Goal: Task Accomplishment & Management: Use online tool/utility

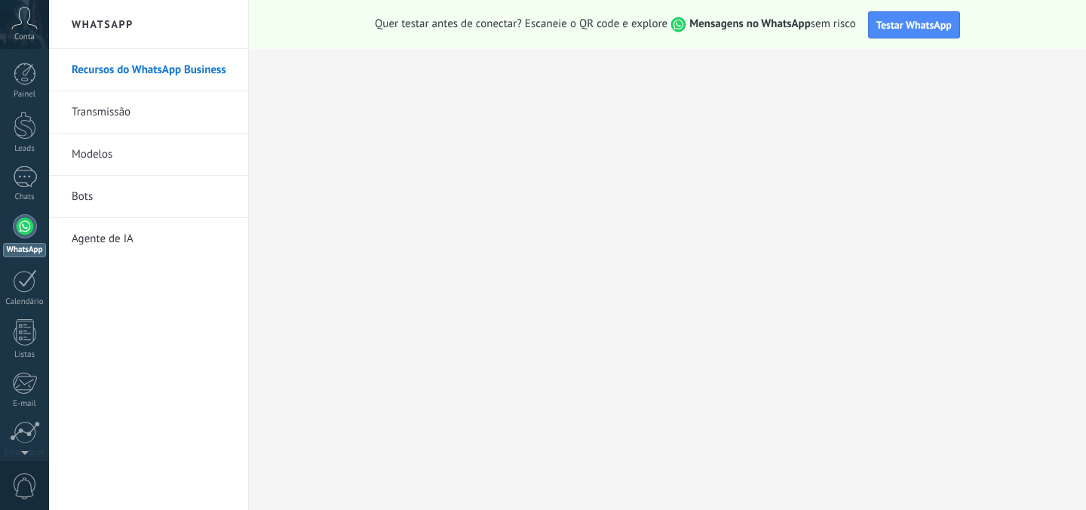
click at [24, 164] on div "Painel Leads Chats WhatsApp Clientes" at bounding box center [24, 321] width 49 height 516
click at [23, 172] on div at bounding box center [25, 177] width 24 height 22
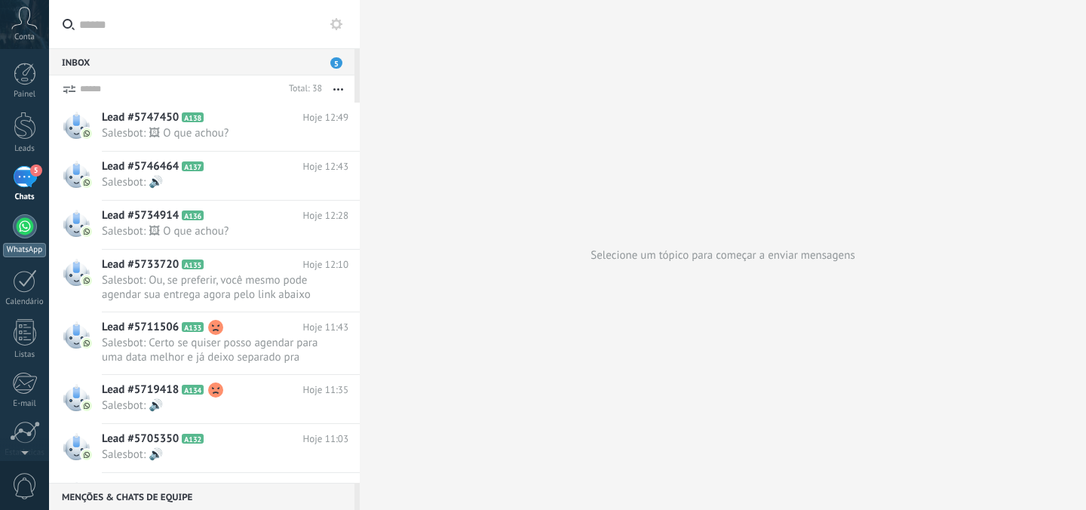
click at [25, 221] on div at bounding box center [25, 226] width 24 height 24
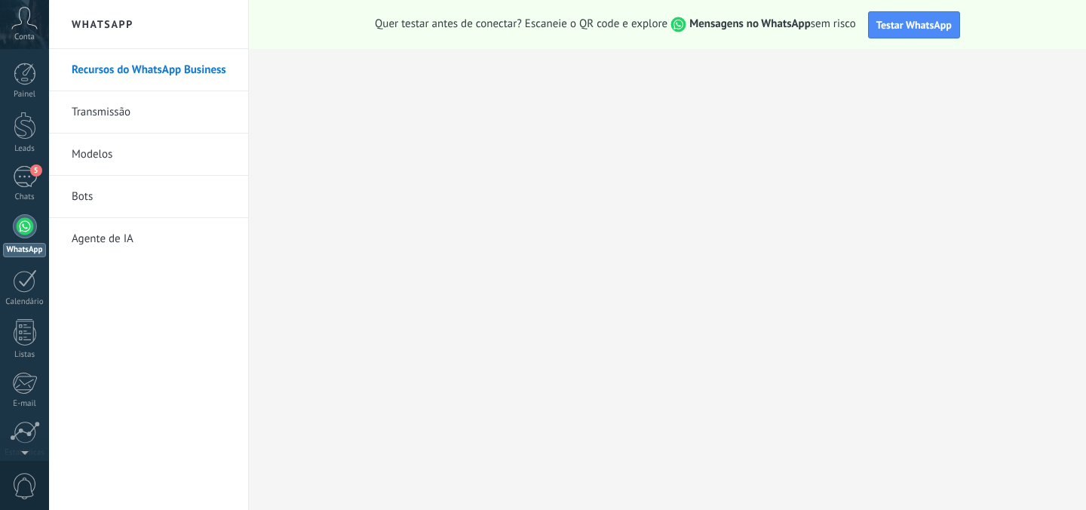
click at [140, 198] on link "Bots" at bounding box center [152, 197] width 161 height 42
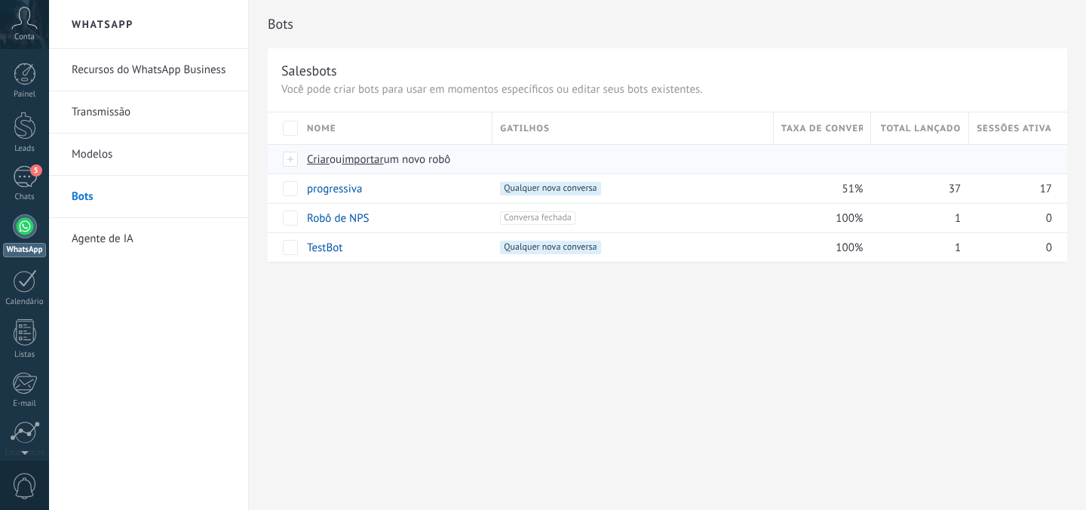
click at [320, 167] on div "Criar ou importar um novo robô" at bounding box center [567, 159] width 536 height 29
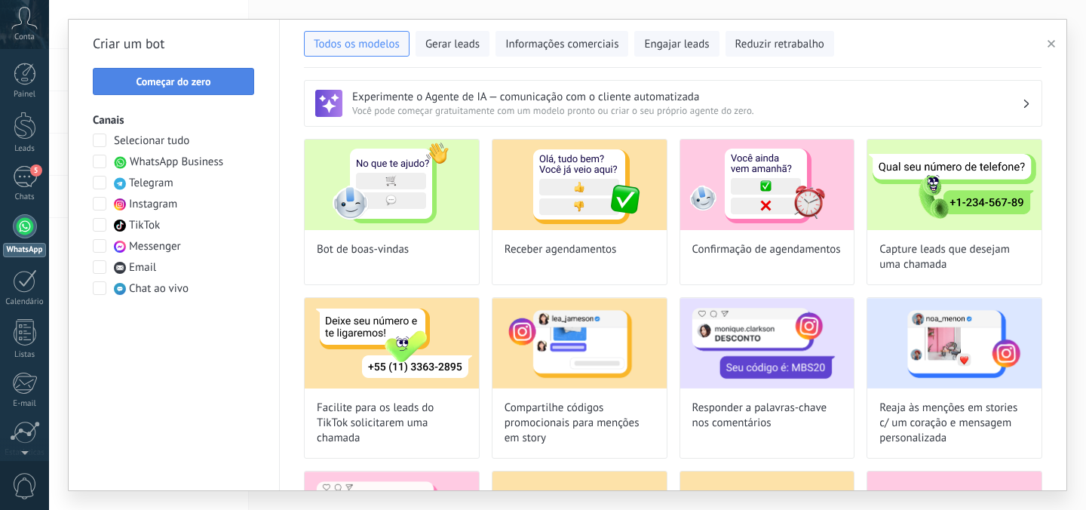
click at [189, 86] on span "Começar do zero" at bounding box center [173, 81] width 75 height 11
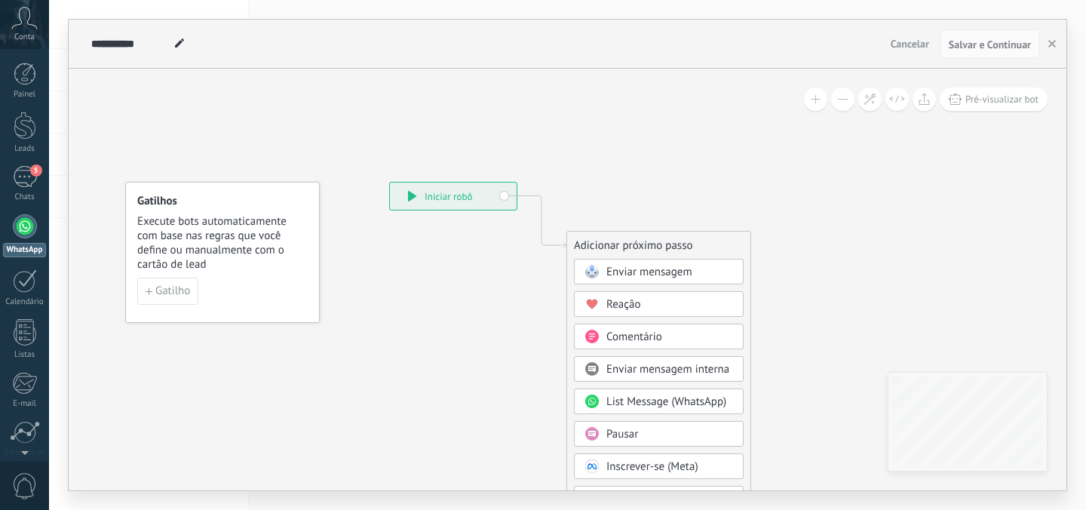
click at [652, 261] on div "Enviar mensagem" at bounding box center [659, 272] width 170 height 26
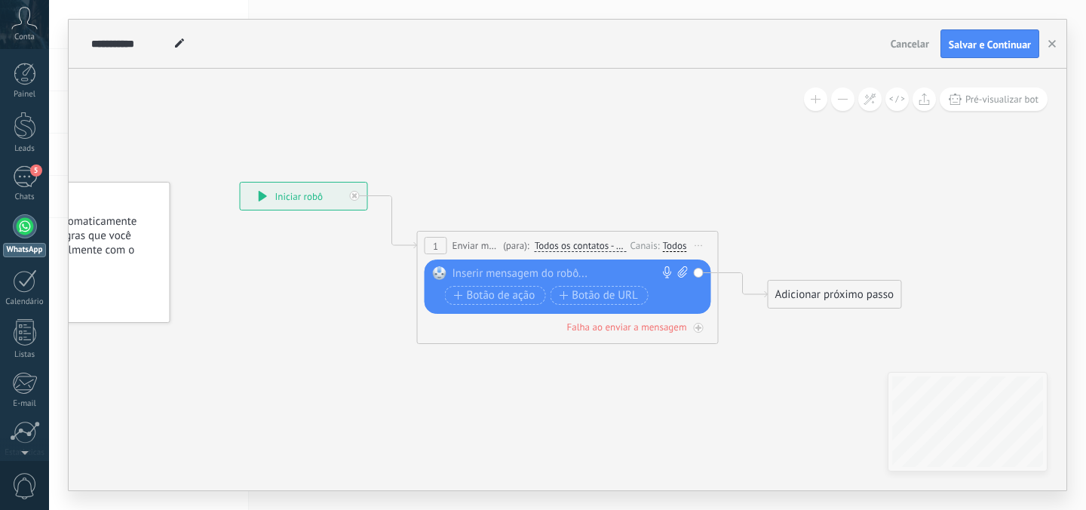
click at [694, 241] on span "Iniciar pré-visualização aqui [GEOGRAPHIC_DATA] Duplicar Excluir" at bounding box center [699, 245] width 24 height 22
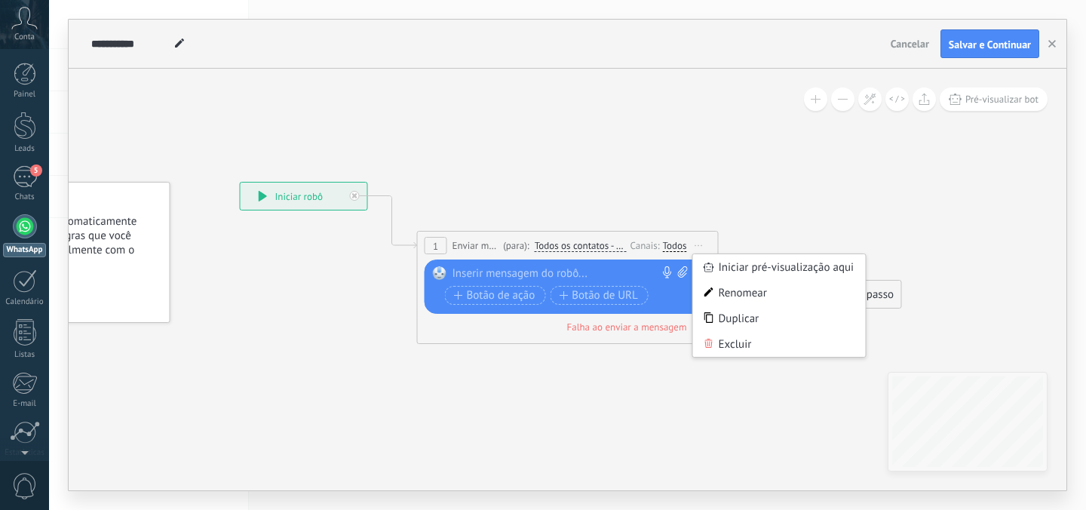
click at [651, 246] on div "Canais:" at bounding box center [646, 245] width 32 height 14
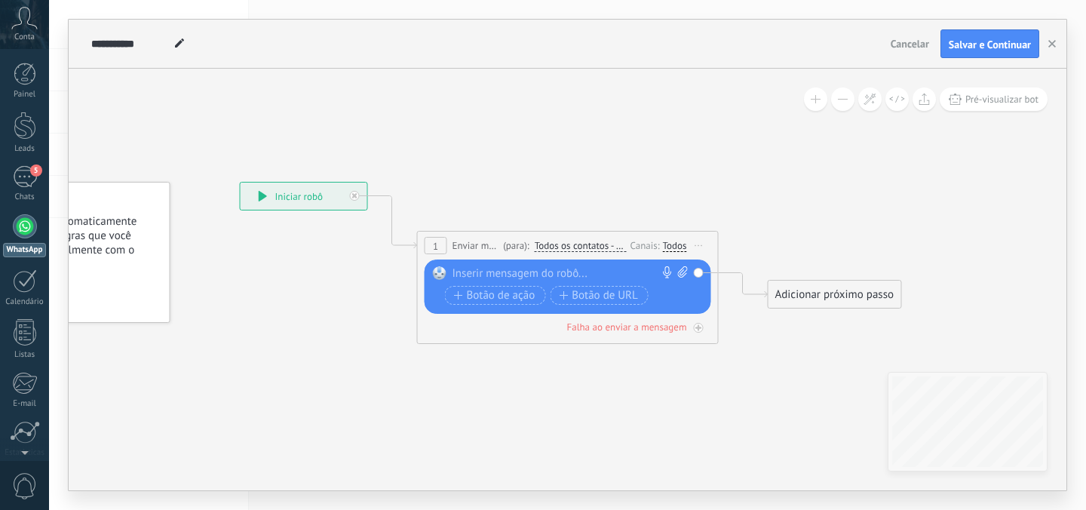
click at [651, 246] on div "Canais:" at bounding box center [646, 245] width 32 height 14
click at [643, 245] on div "Canais:" at bounding box center [646, 245] width 32 height 14
click at [467, 243] on span "Enviar mensagem" at bounding box center [475, 245] width 47 height 14
click at [514, 247] on span "(para):" at bounding box center [516, 245] width 26 height 14
click at [620, 246] on span "Todos os contatos - canais selecionados" at bounding box center [580, 246] width 92 height 12
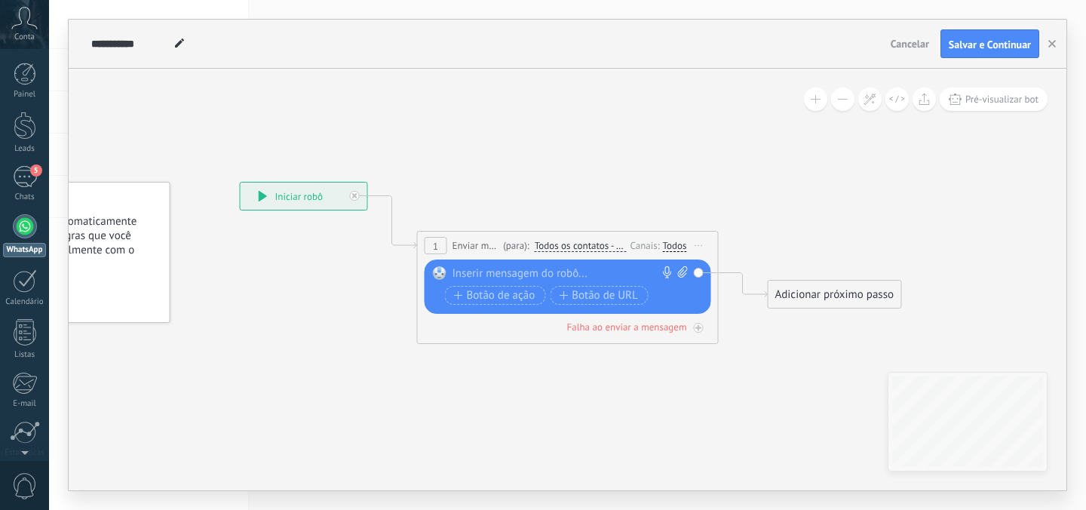
click at [620, 246] on button "Todos os contatos - canais selecionados" at bounding box center [621, 245] width 188 height 27
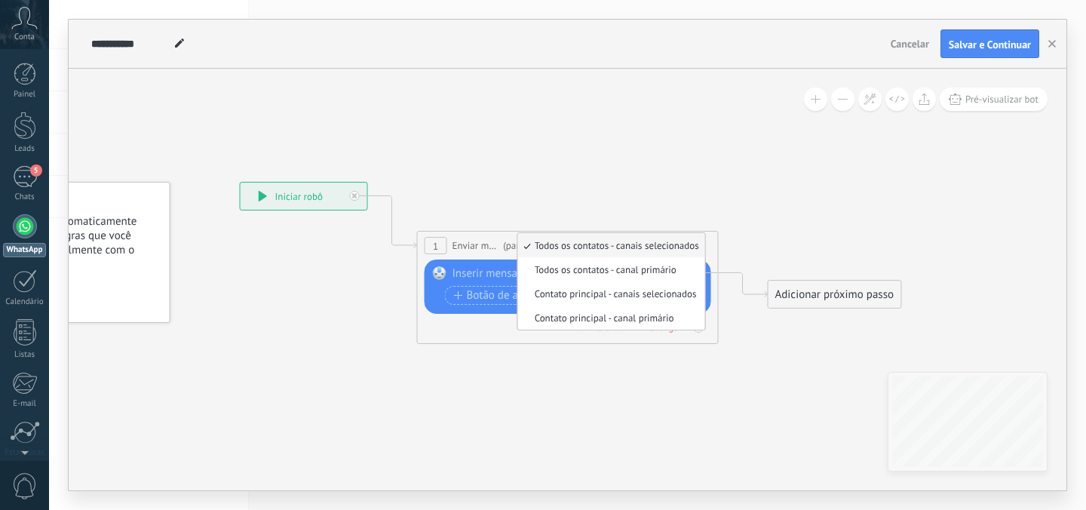
click at [658, 176] on icon at bounding box center [545, 253] width 1364 height 896
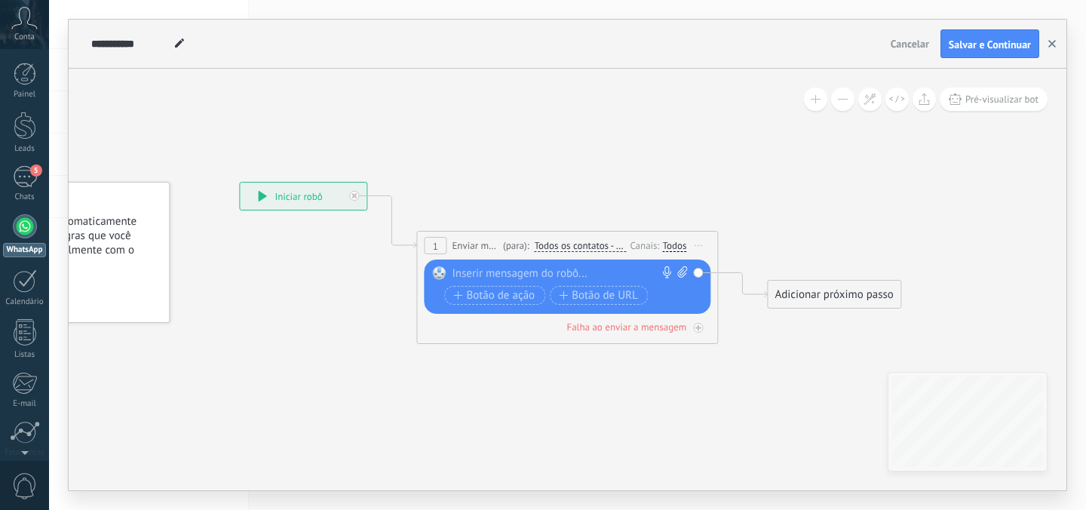
click at [1056, 51] on button "button" at bounding box center [1051, 43] width 23 height 29
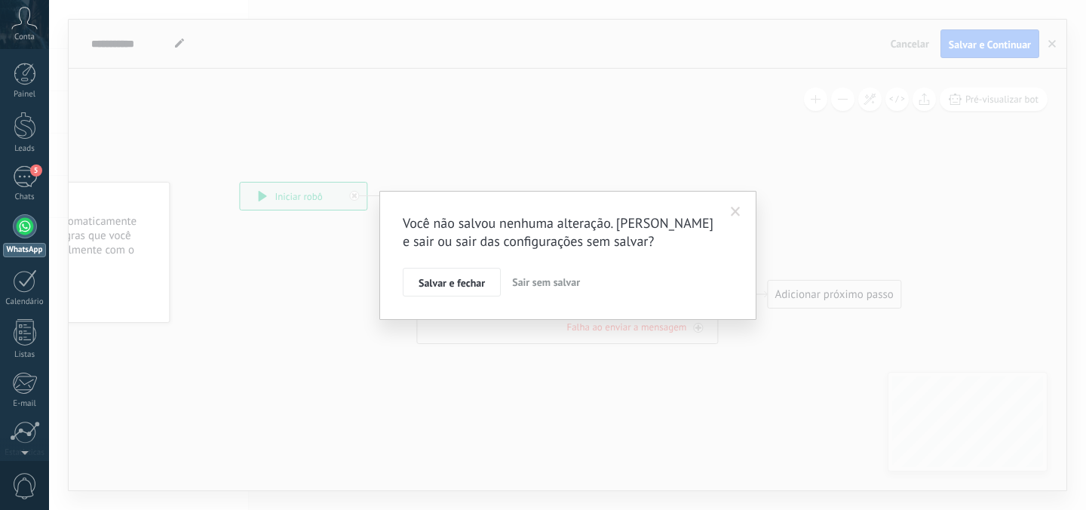
click at [513, 286] on span "Sair sem salvar" at bounding box center [546, 282] width 68 height 14
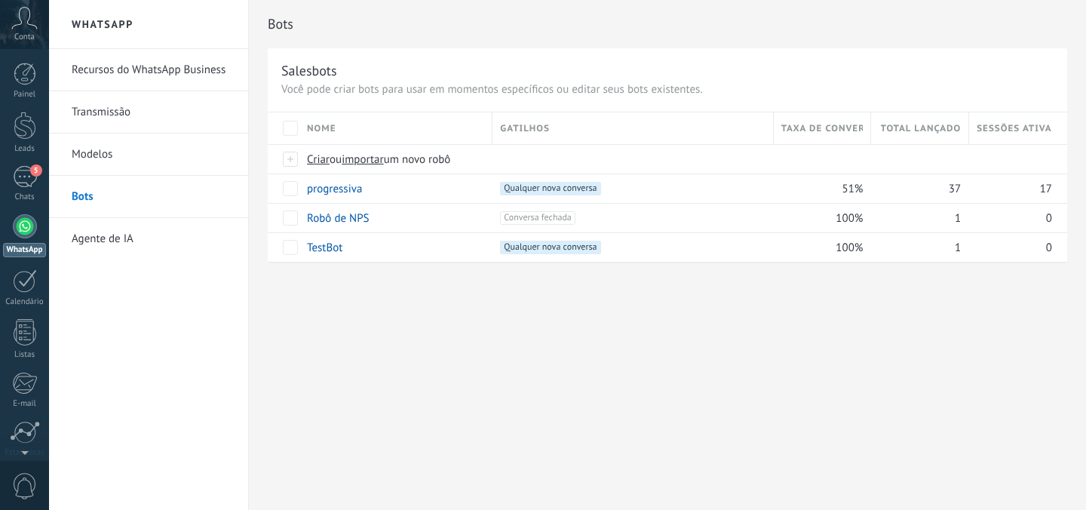
click at [161, 77] on link "Recursos do WhatsApp Business" at bounding box center [152, 70] width 161 height 42
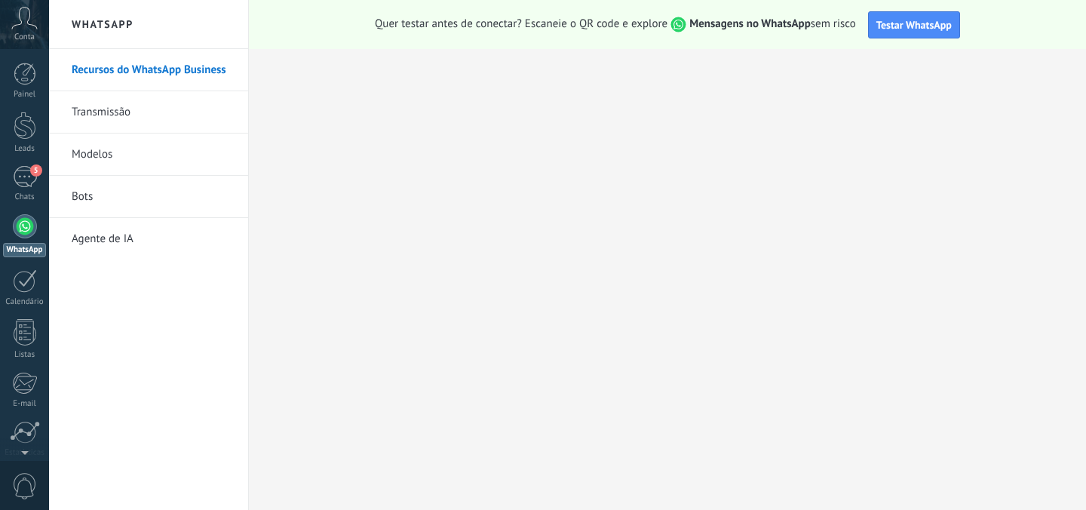
click at [22, 236] on div at bounding box center [25, 226] width 24 height 24
click at [124, 108] on link "Transmissão" at bounding box center [152, 112] width 161 height 42
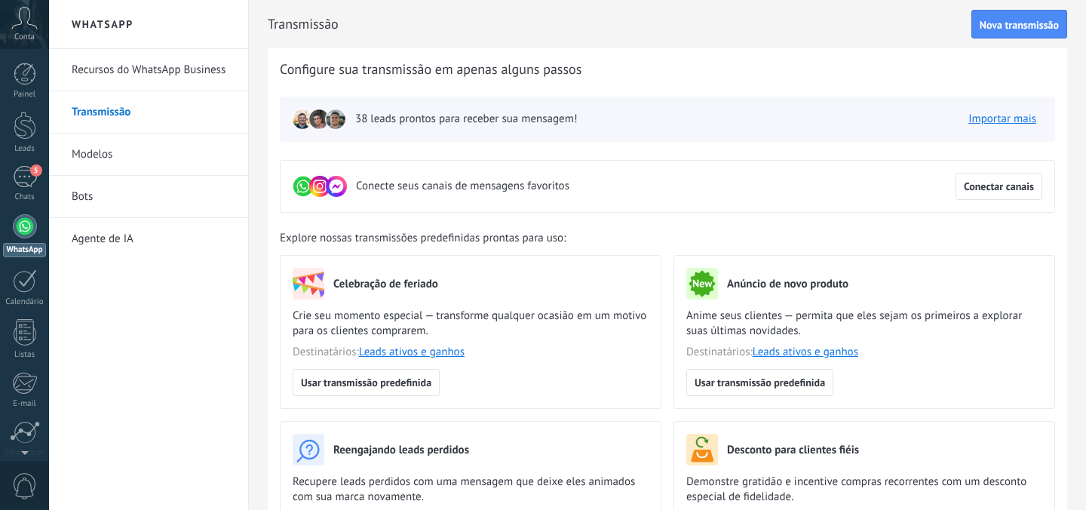
click at [116, 140] on link "Modelos" at bounding box center [152, 154] width 161 height 42
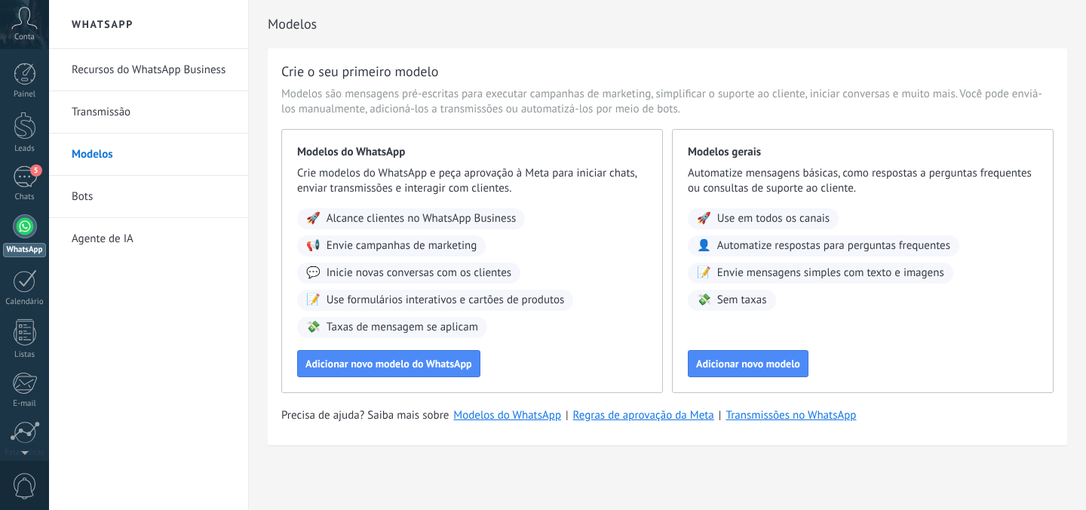
click at [93, 236] on link "Agente de IA" at bounding box center [152, 239] width 161 height 42
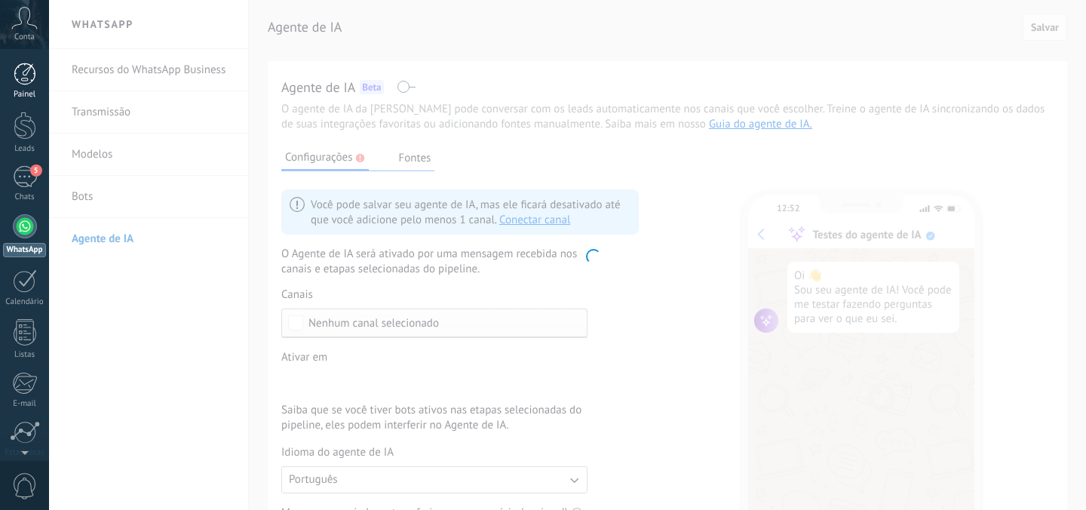
click at [28, 71] on div at bounding box center [25, 74] width 23 height 23
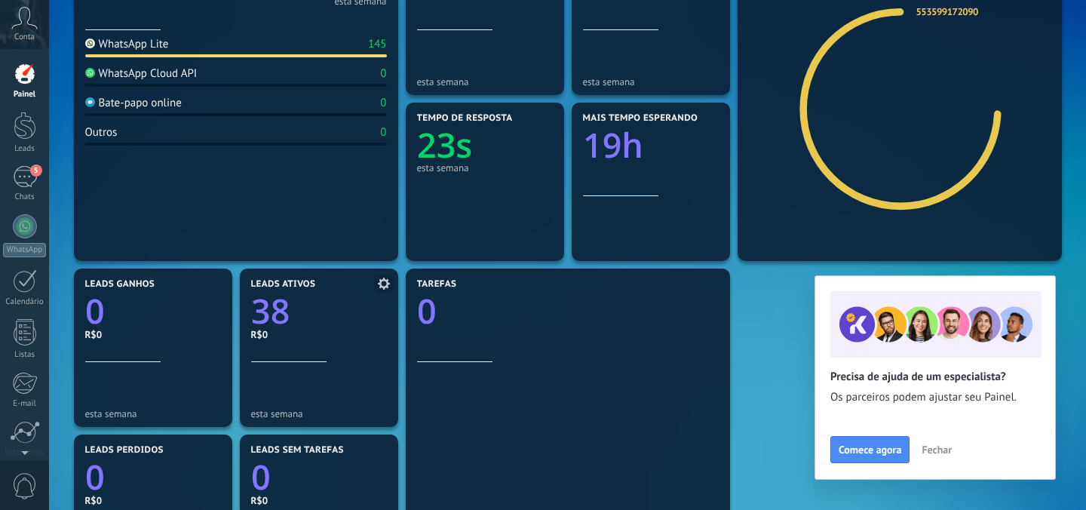
scroll to position [246, 0]
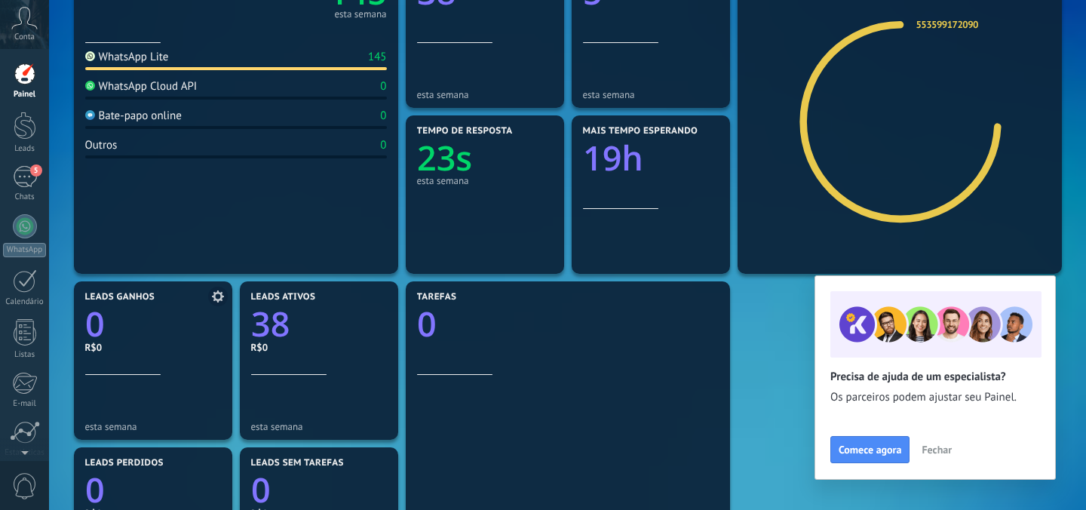
click at [130, 323] on icon "0" at bounding box center [153, 319] width 136 height 34
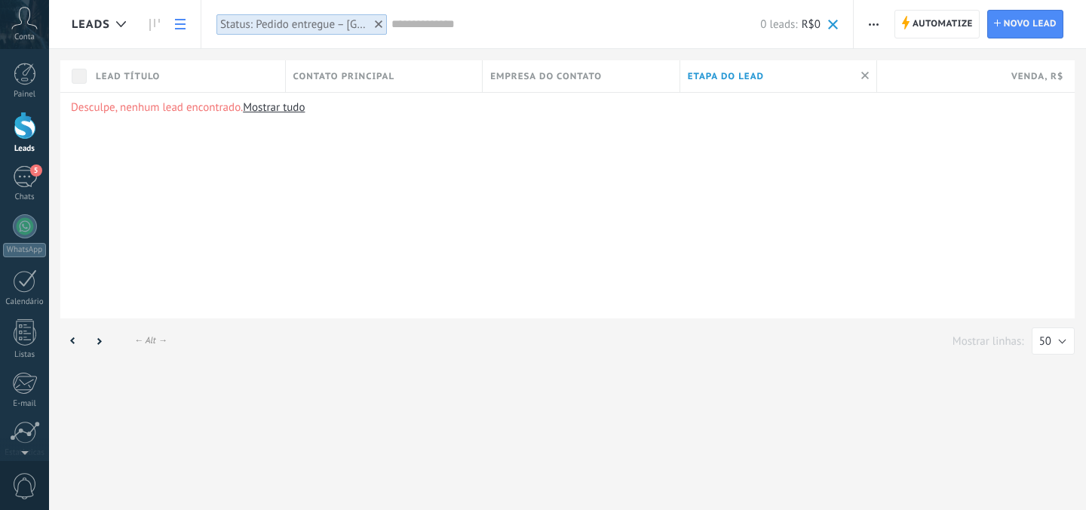
click at [376, 21] on icon at bounding box center [379, 24] width 8 height 8
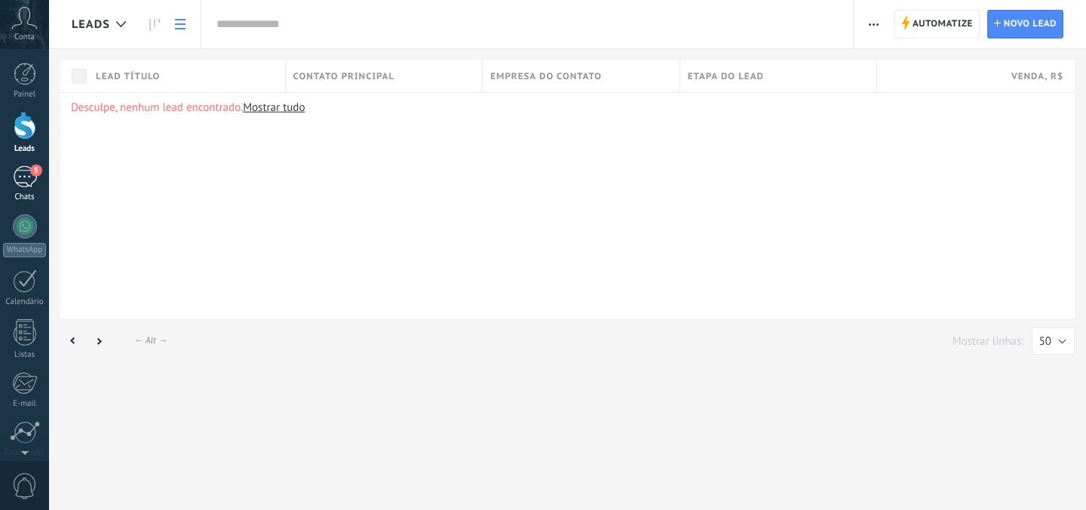
click at [25, 179] on div "5" at bounding box center [25, 177] width 24 height 22
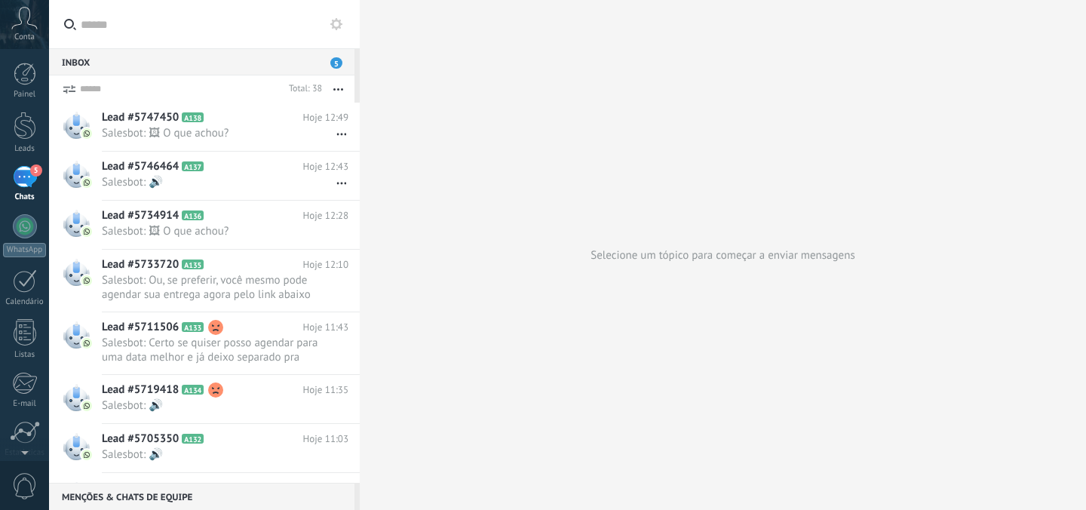
click at [338, 29] on icon at bounding box center [336, 24] width 12 height 12
click at [337, 26] on icon at bounding box center [336, 24] width 12 height 12
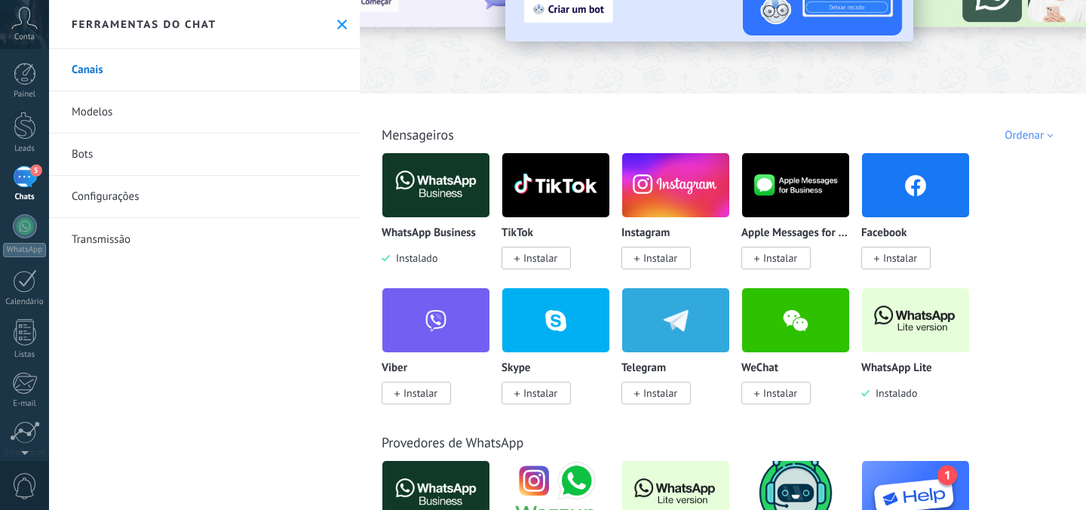
scroll to position [188, 0]
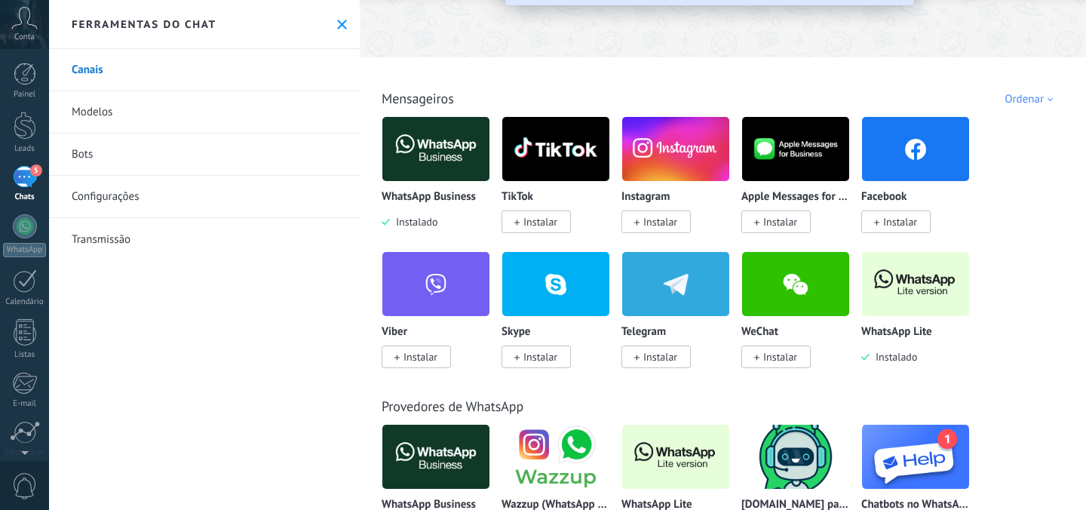
click at [936, 292] on img at bounding box center [915, 283] width 107 height 73
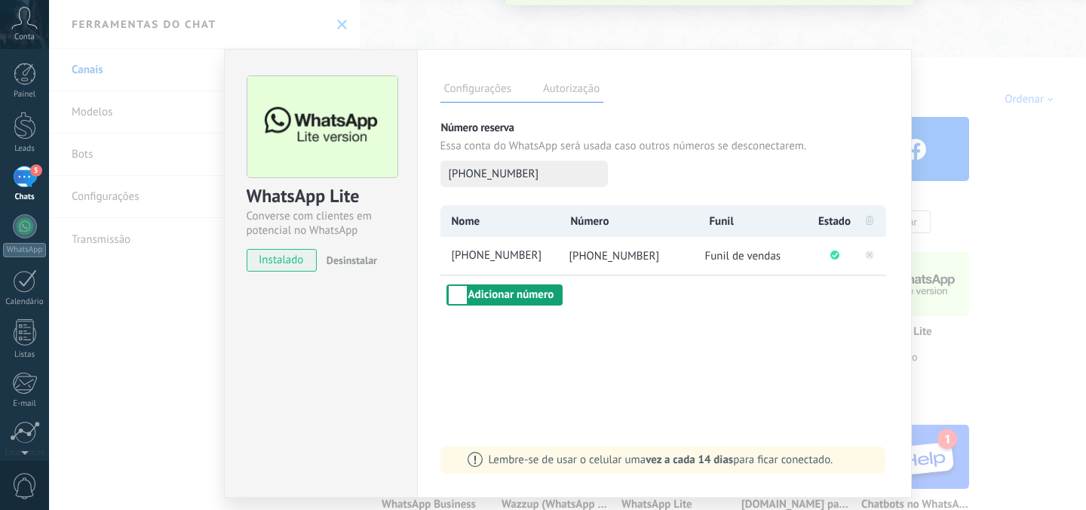
click at [529, 295] on button "Adicionar número" at bounding box center [504, 294] width 117 height 21
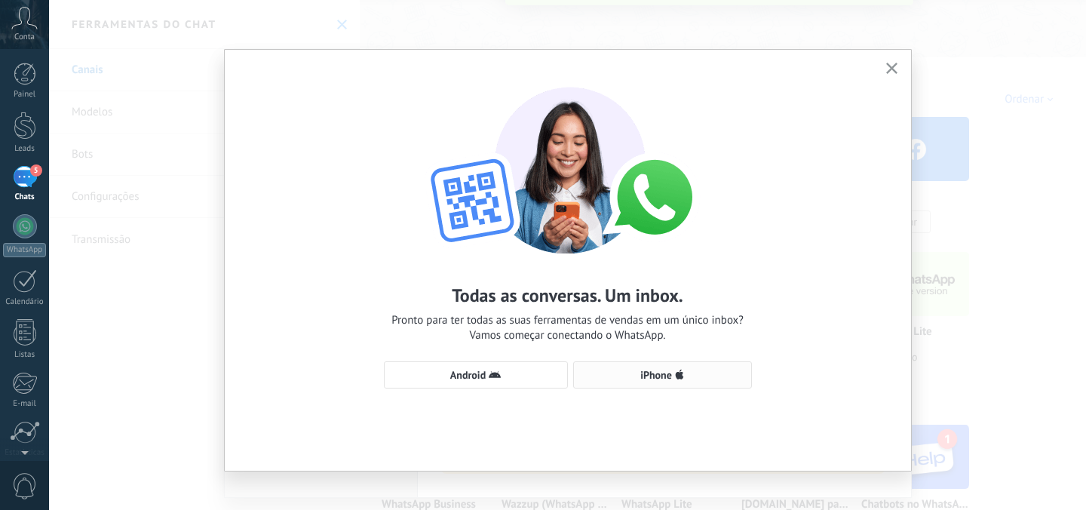
click at [633, 372] on span "iPhone" at bounding box center [662, 375] width 162 height 12
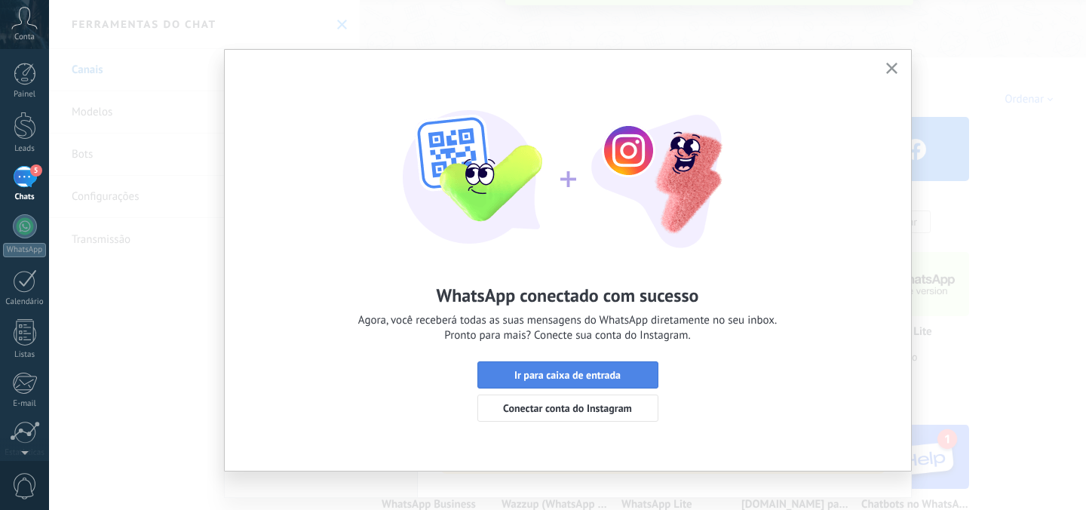
click at [577, 369] on span "Ir para caixa de entrada" at bounding box center [567, 374] width 106 height 11
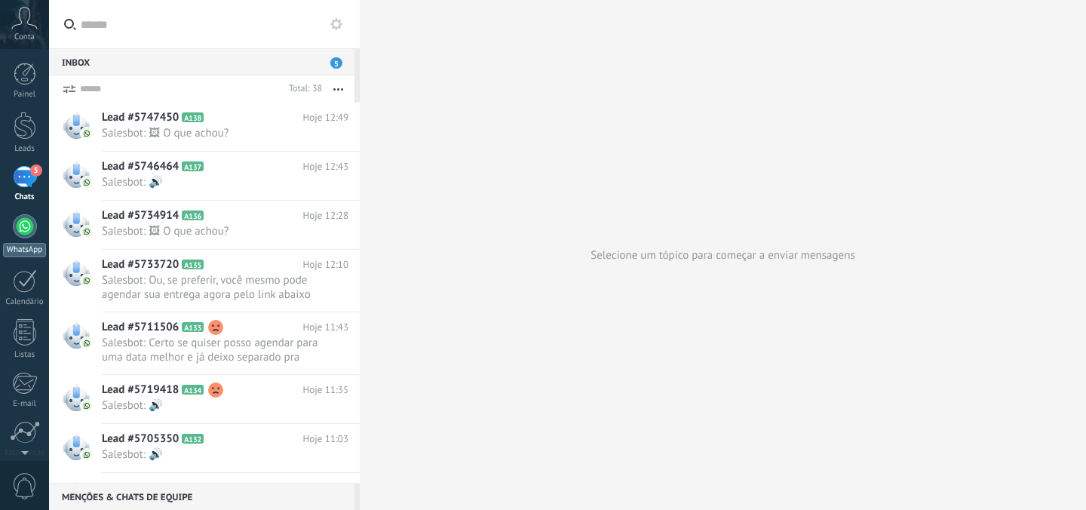
click at [30, 231] on div at bounding box center [25, 226] width 24 height 24
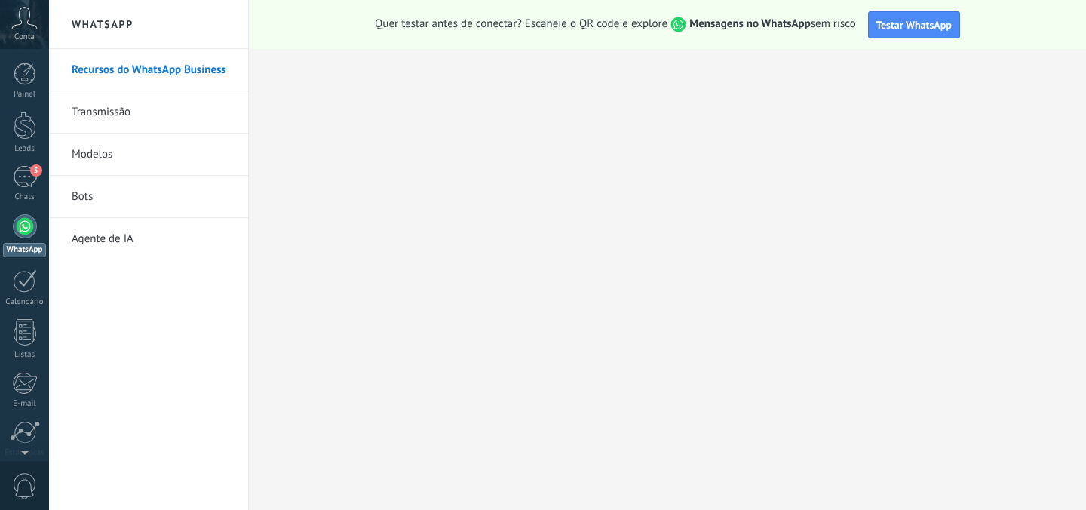
click at [124, 191] on link "Bots" at bounding box center [152, 197] width 161 height 42
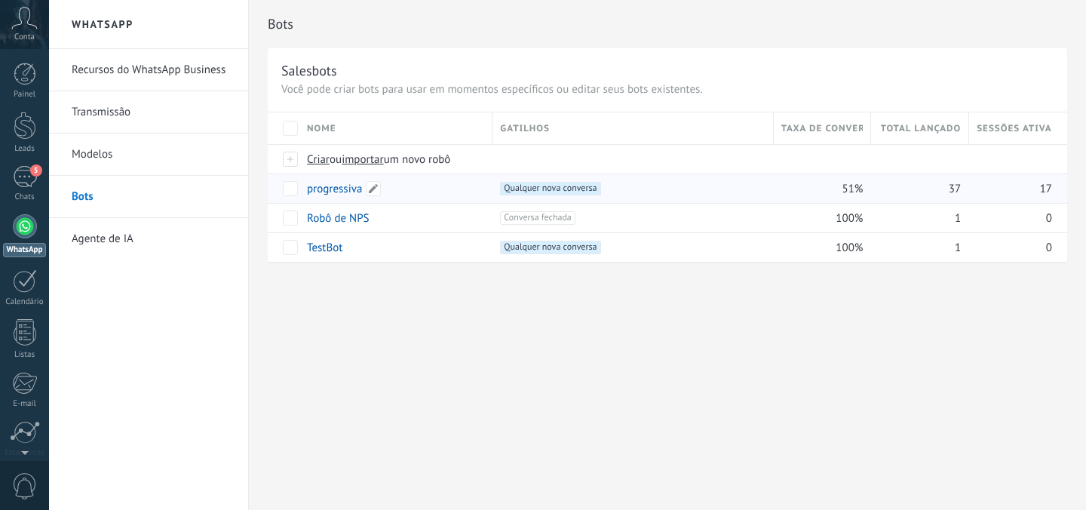
click at [324, 191] on link "progressiva" at bounding box center [334, 189] width 55 height 14
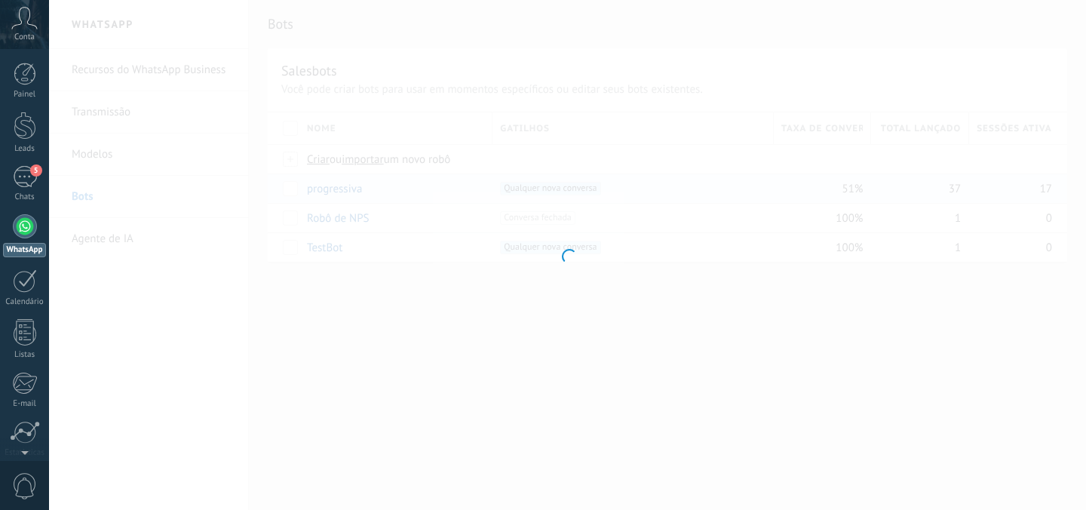
type input "**********"
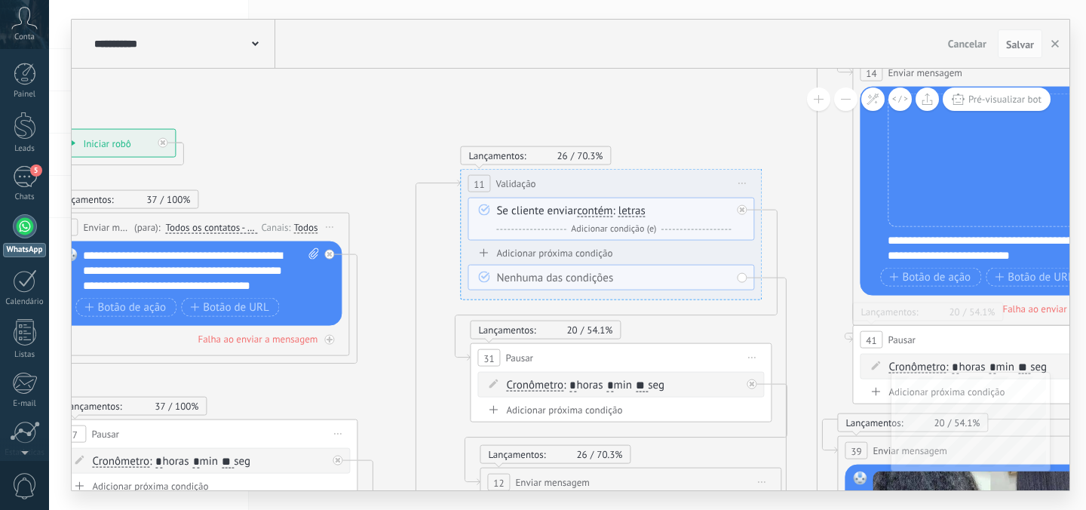
click at [329, 228] on span "Iniciar pré-visualização aqui Renomear Duplicar Excluir" at bounding box center [329, 227] width 24 height 22
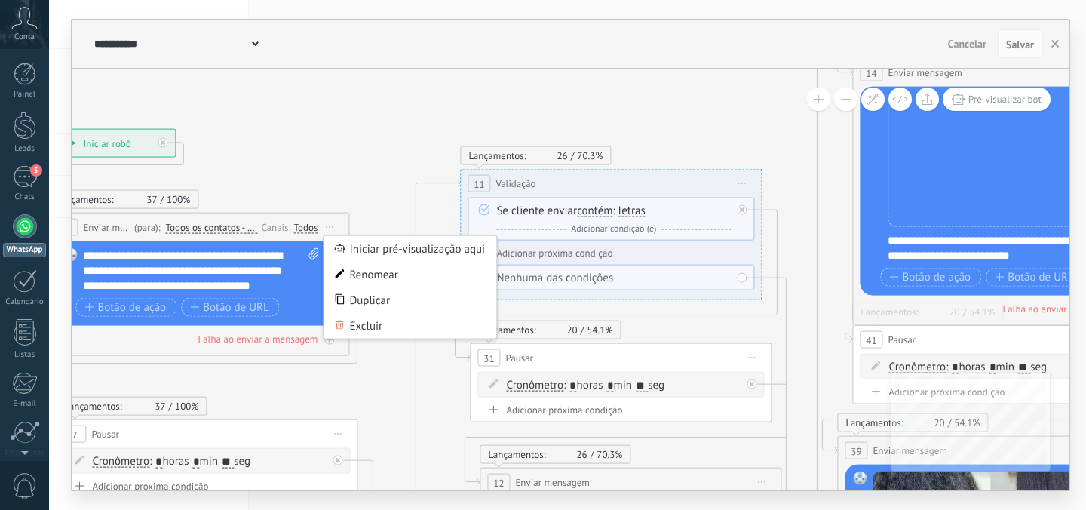
click at [329, 228] on span "Iniciar pré-visualização aqui Renomear Duplicar Excluir" at bounding box center [329, 227] width 24 height 22
click at [308, 230] on div "Todos" at bounding box center [305, 227] width 24 height 12
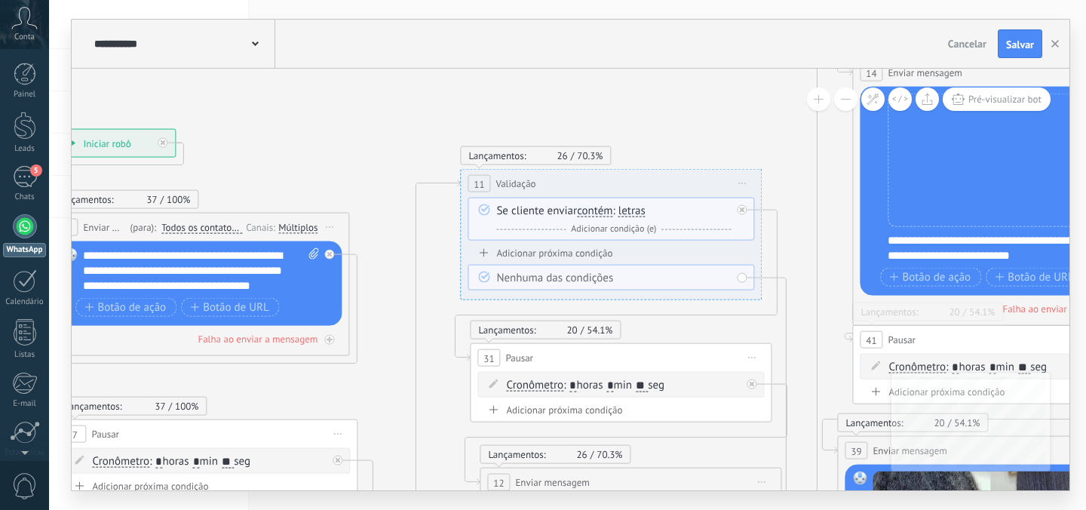
click at [292, 222] on div "Múltiplos" at bounding box center [297, 227] width 39 height 12
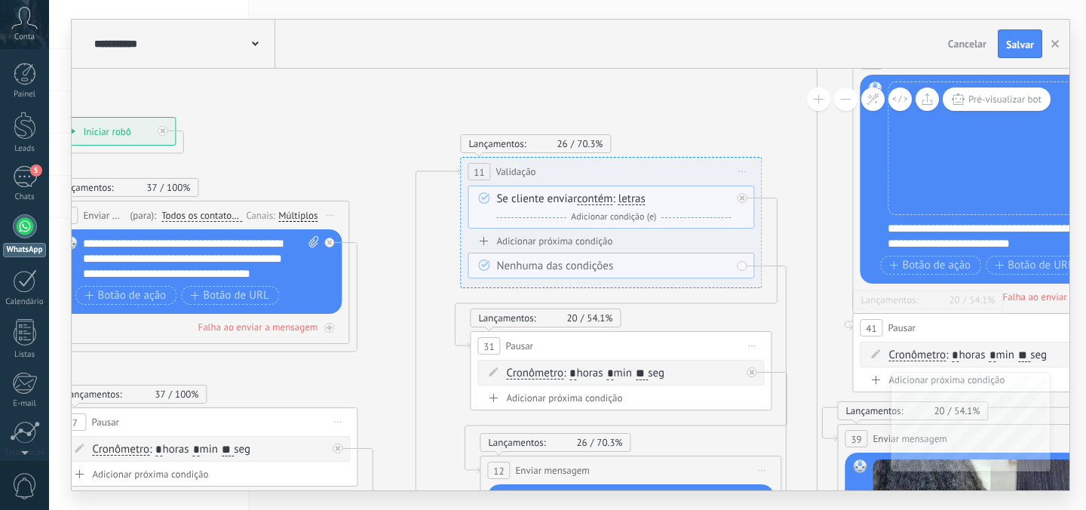
click at [231, 51] on div "**********" at bounding box center [182, 44] width 185 height 48
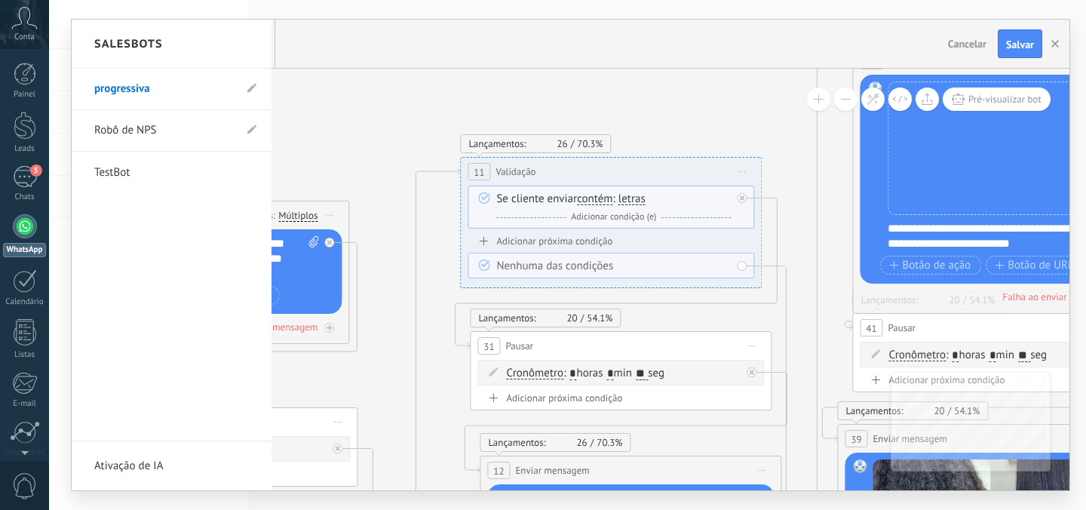
click at [23, 222] on div at bounding box center [25, 226] width 24 height 24
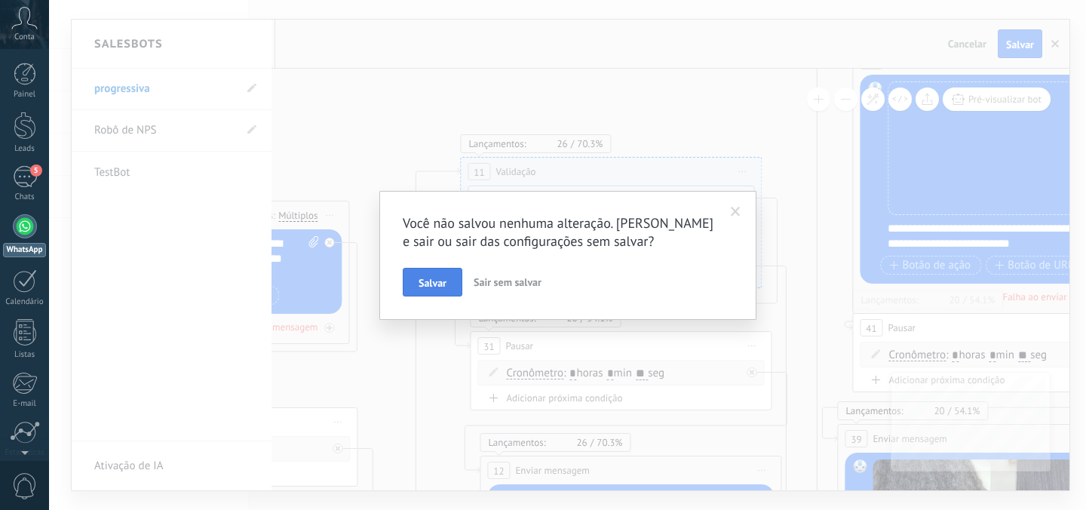
click at [432, 281] on span "Salvar" at bounding box center [432, 282] width 28 height 11
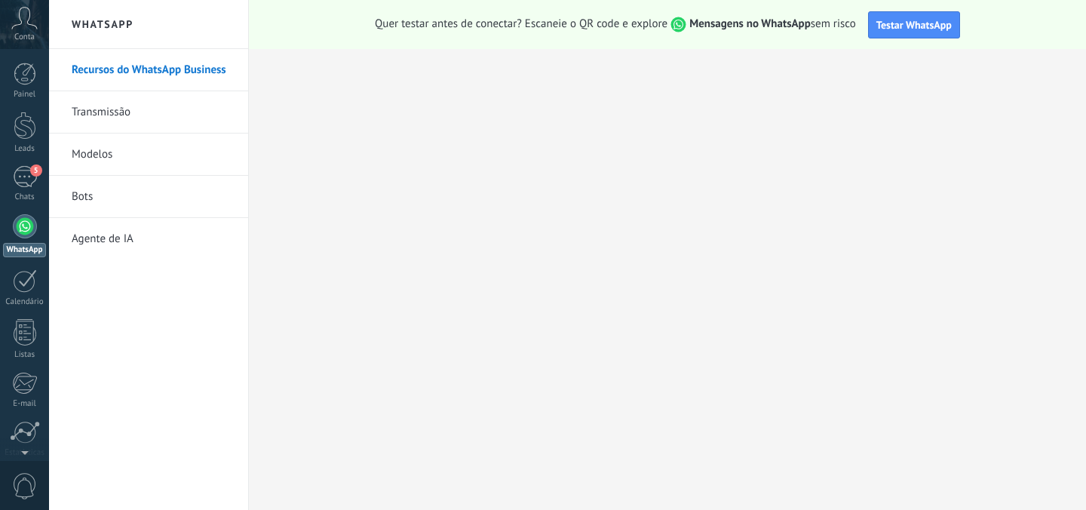
click at [156, 199] on link "Bots" at bounding box center [152, 197] width 161 height 42
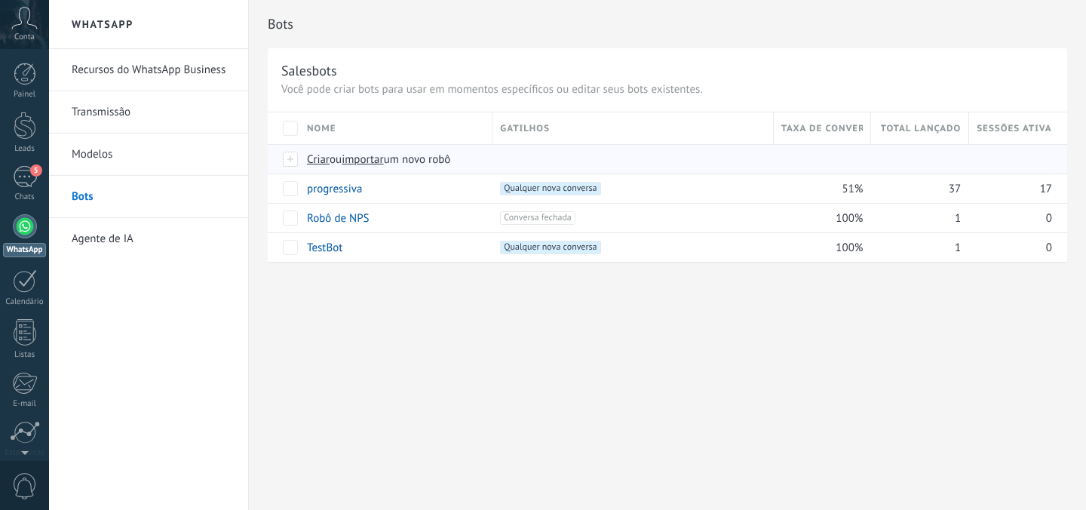
click at [316, 159] on span "Criar" at bounding box center [318, 159] width 23 height 14
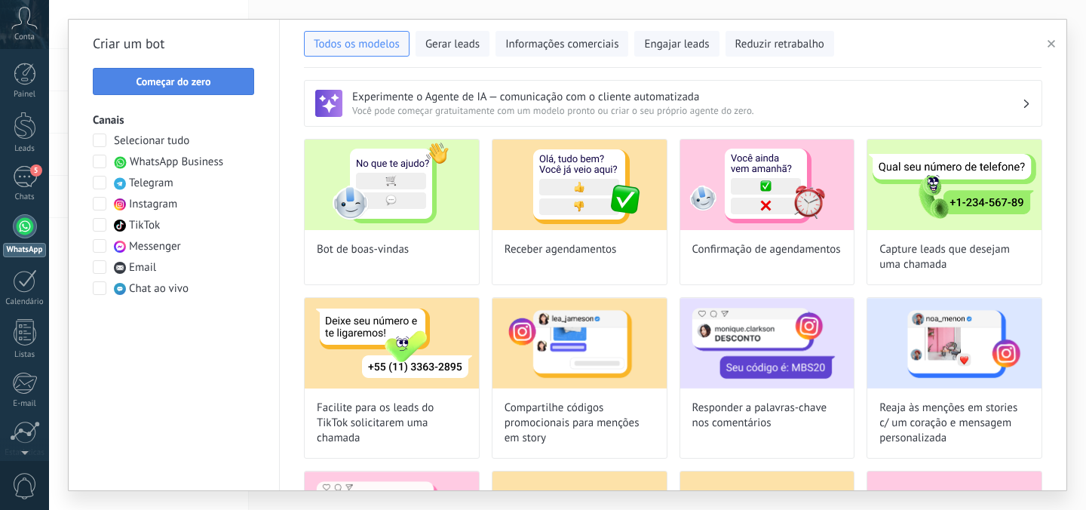
click at [121, 73] on button "Começar do zero" at bounding box center [173, 81] width 161 height 27
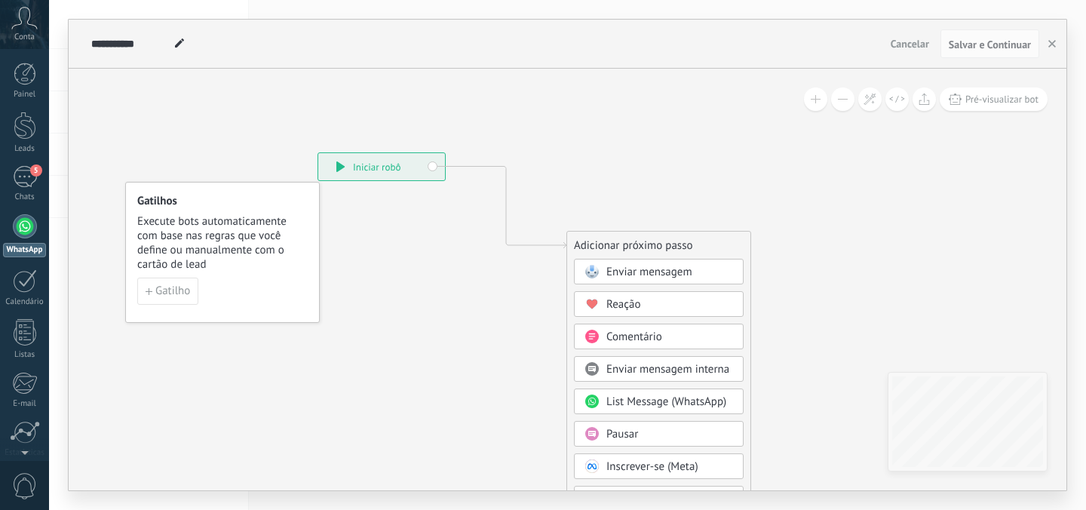
drag, startPoint x: 485, startPoint y: 198, endPoint x: 403, endPoint y: 149, distance: 96.1
click at [403, 153] on div "**********" at bounding box center [381, 166] width 127 height 27
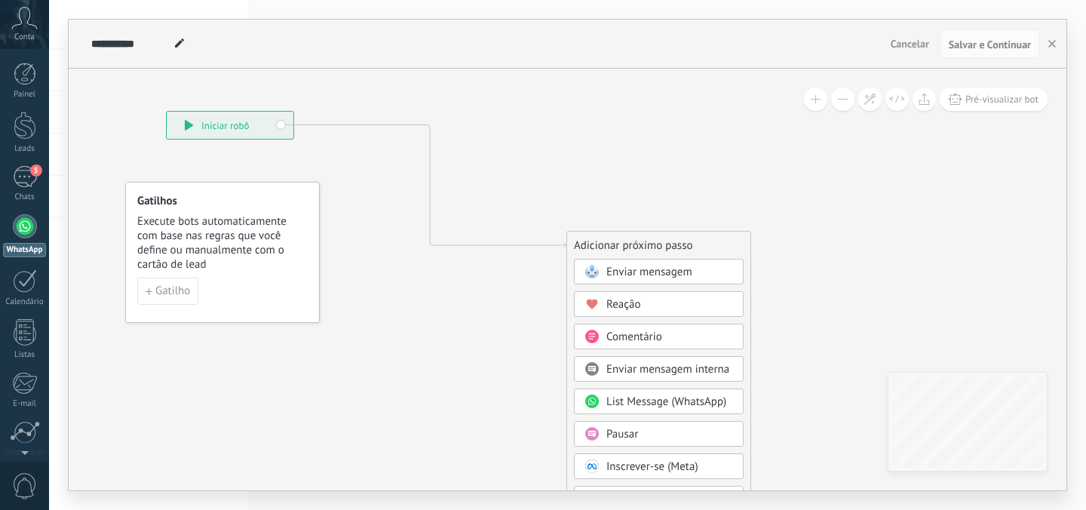
drag, startPoint x: 403, startPoint y: 149, endPoint x: 262, endPoint y: 127, distance: 141.9
click at [262, 127] on div "**********" at bounding box center [230, 125] width 127 height 27
drag, startPoint x: 262, startPoint y: 127, endPoint x: 197, endPoint y: 112, distance: 67.3
click at [197, 112] on div "**********" at bounding box center [168, 113] width 127 height 27
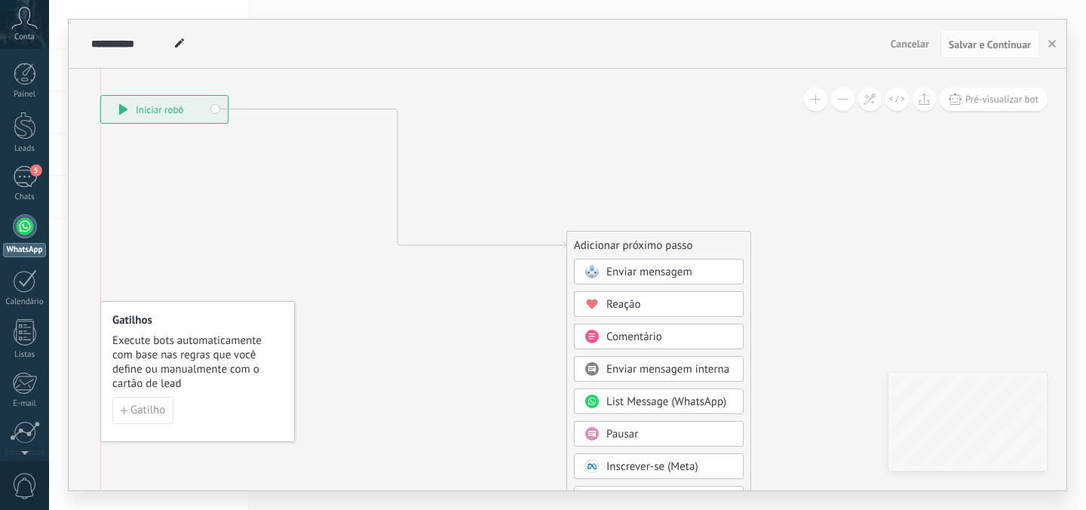
drag, startPoint x: 237, startPoint y: 195, endPoint x: 213, endPoint y: 316, distance: 123.0
click at [214, 316] on h4 "Gatilhos" at bounding box center [198, 320] width 172 height 14
drag, startPoint x: 213, startPoint y: 316, endPoint x: 213, endPoint y: 329, distance: 12.8
click at [213, 329] on h4 "Gatilhos" at bounding box center [198, 324] width 172 height 14
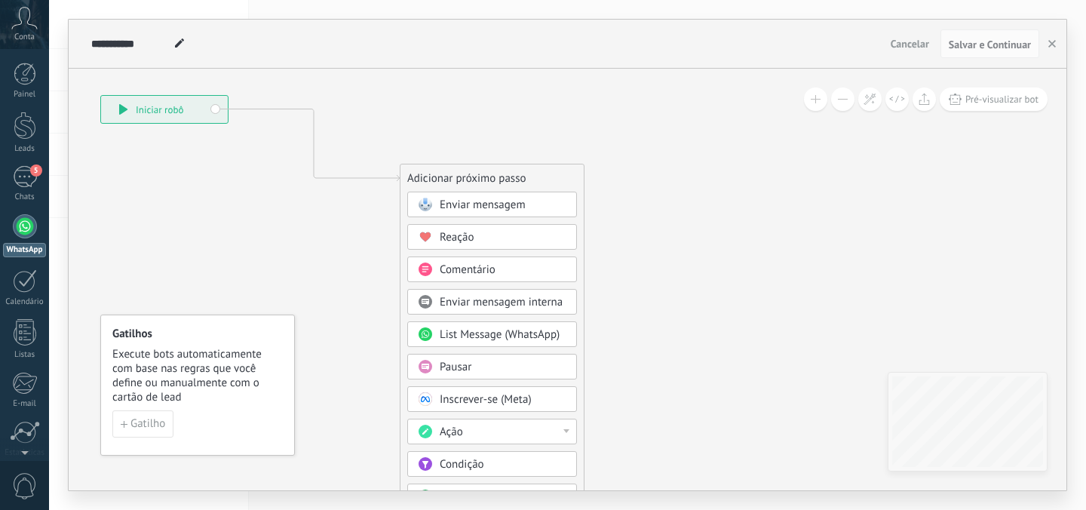
drag, startPoint x: 609, startPoint y: 239, endPoint x: 433, endPoint y: 170, distance: 188.8
click at [433, 170] on div "Adicionar próximo passo" at bounding box center [491, 178] width 183 height 25
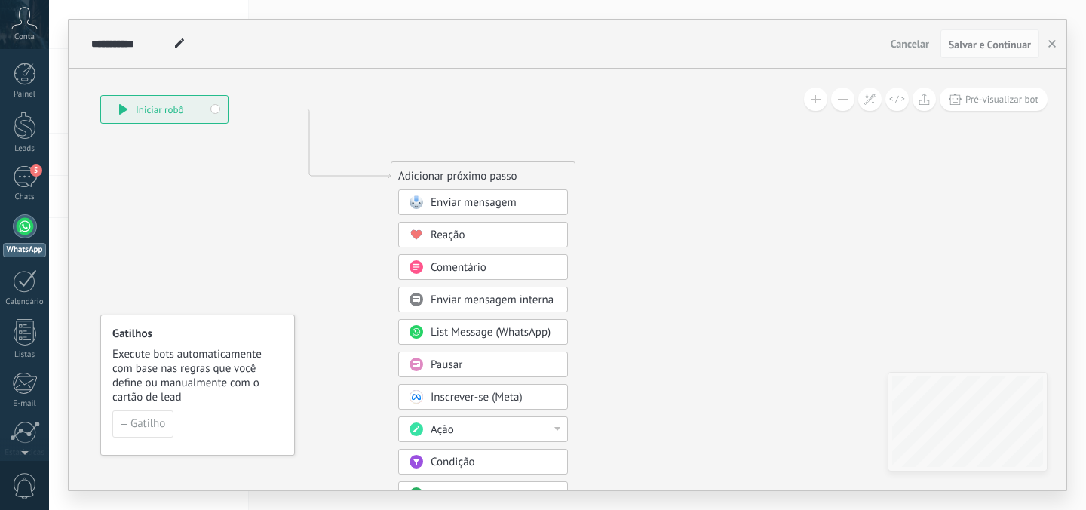
click at [436, 195] on span "Enviar mensagem" at bounding box center [473, 202] width 86 height 14
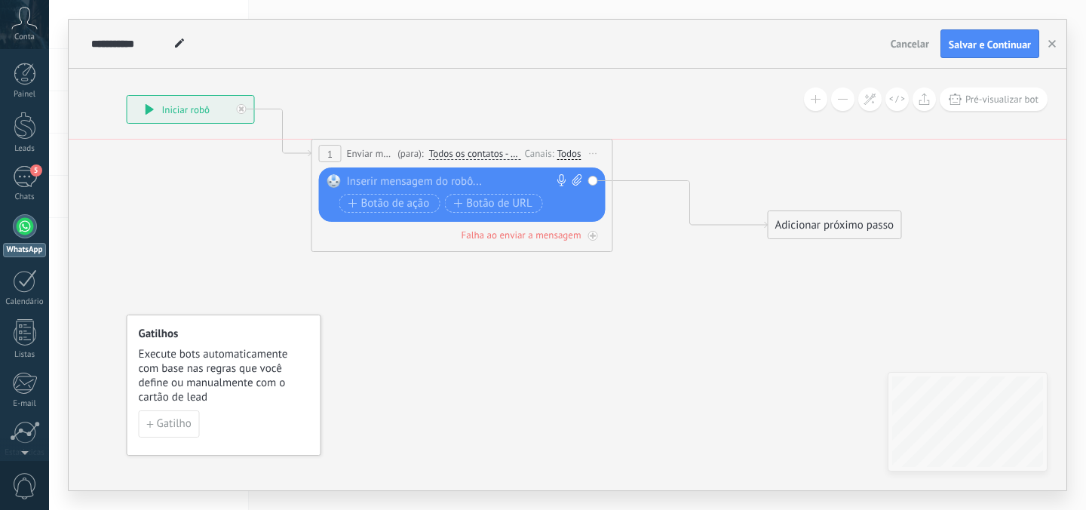
drag, startPoint x: 496, startPoint y: 167, endPoint x: 372, endPoint y: 129, distance: 129.3
click at [372, 139] on div "**********" at bounding box center [462, 153] width 300 height 28
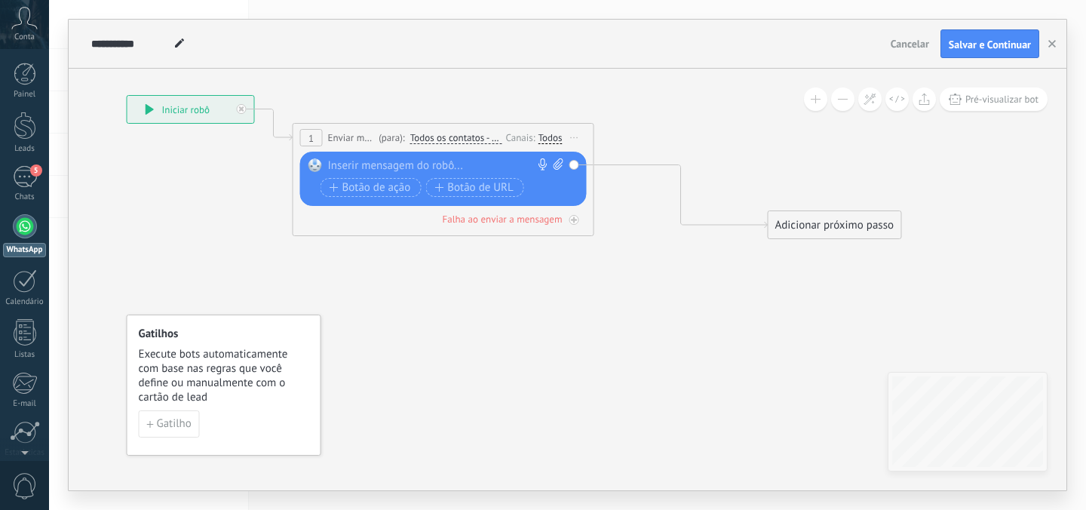
click at [550, 137] on div "Todos" at bounding box center [550, 138] width 24 height 12
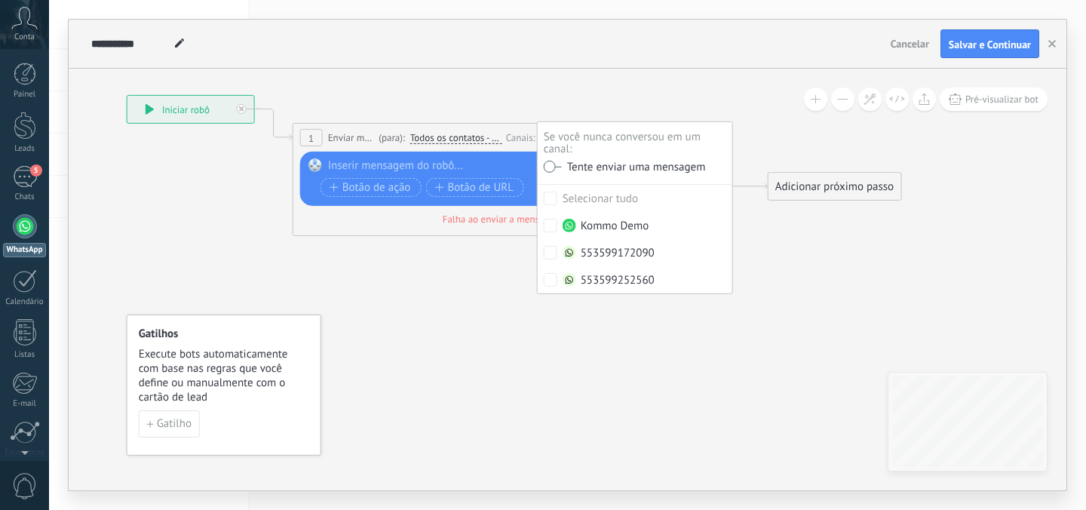
click at [776, 250] on icon at bounding box center [488, 167] width 1477 height 899
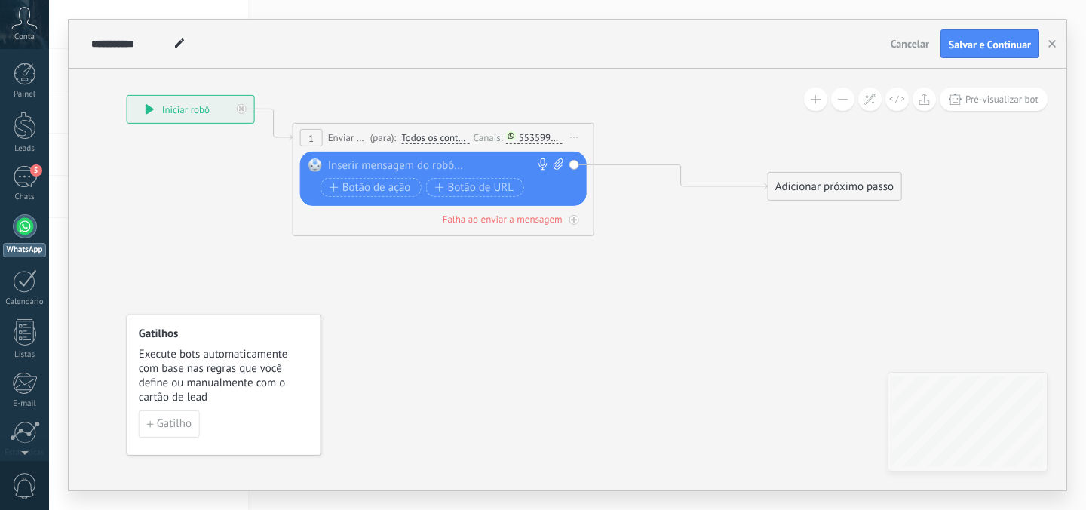
click at [357, 168] on div at bounding box center [440, 165] width 224 height 15
click at [325, 193] on button "Botão de ação" at bounding box center [370, 187] width 101 height 19
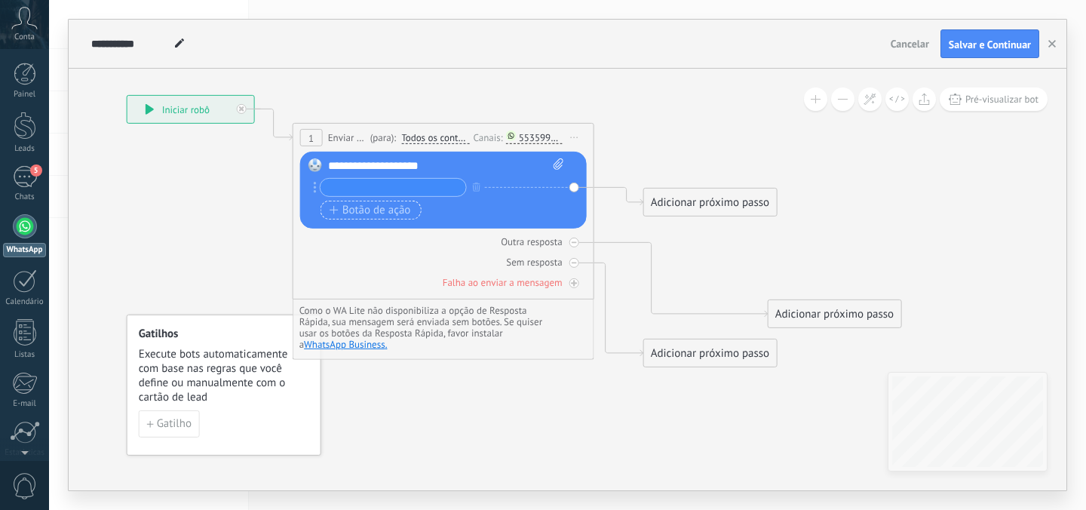
click at [335, 212] on icon "button" at bounding box center [333, 210] width 9 height 8
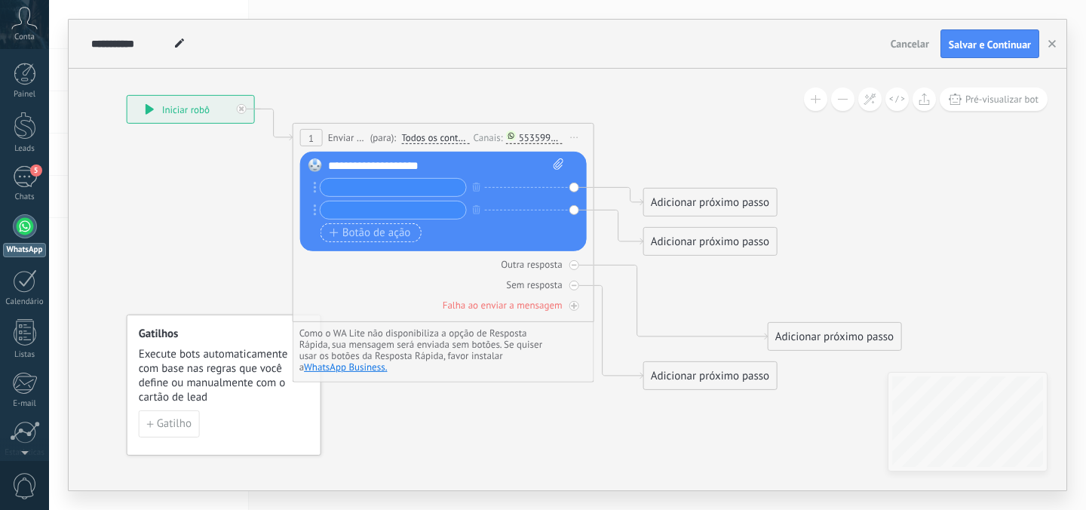
click at [347, 231] on span "Botão de ação" at bounding box center [369, 232] width 81 height 12
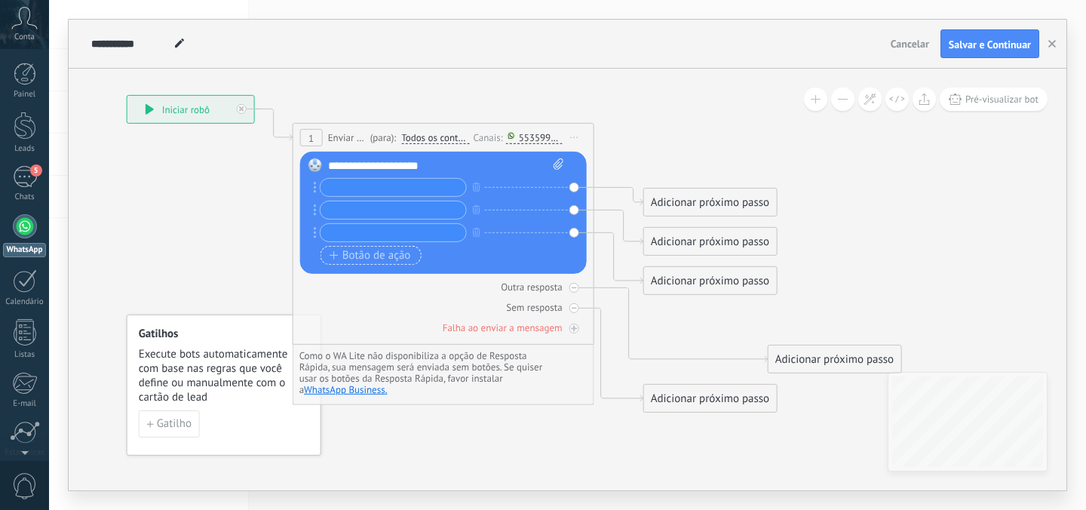
click at [352, 250] on span "Botão de ação" at bounding box center [369, 255] width 81 height 12
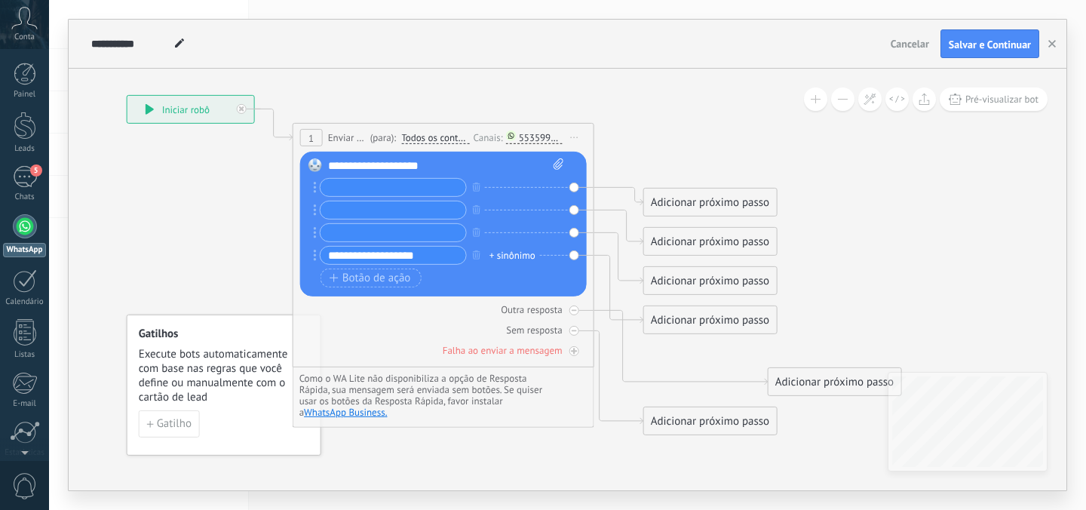
drag, startPoint x: 375, startPoint y: 254, endPoint x: 431, endPoint y: 255, distance: 56.5
click at [431, 255] on input "**********" at bounding box center [392, 255] width 145 height 17
click at [378, 257] on input "**********" at bounding box center [392, 255] width 145 height 17
click at [373, 257] on input "**********" at bounding box center [392, 255] width 145 height 17
type input "**********"
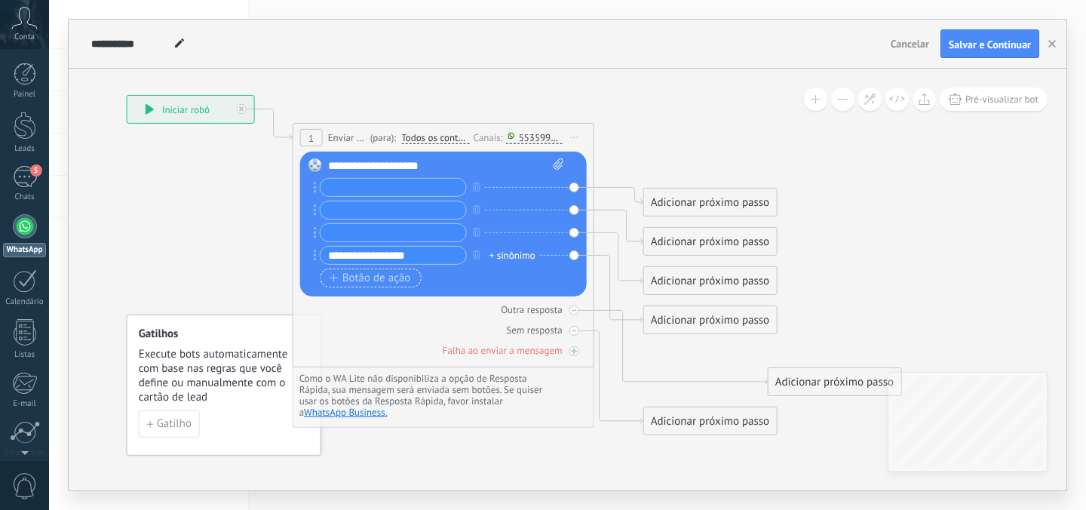
click at [402, 280] on span "Botão de ação" at bounding box center [369, 277] width 81 height 12
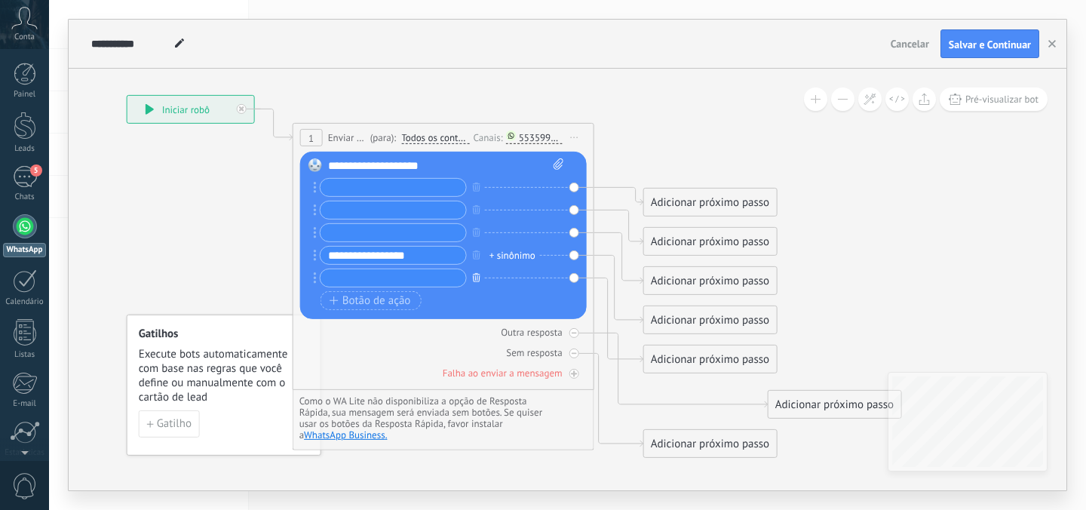
click at [481, 281] on button "button" at bounding box center [476, 277] width 17 height 19
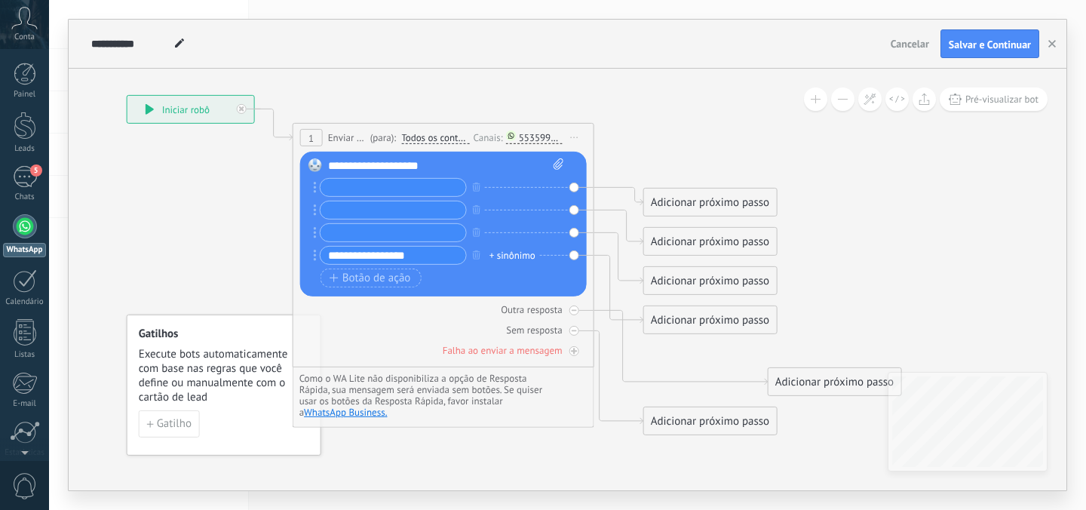
click at [335, 211] on input "text" at bounding box center [392, 209] width 145 height 17
click at [376, 213] on input "**********" at bounding box center [392, 209] width 145 height 17
type input "**********"
click at [372, 190] on input "text" at bounding box center [392, 187] width 145 height 17
drag, startPoint x: 409, startPoint y: 188, endPoint x: 331, endPoint y: 187, distance: 78.4
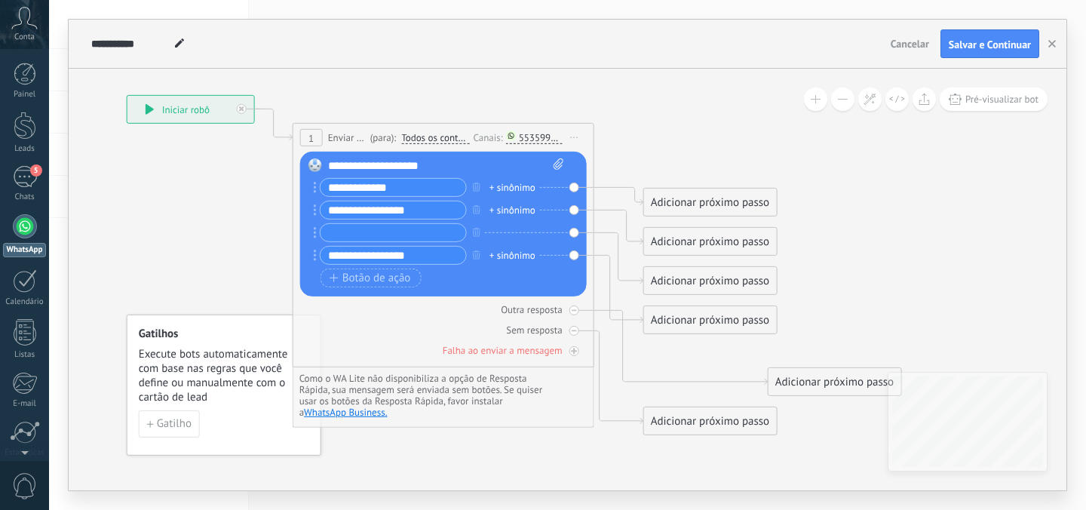
click at [331, 187] on input "**********" at bounding box center [392, 187] width 145 height 17
type input "*"
type input "**********"
drag, startPoint x: 421, startPoint y: 188, endPoint x: 327, endPoint y: 185, distance: 93.6
click at [327, 185] on input "**********" at bounding box center [392, 187] width 145 height 17
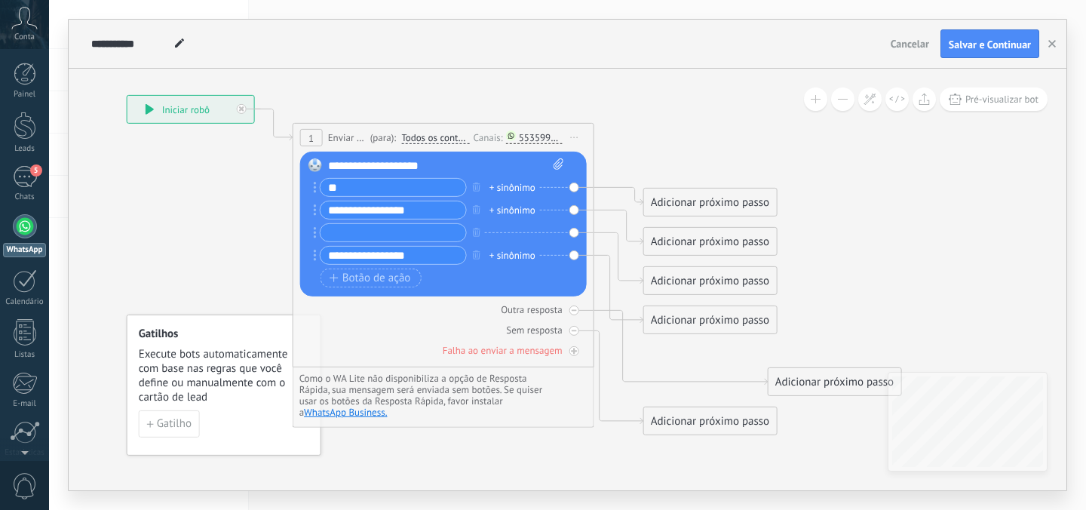
type input "*"
type input "**********"
click at [343, 235] on input "text" at bounding box center [392, 232] width 145 height 17
type input "**********"
click at [390, 281] on span "Botão de ação" at bounding box center [369, 277] width 81 height 12
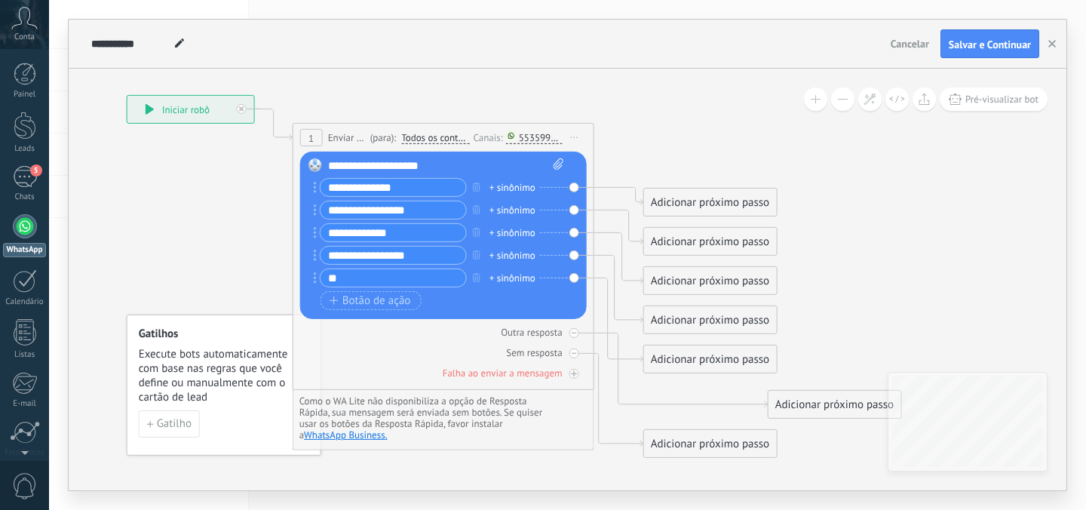
type input "*"
type input "**********"
drag, startPoint x: 415, startPoint y: 257, endPoint x: 325, endPoint y: 257, distance: 90.5
click at [326, 259] on input "**********" at bounding box center [392, 255] width 145 height 17
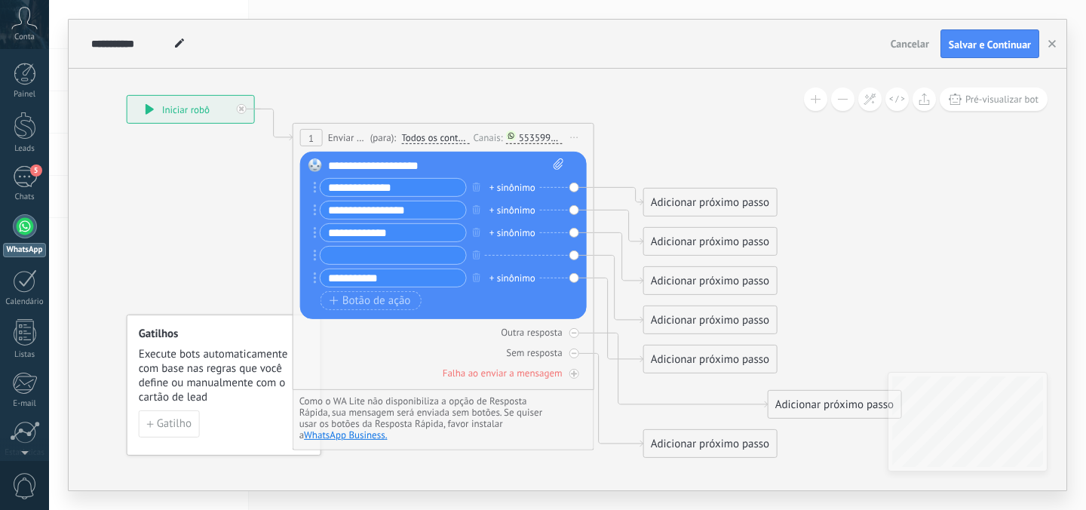
drag, startPoint x: 398, startPoint y: 280, endPoint x: 326, endPoint y: 280, distance: 71.6
click at [326, 280] on input "**********" at bounding box center [392, 277] width 145 height 17
type input "**********"
click at [351, 262] on input "text" at bounding box center [392, 255] width 145 height 17
click at [372, 258] on input "**********" at bounding box center [392, 255] width 145 height 17
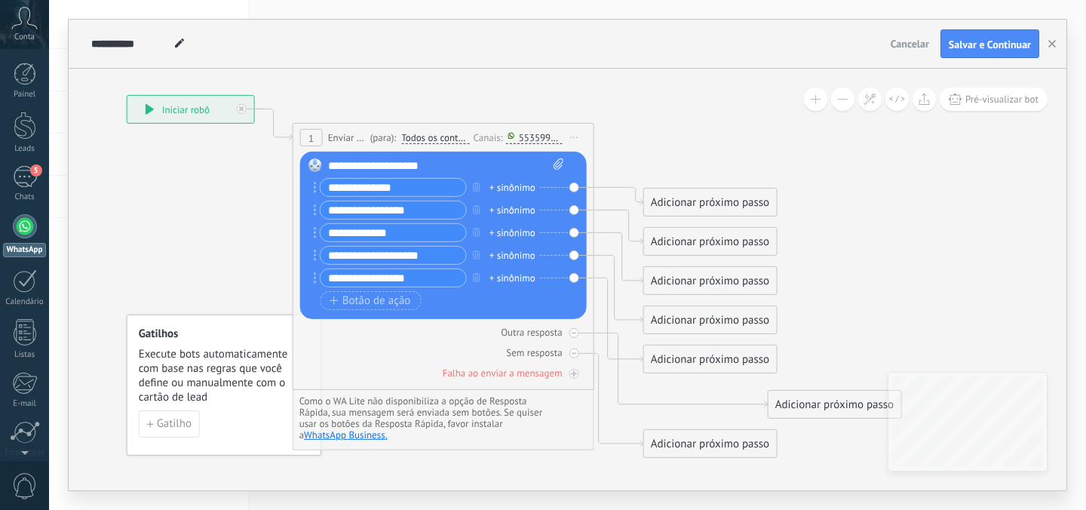
click at [452, 253] on input "**********" at bounding box center [392, 255] width 145 height 17
drag, startPoint x: 374, startPoint y: 258, endPoint x: 317, endPoint y: 253, distance: 56.8
click at [317, 253] on div "**********" at bounding box center [390, 255] width 153 height 19
click at [402, 256] on input "**********" at bounding box center [392, 255] width 145 height 17
type input "**********"
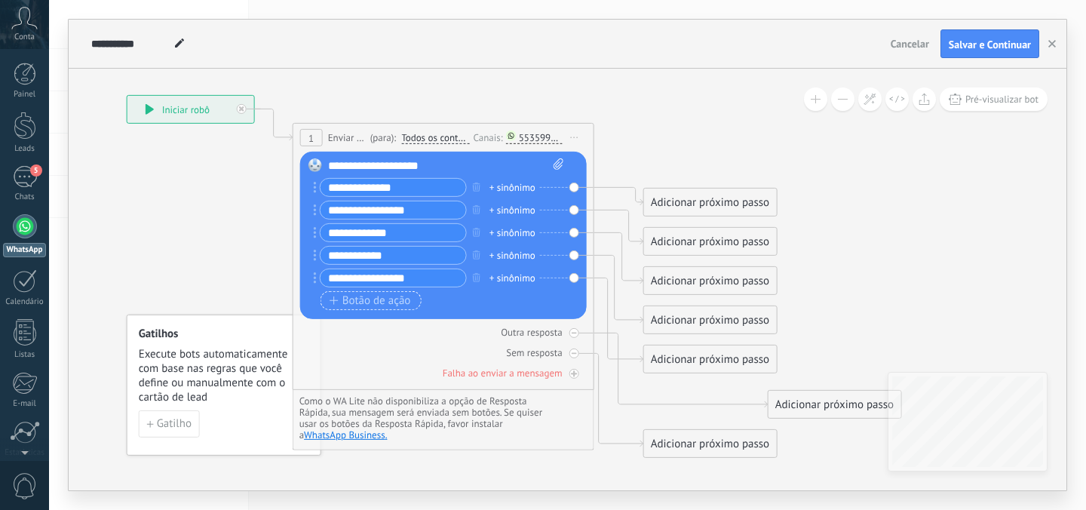
click at [367, 299] on span "Botão de ação" at bounding box center [369, 300] width 81 height 12
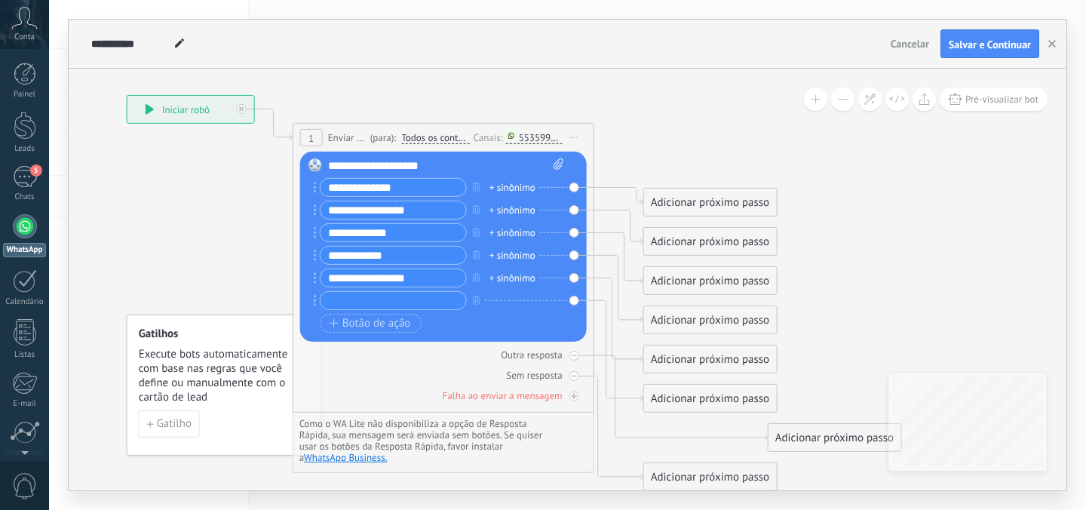
drag, startPoint x: 420, startPoint y: 278, endPoint x: 316, endPoint y: 278, distance: 104.0
click at [316, 279] on div "**********" at bounding box center [390, 277] width 153 height 19
click at [347, 312] on div "**********" at bounding box center [441, 246] width 243 height 136
click at [347, 308] on input "text" at bounding box center [392, 300] width 145 height 17
type input "**********"
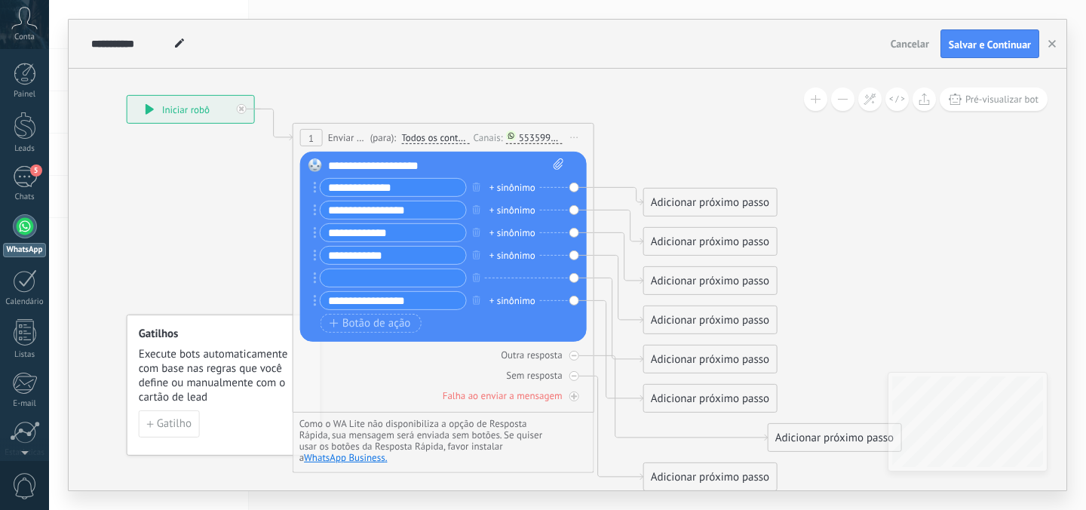
click at [340, 276] on input "text" at bounding box center [392, 277] width 145 height 17
type input "********"
click at [643, 133] on icon at bounding box center [488, 293] width 1477 height 1150
click at [236, 228] on icon at bounding box center [488, 293] width 1477 height 1150
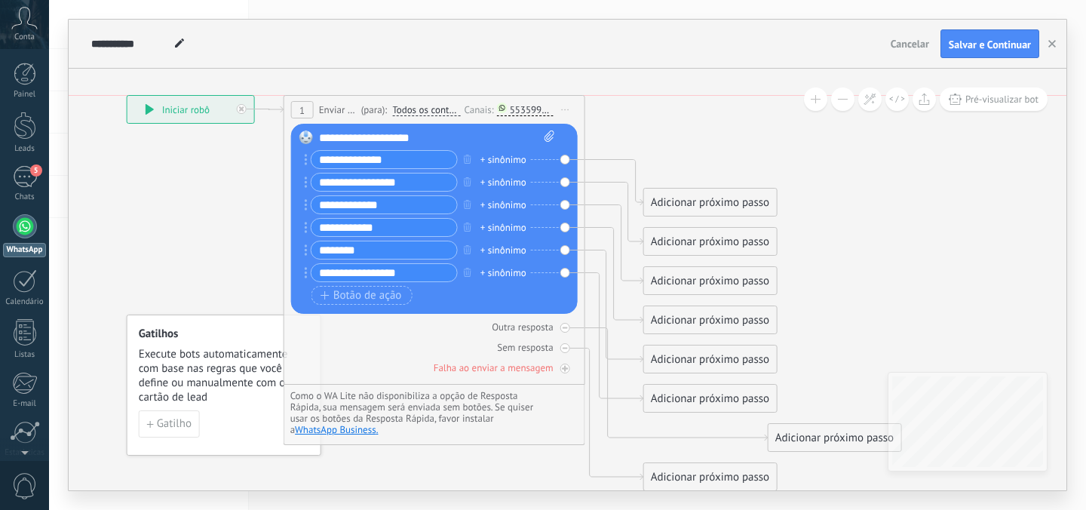
drag, startPoint x: 371, startPoint y: 135, endPoint x: 363, endPoint y: 114, distance: 22.7
click at [363, 112] on span "(para):" at bounding box center [374, 110] width 26 height 14
drag, startPoint x: 678, startPoint y: 194, endPoint x: 689, endPoint y: 145, distance: 50.3
click at [690, 144] on div "Adicionar próximo passo" at bounding box center [722, 153] width 133 height 25
click at [688, 151] on div "Adicionar próximo passo" at bounding box center [721, 153] width 133 height 25
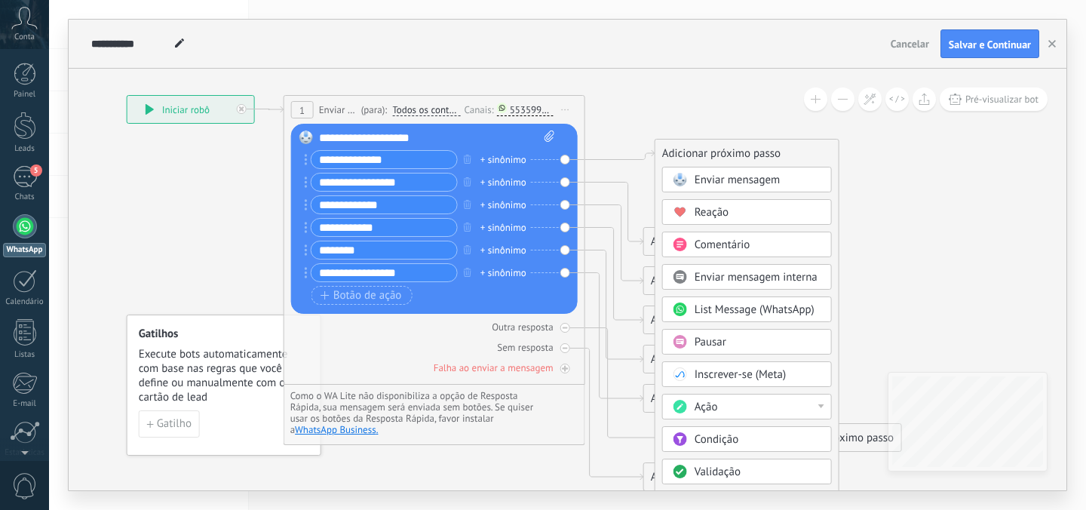
click at [700, 176] on span "Enviar mensagem" at bounding box center [737, 180] width 86 height 14
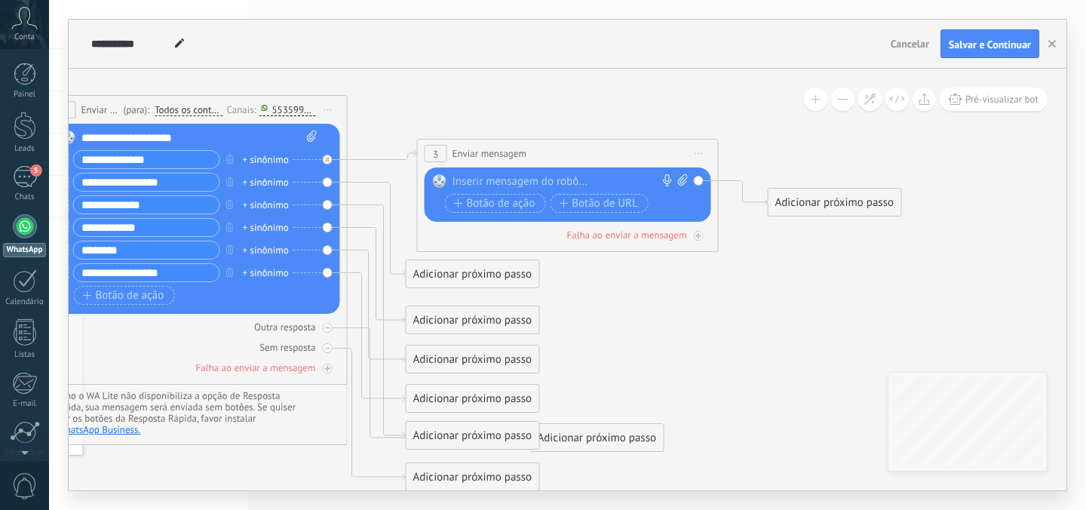
click at [528, 187] on div at bounding box center [564, 181] width 224 height 15
drag, startPoint x: 169, startPoint y: 185, endPoint x: 126, endPoint y: 186, distance: 43.0
click at [126, 186] on input "**********" at bounding box center [146, 181] width 145 height 17
drag, startPoint x: 139, startPoint y: 244, endPoint x: 69, endPoint y: 244, distance: 70.9
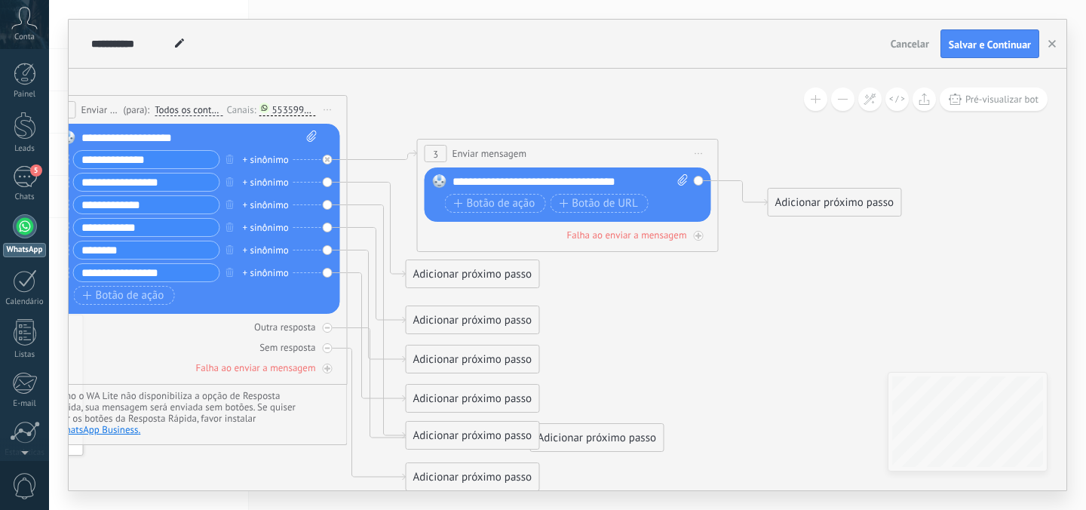
click at [68, 244] on div "********" at bounding box center [143, 249] width 153 height 19
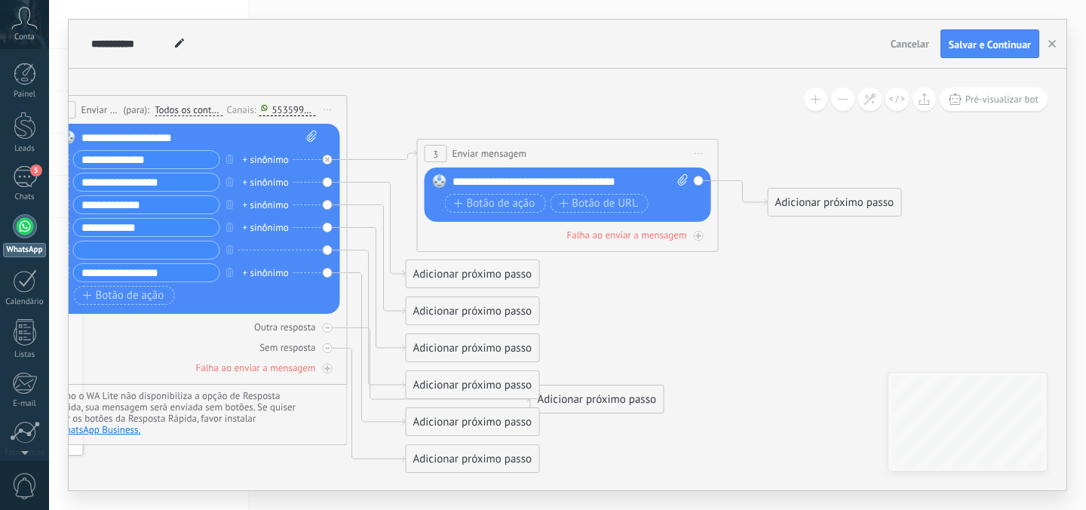
drag, startPoint x: 167, startPoint y: 183, endPoint x: 78, endPoint y: 182, distance: 89.7
click at [78, 182] on input "**********" at bounding box center [146, 181] width 145 height 17
click at [100, 250] on input "text" at bounding box center [146, 249] width 145 height 17
type input "**********"
click at [91, 176] on input "text" at bounding box center [146, 181] width 145 height 17
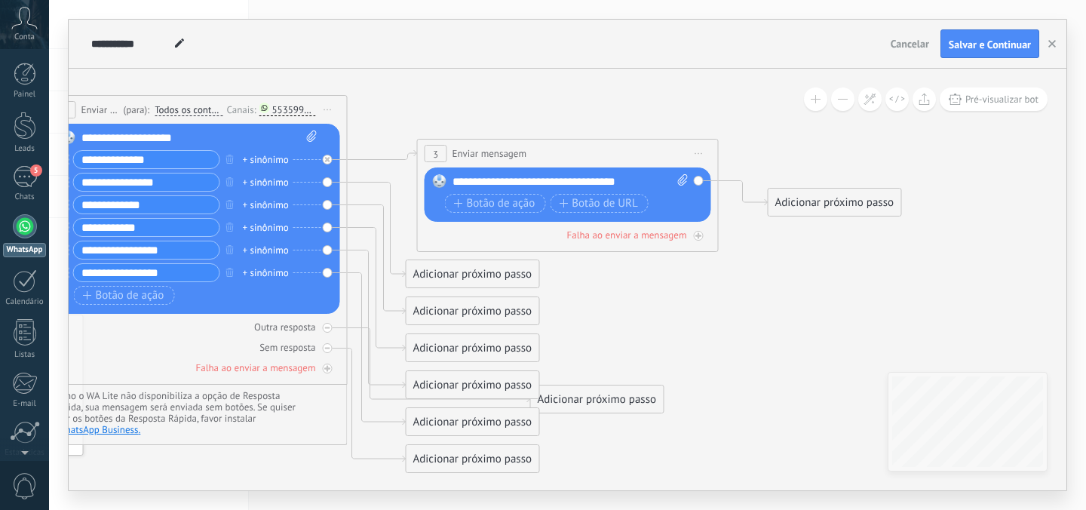
type input "**********"
click at [179, 161] on input "**********" at bounding box center [146, 159] width 145 height 17
click at [632, 185] on div "**********" at bounding box center [570, 181] width 236 height 15
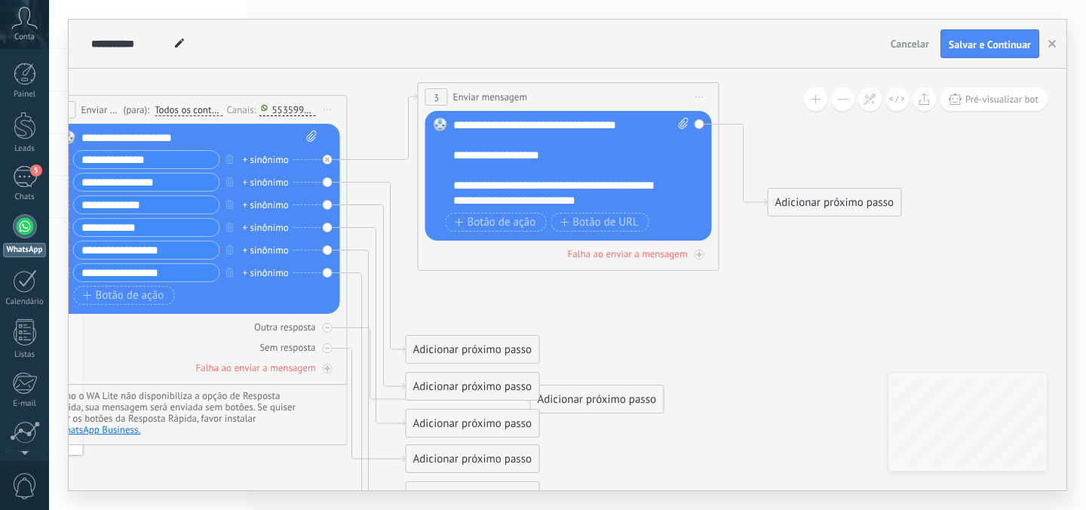
drag, startPoint x: 474, startPoint y: 146, endPoint x: 476, endPoint y: 90, distance: 56.6
click at [476, 90] on span "Enviar mensagem" at bounding box center [490, 97] width 75 height 14
click at [829, 196] on div "Adicionar próximo passo" at bounding box center [834, 202] width 133 height 25
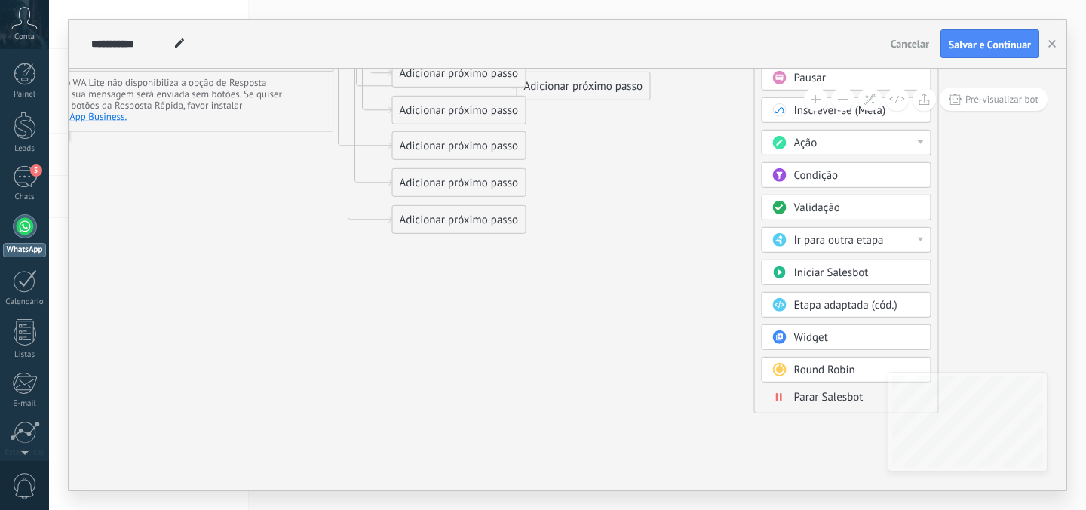
click at [819, 399] on span "Parar Salesbot" at bounding box center [828, 397] width 69 height 14
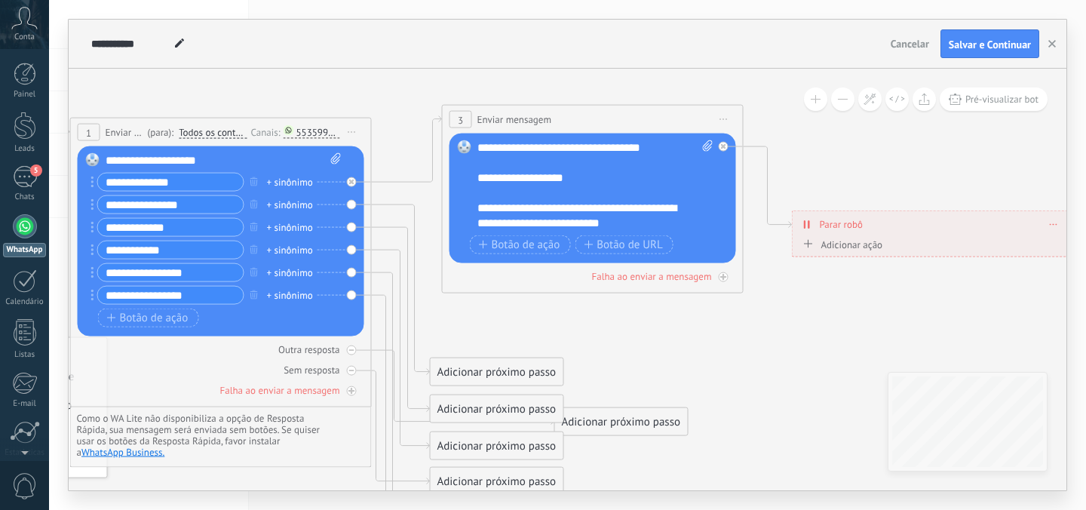
click at [1052, 222] on span at bounding box center [1053, 224] width 7 height 8
click at [1058, 246] on div "Excluir" at bounding box center [1083, 246] width 70 height 26
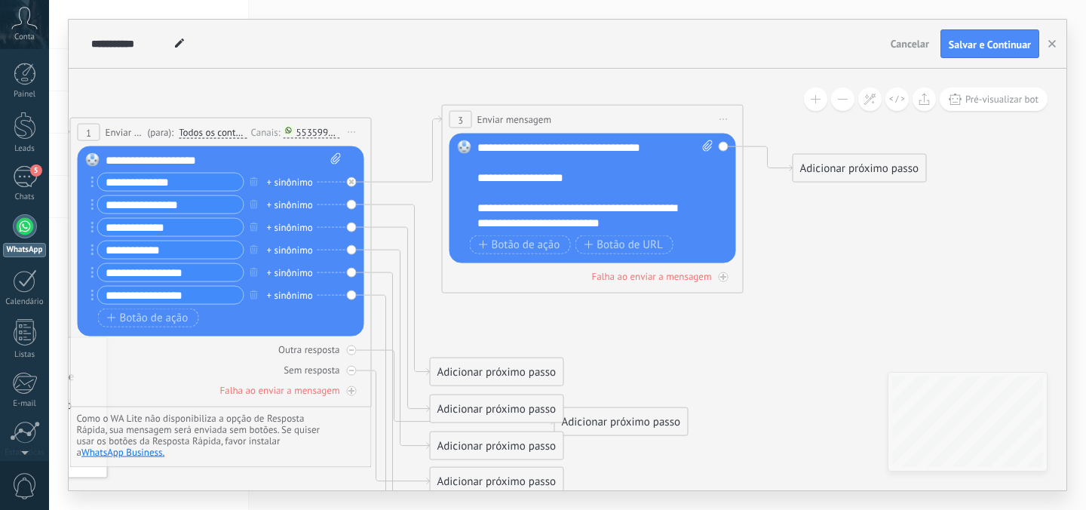
click at [885, 178] on div "Adicionar próximo passo" at bounding box center [859, 168] width 133 height 25
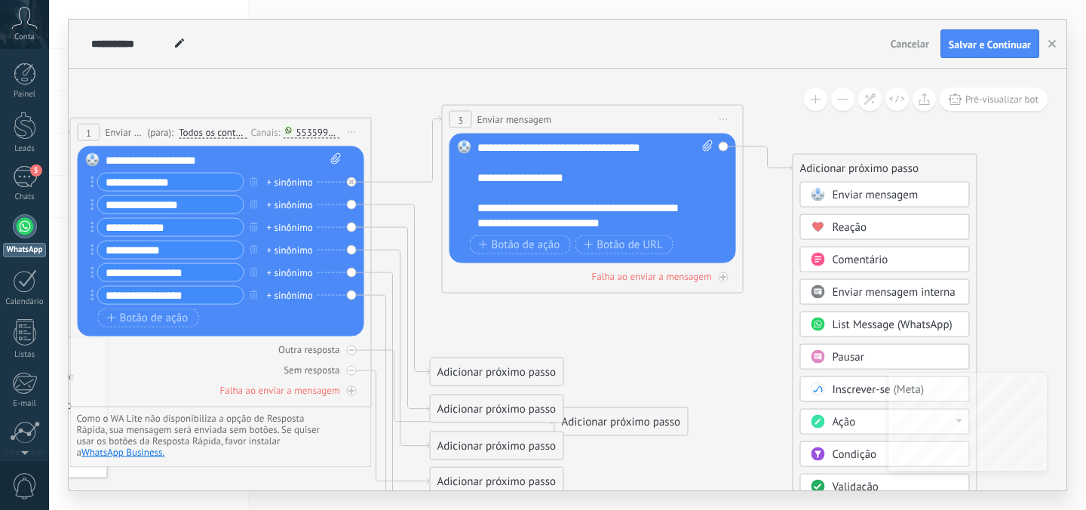
click at [843, 198] on span "Enviar mensagem" at bounding box center [875, 195] width 86 height 14
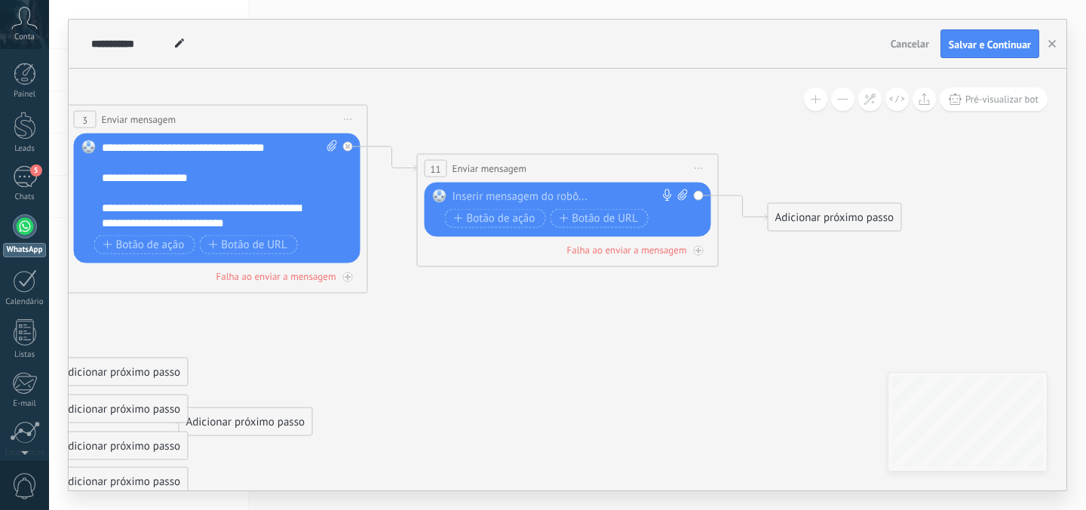
click at [561, 205] on div "Substituir Remover Converter para mensagem de voz Arraste a imagem aqui para an…" at bounding box center [569, 210] width 235 height 42
click at [548, 199] on div at bounding box center [564, 196] width 224 height 15
click at [706, 160] on span "Iniciar pré-visualização aqui Renomear Duplicar Excluir" at bounding box center [699, 169] width 24 height 22
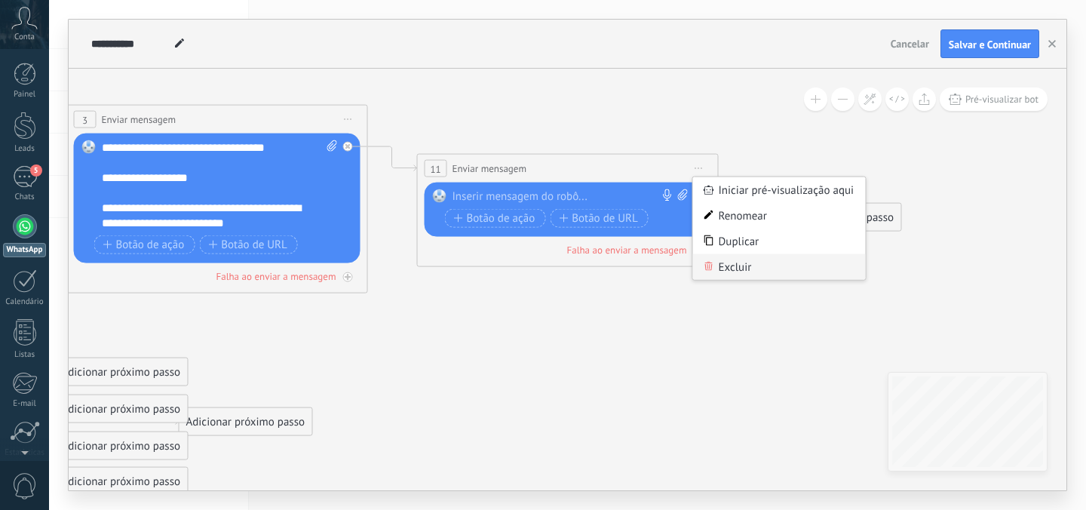
click at [731, 265] on div "Excluir" at bounding box center [779, 267] width 173 height 26
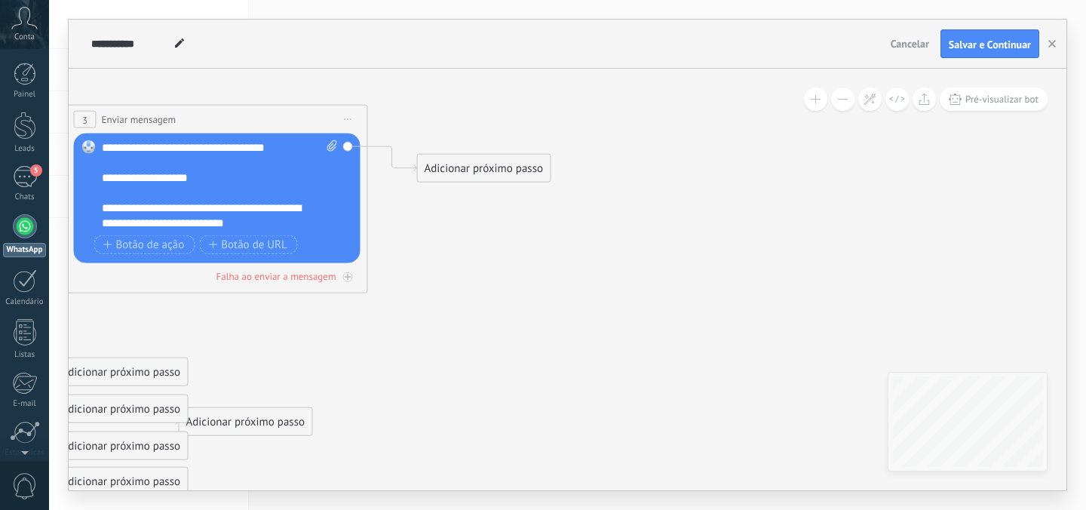
click at [454, 160] on div "Adicionar próximo passo" at bounding box center [484, 168] width 133 height 25
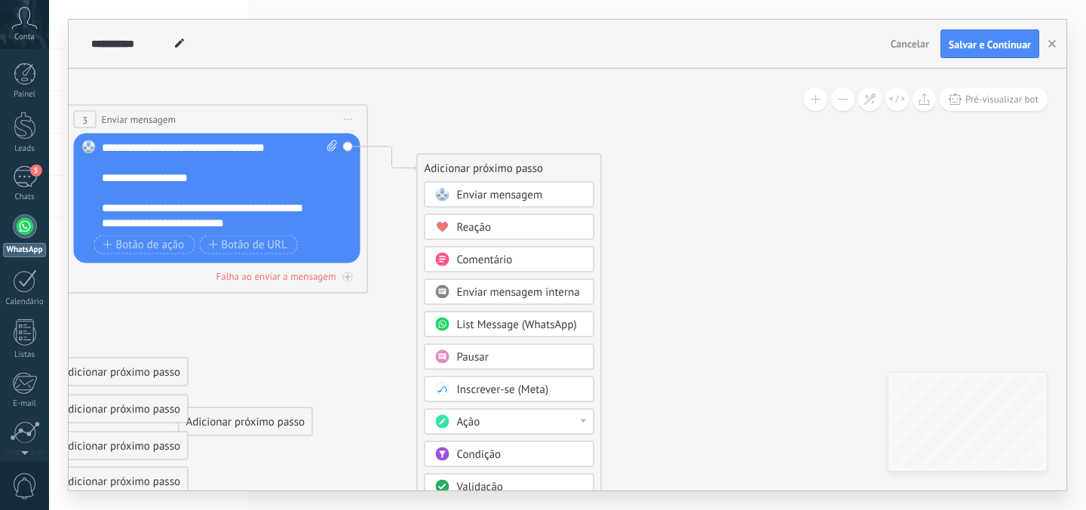
click at [495, 358] on div "Pausar" at bounding box center [520, 357] width 127 height 15
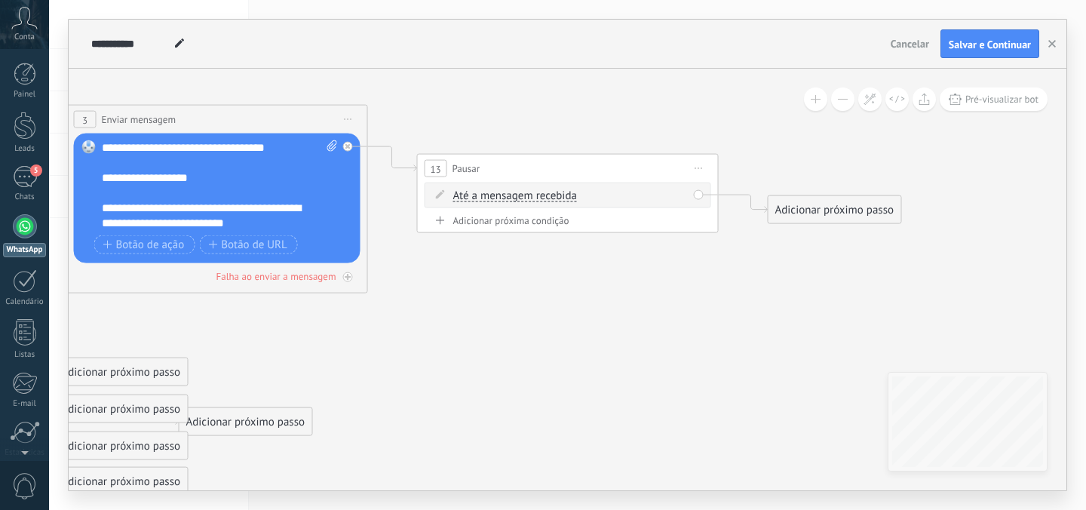
click at [699, 169] on span "Iniciar pré-visualização aqui Renomear Duplicar Excluir" at bounding box center [699, 169] width 24 height 22
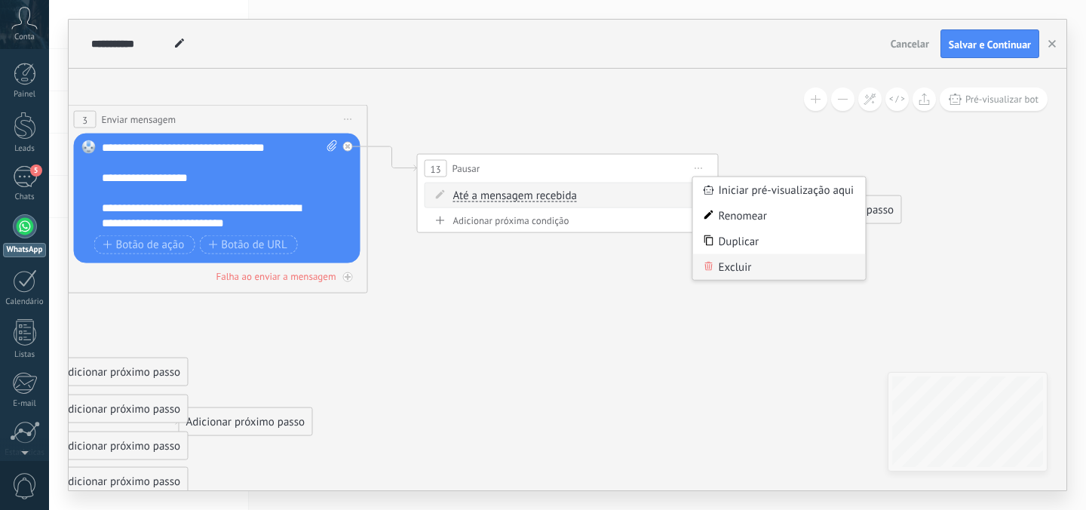
click at [715, 262] on div "Excluir" at bounding box center [779, 267] width 173 height 26
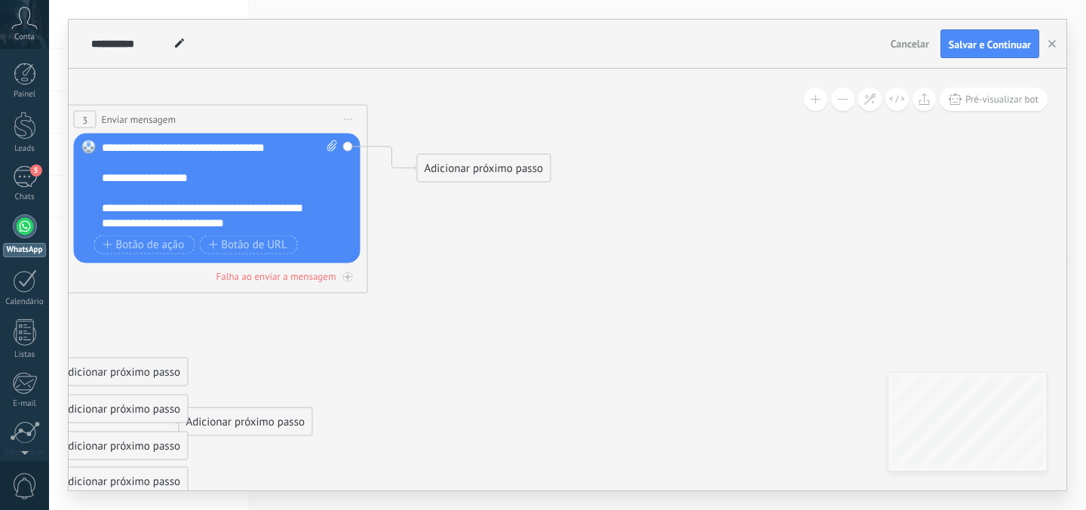
click at [479, 167] on div "Adicionar próximo passo" at bounding box center [484, 168] width 133 height 25
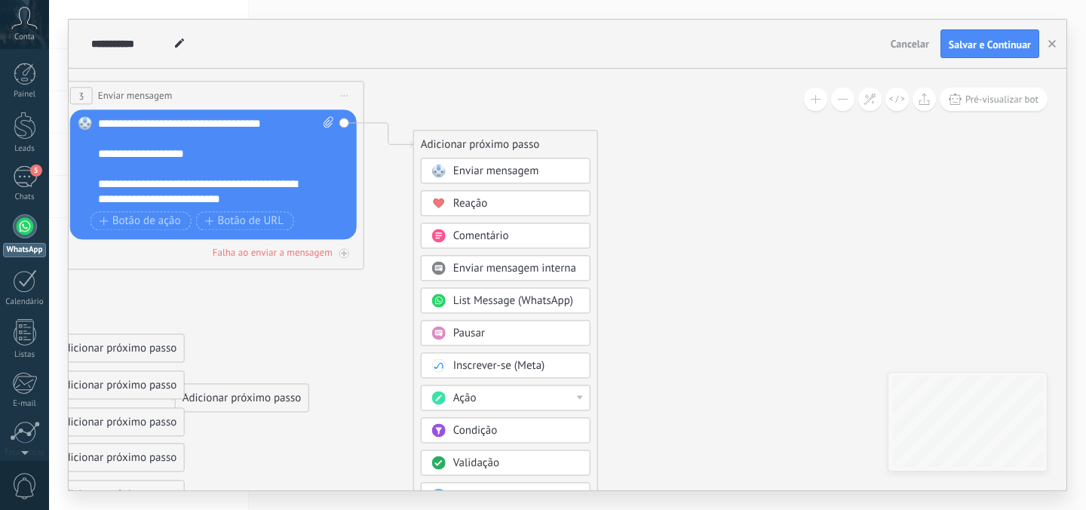
click at [445, 322] on div "Pausar" at bounding box center [506, 333] width 170 height 26
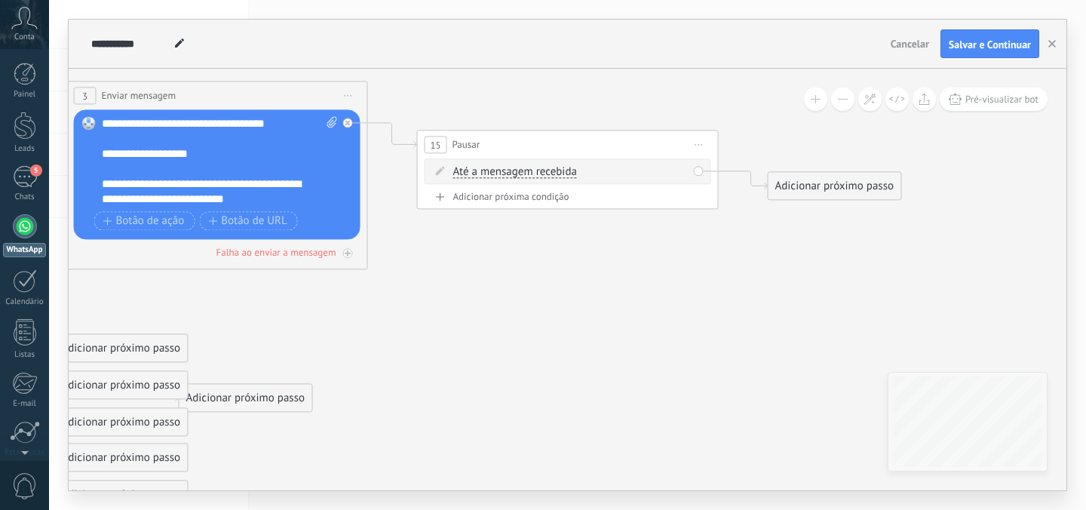
click at [519, 177] on span "Até a mensagem recebida" at bounding box center [515, 172] width 124 height 12
click at [519, 177] on button "Até a mensagem recebida" at bounding box center [540, 171] width 188 height 27
click at [519, 201] on span "Cronômetro" at bounding box center [527, 198] width 182 height 15
click at [568, 170] on span ": * horas * min * seg" at bounding box center [558, 171] width 96 height 14
click at [560, 169] on input "*" at bounding box center [556, 173] width 7 height 12
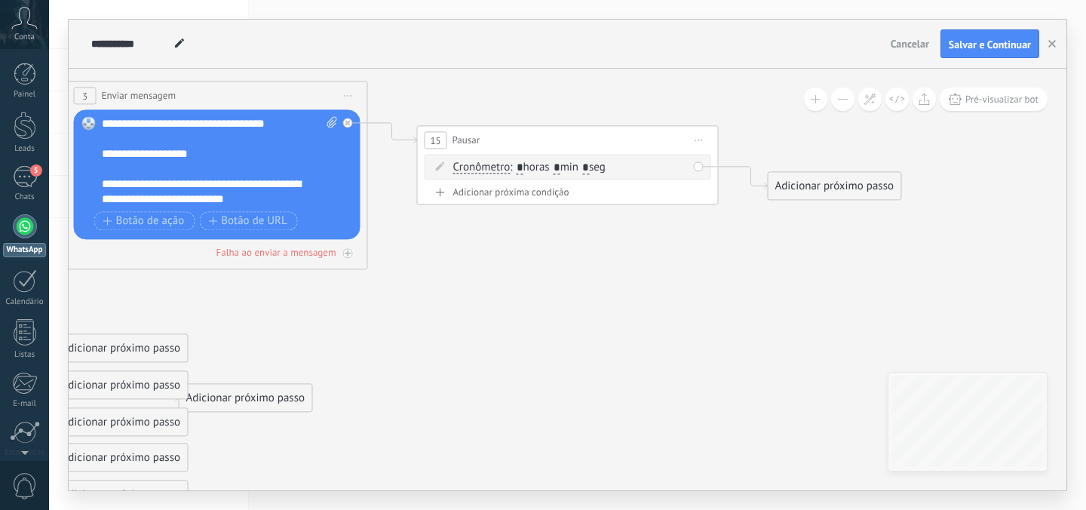
click at [591, 133] on div "15 Pausar ****** Iniciar pré-visualização aqui Renomear Duplicar Excluir" at bounding box center [568, 140] width 300 height 28
click at [587, 161] on input "*" at bounding box center [583, 167] width 7 height 12
type input "**"
click at [567, 166] on span ": * horas * min ** seg" at bounding box center [557, 165] width 101 height 14
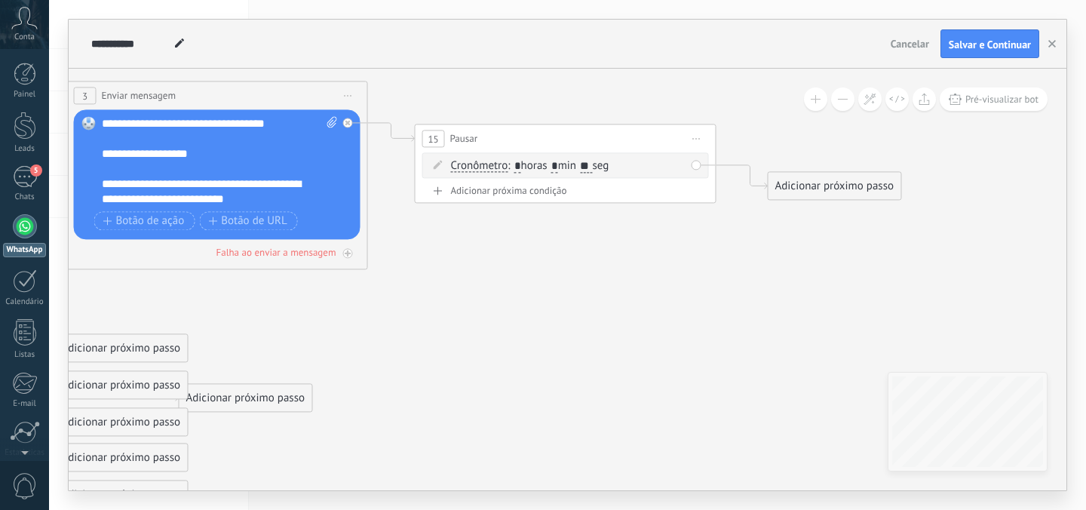
click at [558, 166] on input "*" at bounding box center [554, 167] width 7 height 12
type input "*"
click at [799, 191] on div "Adicionar próximo passo" at bounding box center [834, 185] width 133 height 25
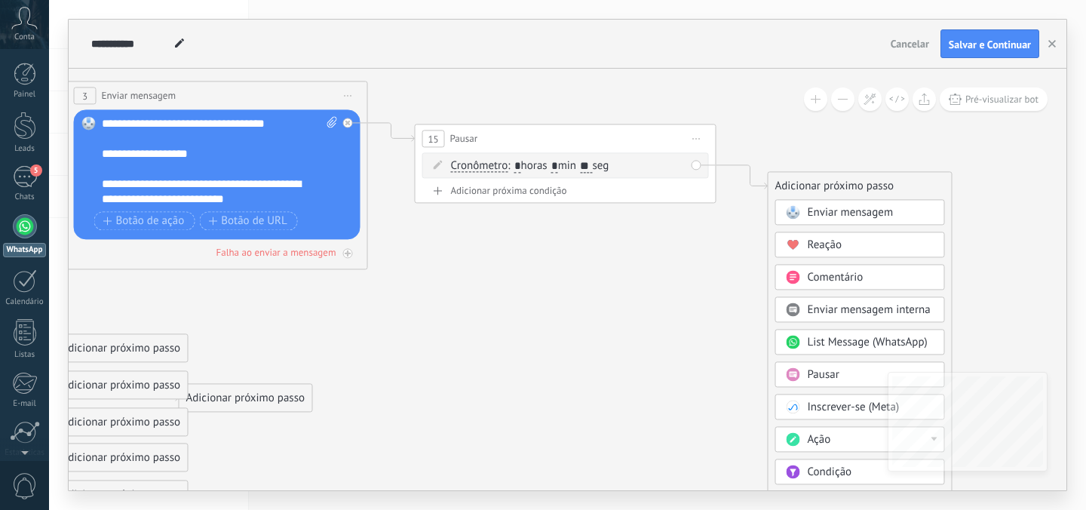
click at [802, 213] on span at bounding box center [792, 212] width 29 height 12
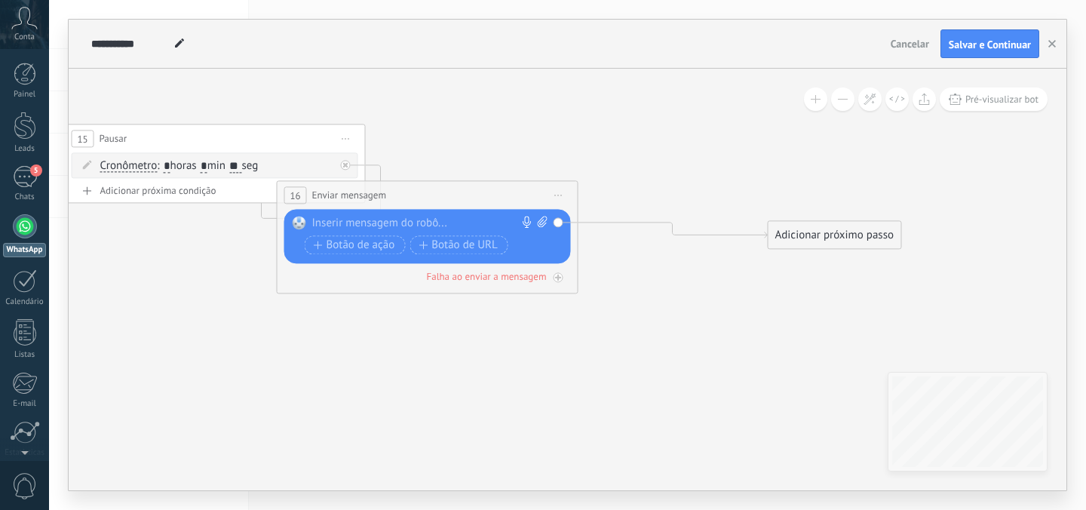
drag, startPoint x: 634, startPoint y: 177, endPoint x: 475, endPoint y: 196, distance: 160.2
click at [476, 194] on div "**********" at bounding box center [427, 195] width 300 height 28
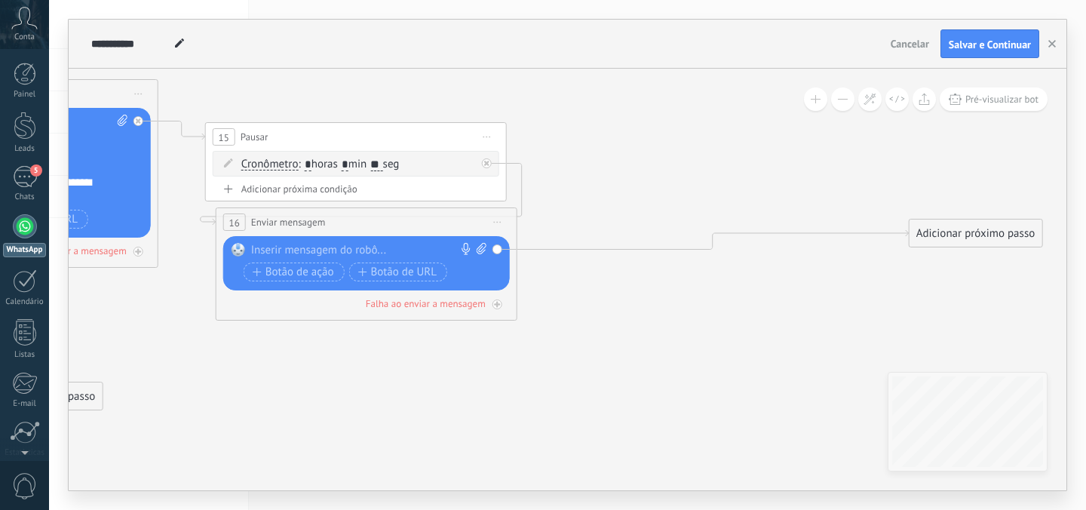
drag, startPoint x: 528, startPoint y: 212, endPoint x: 344, endPoint y: 237, distance: 185.7
click at [344, 236] on div "**********" at bounding box center [366, 222] width 300 height 28
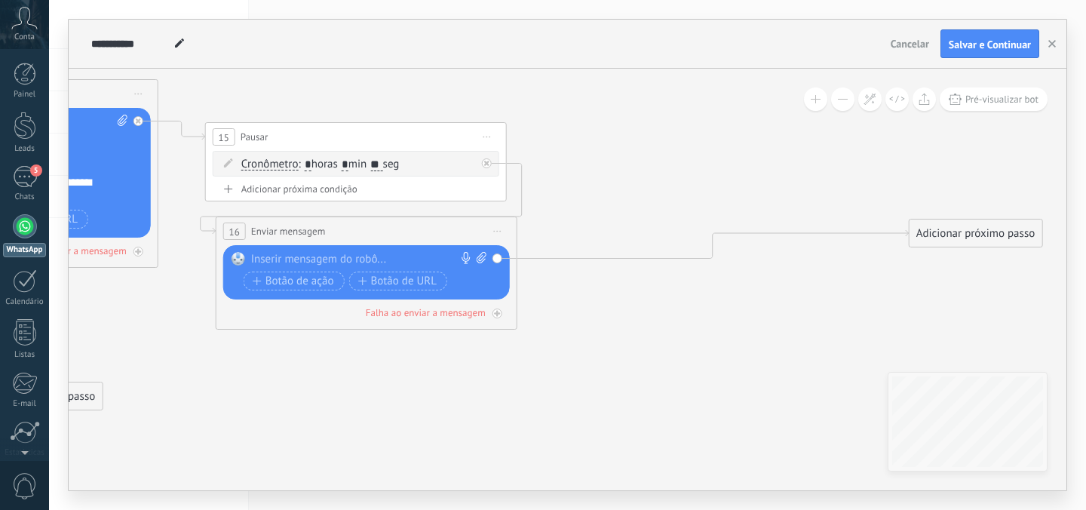
click at [325, 254] on div at bounding box center [363, 259] width 224 height 15
drag, startPoint x: 322, startPoint y: 265, endPoint x: 250, endPoint y: 262, distance: 72.4
click at [250, 262] on div "Substituir Remover Converter para mensagem de voz Arraste a imagem aqui para an…" at bounding box center [366, 272] width 286 height 54
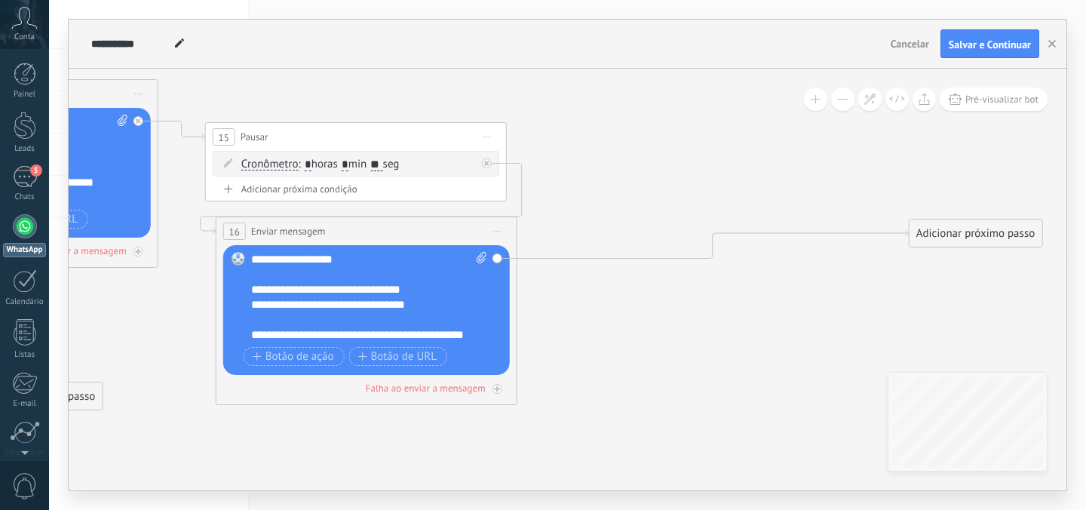
scroll to position [60, 0]
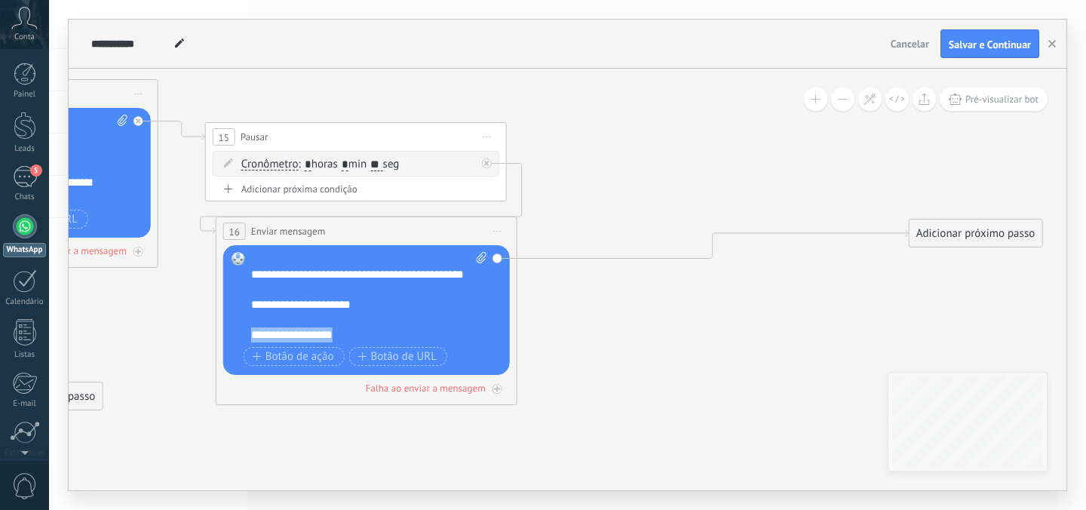
drag, startPoint x: 345, startPoint y: 336, endPoint x: 250, endPoint y: 334, distance: 95.8
click at [250, 334] on div "Substituir Remover Converter para mensagem de voz Arraste a imagem aqui para an…" at bounding box center [366, 310] width 286 height 130
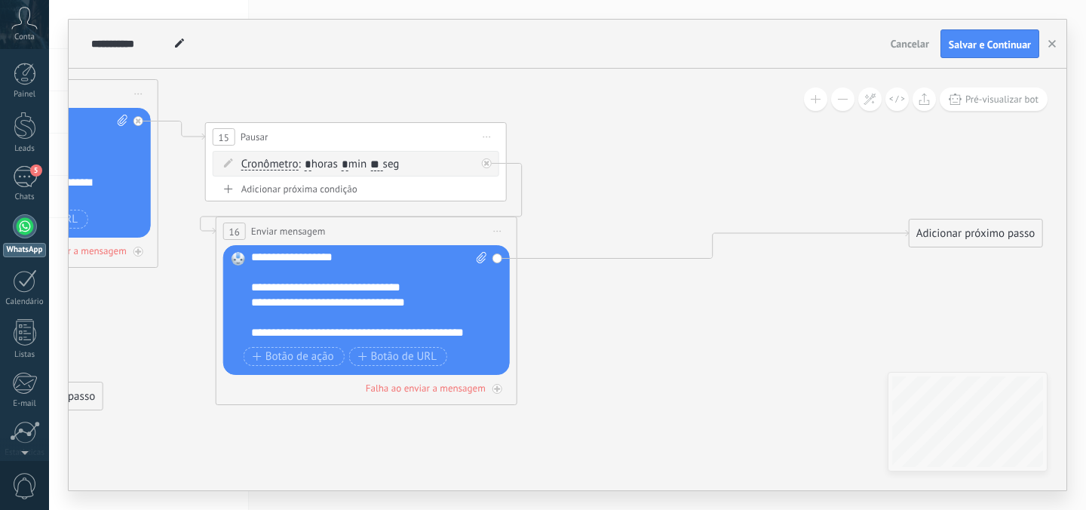
scroll to position [0, 0]
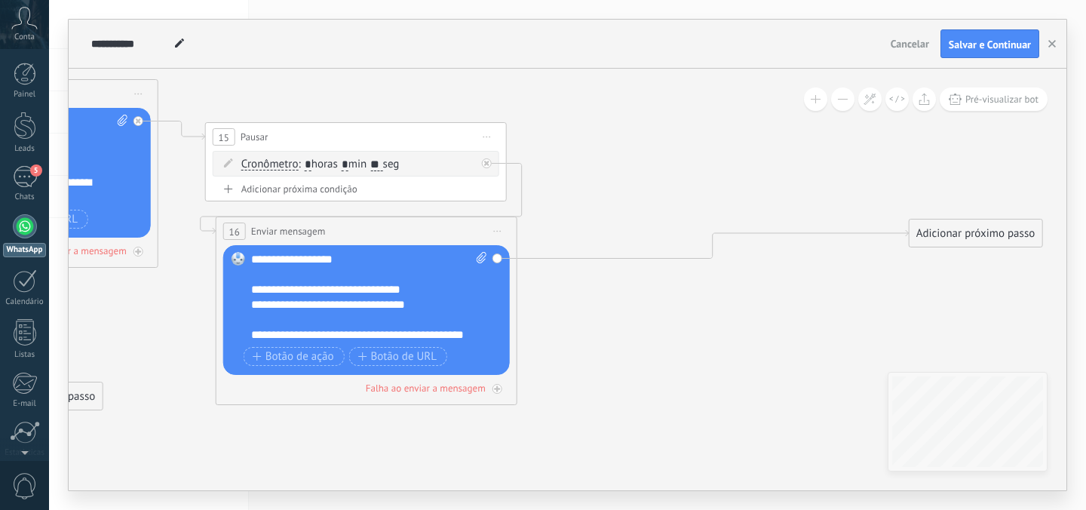
click at [566, 297] on icon at bounding box center [159, 311] width 2416 height 1219
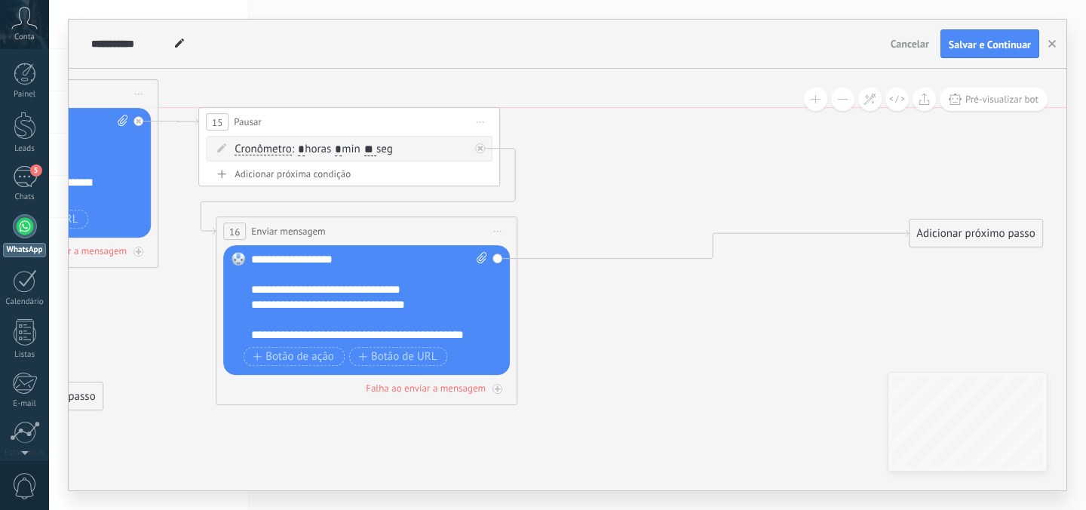
drag, startPoint x: 383, startPoint y: 131, endPoint x: 376, endPoint y: 118, distance: 14.5
click at [376, 118] on div "15 Pausar ****** Iniciar pré-visualização aqui Renomear Duplicar Excluir" at bounding box center [349, 122] width 300 height 28
drag, startPoint x: 376, startPoint y: 118, endPoint x: 349, endPoint y: 118, distance: 27.1
click at [349, 118] on div "15 Pausar ****** Iniciar pré-visualização aqui Renomear Duplicar Excluir" at bounding box center [327, 122] width 300 height 28
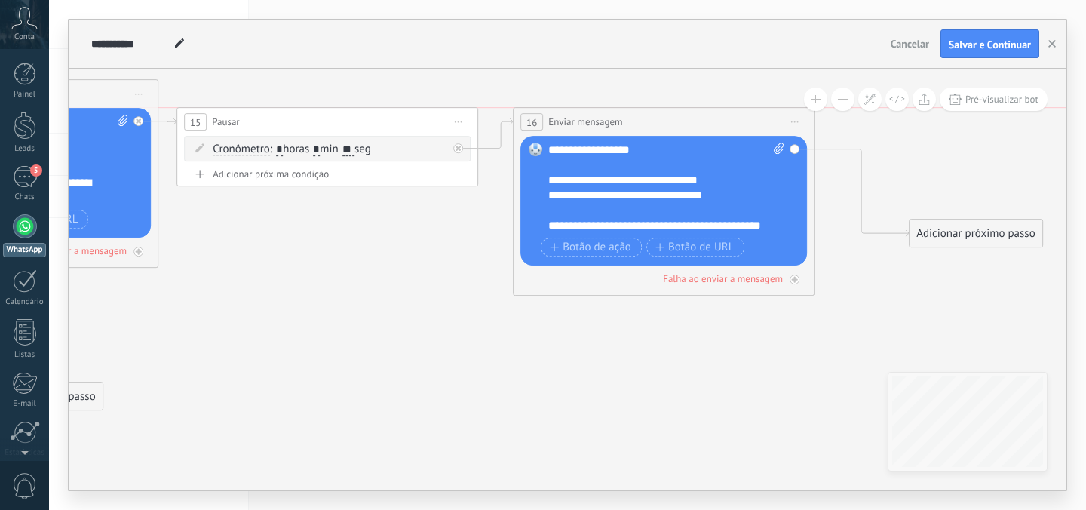
drag, startPoint x: 421, startPoint y: 229, endPoint x: 718, endPoint y: 115, distance: 317.7
click at [718, 115] on div "**********" at bounding box center [663, 122] width 300 height 28
click at [954, 229] on div "Adicionar próximo passo" at bounding box center [975, 233] width 133 height 25
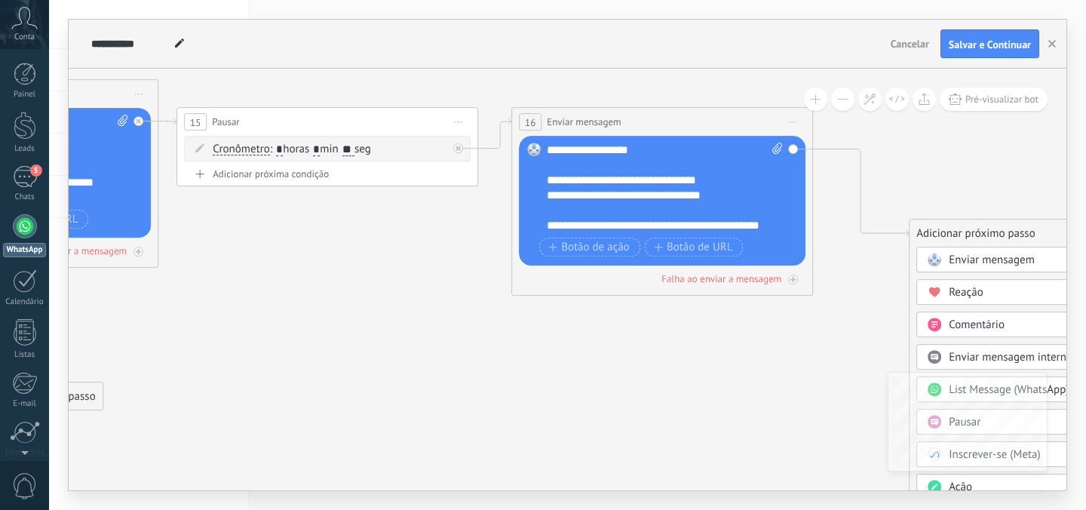
click at [976, 263] on span "Enviar mensagem" at bounding box center [991, 260] width 86 height 14
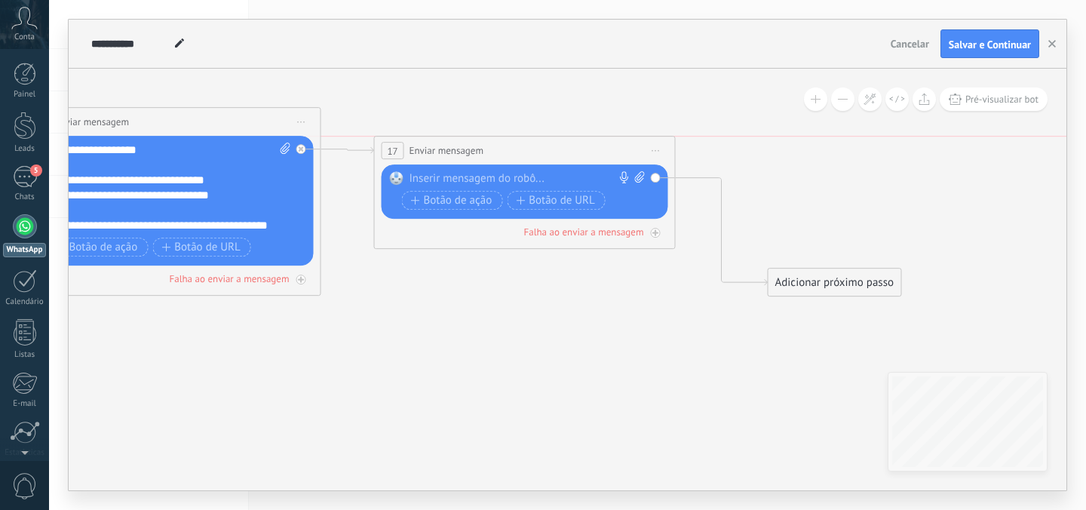
drag, startPoint x: 541, startPoint y: 228, endPoint x: 492, endPoint y: 142, distance: 98.9
click at [493, 142] on div "**********" at bounding box center [525, 150] width 300 height 28
click at [492, 176] on div at bounding box center [516, 178] width 224 height 15
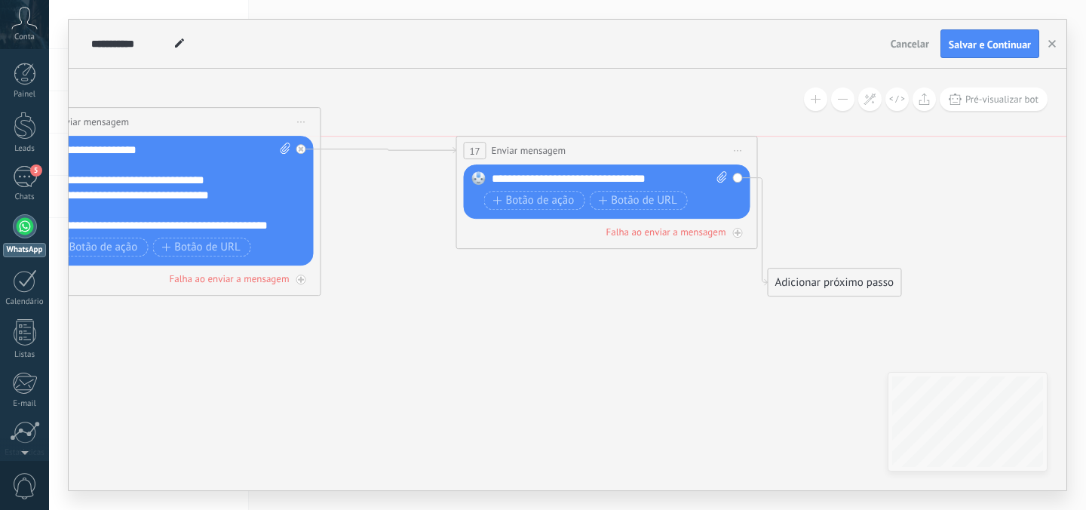
drag, startPoint x: 503, startPoint y: 154, endPoint x: 591, endPoint y: 155, distance: 88.2
click at [591, 155] on div "**********" at bounding box center [607, 150] width 300 height 28
click at [682, 176] on div "**********" at bounding box center [610, 178] width 236 height 15
click at [813, 286] on div "Adicionar próximo passo" at bounding box center [834, 282] width 133 height 25
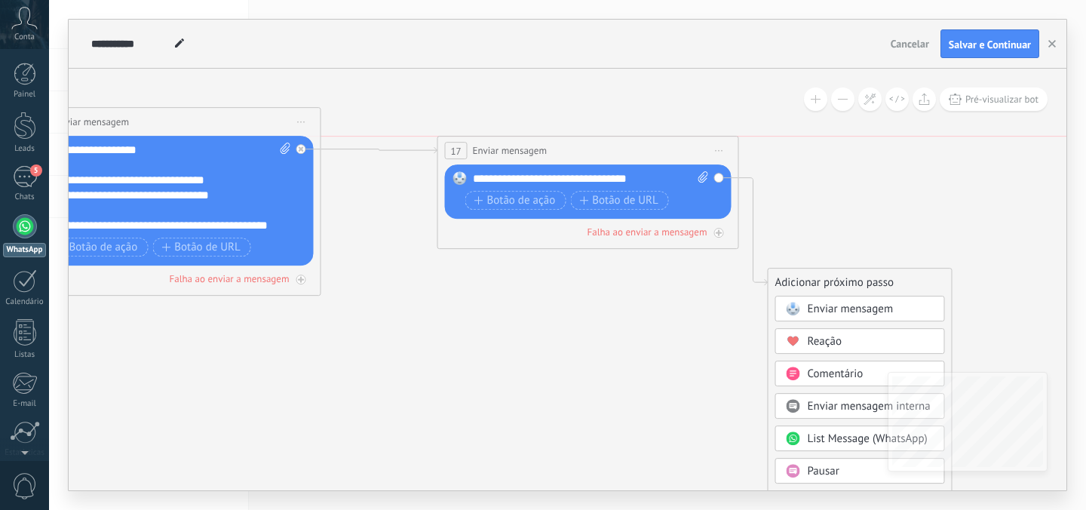
drag, startPoint x: 596, startPoint y: 148, endPoint x: 542, endPoint y: 151, distance: 54.4
click at [542, 150] on div "**********" at bounding box center [588, 150] width 300 height 28
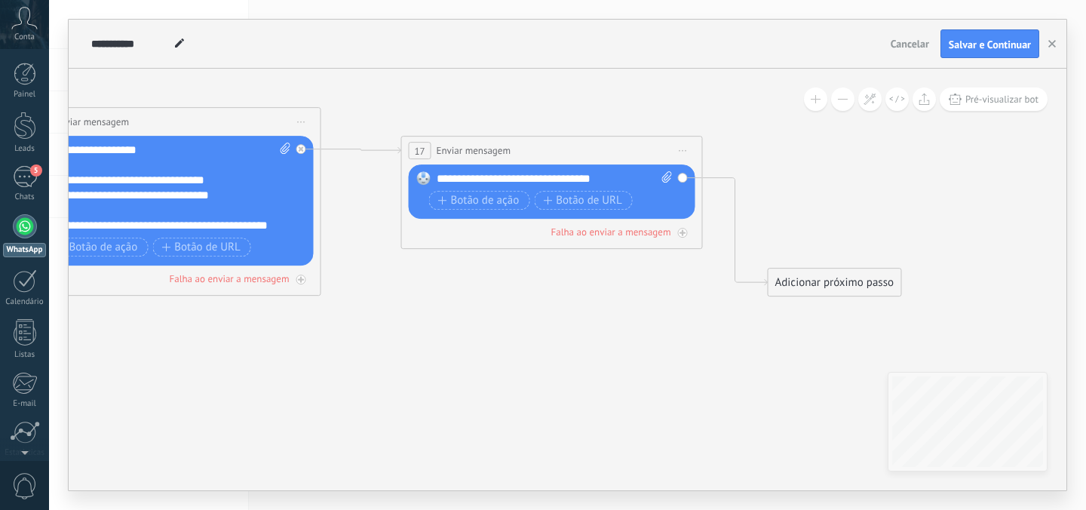
click at [806, 281] on div "Adicionar próximo passo" at bounding box center [834, 282] width 133 height 25
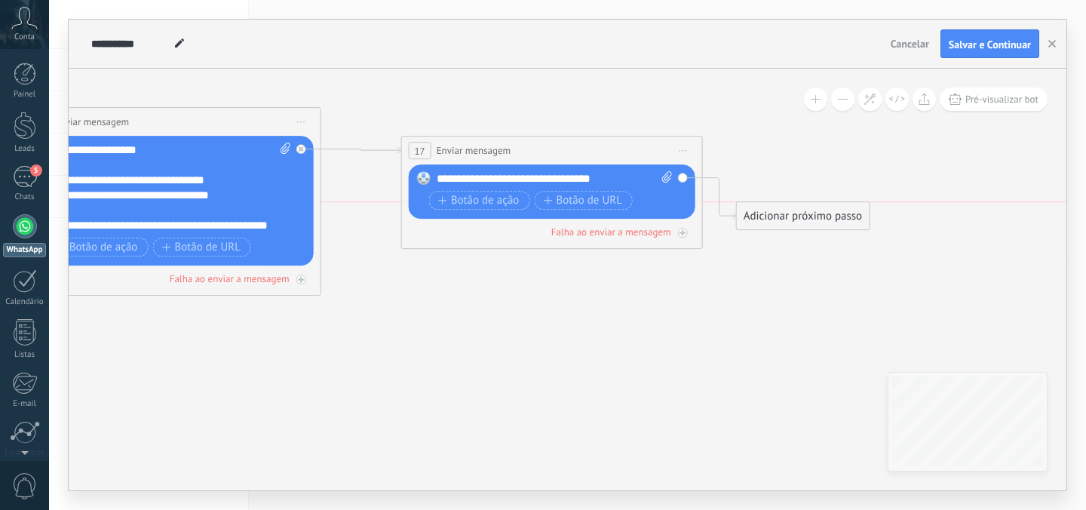
drag, startPoint x: 779, startPoint y: 283, endPoint x: 747, endPoint y: 209, distance: 80.4
click at [747, 210] on div "Adicionar próximo passo" at bounding box center [803, 216] width 133 height 25
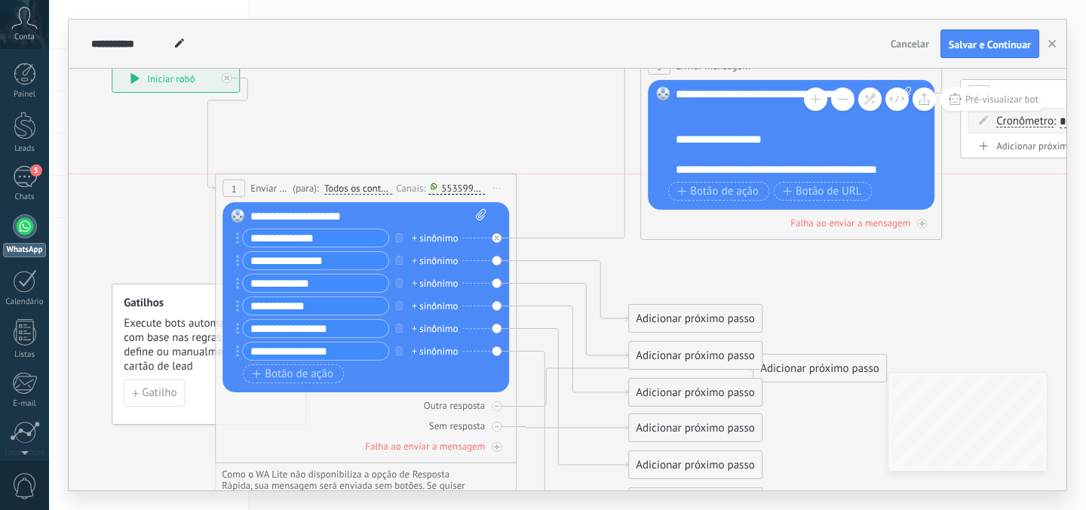
drag, startPoint x: 330, startPoint y: 79, endPoint x: 277, endPoint y: 189, distance: 122.1
click at [277, 189] on span "Enviar mensagem" at bounding box center [269, 188] width 38 height 14
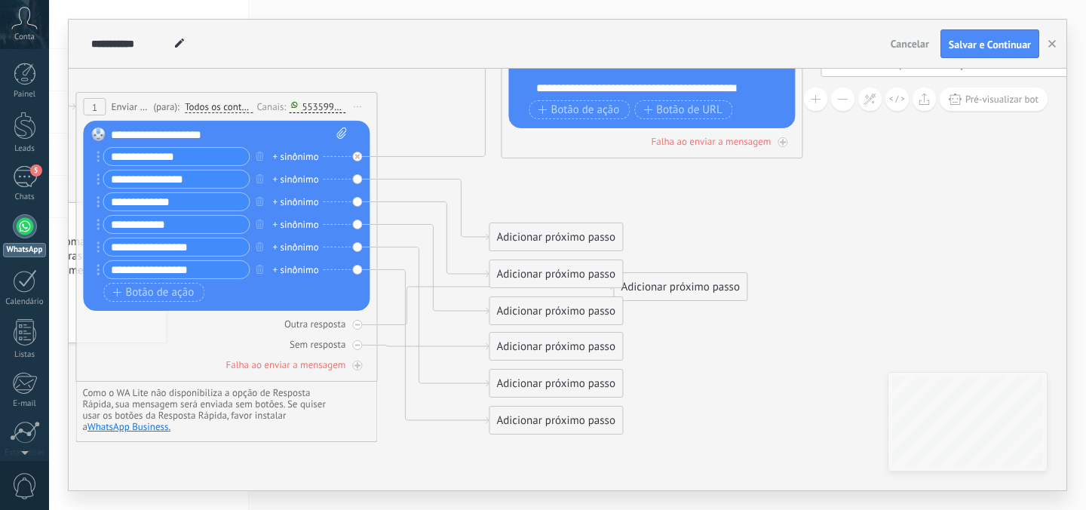
click at [587, 242] on div "Adicionar próximo passo" at bounding box center [555, 237] width 133 height 25
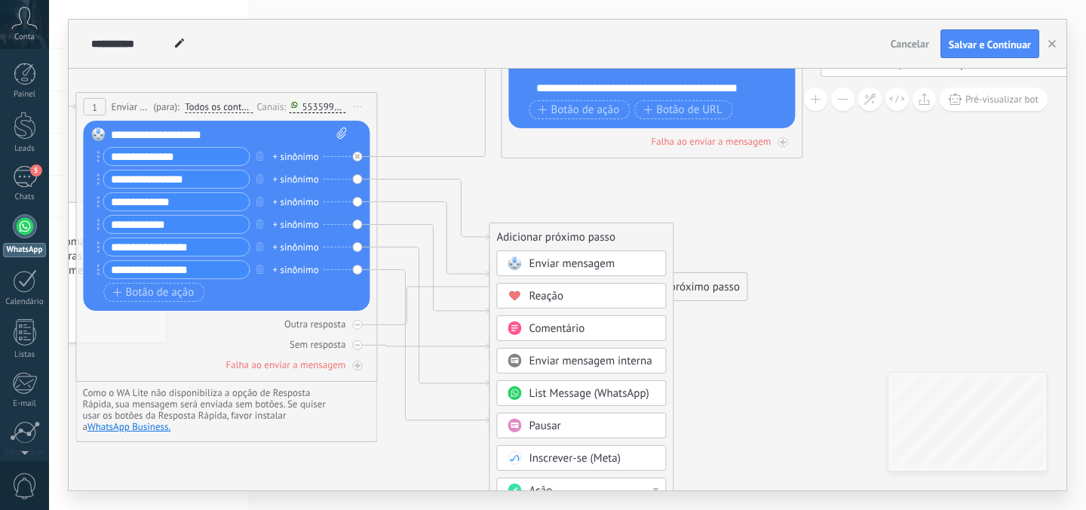
click at [568, 262] on span "Enviar mensagem" at bounding box center [571, 263] width 86 height 14
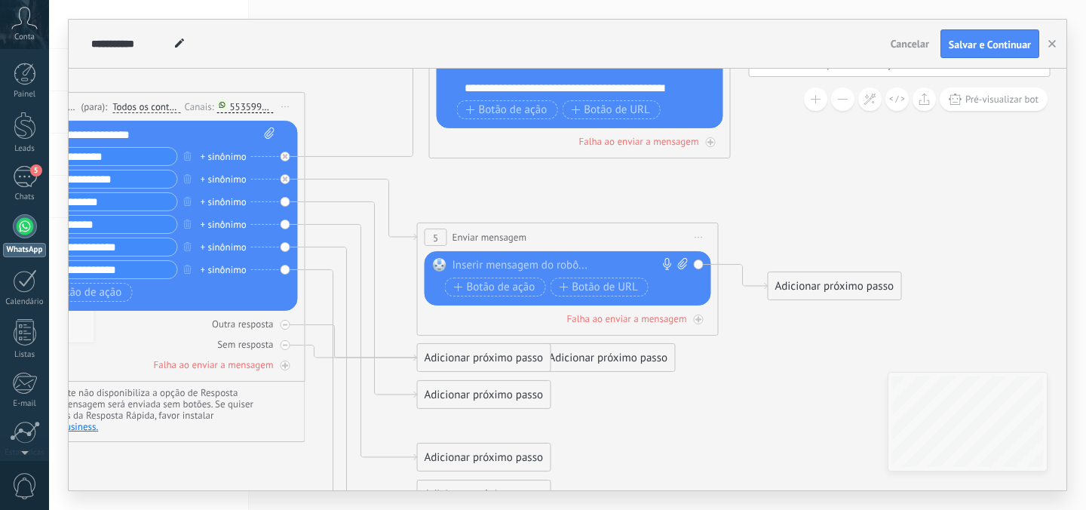
click at [547, 266] on div at bounding box center [564, 265] width 224 height 15
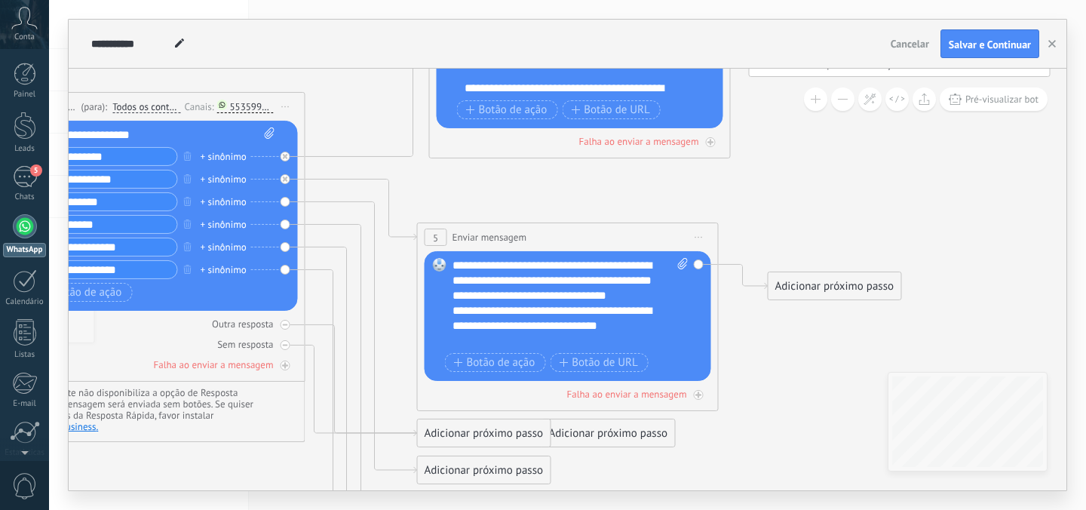
scroll to position [44, 0]
click at [693, 235] on span "Iniciar pré-visualização aqui Renomear Duplicar Excluir" at bounding box center [699, 237] width 24 height 22
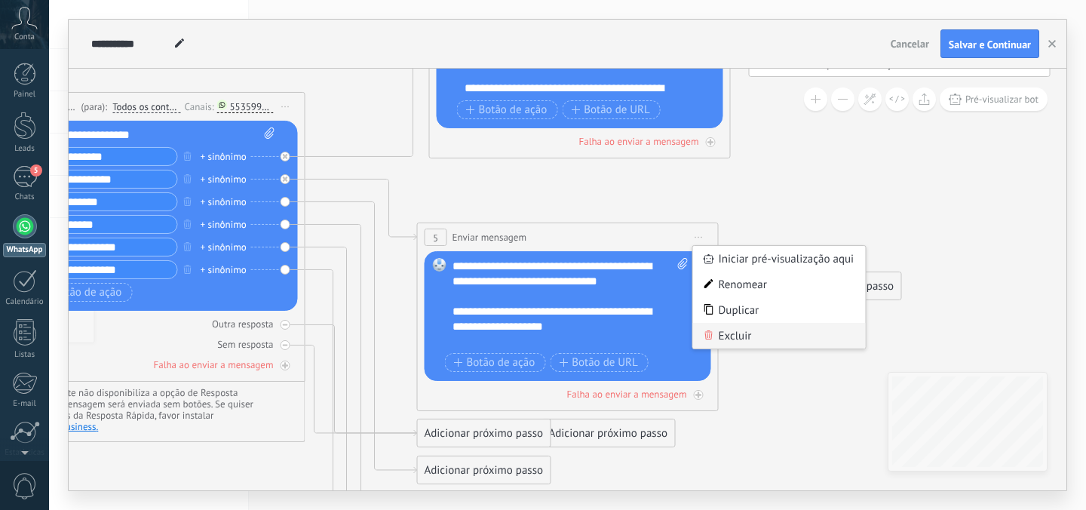
click at [718, 338] on div "Excluir" at bounding box center [779, 336] width 173 height 26
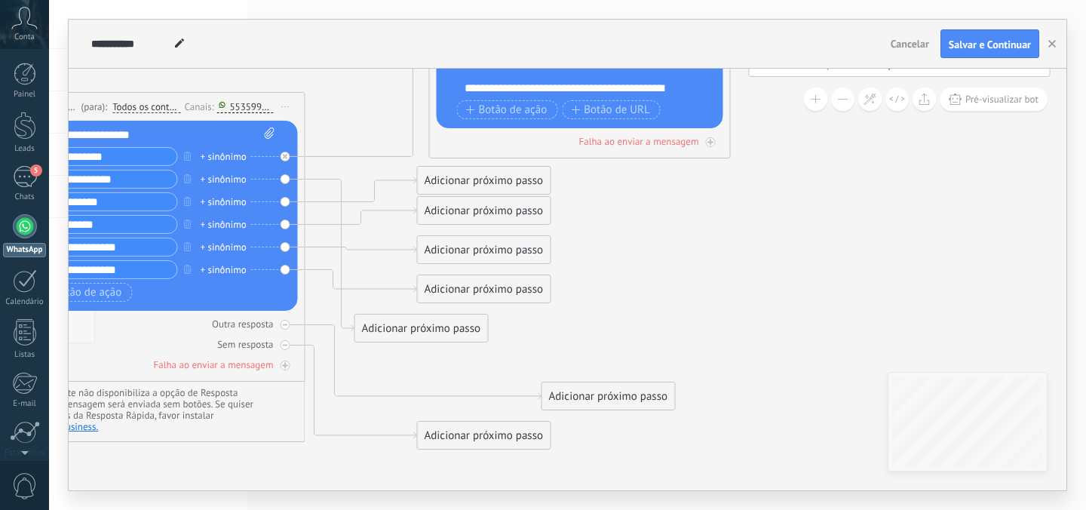
click at [456, 187] on div "Adicionar próximo passo" at bounding box center [484, 180] width 133 height 25
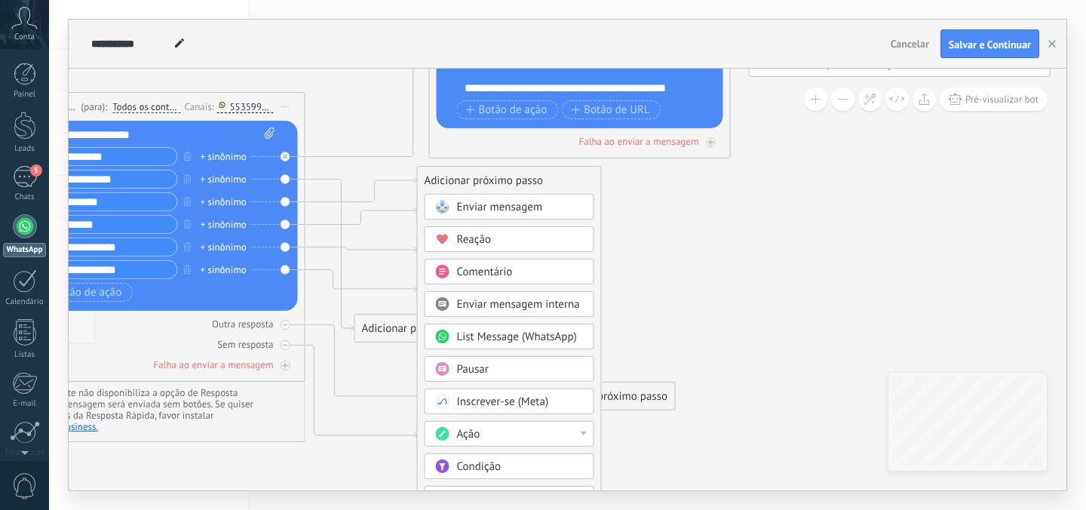
click at [477, 374] on span "Pausar" at bounding box center [473, 369] width 32 height 14
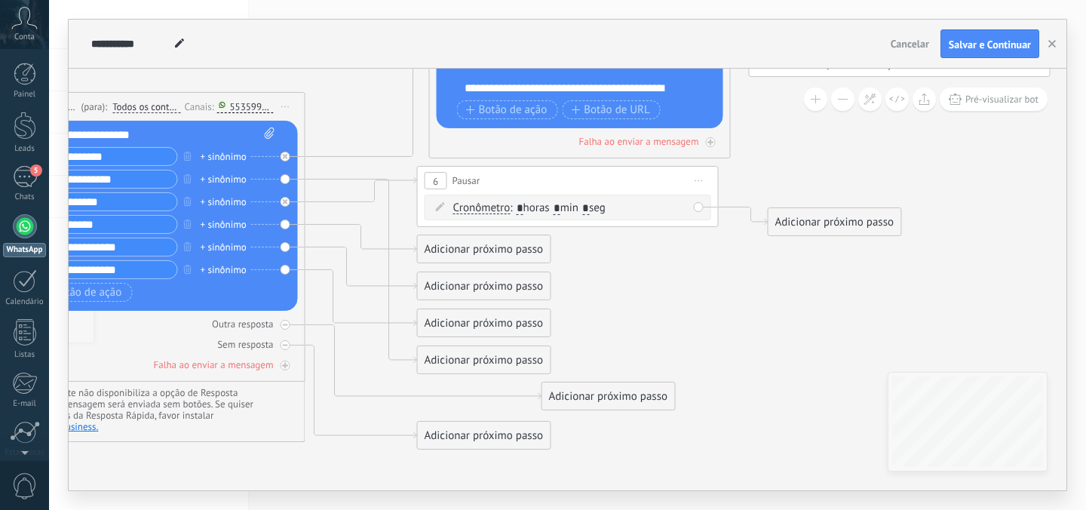
click at [560, 207] on input "*" at bounding box center [556, 208] width 7 height 12
type input "*"
click at [589, 207] on input "*" at bounding box center [585, 208] width 7 height 12
type input "*"
type input "**"
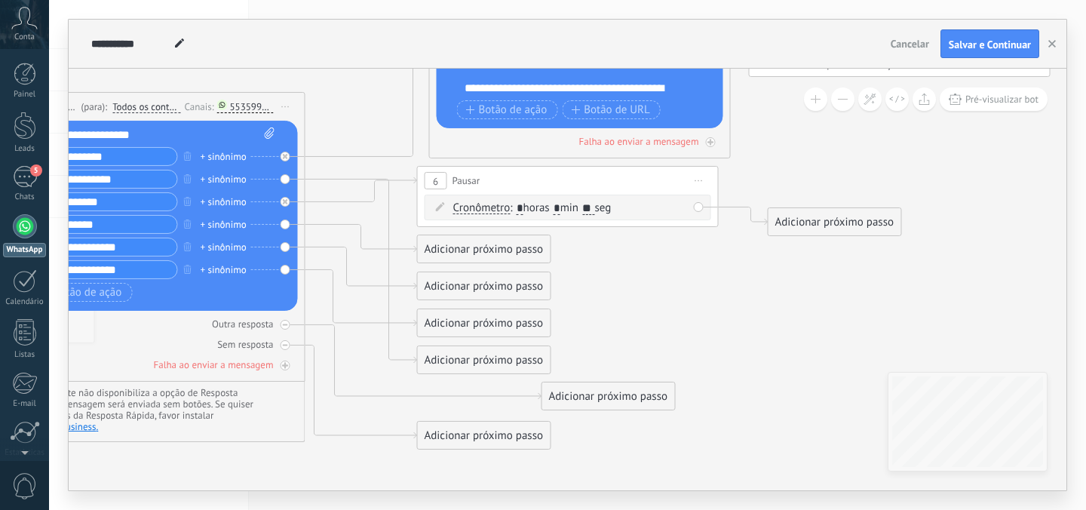
click at [808, 220] on div "Adicionar próximo passo" at bounding box center [834, 222] width 133 height 25
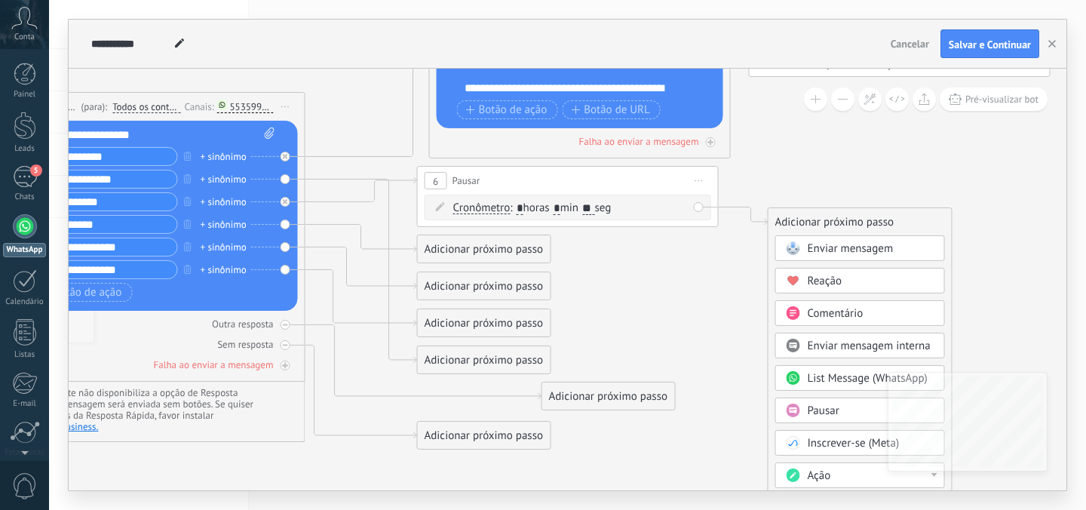
click at [805, 251] on span at bounding box center [792, 248] width 29 height 12
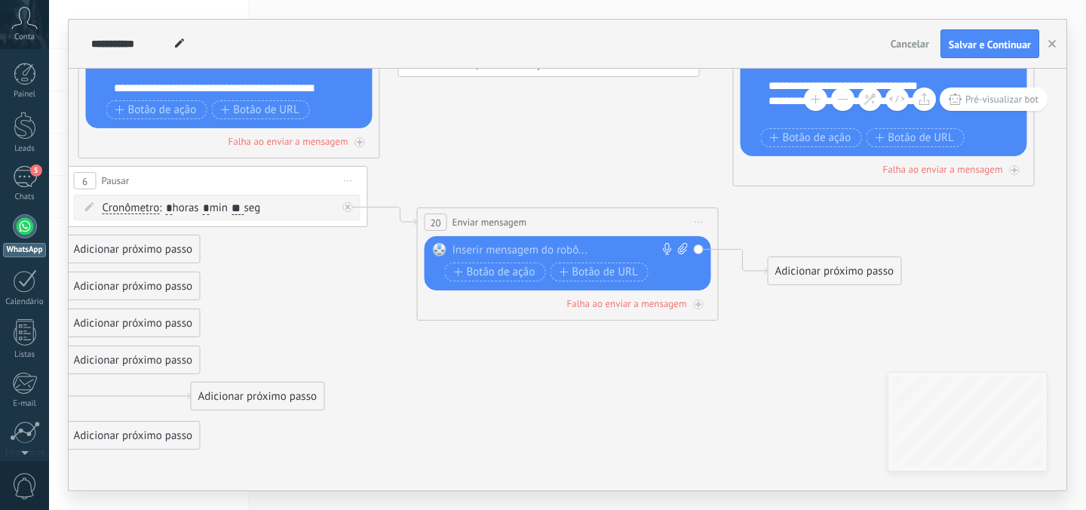
click at [556, 253] on div at bounding box center [564, 250] width 224 height 15
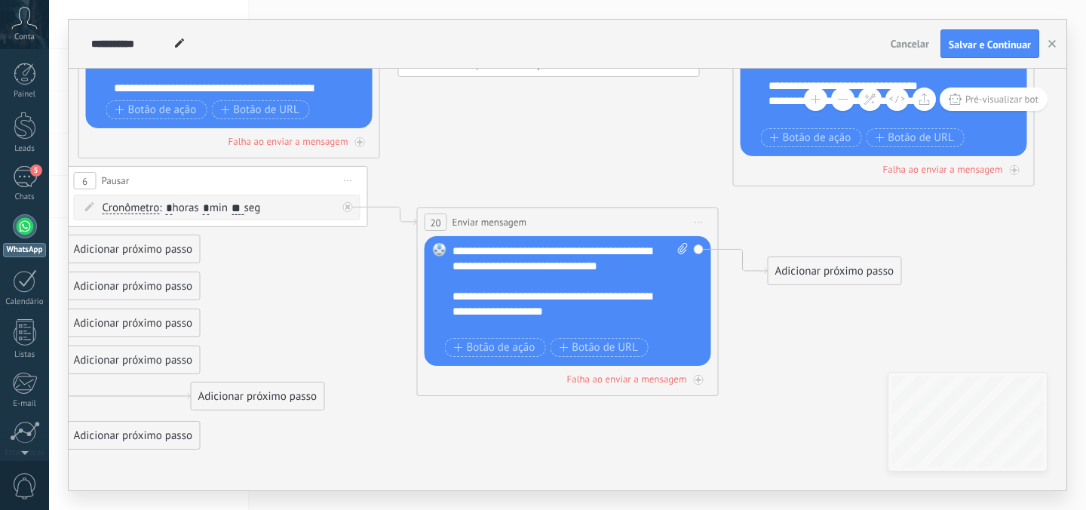
click at [608, 178] on icon at bounding box center [540, 210] width 2735 height 1234
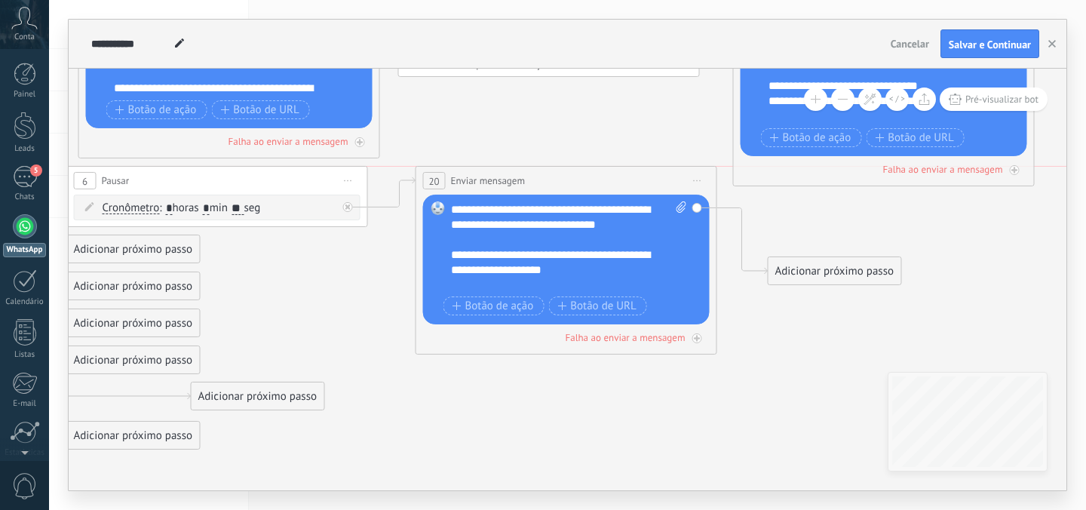
drag, startPoint x: 574, startPoint y: 230, endPoint x: 573, endPoint y: 194, distance: 36.2
click at [573, 194] on div "**********" at bounding box center [566, 260] width 302 height 188
click at [764, 335] on icon at bounding box center [539, 210] width 2735 height 1234
click at [776, 323] on icon at bounding box center [539, 210] width 2735 height 1234
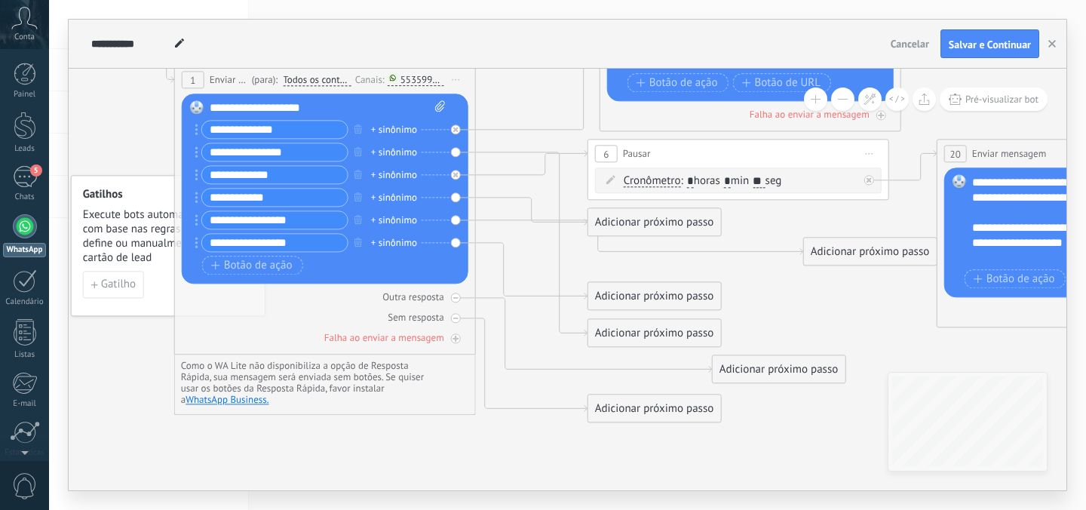
drag, startPoint x: 623, startPoint y: 257, endPoint x: 838, endPoint y: 251, distance: 214.9
click at [838, 251] on div "Adicionar próximo passo" at bounding box center [870, 251] width 133 height 25
drag, startPoint x: 814, startPoint y: 254, endPoint x: 762, endPoint y: 262, distance: 52.6
click at [762, 261] on div "Adicionar próximo passo" at bounding box center [811, 257] width 133 height 25
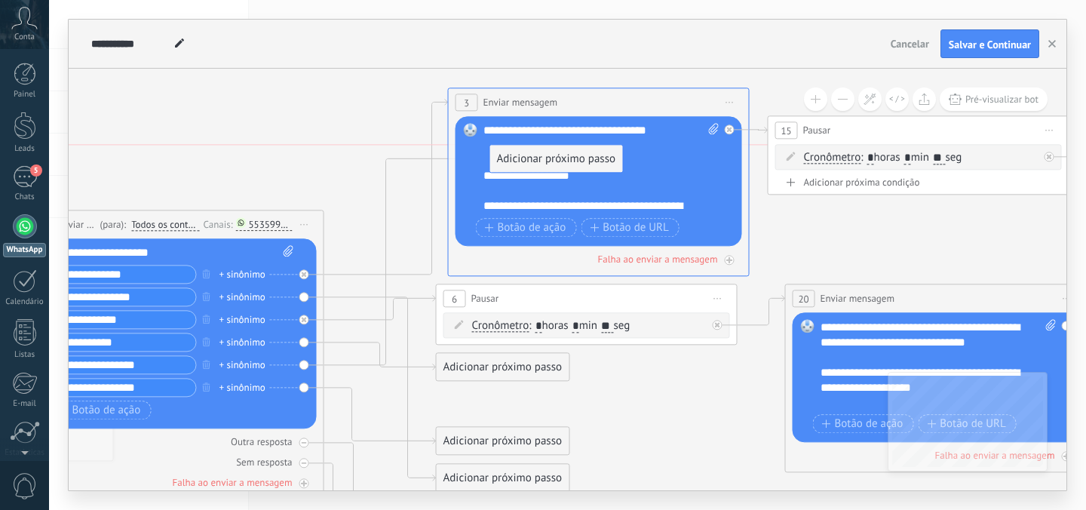
drag, startPoint x: 648, startPoint y: 406, endPoint x: 544, endPoint y: 167, distance: 261.0
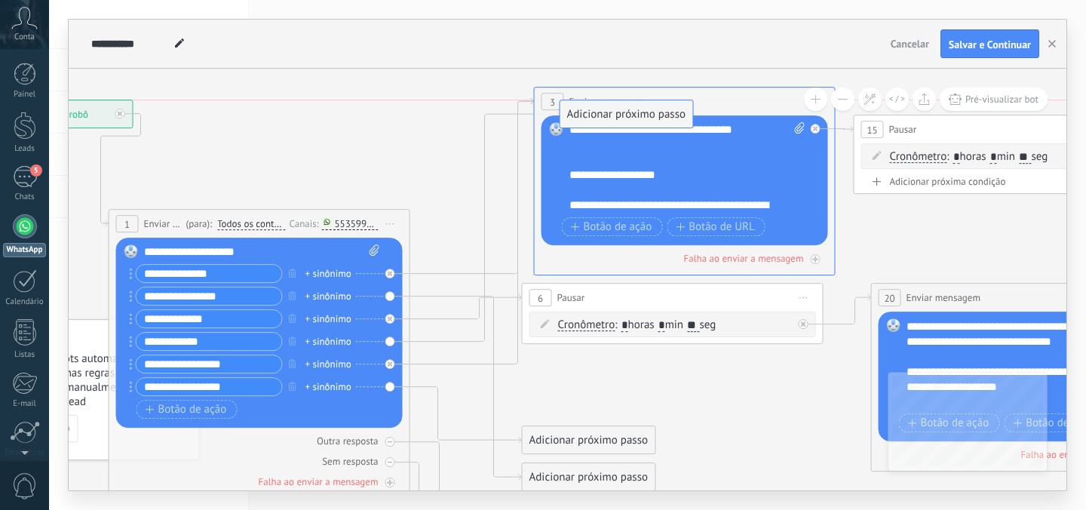
drag, startPoint x: 553, startPoint y: 375, endPoint x: 591, endPoint y: 119, distance: 258.4
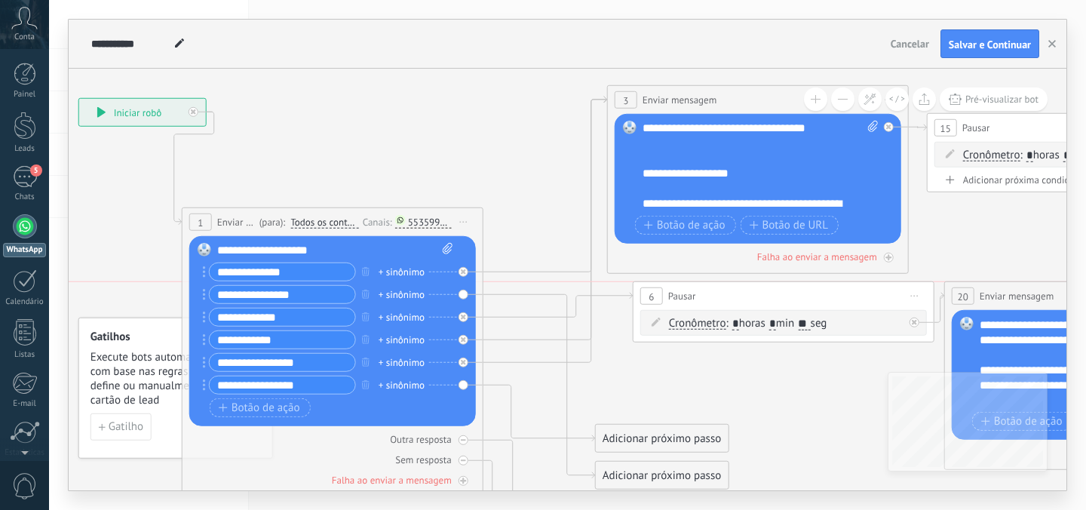
drag, startPoint x: 700, startPoint y: 297, endPoint x: 737, endPoint y: 296, distance: 37.7
click at [737, 296] on div "6 Pausar ****** Iniciar pré-visualização aqui Renomear Duplicar Excluir" at bounding box center [783, 296] width 300 height 28
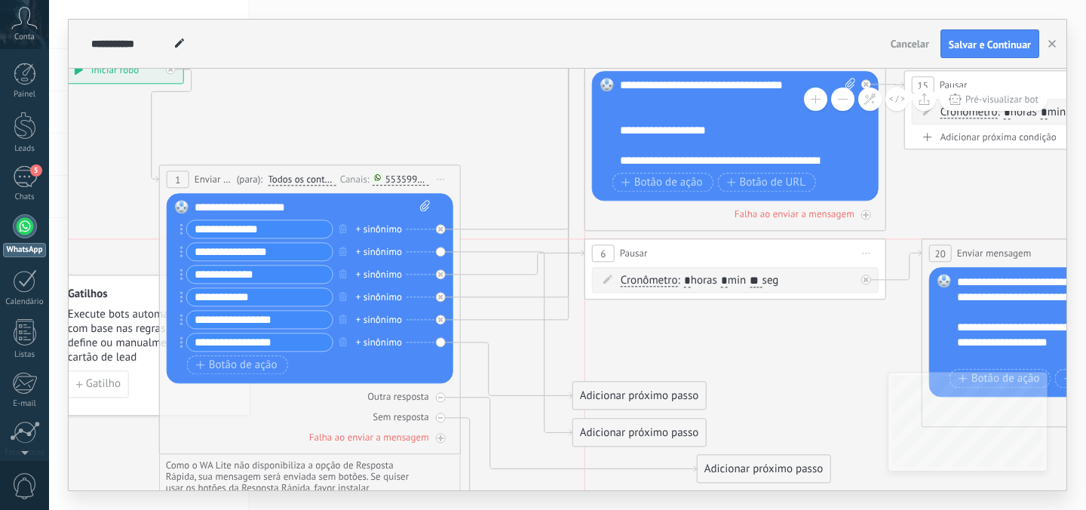
drag, startPoint x: 675, startPoint y: 247, endPoint x: 654, endPoint y: 246, distance: 21.1
click at [654, 246] on div "6 Pausar ****** Iniciar pré-visualização aqui Renomear Duplicar Excluir" at bounding box center [735, 253] width 300 height 28
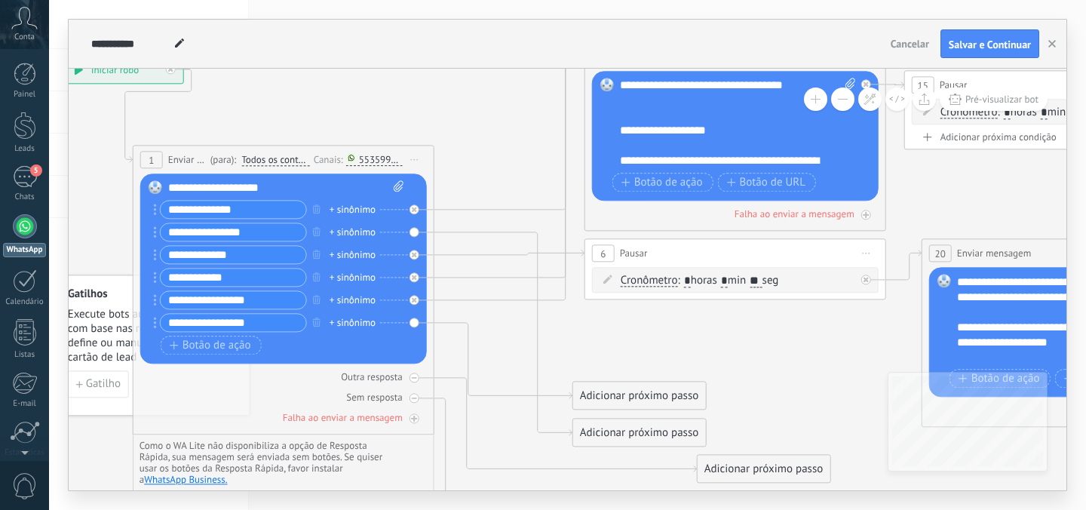
drag, startPoint x: 228, startPoint y: 176, endPoint x: 202, endPoint y: 156, distance: 32.9
click at [202, 156] on span "Enviar mensagem" at bounding box center [187, 159] width 38 height 14
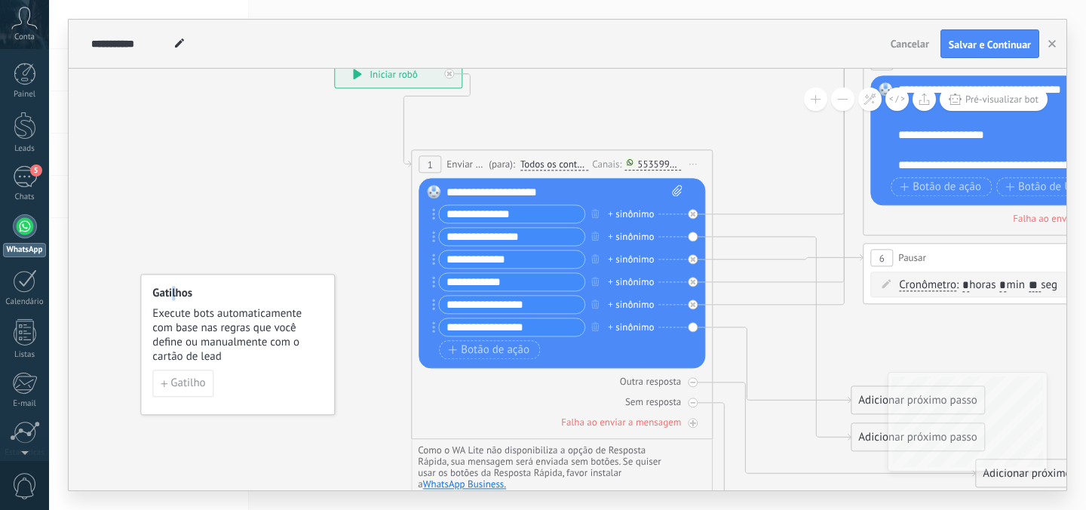
drag, startPoint x: 371, startPoint y: 296, endPoint x: 68, endPoint y: 311, distance: 303.5
click at [152, 300] on h4 "Gatilhos" at bounding box center [238, 293] width 172 height 14
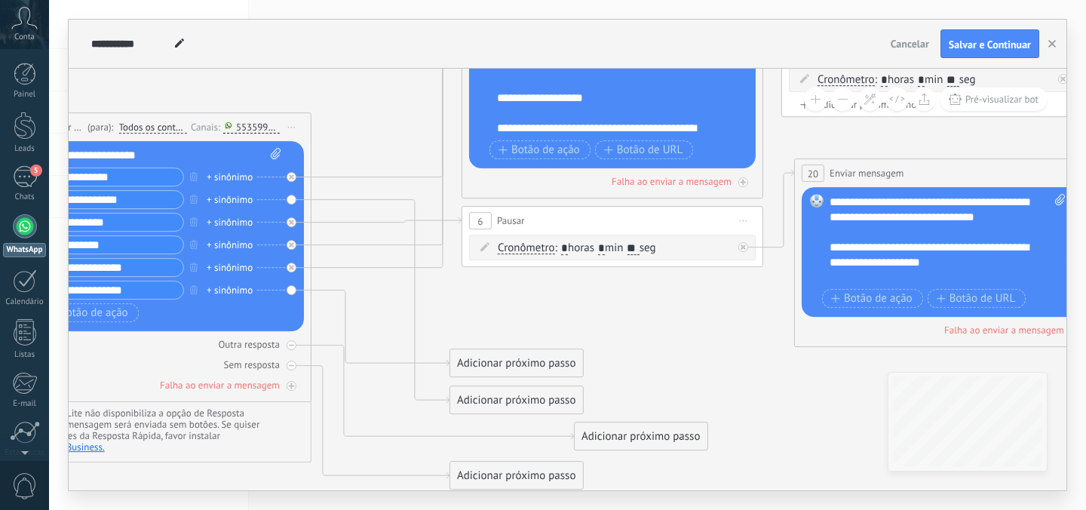
drag, startPoint x: 881, startPoint y: 214, endPoint x: 878, endPoint y: 165, distance: 49.1
click at [878, 166] on span "Enviar mensagem" at bounding box center [866, 173] width 75 height 14
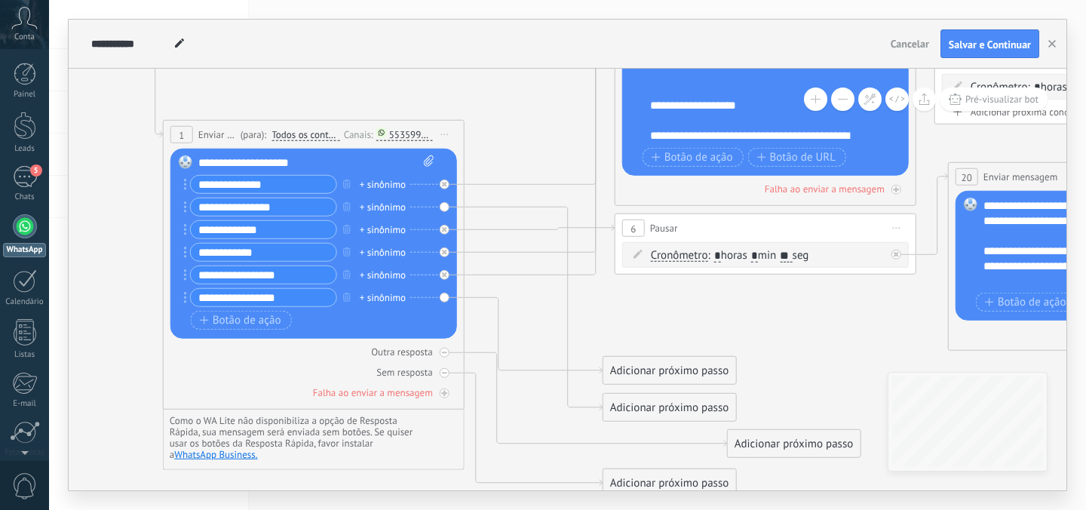
click at [299, 247] on input "**********" at bounding box center [263, 252] width 145 height 17
drag, startPoint x: 656, startPoint y: 365, endPoint x: 626, endPoint y: 330, distance: 46.0
click at [626, 330] on div "Adicionar próximo passo" at bounding box center [639, 335] width 133 height 25
click at [626, 330] on div "Adicionar próximo passo" at bounding box center [638, 335] width 133 height 25
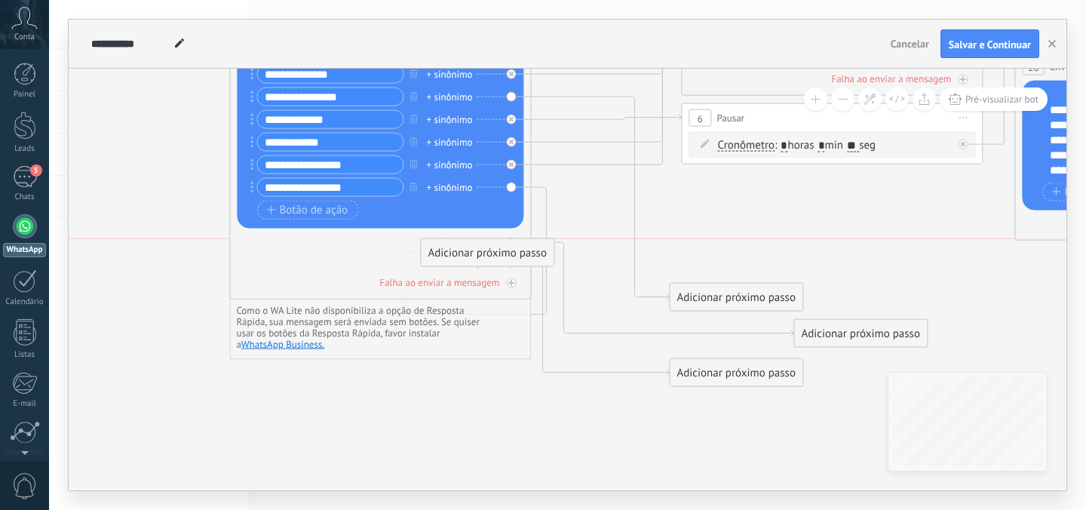
drag, startPoint x: 691, startPoint y: 237, endPoint x: 453, endPoint y: 260, distance: 238.5
click at [453, 260] on div "Adicionar próximo passo" at bounding box center [487, 252] width 133 height 25
drag, startPoint x: 488, startPoint y: 325, endPoint x: 497, endPoint y: 422, distance: 97.7
click at [497, 422] on div "Adicionar próximo passo" at bounding box center [475, 417] width 133 height 25
drag, startPoint x: 496, startPoint y: 422, endPoint x: 818, endPoint y: 209, distance: 386.2
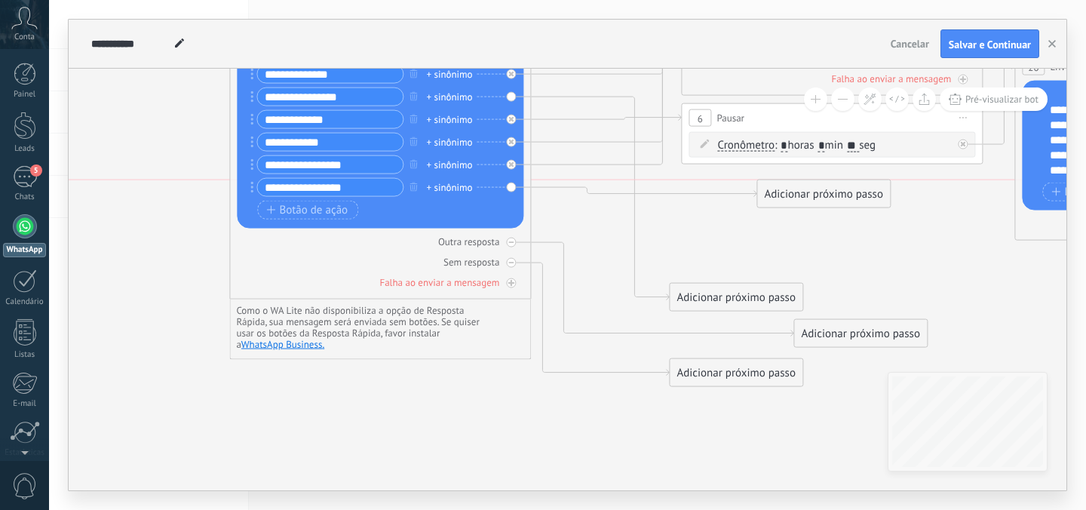
click at [819, 207] on div "Adicionar próximo passo" at bounding box center [823, 194] width 133 height 25
click at [818, 209] on div "Adicionar próximo passo" at bounding box center [797, 208] width 133 height 25
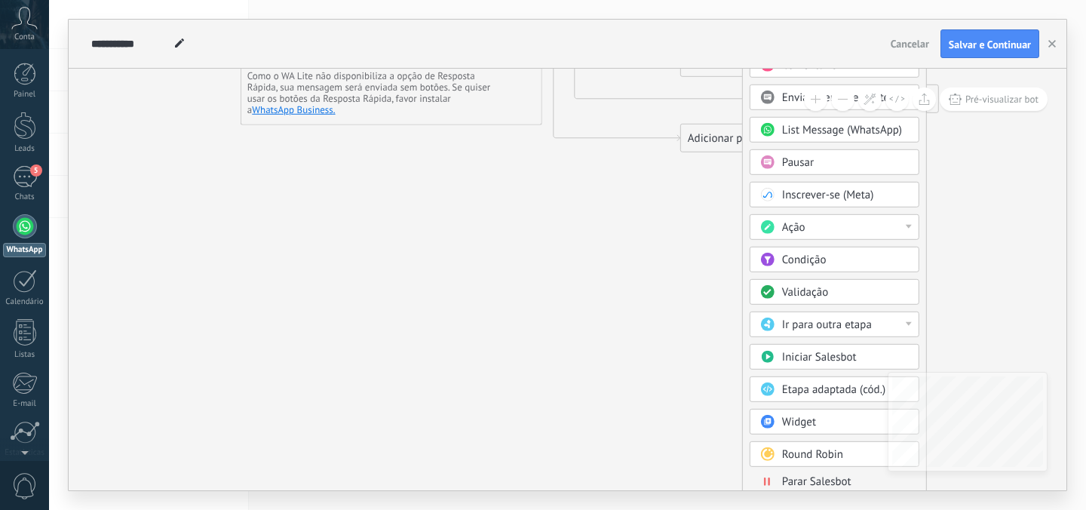
click at [806, 482] on span "Parar Salesbot" at bounding box center [816, 481] width 69 height 14
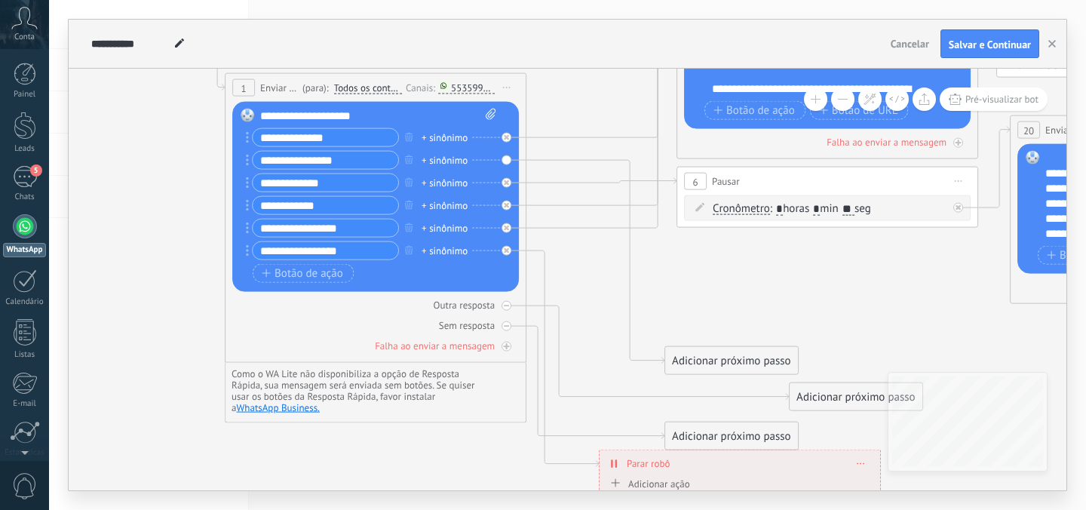
drag, startPoint x: 786, startPoint y: 265, endPoint x: 660, endPoint y: 457, distance: 230.2
click at [660, 457] on span "Parar robô" at bounding box center [647, 463] width 43 height 14
drag, startPoint x: 711, startPoint y: 358, endPoint x: 716, endPoint y: 292, distance: 66.6
click at [716, 292] on div "Adicionar próximo passo" at bounding box center [743, 293] width 133 height 25
drag, startPoint x: 335, startPoint y: 184, endPoint x: 222, endPoint y: 189, distance: 112.5
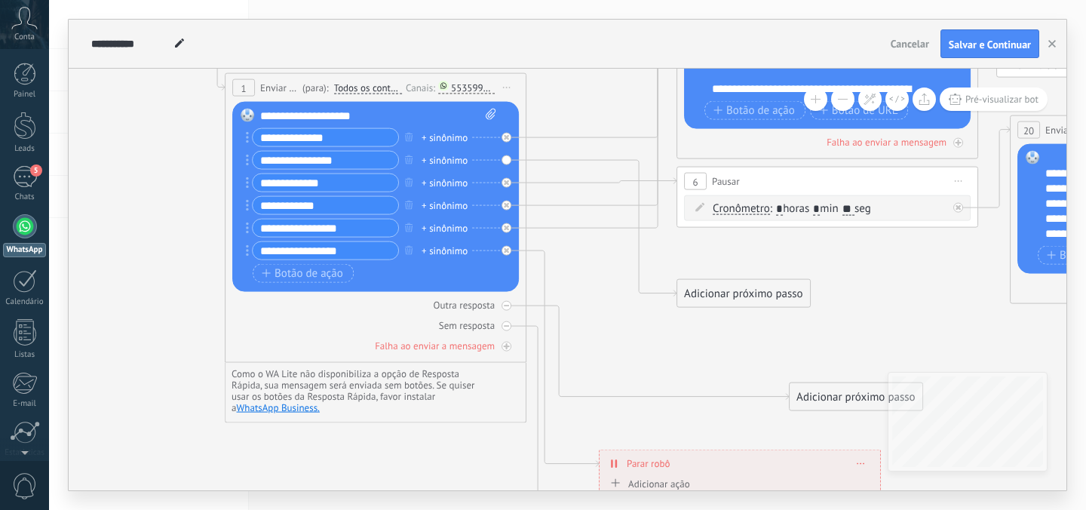
click at [436, 70] on div "**********" at bounding box center [436, 70] width 0 height 0
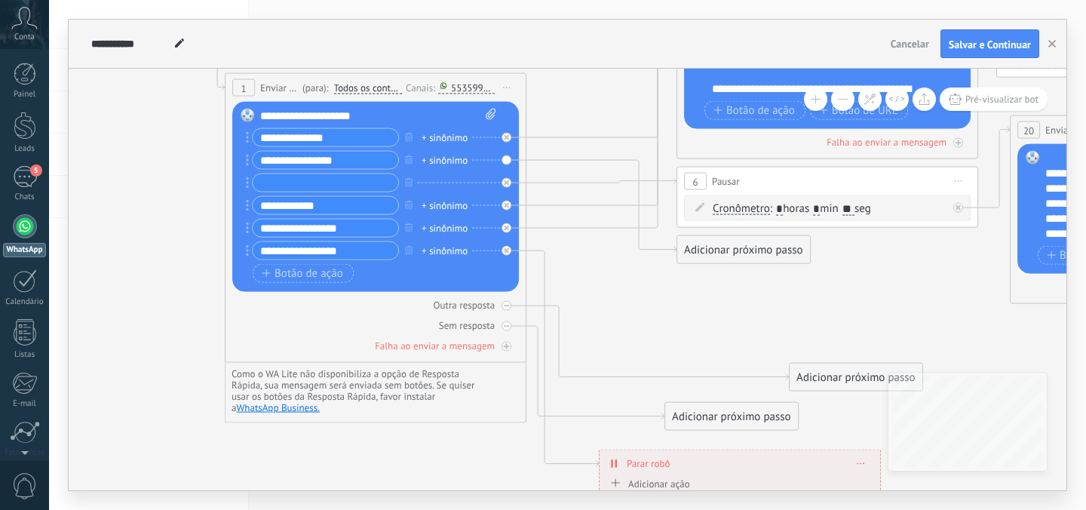
drag, startPoint x: 354, startPoint y: 163, endPoint x: 256, endPoint y: 162, distance: 98.0
click at [256, 162] on input "**********" at bounding box center [325, 160] width 145 height 17
click at [275, 174] on input "text" at bounding box center [325, 182] width 145 height 17
type input "**********"
click at [277, 159] on input "text" at bounding box center [325, 160] width 145 height 17
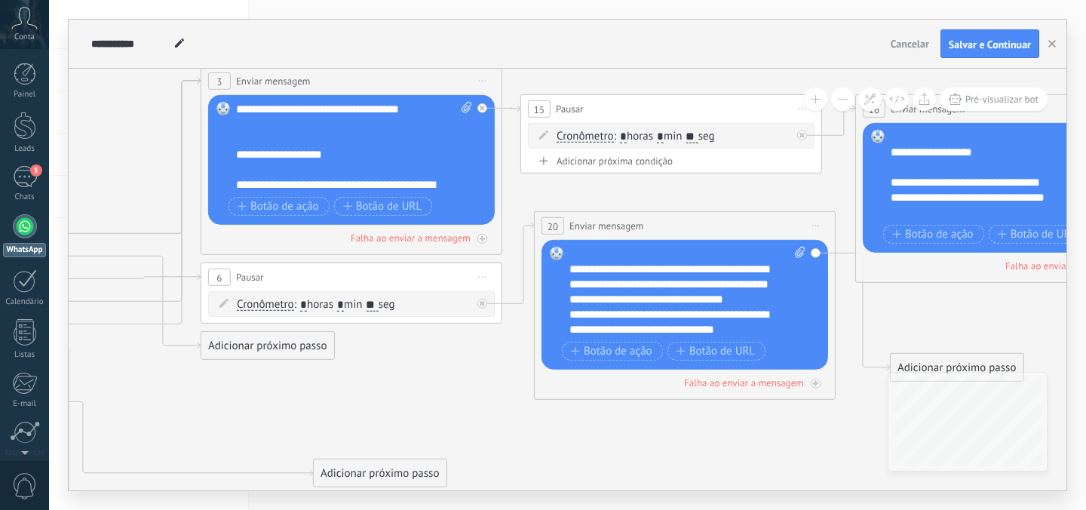
type input "**********"
drag, startPoint x: 298, startPoint y: 345, endPoint x: 972, endPoint y: 161, distance: 698.8
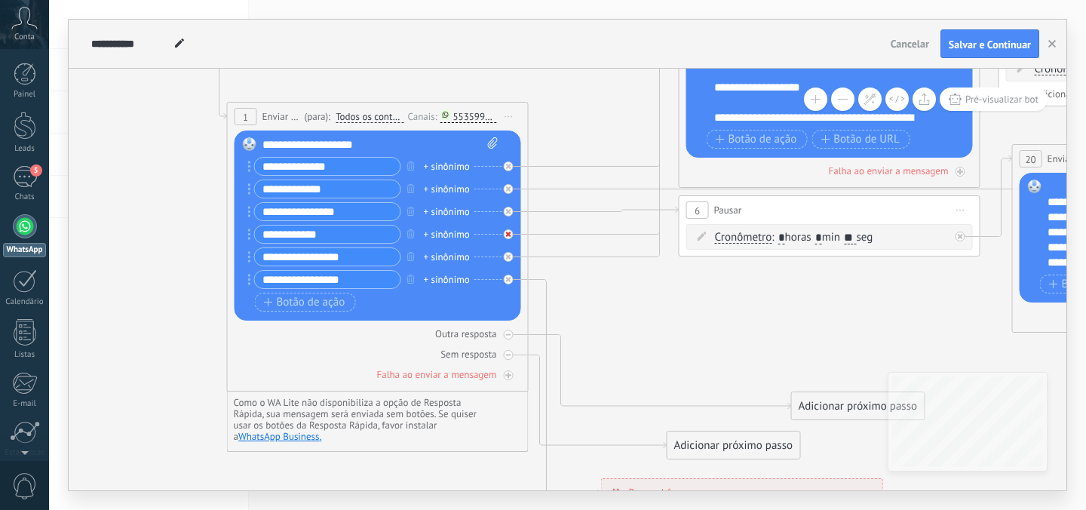
click at [507, 169] on icon at bounding box center [508, 166] width 5 height 5
drag, startPoint x: 630, startPoint y: 189, endPoint x: 678, endPoint y: 309, distance: 128.9
click at [678, 309] on div "Adicionar próximo passo" at bounding box center [691, 300] width 133 height 25
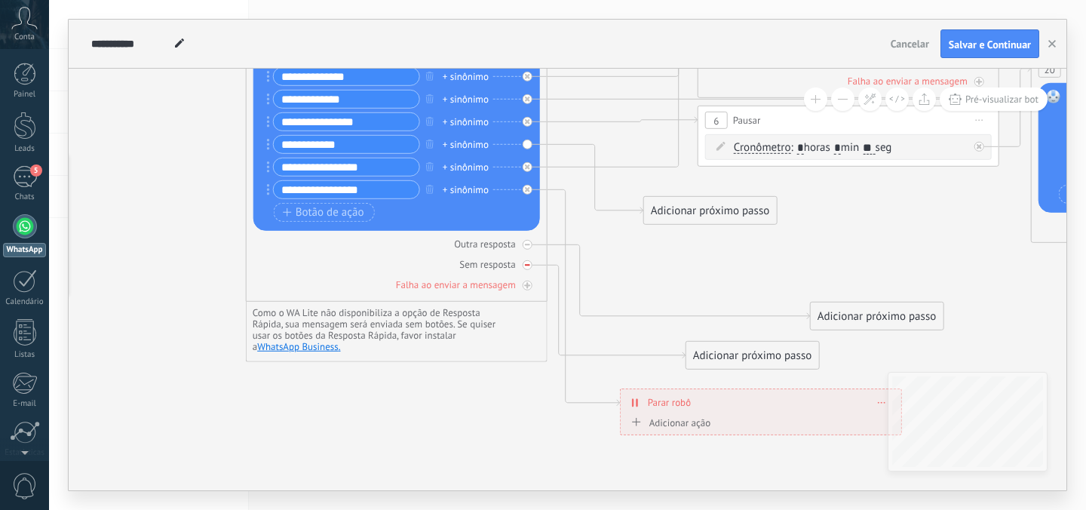
click at [0, 0] on icon at bounding box center [0, 0] width 0 height 0
click at [525, 247] on div at bounding box center [527, 245] width 10 height 10
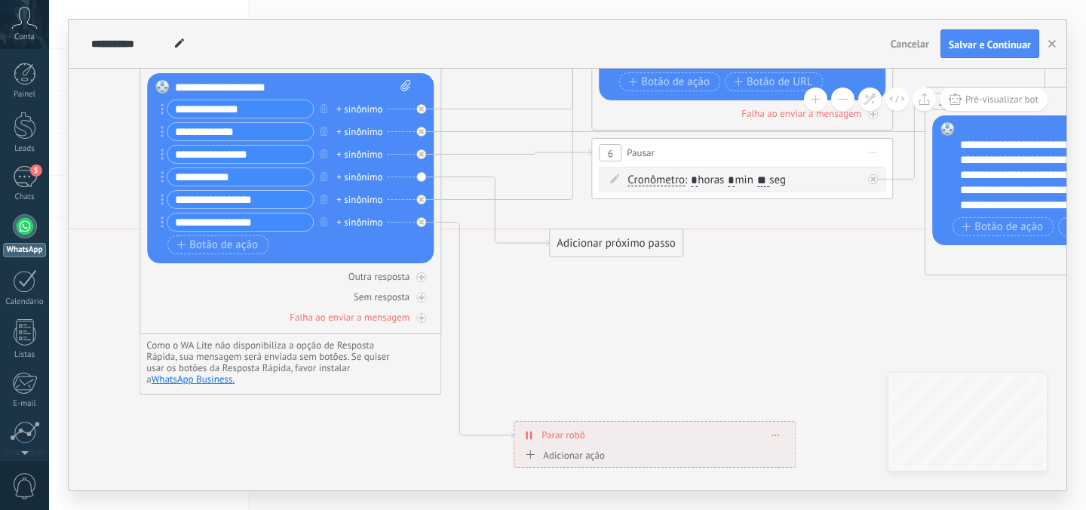
drag, startPoint x: 583, startPoint y: 252, endPoint x: 595, endPoint y: 253, distance: 12.1
click at [595, 253] on div "Adicionar próximo passo" at bounding box center [616, 243] width 133 height 25
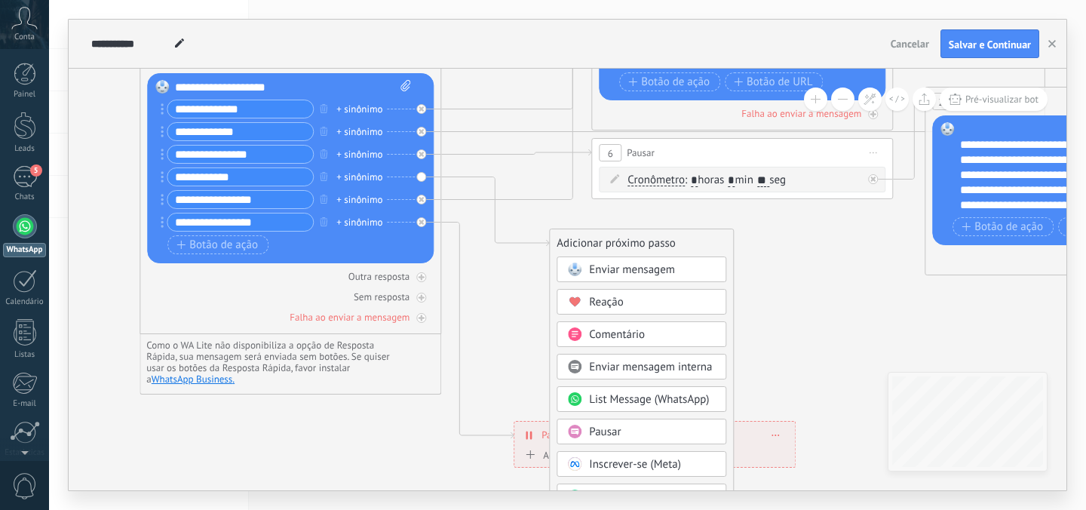
click at [795, 321] on icon at bounding box center [1053, 205] width 2735 height 1280
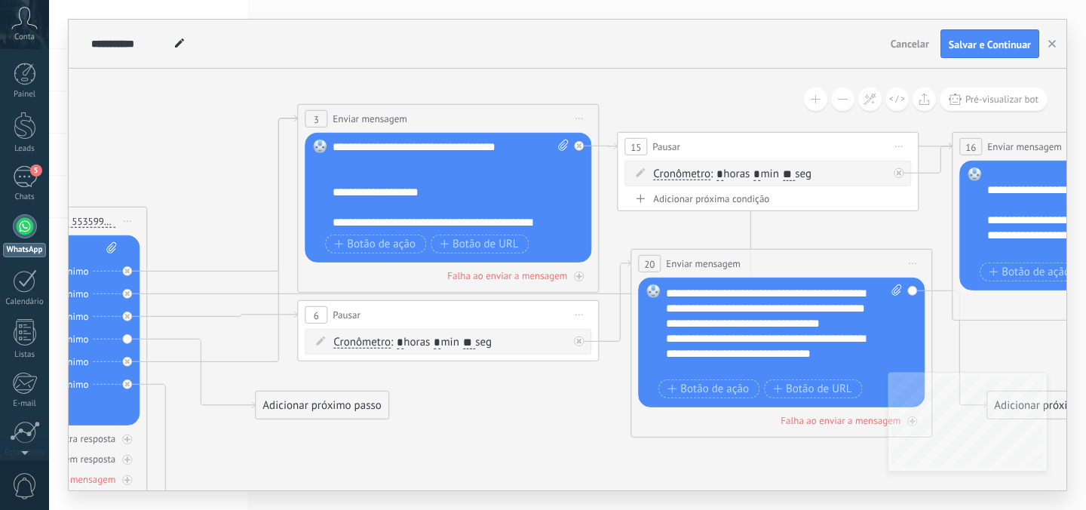
scroll to position [19, 0]
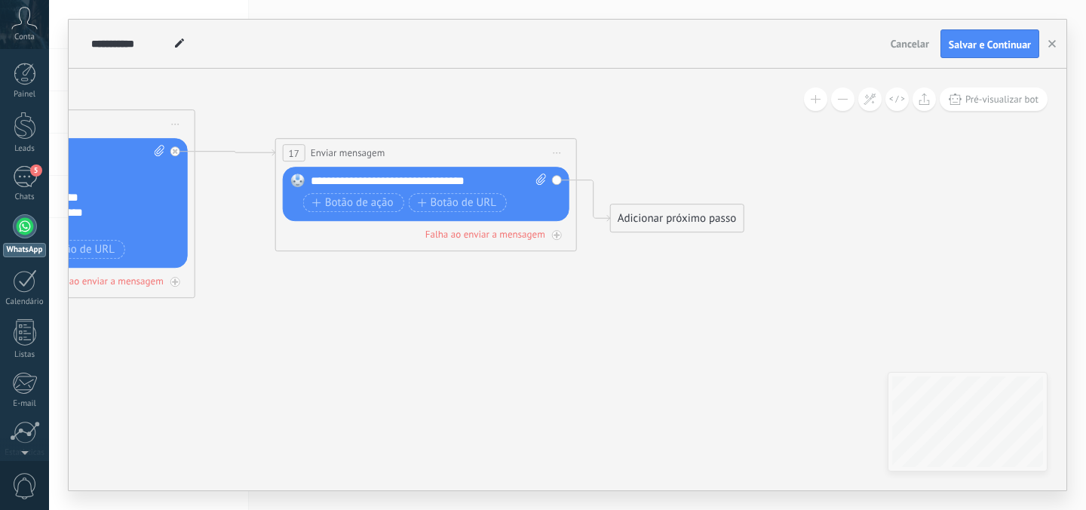
click at [707, 217] on div "Adicionar próximo passo" at bounding box center [677, 218] width 133 height 25
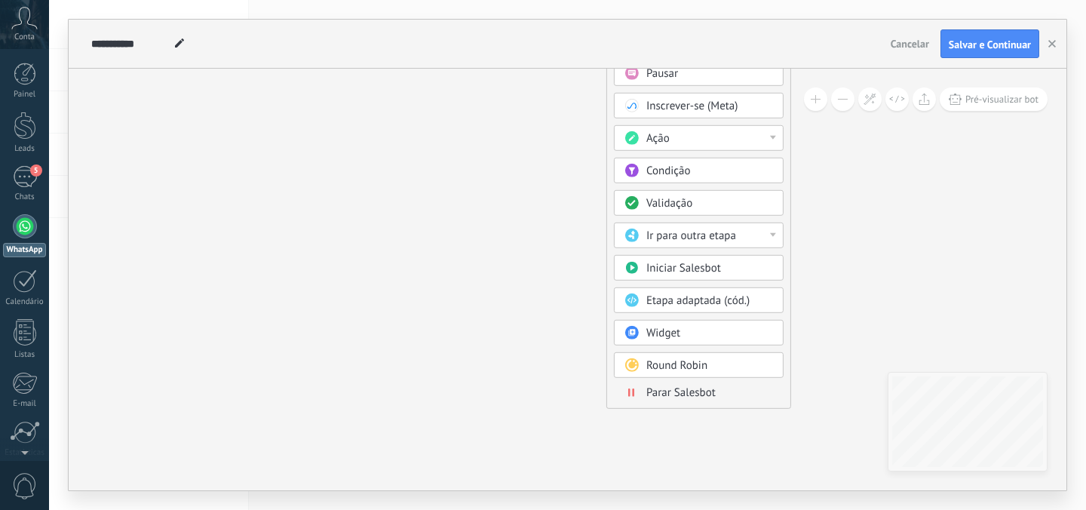
click at [661, 388] on span "Parar Salesbot" at bounding box center [680, 392] width 69 height 14
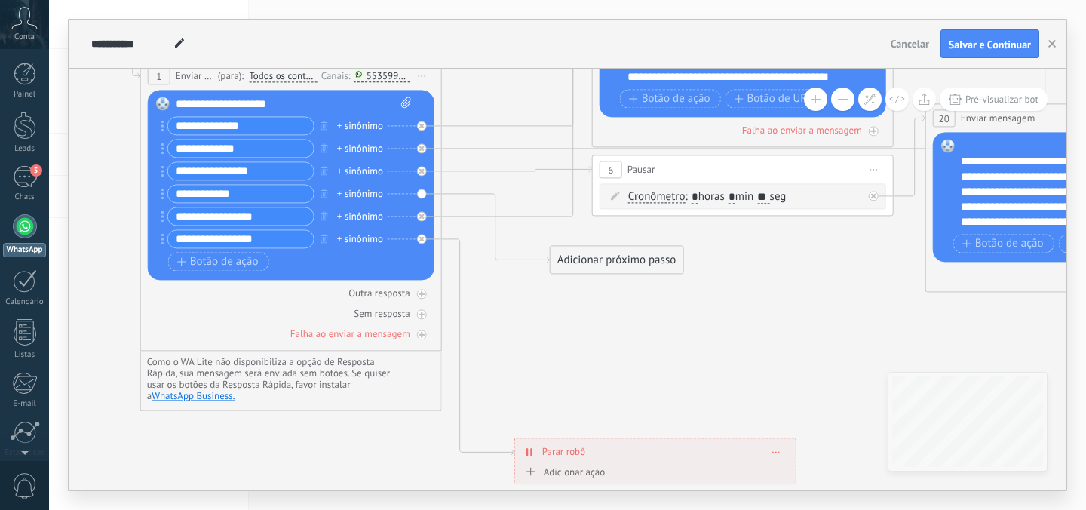
click at [562, 254] on div "Adicionar próximo passo" at bounding box center [616, 259] width 133 height 25
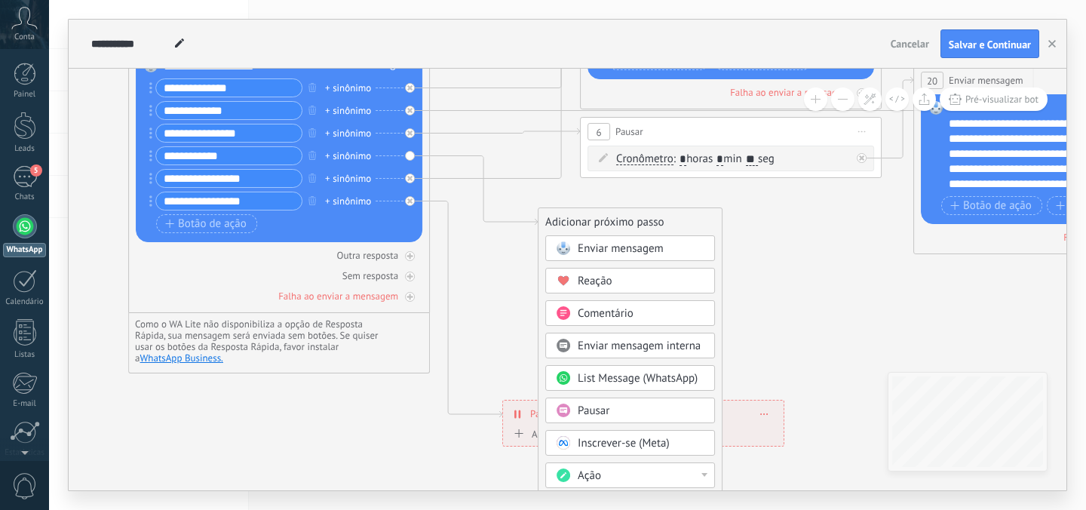
click at [580, 317] on span "Comentário" at bounding box center [605, 313] width 56 height 14
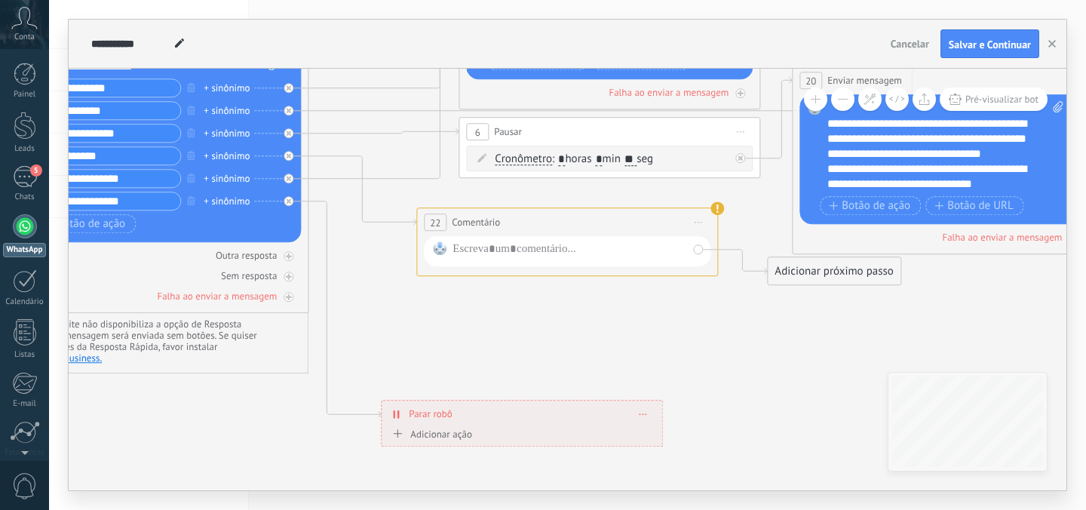
click at [606, 282] on icon at bounding box center [1020, 184] width 2935 height 1280
click at [703, 221] on span "Iniciar pré-visualização aqui Renomear Duplicar Excluir" at bounding box center [698, 222] width 24 height 22
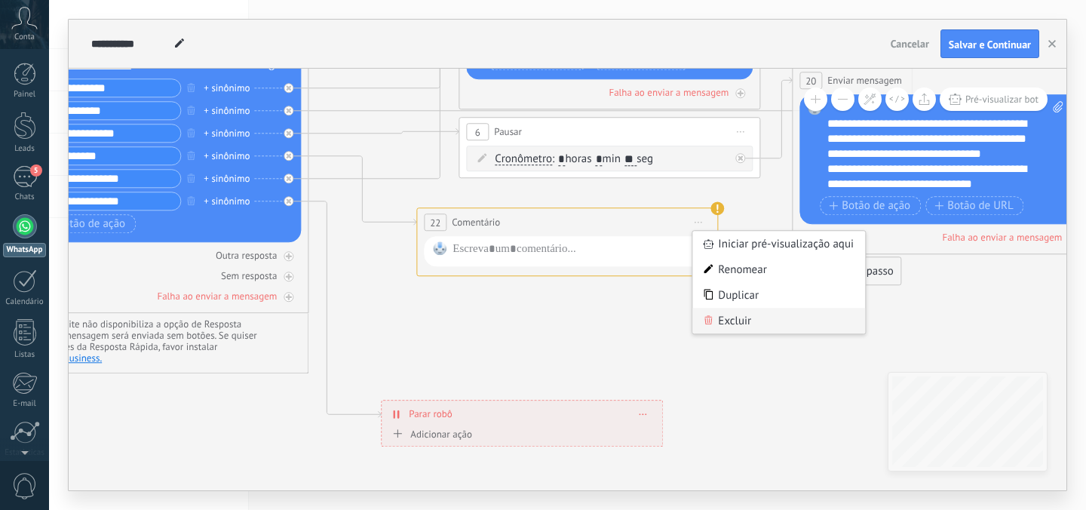
click at [720, 325] on div "Excluir" at bounding box center [778, 321] width 173 height 26
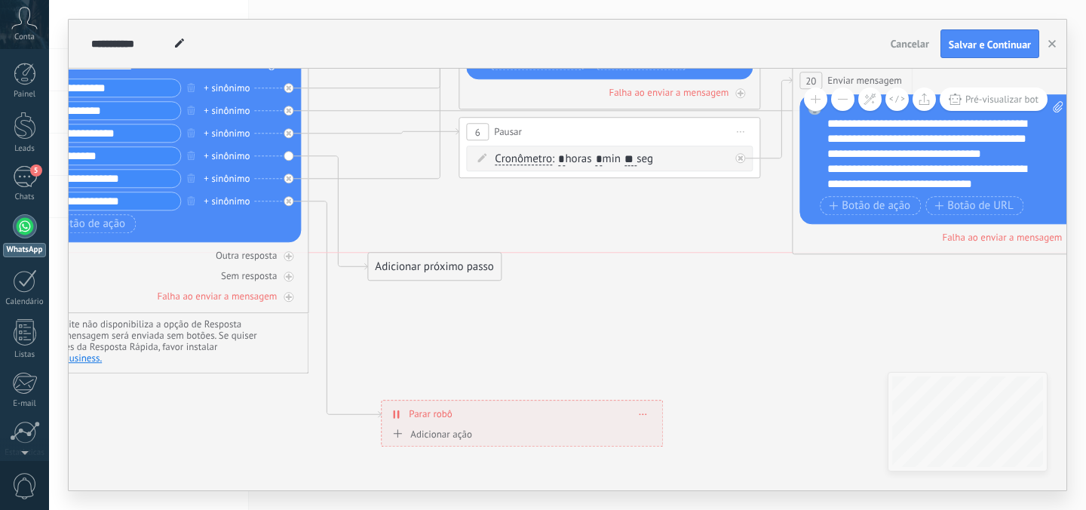
drag, startPoint x: 386, startPoint y: 107, endPoint x: 397, endPoint y: 269, distance: 162.4
click at [397, 269] on div "Adicionar próximo passo" at bounding box center [434, 266] width 133 height 25
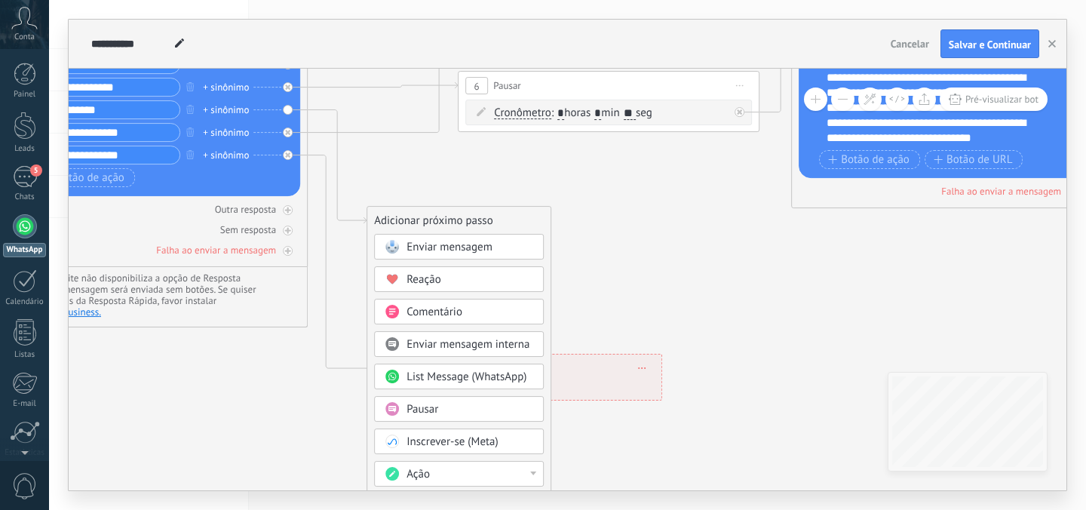
click at [436, 404] on span "Pausar" at bounding box center [422, 409] width 32 height 14
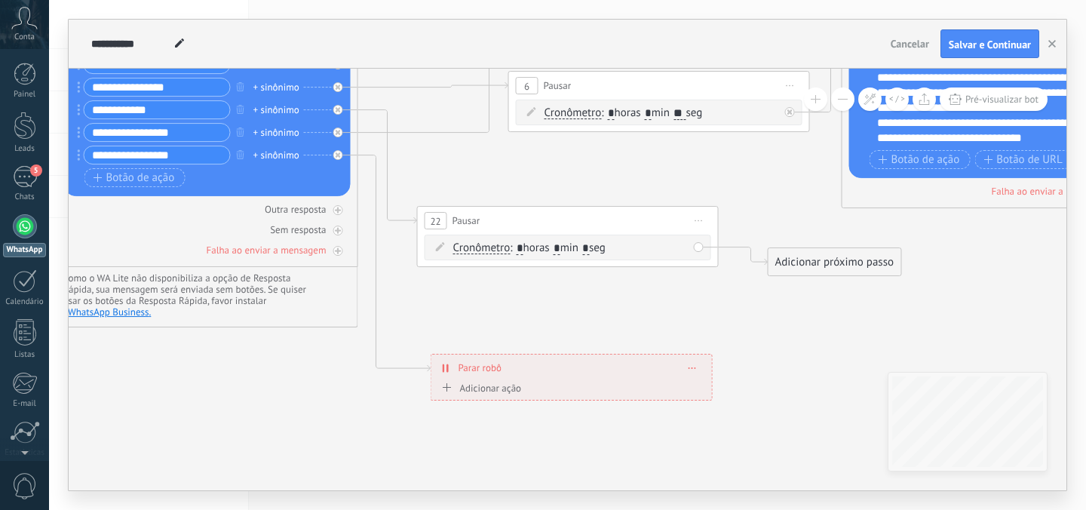
click at [589, 247] on input "*" at bounding box center [585, 249] width 7 height 12
type input "**"
click at [560, 248] on input "*" at bounding box center [556, 249] width 7 height 12
type input "*"
click at [792, 258] on div "Adicionar próximo passo" at bounding box center [834, 262] width 133 height 25
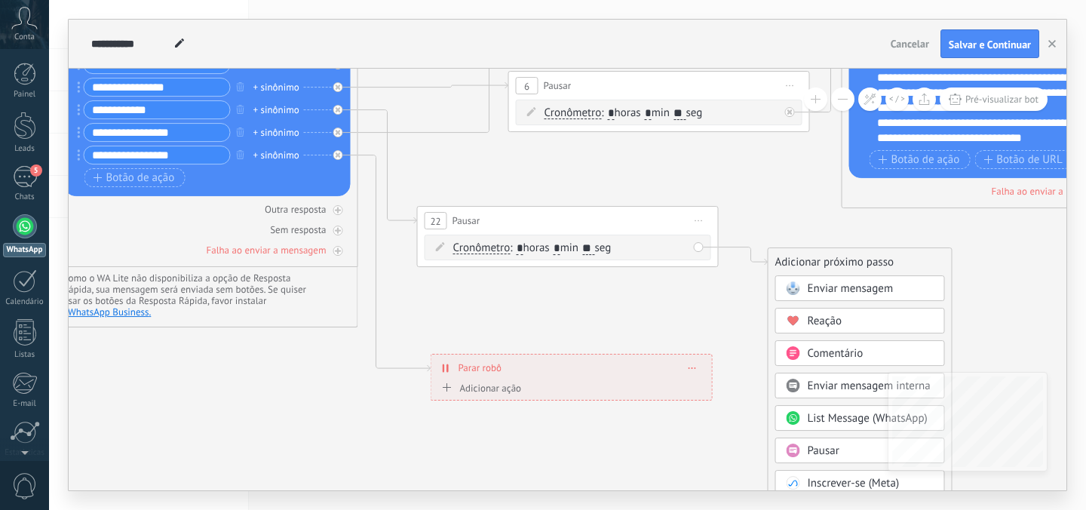
click at [801, 292] on span at bounding box center [792, 288] width 29 height 12
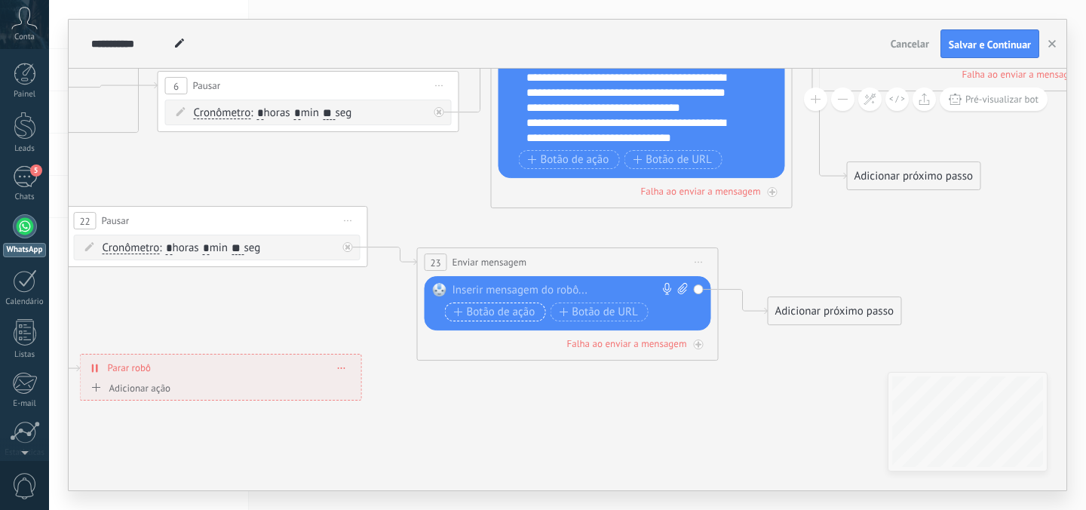
click at [466, 311] on span "Botão de ação" at bounding box center [494, 312] width 81 height 12
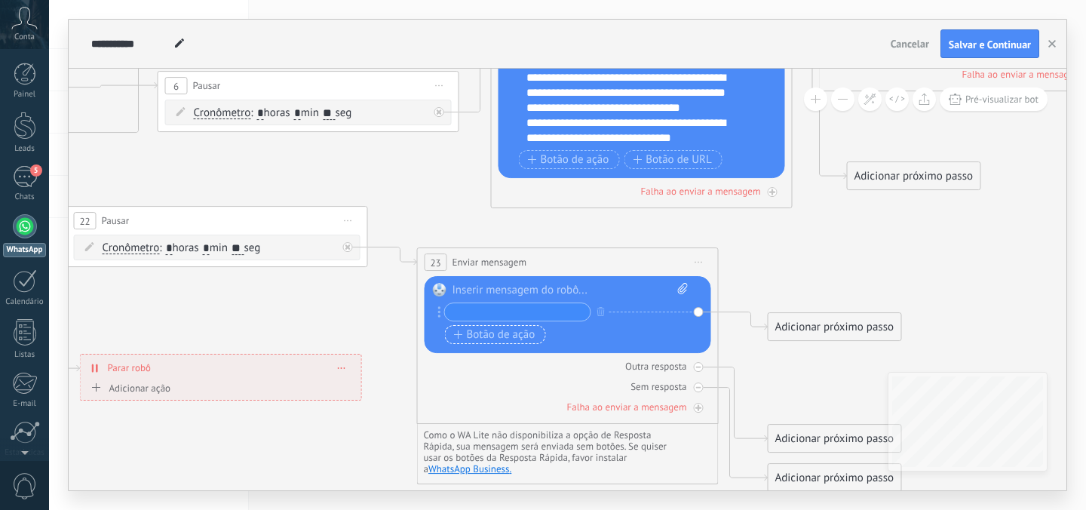
click at [470, 330] on span "Botão de ação" at bounding box center [494, 335] width 81 height 12
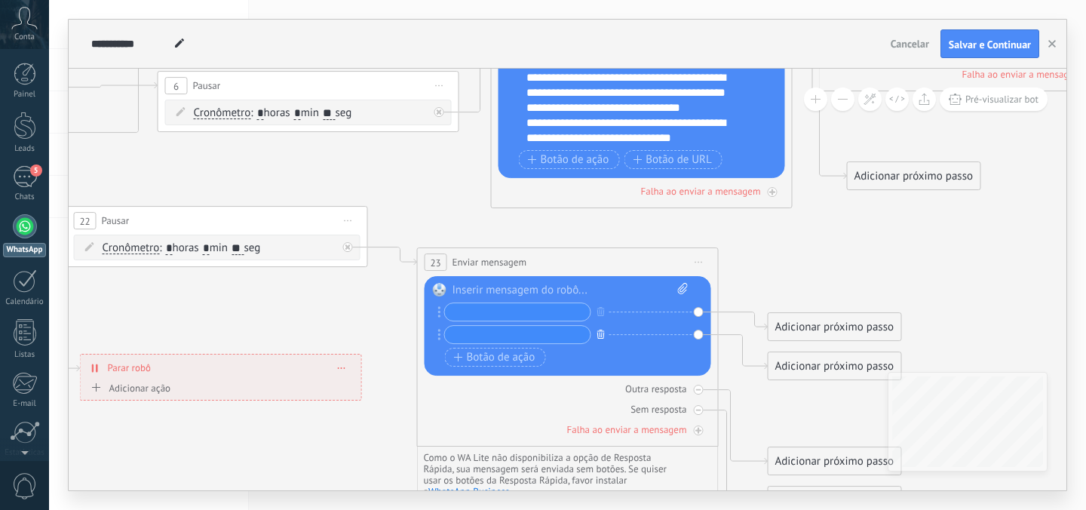
click at [601, 337] on icon "button" at bounding box center [601, 333] width 8 height 9
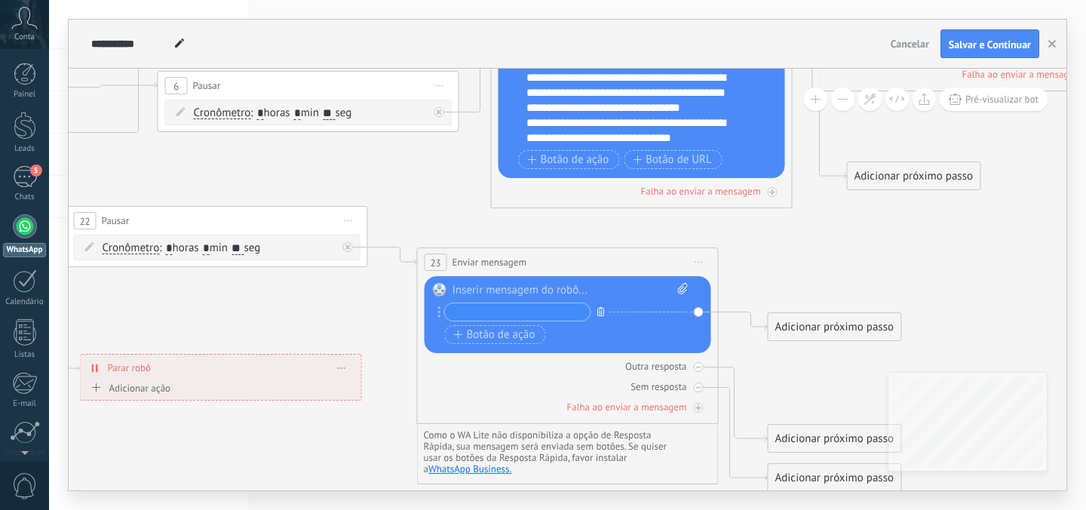
click at [599, 313] on icon "button" at bounding box center [601, 311] width 8 height 9
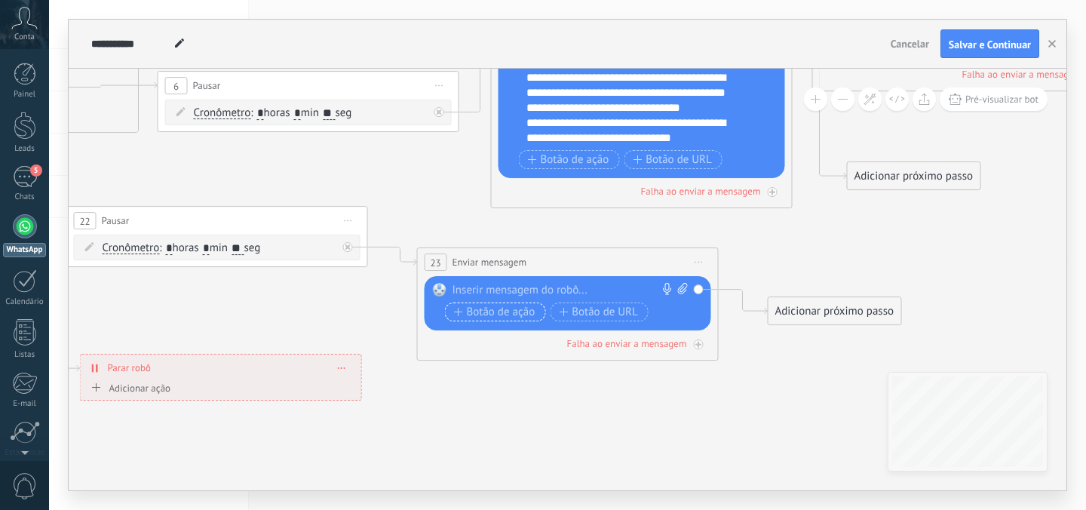
click at [521, 315] on span "Botão de ação" at bounding box center [494, 312] width 81 height 12
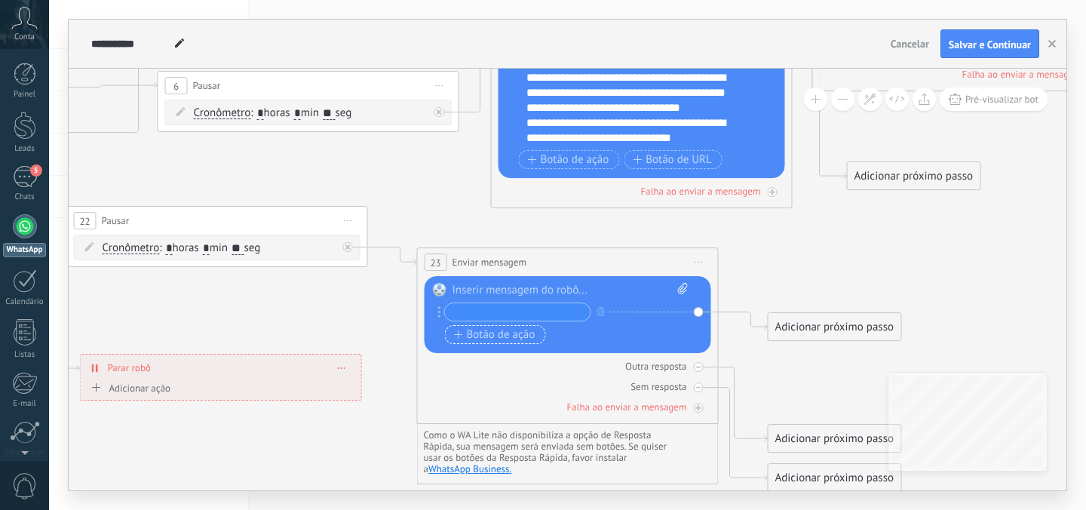
click at [515, 329] on span "Botão de ação" at bounding box center [494, 335] width 81 height 12
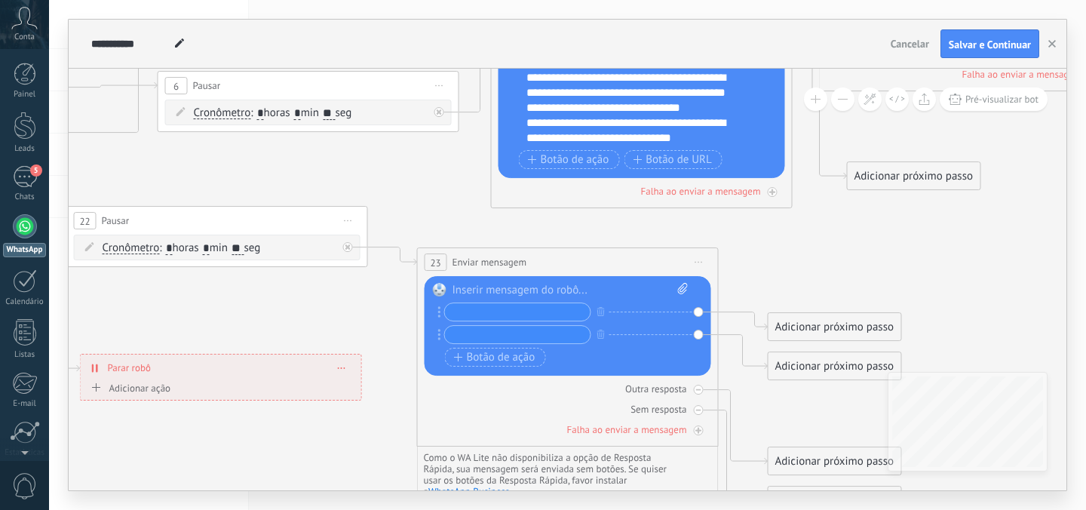
click at [498, 334] on input "text" at bounding box center [517, 334] width 145 height 17
type input "*******"
click at [477, 320] on input "text" at bounding box center [517, 311] width 145 height 17
type input "**********"
click at [511, 296] on div at bounding box center [570, 290] width 236 height 15
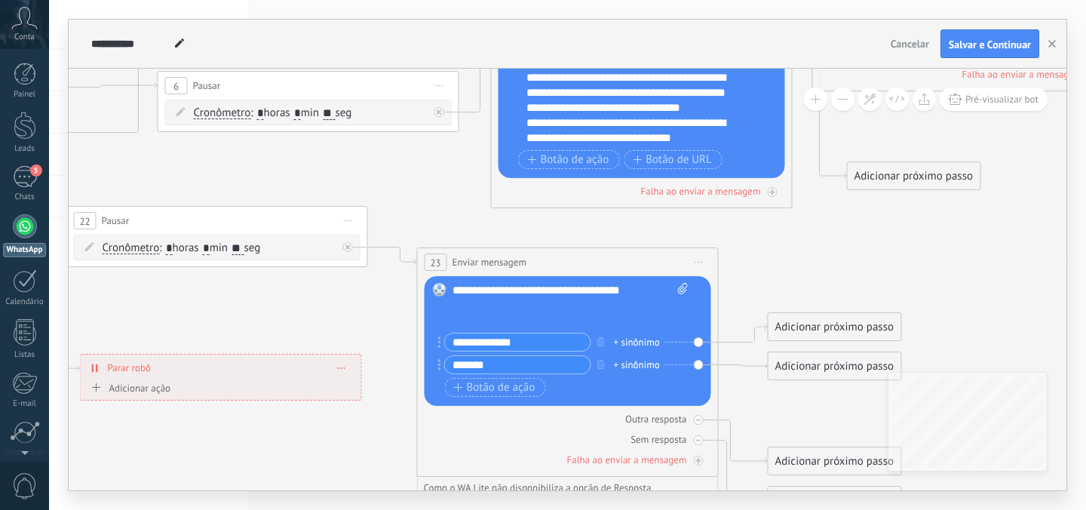
drag, startPoint x: 498, startPoint y: 364, endPoint x: 446, endPoint y: 364, distance: 51.3
click at [446, 364] on input "*******" at bounding box center [517, 364] width 145 height 17
click at [467, 308] on div "**********" at bounding box center [570, 305] width 236 height 45
click at [461, 316] on div "**********" at bounding box center [570, 305] width 236 height 45
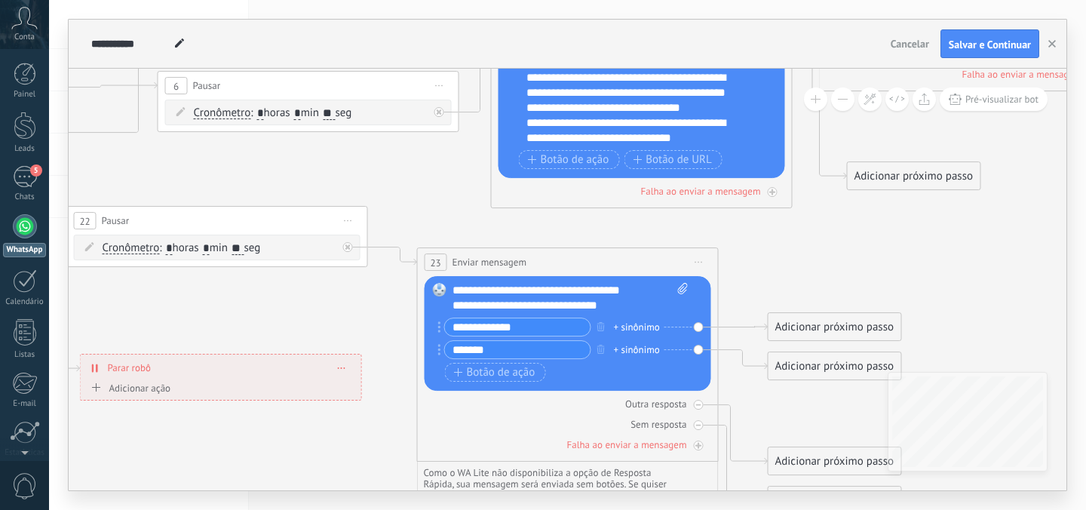
click at [568, 308] on div "**********" at bounding box center [570, 298] width 236 height 30
click at [618, 306] on div "**********" at bounding box center [570, 298] width 236 height 30
click at [773, 273] on icon at bounding box center [719, 195] width 2935 height 1394
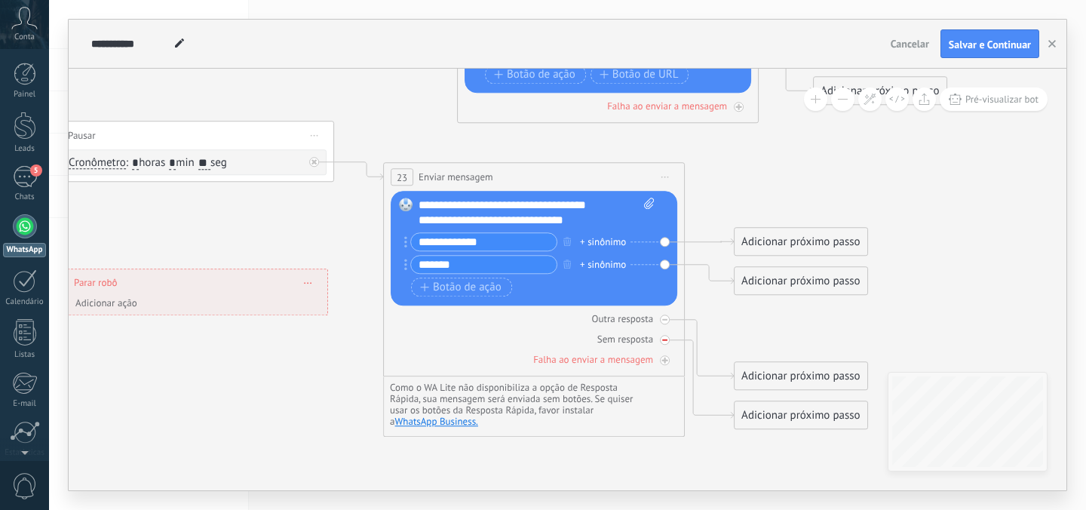
click at [660, 338] on div at bounding box center [665, 340] width 10 height 10
click at [803, 243] on div "Adicionar próximo passo" at bounding box center [800, 241] width 133 height 25
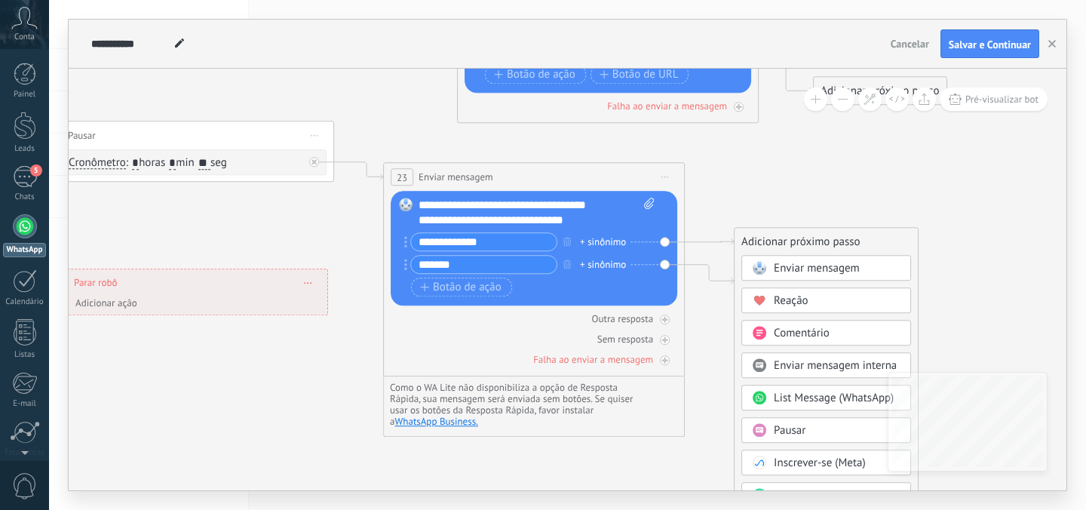
click at [793, 432] on span "Pausar" at bounding box center [789, 430] width 32 height 14
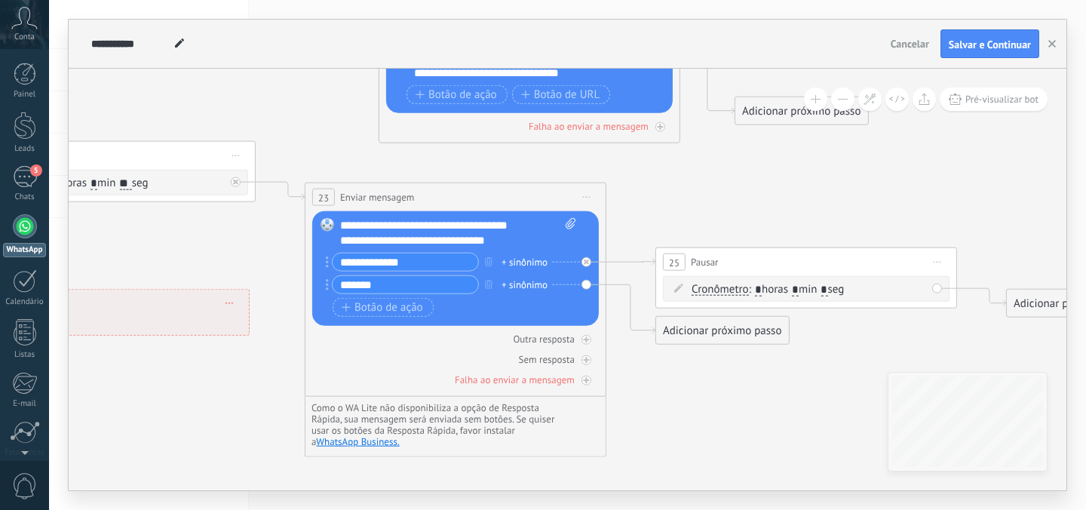
click at [940, 259] on span "Iniciar pré-visualização aqui Renomear Duplicar Excluir" at bounding box center [937, 262] width 24 height 22
click at [972, 362] on div "Excluir" at bounding box center [1017, 361] width 173 height 26
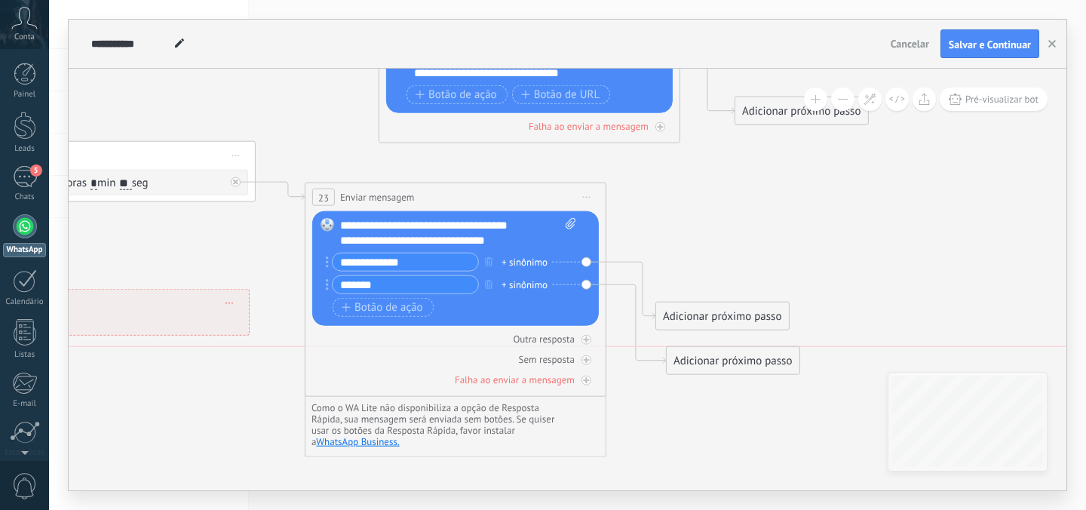
drag, startPoint x: 758, startPoint y: 269, endPoint x: 770, endPoint y: 360, distance: 92.1
click at [770, 360] on div "Adicionar próximo passo" at bounding box center [732, 360] width 133 height 25
drag, startPoint x: 758, startPoint y: 305, endPoint x: 817, endPoint y: 201, distance: 120.2
click at [817, 200] on div "Adicionar próximo passo" at bounding box center [779, 197] width 133 height 25
click at [817, 201] on div "Adicionar próximo passo" at bounding box center [780, 210] width 133 height 25
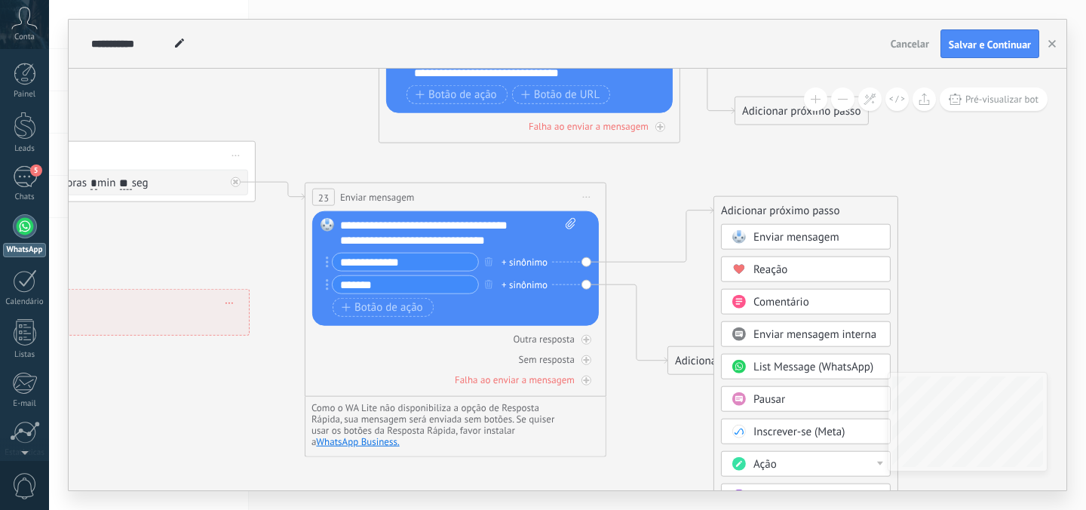
click at [800, 240] on span "Enviar mensagem" at bounding box center [796, 237] width 86 height 14
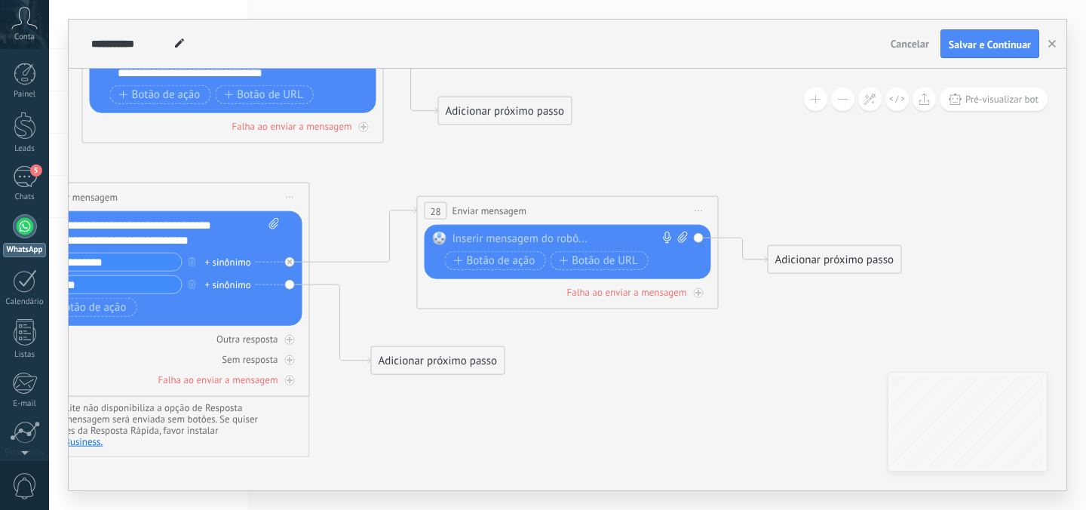
click at [490, 342] on icon at bounding box center [311, 103] width 2935 height 1340
click at [479, 356] on div "Adicionar próximo passo" at bounding box center [438, 360] width 133 height 25
click at [459, 394] on span "Enviar mensagem" at bounding box center [454, 387] width 86 height 14
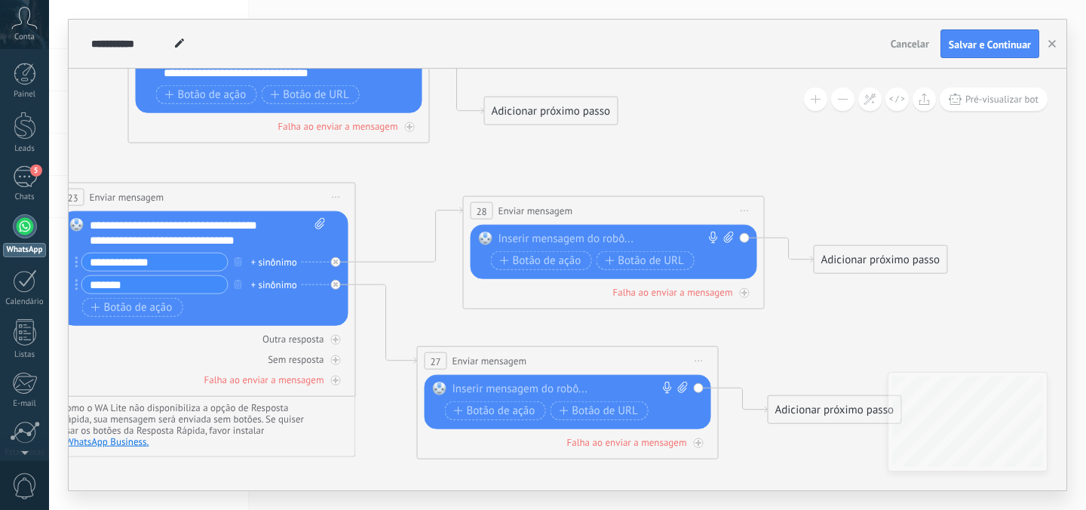
click at [479, 380] on div "Substituir Remover Converter para mensagem de voz Arraste a imagem aqui para an…" at bounding box center [567, 402] width 286 height 54
click at [478, 391] on div at bounding box center [564, 388] width 224 height 15
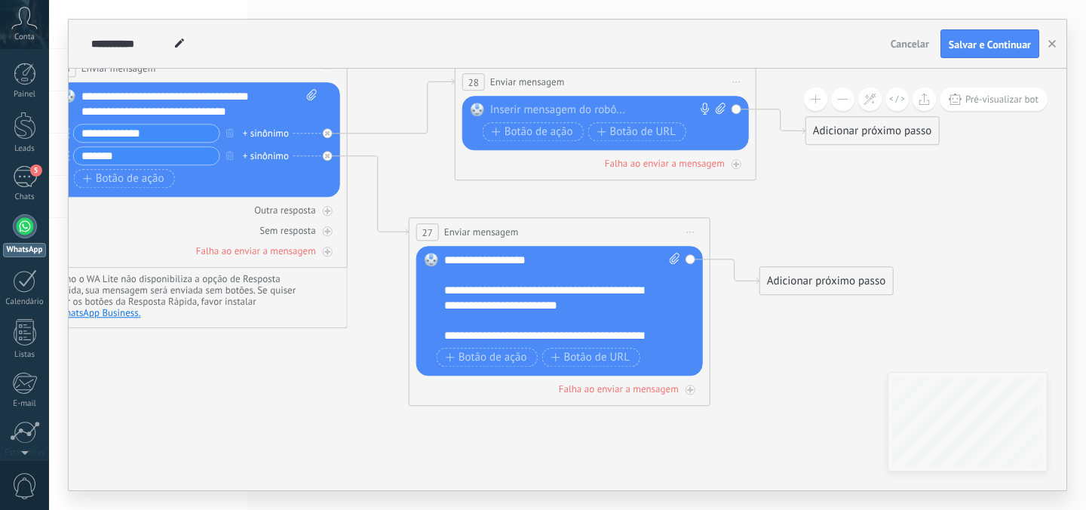
click at [764, 282] on div "Adicionar próximo passo" at bounding box center [826, 280] width 133 height 25
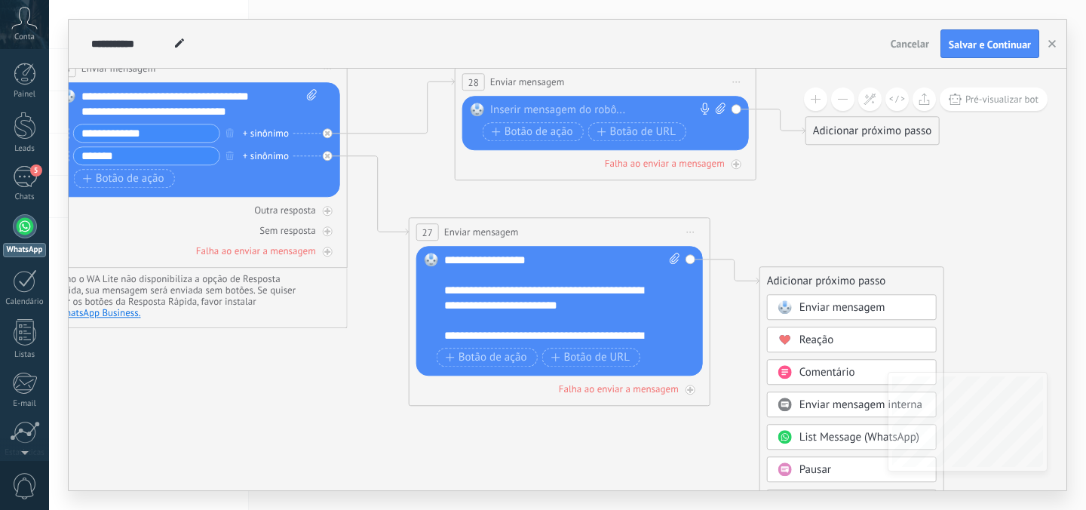
click at [804, 470] on span "Pausar" at bounding box center [815, 469] width 32 height 14
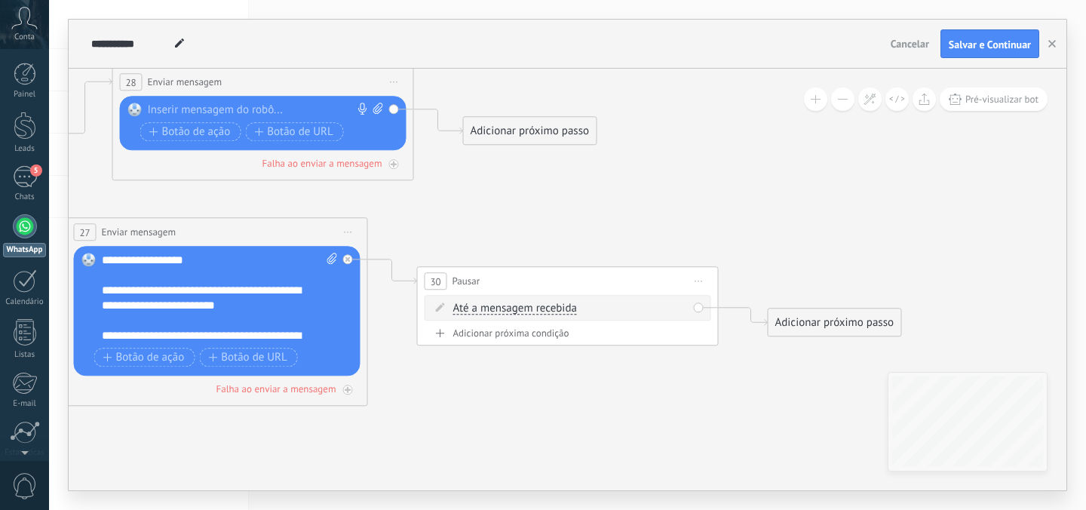
click at [564, 311] on span "Até a mensagem recebida" at bounding box center [515, 308] width 124 height 12
click at [564, 311] on button "Até a mensagem recebida" at bounding box center [540, 308] width 188 height 27
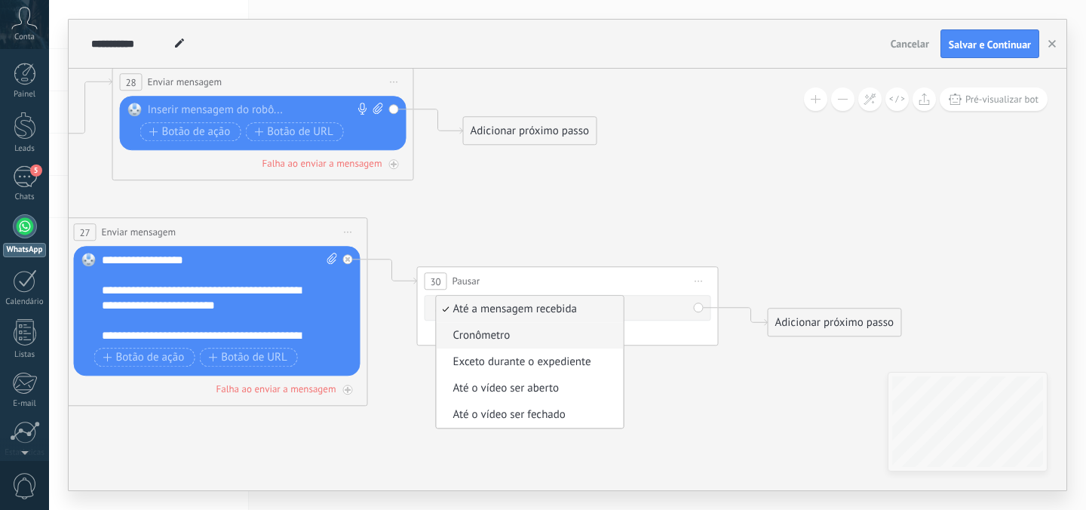
click at [545, 344] on li "Cronômetro" at bounding box center [529, 335] width 187 height 26
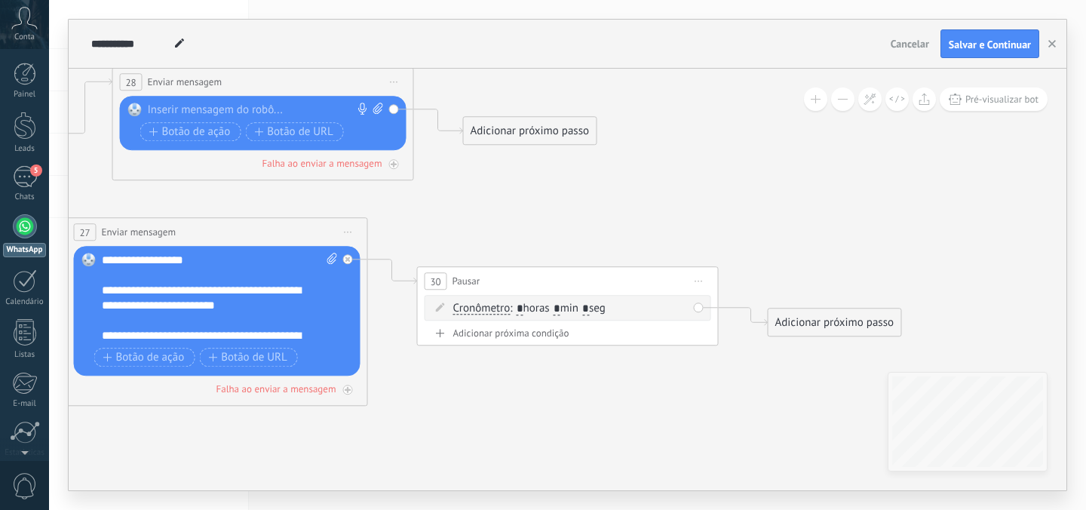
click at [589, 309] on input "*" at bounding box center [585, 309] width 7 height 12
type input "**"
click at [560, 307] on input "*" at bounding box center [556, 309] width 7 height 12
type input "*"
click at [792, 326] on div "Adicionar próximo passo" at bounding box center [834, 322] width 133 height 25
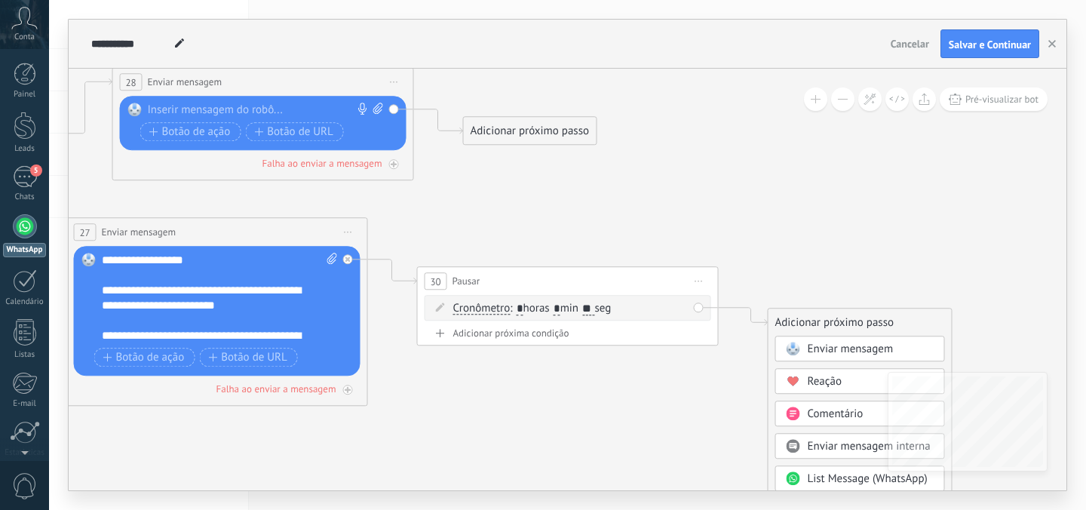
click at [792, 346] on rect at bounding box center [793, 349] width 14 height 14
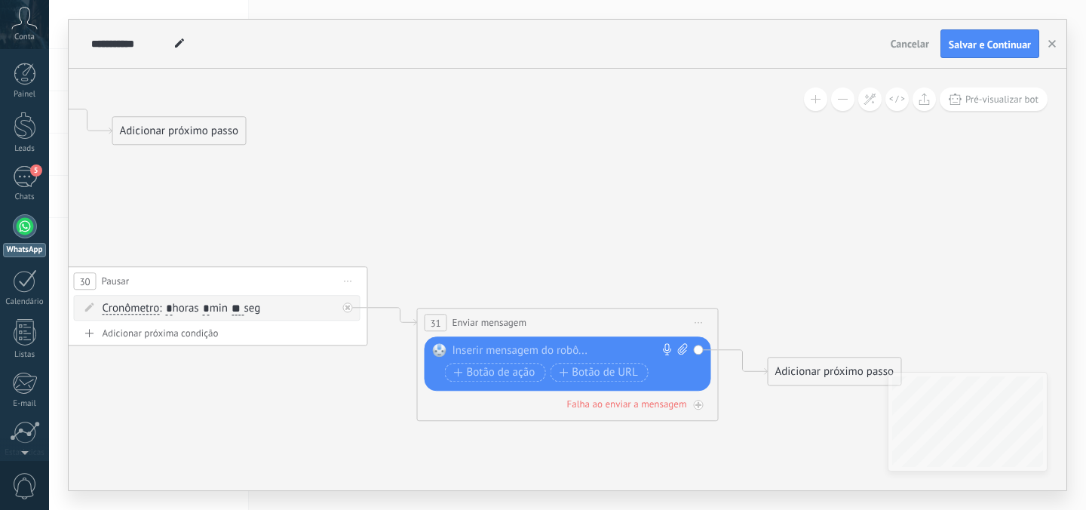
click at [581, 351] on div at bounding box center [564, 350] width 224 height 15
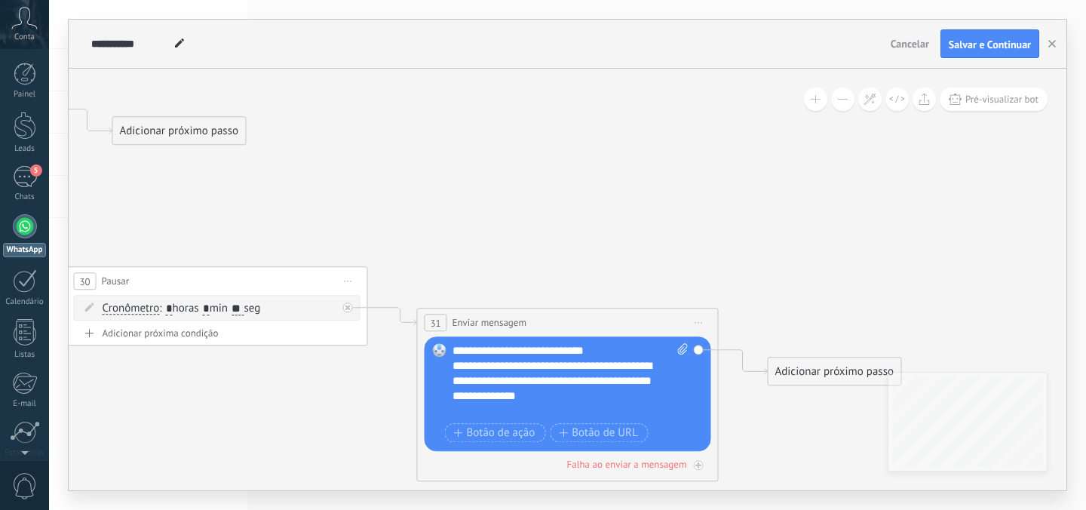
click at [608, 351] on div "**********" at bounding box center [562, 350] width 221 height 15
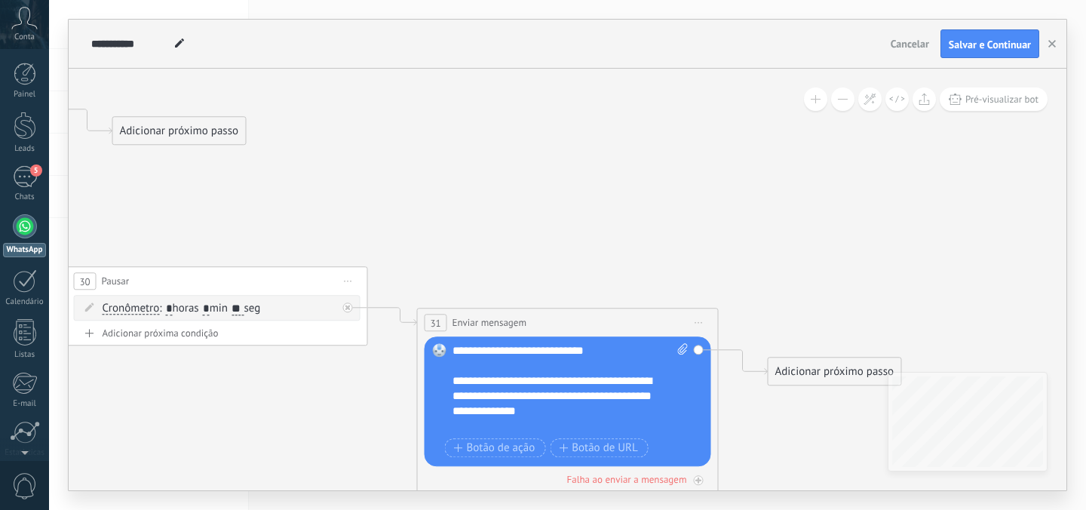
click at [795, 376] on div "Adicionar próximo passo" at bounding box center [834, 371] width 133 height 25
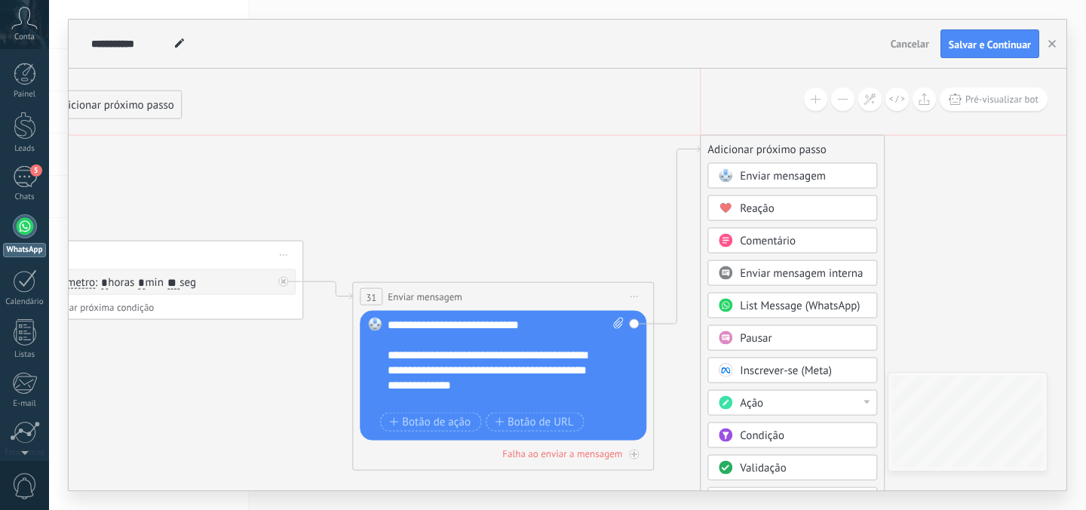
drag, startPoint x: 783, startPoint y: 336, endPoint x: 775, endPoint y: 136, distance: 199.9
click at [776, 137] on div "Adicionar próximo passo" at bounding box center [791, 149] width 183 height 25
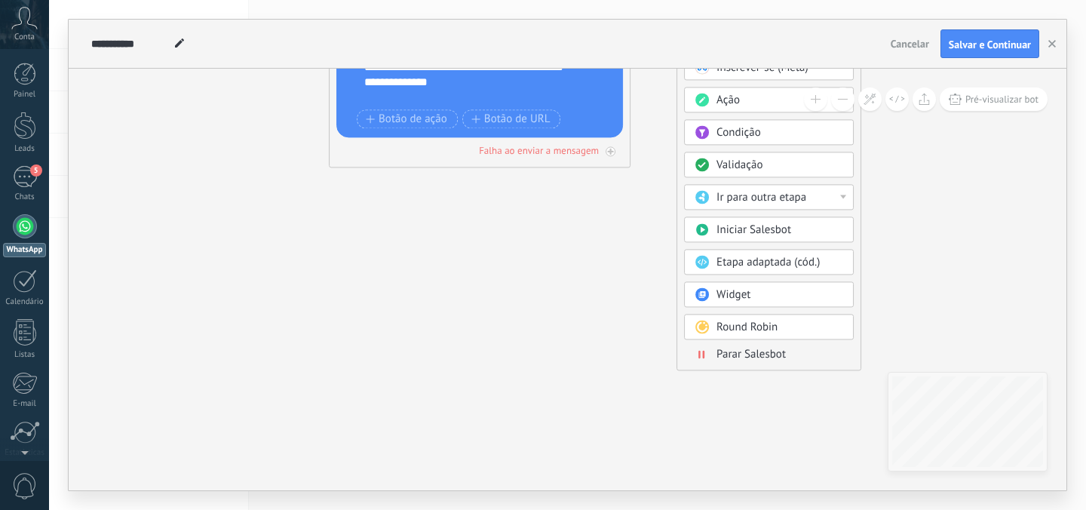
click at [743, 358] on span "Parar Salesbot" at bounding box center [750, 354] width 69 height 14
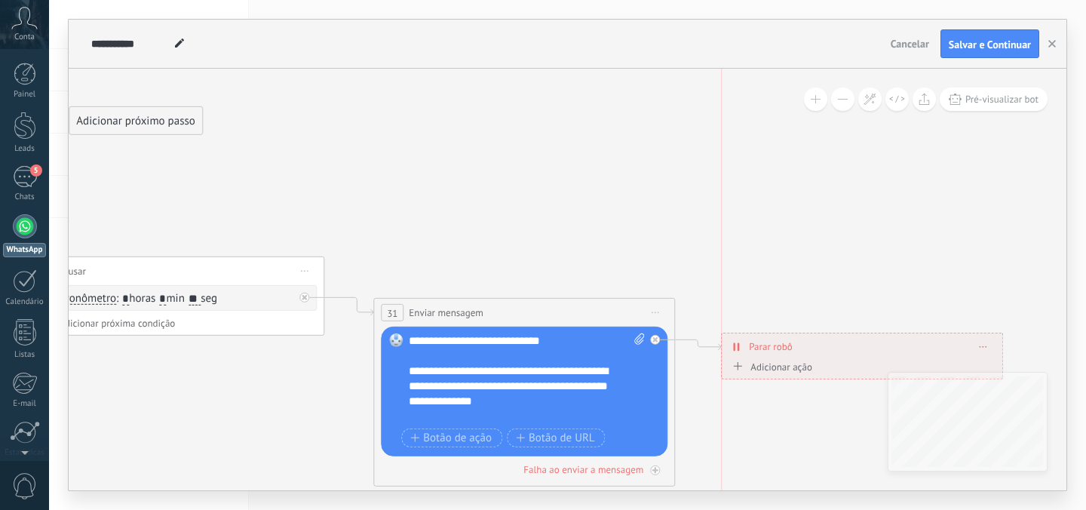
drag, startPoint x: 795, startPoint y: 163, endPoint x: 794, endPoint y: 345, distance: 181.7
click at [794, 345] on div "**********" at bounding box center [861, 346] width 280 height 26
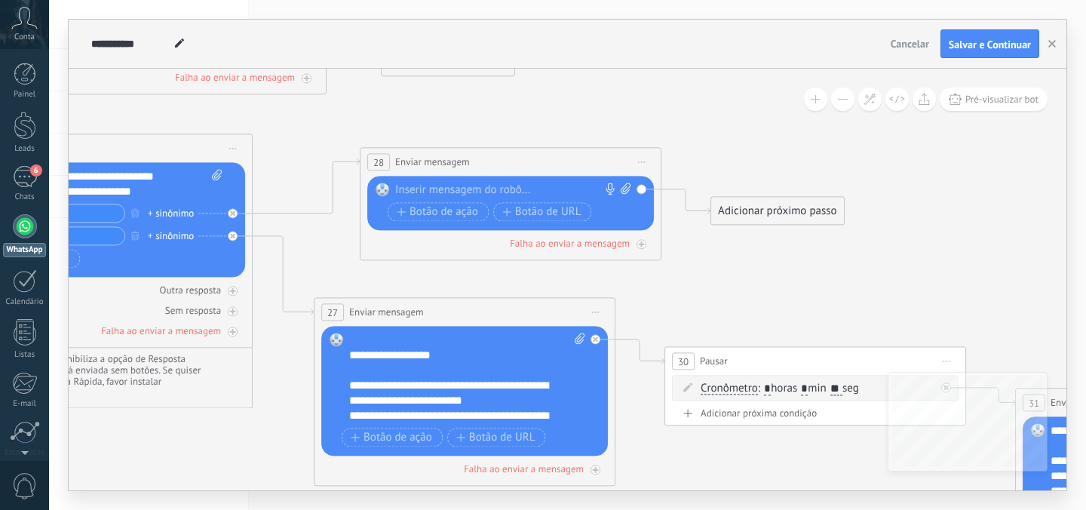
click at [487, 180] on div "Substituir Remover Converter para mensagem de voz Arraste a imagem aqui para an…" at bounding box center [510, 203] width 286 height 54
click at [486, 187] on div at bounding box center [507, 189] width 224 height 15
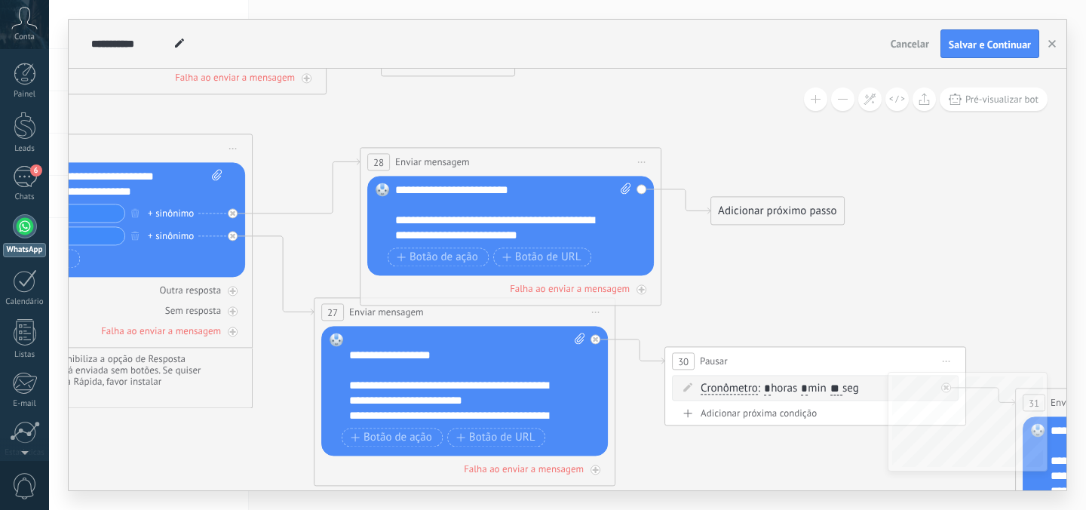
click at [780, 210] on div "Adicionar próximo passo" at bounding box center [777, 210] width 133 height 25
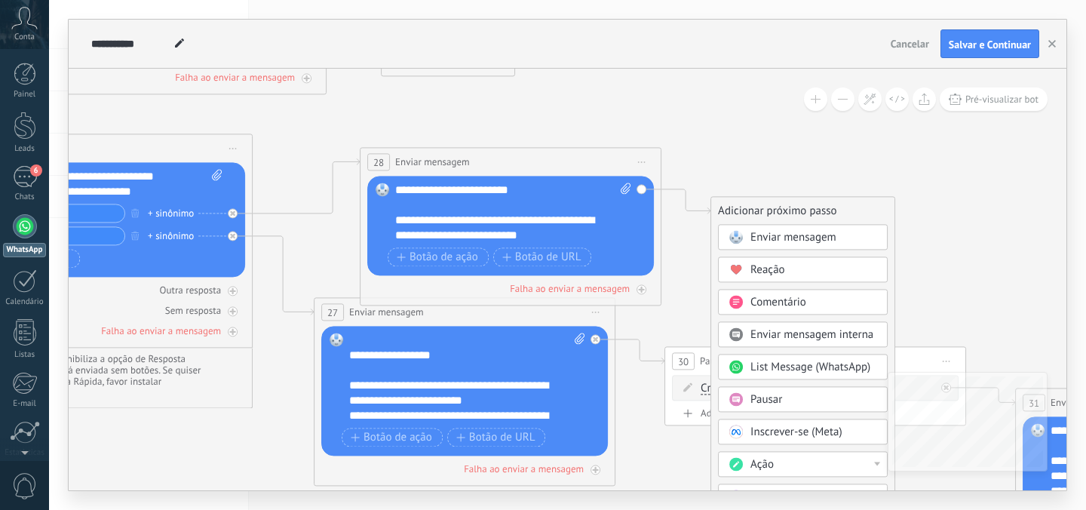
click at [756, 407] on div "Pausar" at bounding box center [813, 399] width 127 height 15
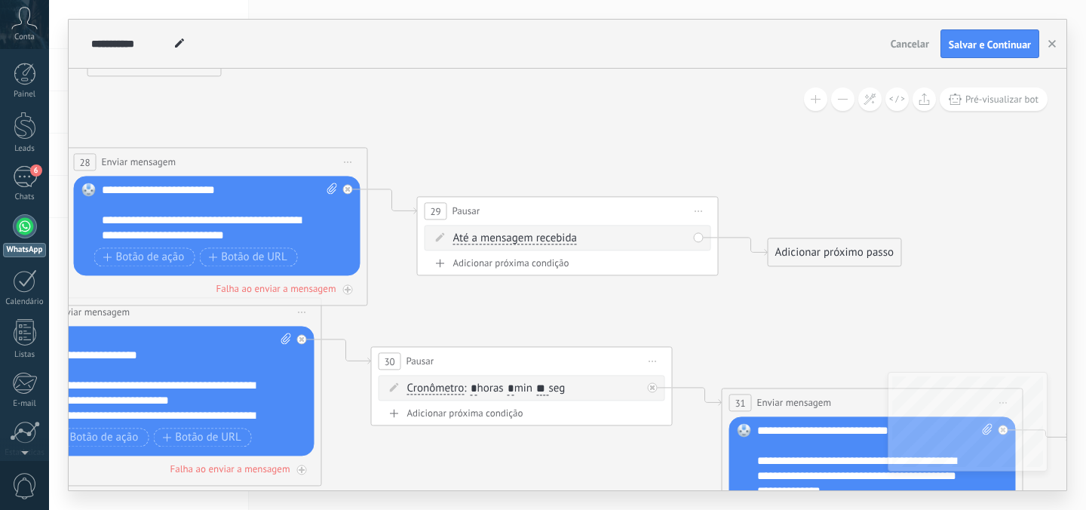
click at [568, 233] on span "Até a mensagem recebida" at bounding box center [515, 238] width 124 height 12
click at [568, 233] on button "Até a mensagem recebida" at bounding box center [540, 238] width 188 height 27
click at [538, 272] on span "Cronômetro" at bounding box center [527, 265] width 182 height 15
click at [560, 240] on input "*" at bounding box center [556, 239] width 7 height 12
type input "*"
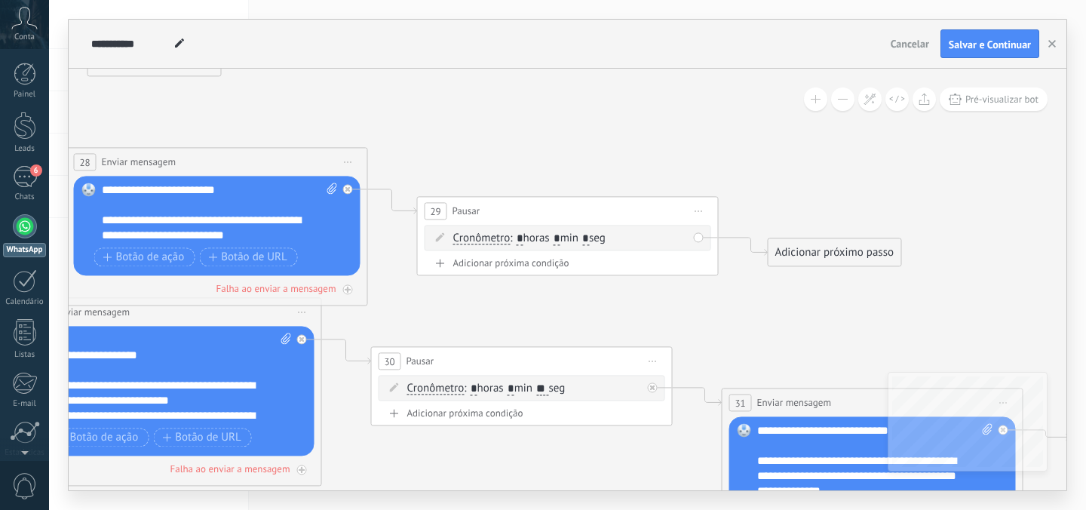
click at [589, 236] on input "*" at bounding box center [585, 239] width 7 height 12
type input "**"
click at [846, 250] on div "Adicionar próximo passo" at bounding box center [834, 252] width 133 height 25
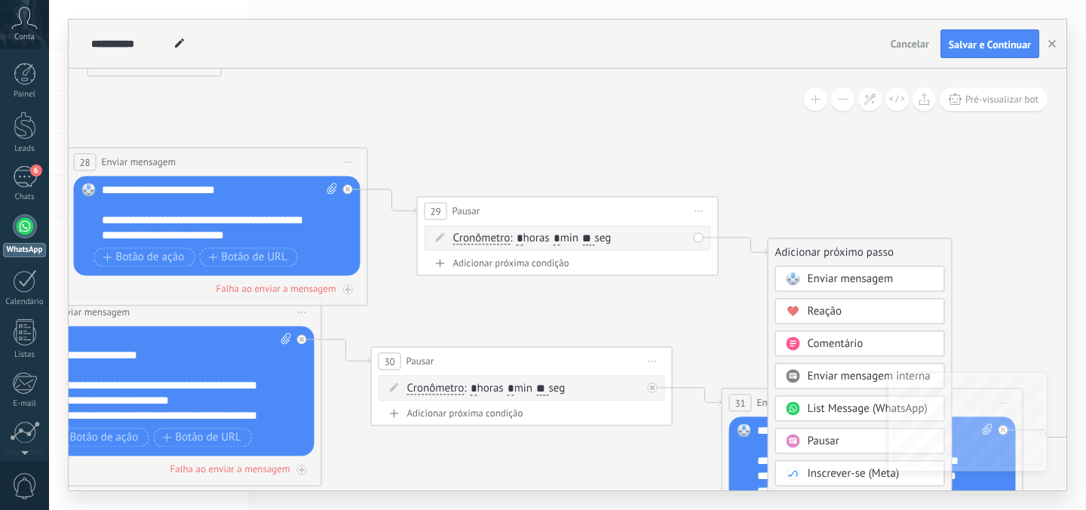
click at [814, 277] on span "Enviar mensagem" at bounding box center [850, 278] width 86 height 14
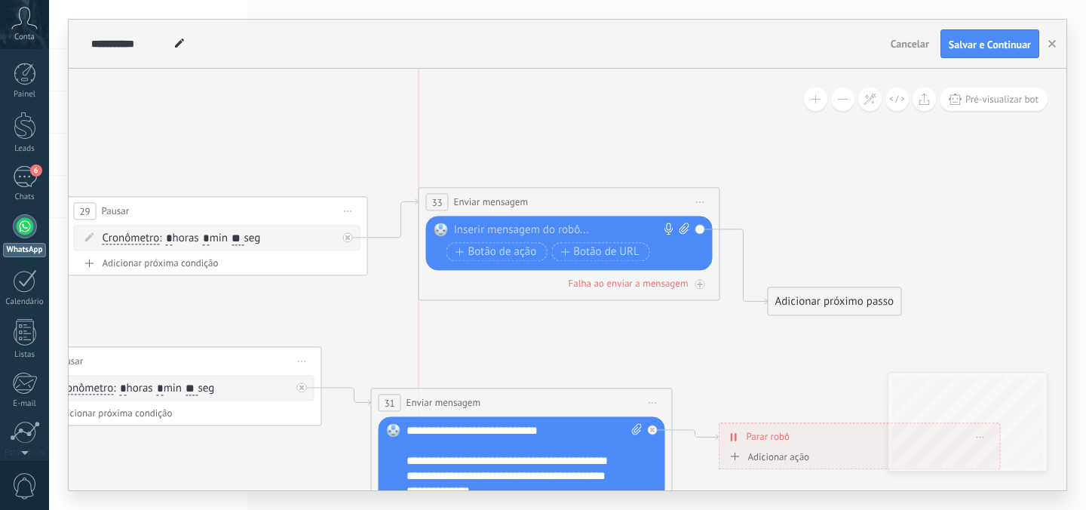
drag, startPoint x: 600, startPoint y: 253, endPoint x: 600, endPoint y: 204, distance: 49.0
click at [600, 204] on div "**********" at bounding box center [569, 202] width 300 height 28
click at [585, 232] on div at bounding box center [566, 229] width 224 height 15
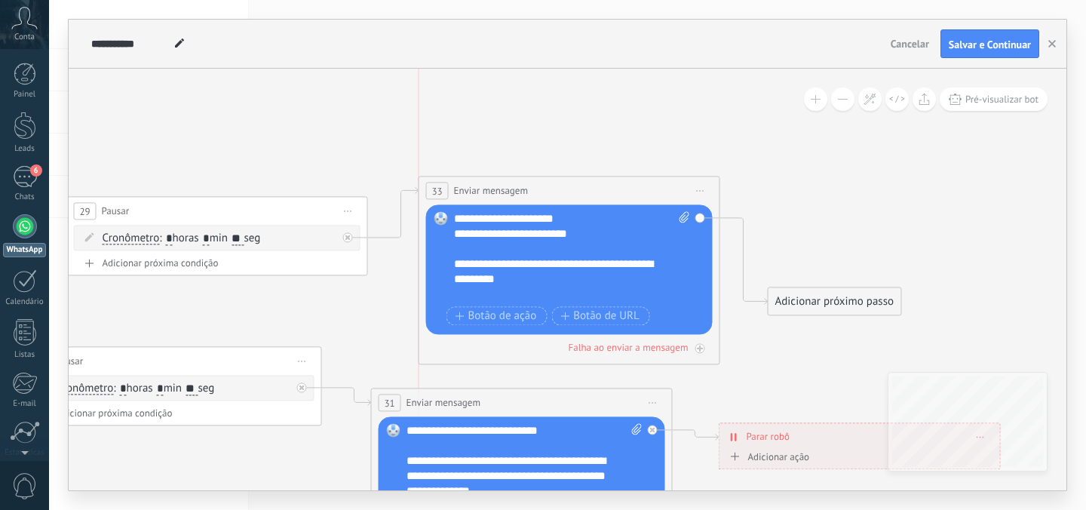
drag, startPoint x: 559, startPoint y: 204, endPoint x: 556, endPoint y: 193, distance: 11.7
click at [556, 193] on div "**********" at bounding box center [569, 190] width 300 height 28
click at [179, 44] on use at bounding box center [179, 42] width 9 height 9
drag, startPoint x: 165, startPoint y: 42, endPoint x: 105, endPoint y: 42, distance: 60.3
click at [105, 41] on input "**********" at bounding box center [130, 44] width 78 height 12
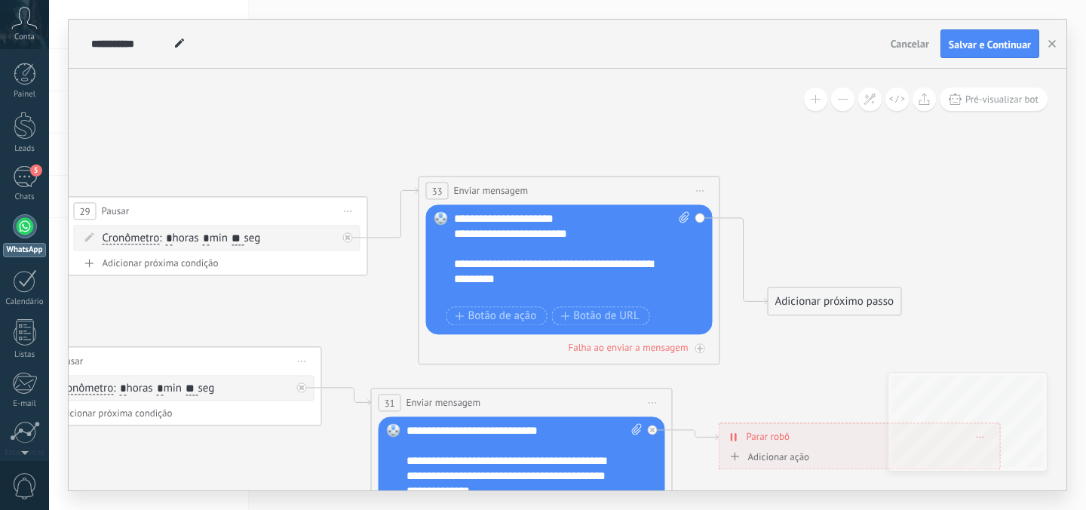
click at [173, 41] on span at bounding box center [180, 44] width 20 height 22
type input "*"
type input "**********"
drag, startPoint x: 802, startPoint y: 293, endPoint x: 805, endPoint y: 133, distance: 160.6
click at [805, 132] on div "Adicionar próximo passo" at bounding box center [836, 139] width 133 height 25
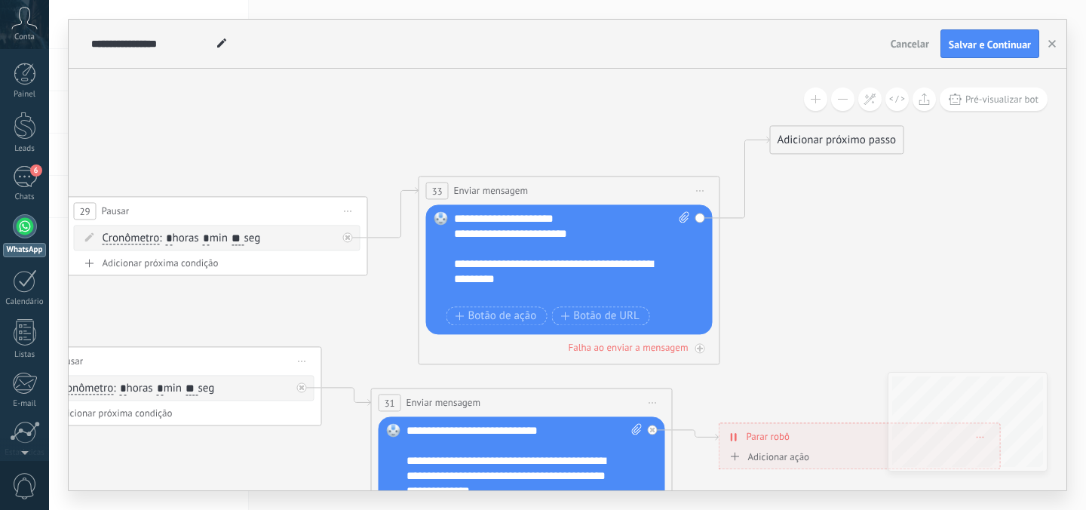
click at [805, 133] on div "Adicionar próximo passo" at bounding box center [836, 139] width 133 height 25
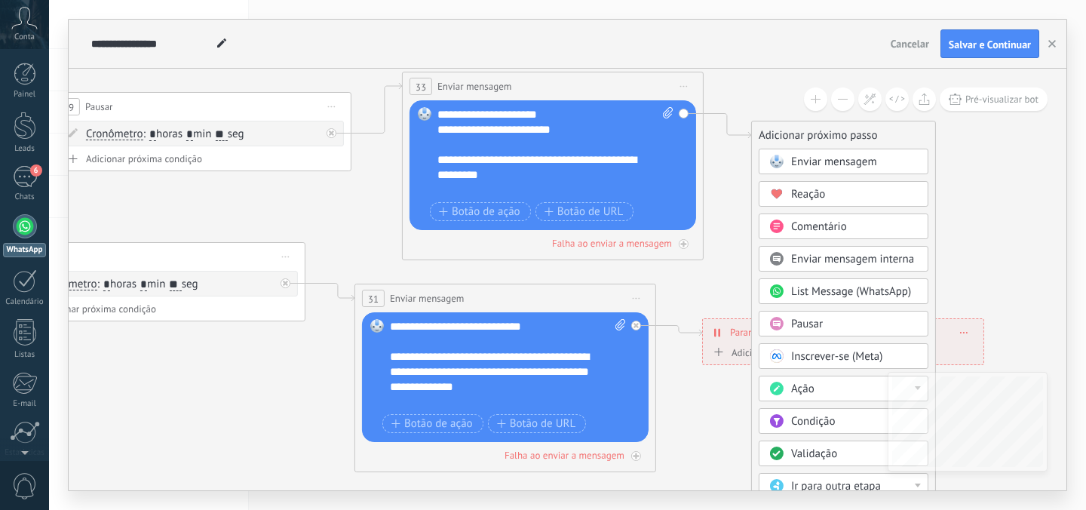
drag, startPoint x: 811, startPoint y: 380, endPoint x: 809, endPoint y: 112, distance: 267.6
click at [809, 123] on div "Adicionar próximo passo" at bounding box center [843, 135] width 183 height 25
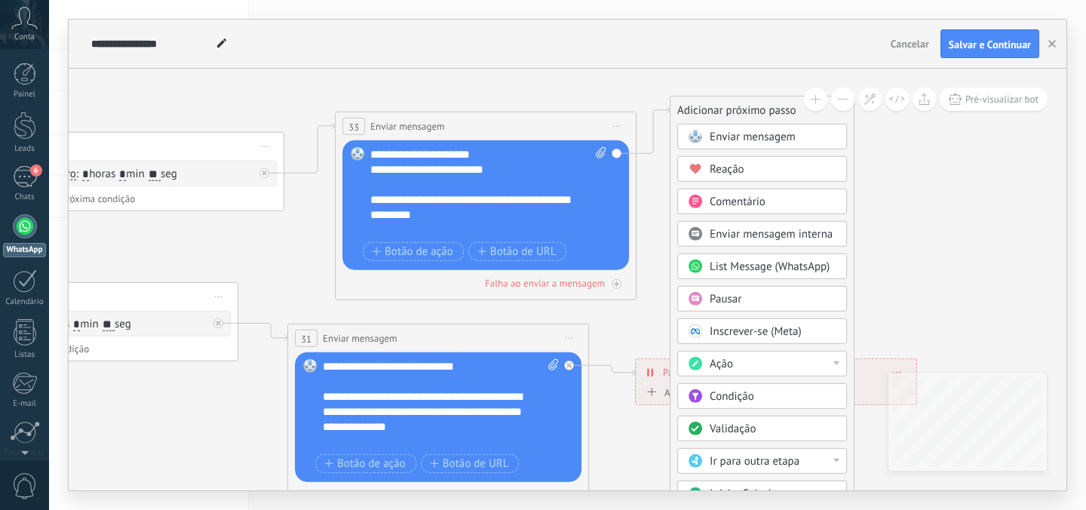
drag, startPoint x: 766, startPoint y: 425, endPoint x: 752, endPoint y: 109, distance: 316.2
click at [752, 109] on div "Adicionar próximo passo" at bounding box center [761, 110] width 183 height 25
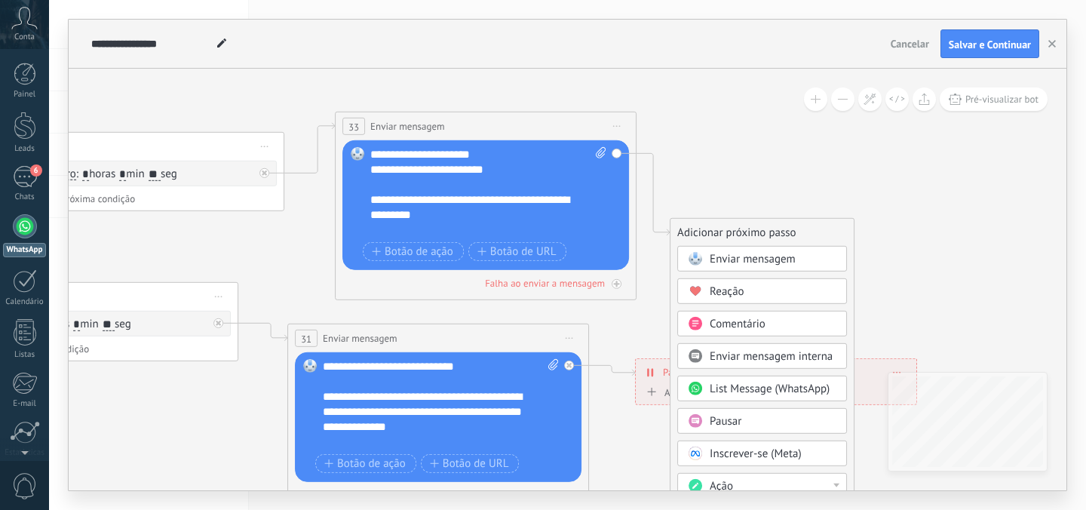
drag, startPoint x: 682, startPoint y: 426, endPoint x: 678, endPoint y: 229, distance: 196.8
click at [678, 228] on div "Adicionar próximo passo" at bounding box center [761, 232] width 183 height 25
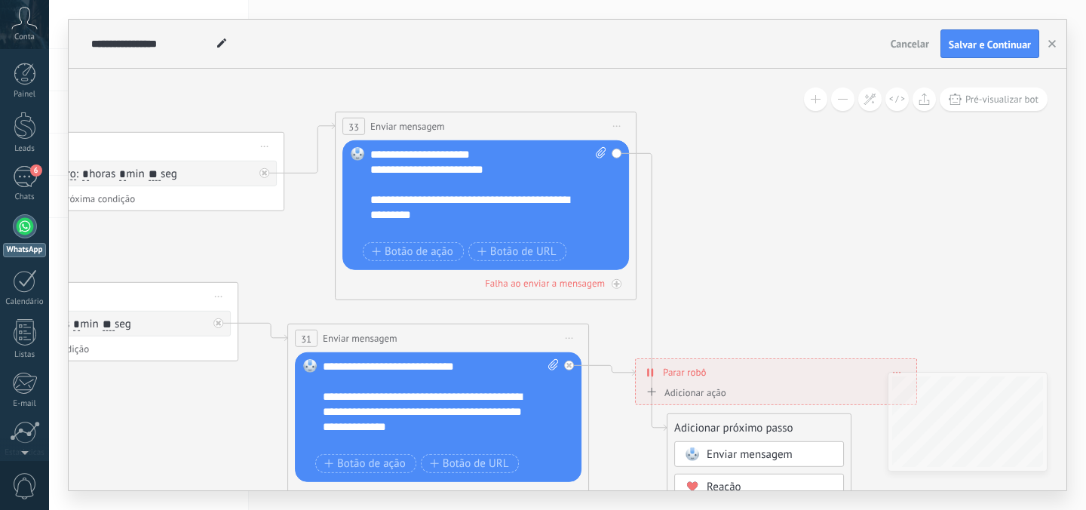
click at [675, 429] on div "Adicionar próximo passo" at bounding box center [758, 427] width 183 height 25
click at [617, 153] on div "Substituir Remover Converter para mensagem de voz Arraste a imagem aqui para an…" at bounding box center [485, 205] width 286 height 130
drag, startPoint x: 722, startPoint y: 436, endPoint x: 727, endPoint y: 205, distance: 230.7
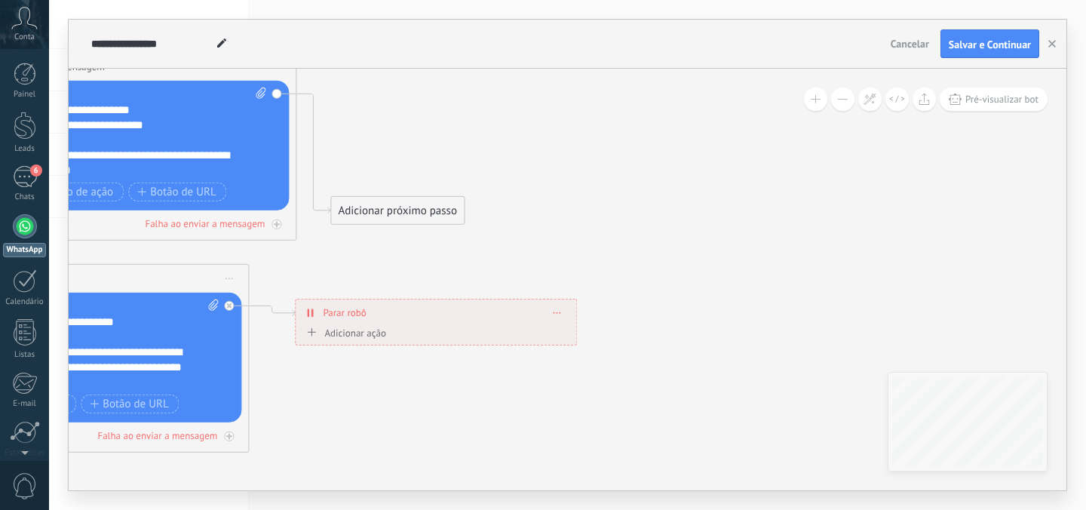
drag, startPoint x: 420, startPoint y: 369, endPoint x: 421, endPoint y: 213, distance: 156.8
click at [421, 213] on div "Adicionar próximo passo" at bounding box center [397, 210] width 133 height 25
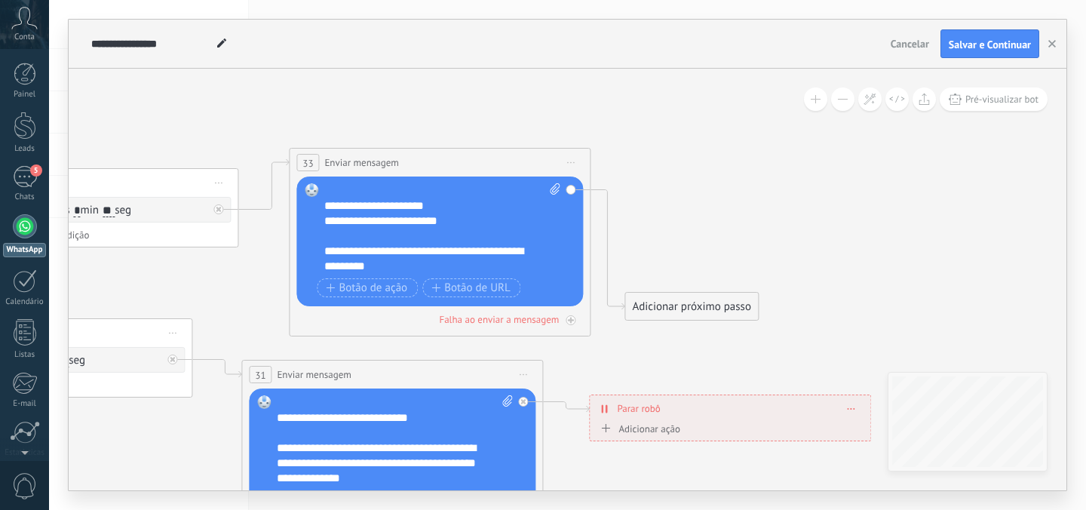
click at [411, 161] on div "**********" at bounding box center [439, 163] width 300 height 28
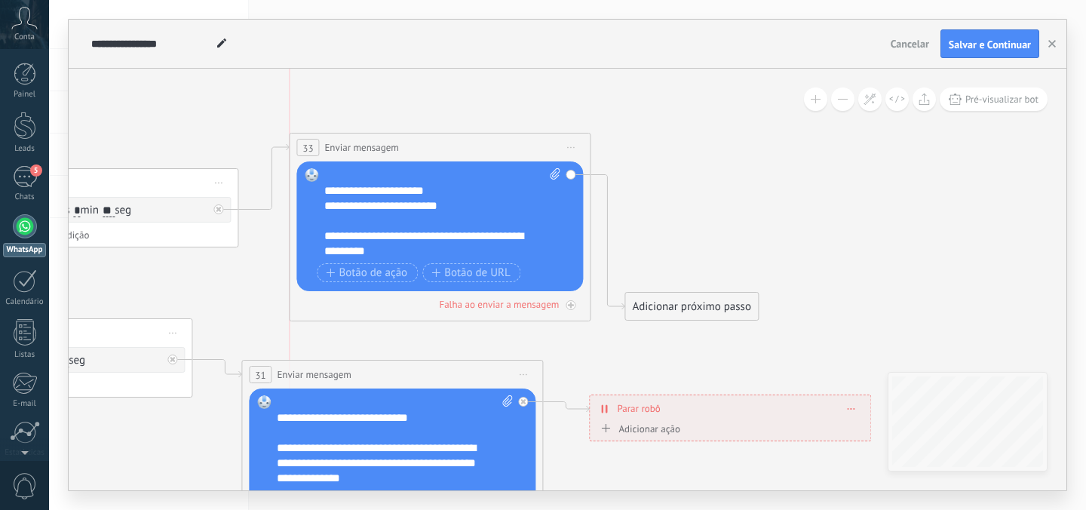
drag, startPoint x: 411, startPoint y: 161, endPoint x: 411, endPoint y: 151, distance: 10.6
click at [411, 151] on div "**********" at bounding box center [439, 147] width 300 height 28
drag, startPoint x: 662, startPoint y: 306, endPoint x: 678, endPoint y: 136, distance: 171.1
click at [678, 135] on div "Adicionar próximo passo" at bounding box center [707, 133] width 133 height 25
click at [678, 136] on div "Adicionar próximo passo" at bounding box center [706, 133] width 133 height 25
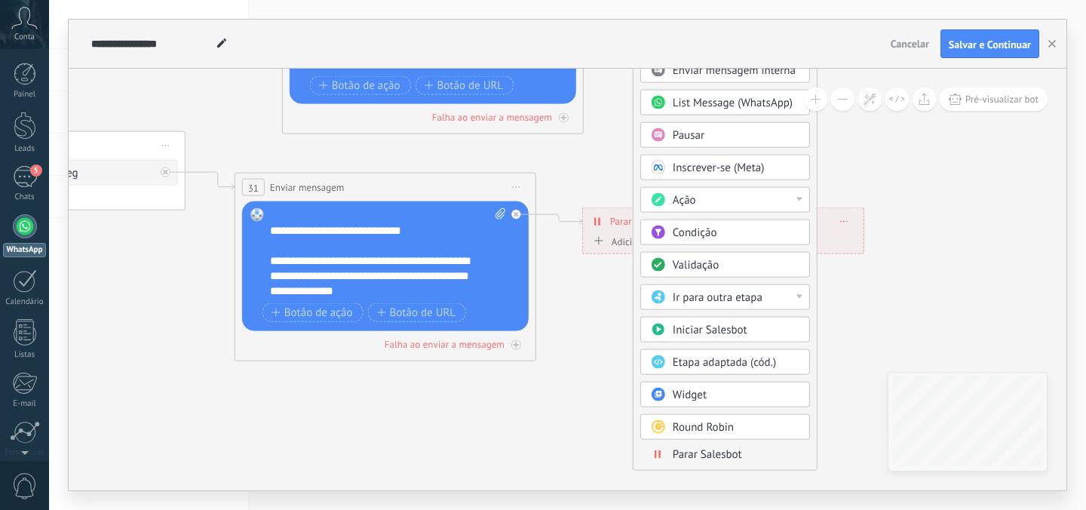
click at [686, 455] on span "Parar Salesbot" at bounding box center [706, 454] width 69 height 14
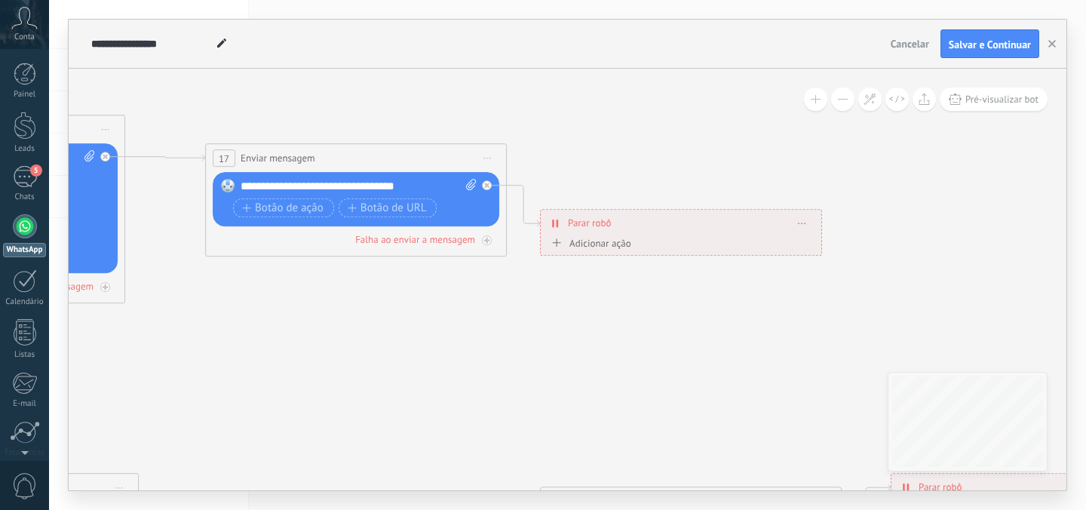
click at [800, 222] on icon at bounding box center [802, 223] width 8 height 2
click at [806, 237] on div "Excluir" at bounding box center [831, 244] width 70 height 26
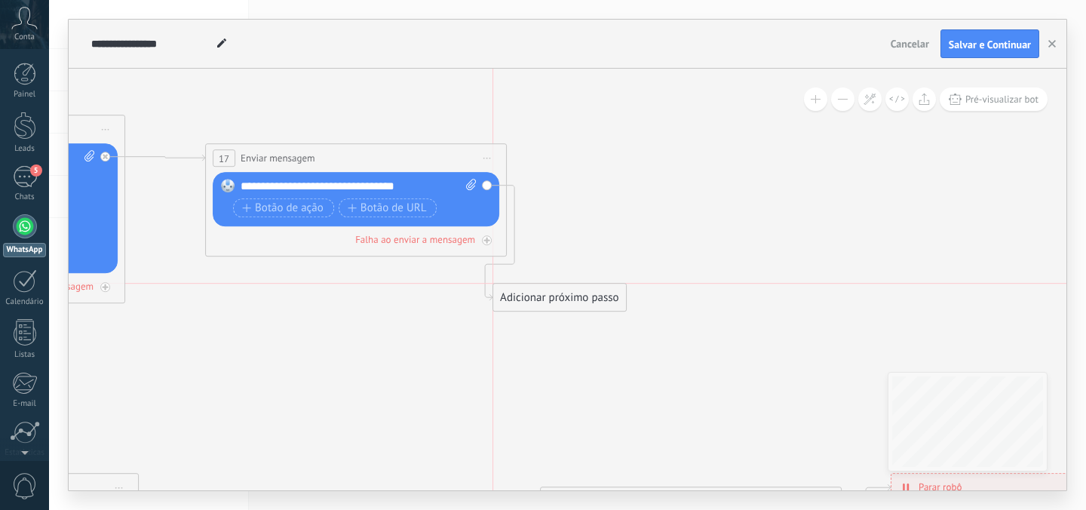
drag, startPoint x: 608, startPoint y: 211, endPoint x: 546, endPoint y: 303, distance: 111.2
click at [546, 302] on div "Adicionar próximo passo" at bounding box center [559, 297] width 133 height 25
drag, startPoint x: 553, startPoint y: 304, endPoint x: 414, endPoint y: 311, distance: 138.9
click at [414, 310] on div "Adicionar próximo passo" at bounding box center [444, 297] width 133 height 25
drag, startPoint x: 414, startPoint y: 311, endPoint x: 324, endPoint y: 299, distance: 90.5
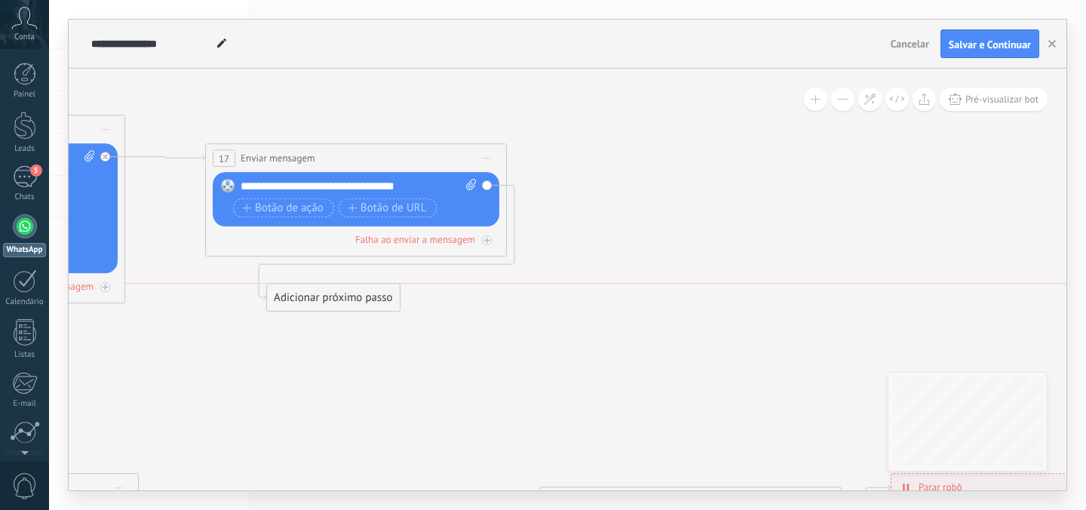
click at [324, 299] on div "Adicionar próximo passo" at bounding box center [333, 297] width 133 height 25
click at [324, 299] on div "Adicionar próximo passo" at bounding box center [331, 297] width 133 height 25
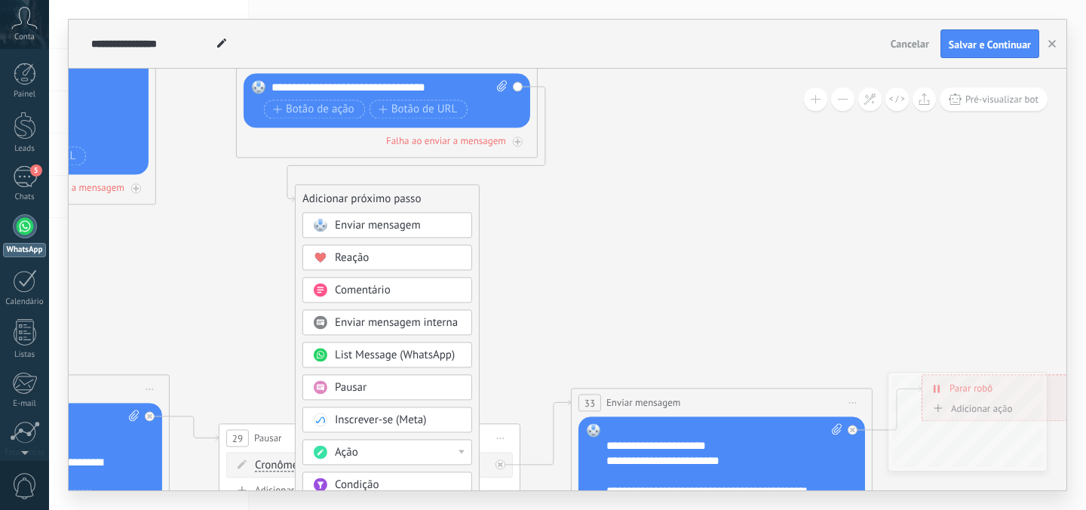
click at [378, 319] on span "Enviar mensagem interna" at bounding box center [396, 322] width 123 height 14
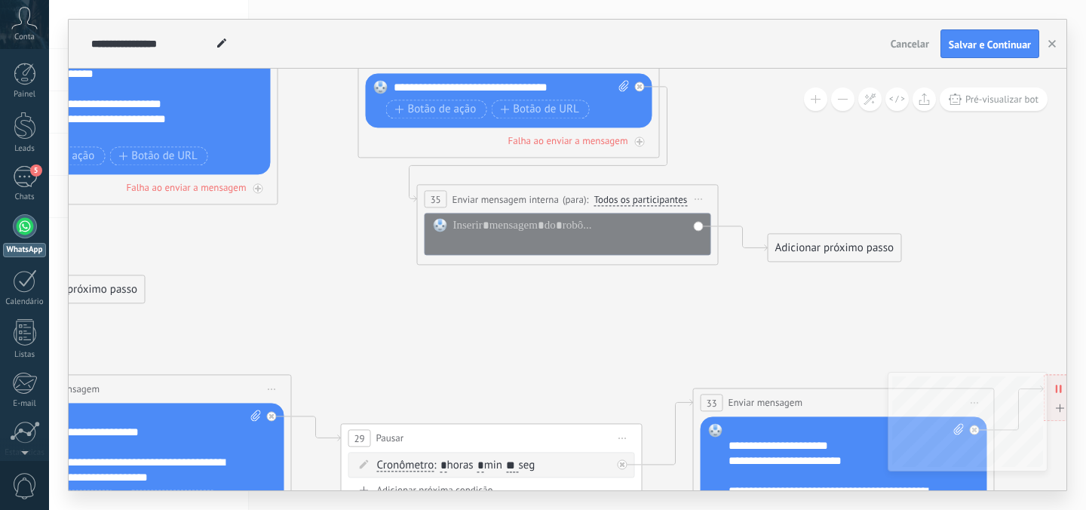
click at [703, 194] on span "Iniciar pré-visualização aqui Renomear Duplicar Excluir" at bounding box center [699, 199] width 24 height 22
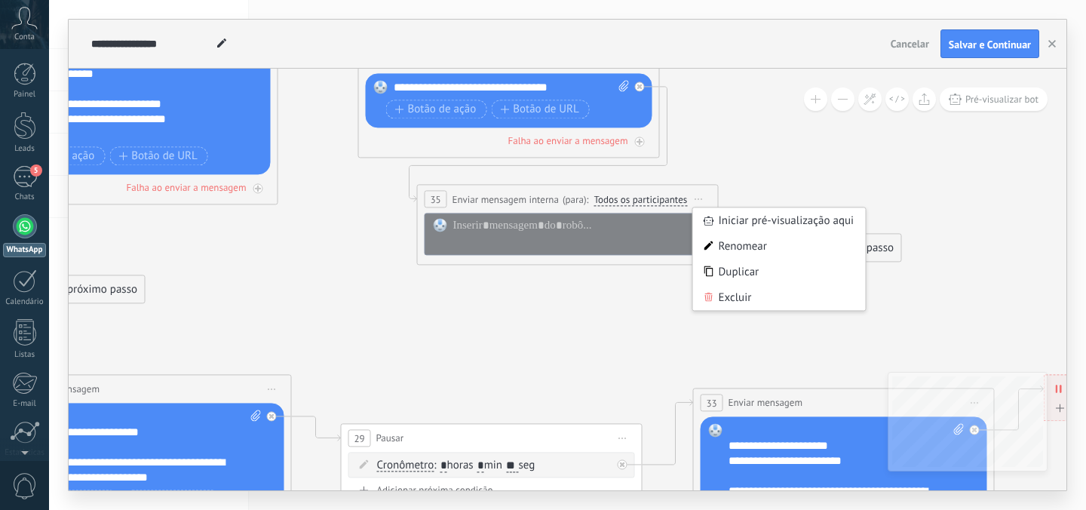
click at [718, 299] on div "Excluir" at bounding box center [779, 297] width 173 height 26
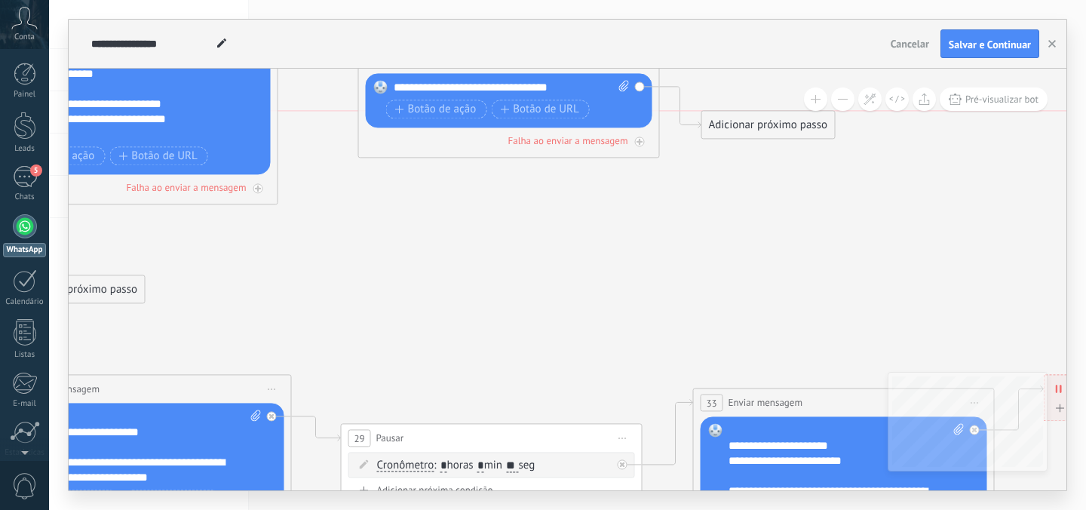
drag, startPoint x: 737, startPoint y: 107, endPoint x: 529, endPoint y: 185, distance: 221.4
click at [702, 137] on div "Adicionar próximo passo" at bounding box center [768, 124] width 133 height 25
drag, startPoint x: 529, startPoint y: 185, endPoint x: 450, endPoint y: 212, distance: 83.7
click at [452, 200] on div "Adicionar próximo passo" at bounding box center [509, 187] width 133 height 25
click at [450, 212] on div "Adicionar próximo passo" at bounding box center [491, 213] width 133 height 25
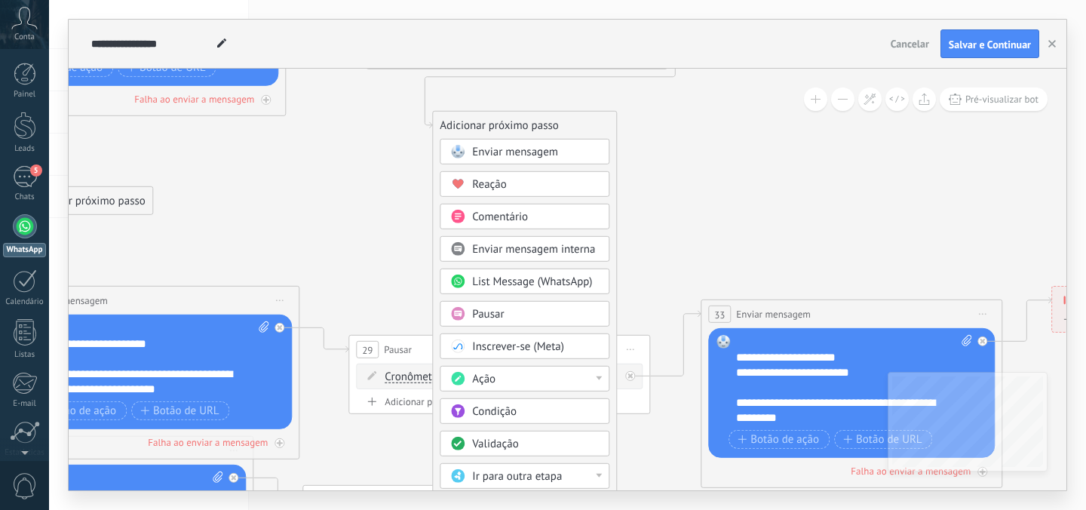
click at [476, 440] on span "Validação" at bounding box center [495, 443] width 46 height 14
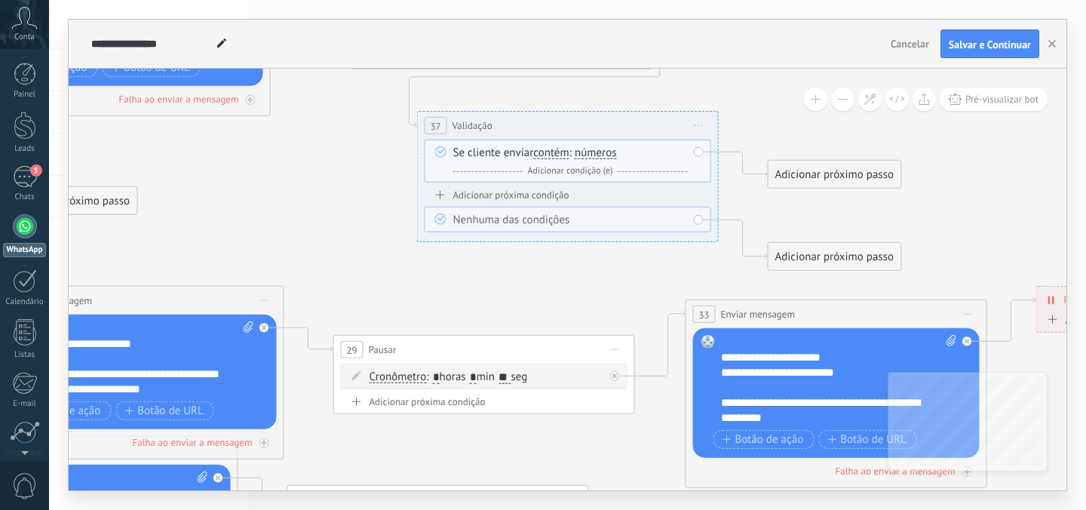
click at [606, 155] on span "números" at bounding box center [595, 153] width 42 height 12
click at [606, 155] on button "números" at bounding box center [661, 152] width 188 height 27
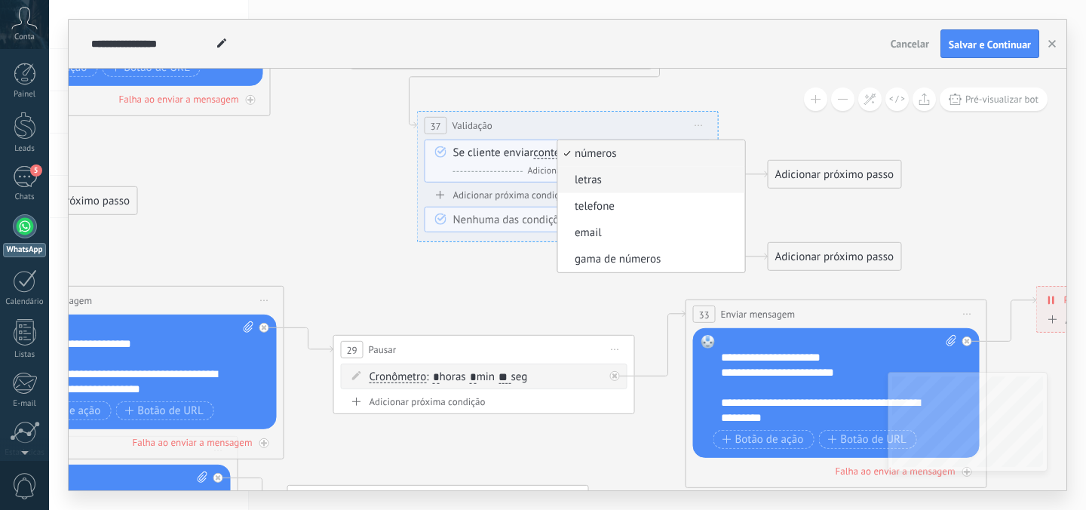
click at [595, 185] on span "letras" at bounding box center [649, 180] width 182 height 15
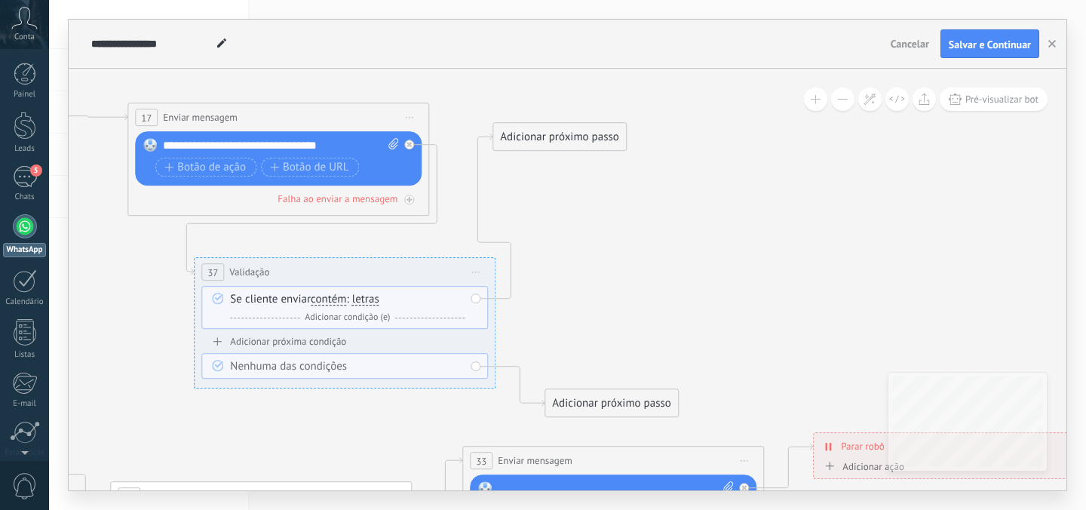
drag, startPoint x: 580, startPoint y: 326, endPoint x: 528, endPoint y: 143, distance: 190.2
click at [528, 143] on div "Adicionar próximo passo" at bounding box center [559, 136] width 133 height 25
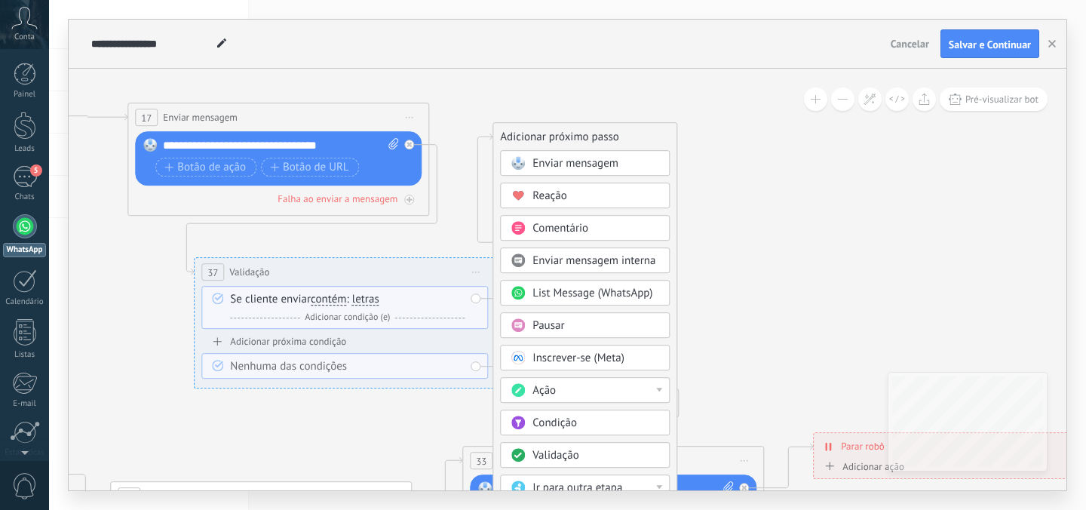
click at [542, 316] on div "Pausar" at bounding box center [585, 325] width 170 height 26
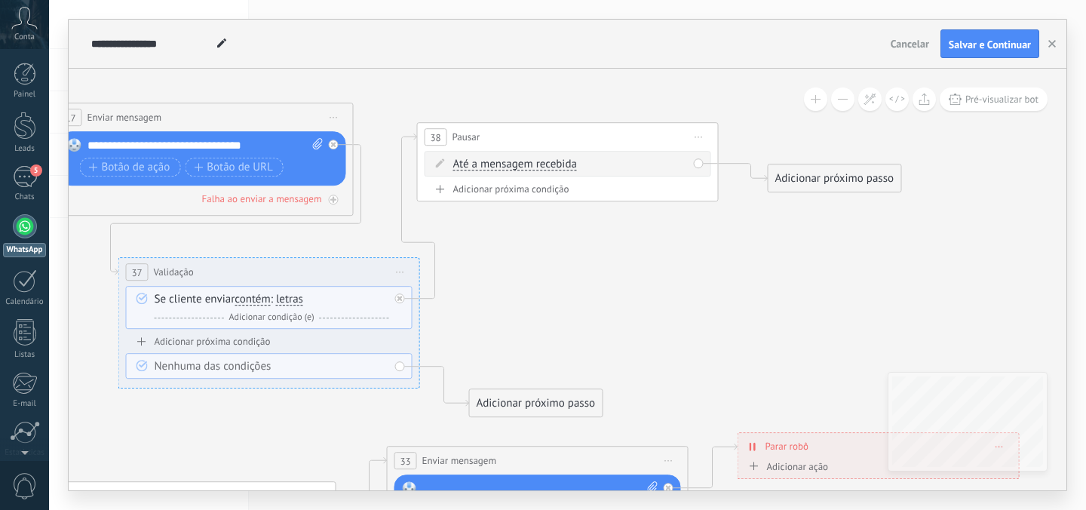
click at [549, 159] on span "Até a mensagem recebida" at bounding box center [515, 164] width 124 height 12
click at [549, 159] on button "Até a mensagem recebida" at bounding box center [540, 164] width 188 height 27
click at [541, 198] on span "Cronômetro" at bounding box center [527, 191] width 182 height 15
click at [589, 165] on input "*" at bounding box center [585, 165] width 7 height 12
type input "**"
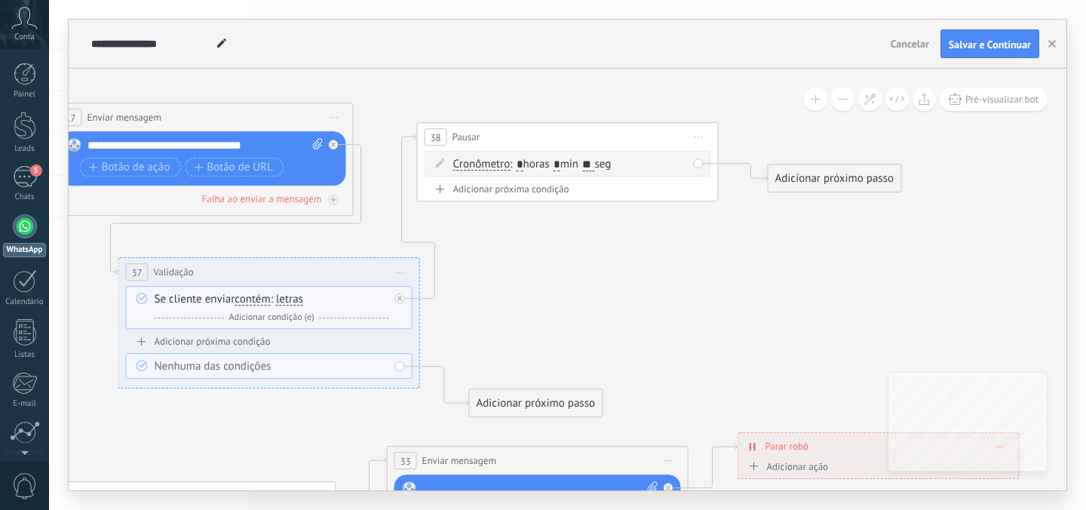
click at [560, 163] on input "*" at bounding box center [556, 165] width 7 height 12
type input "*"
click at [780, 177] on div "Adicionar próximo passo" at bounding box center [834, 178] width 133 height 25
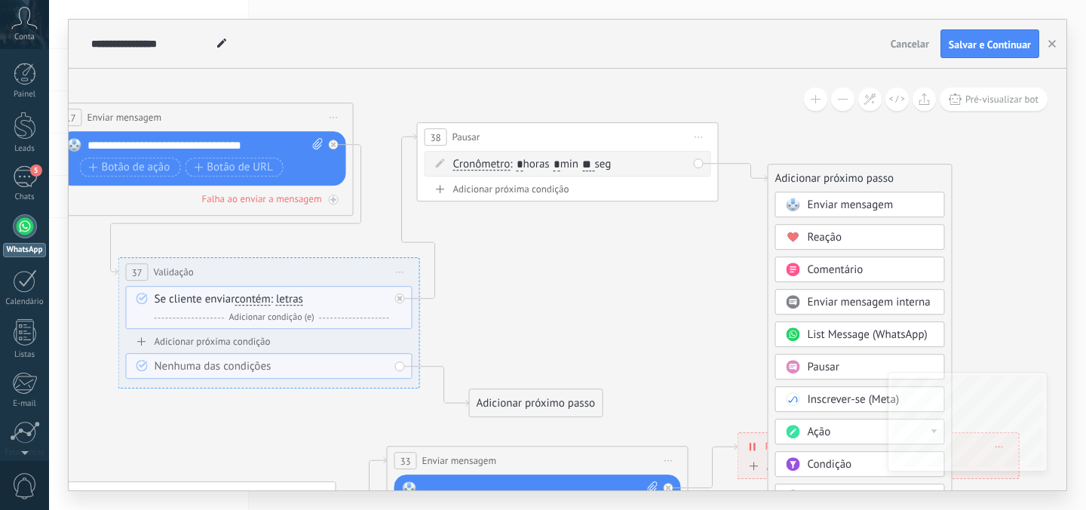
click at [813, 208] on span "Enviar mensagem" at bounding box center [850, 205] width 86 height 14
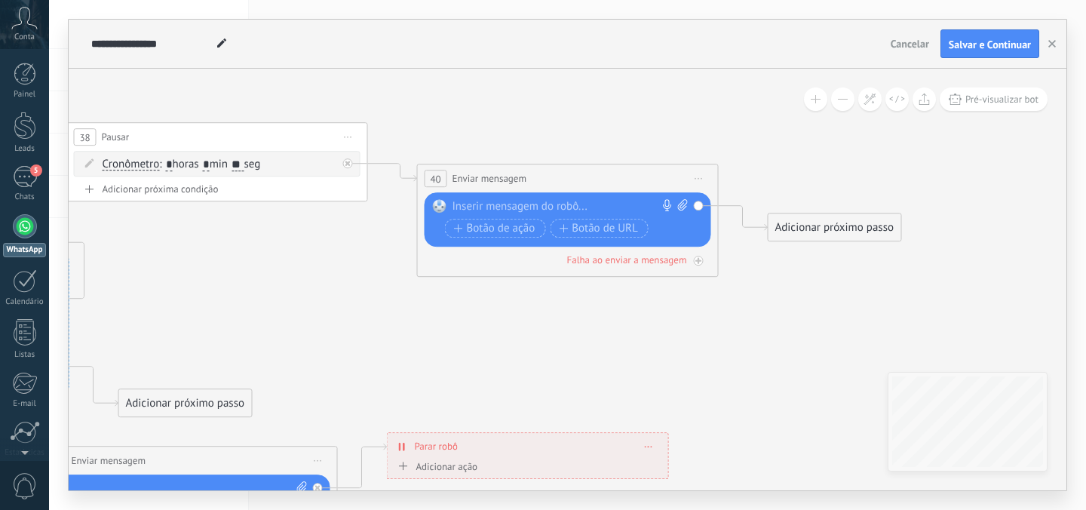
click at [594, 212] on div at bounding box center [564, 206] width 224 height 15
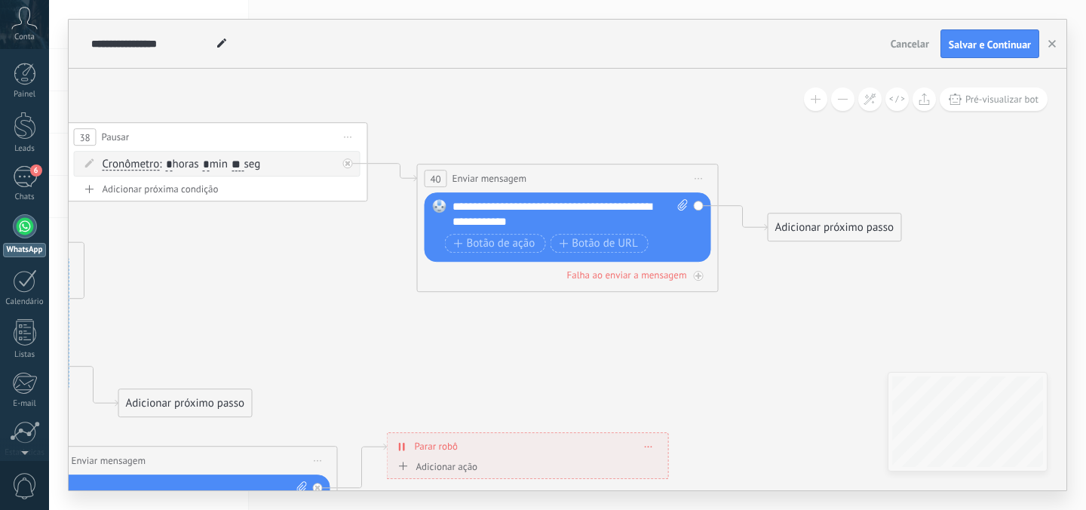
click at [529, 225] on div "**********" at bounding box center [570, 214] width 236 height 30
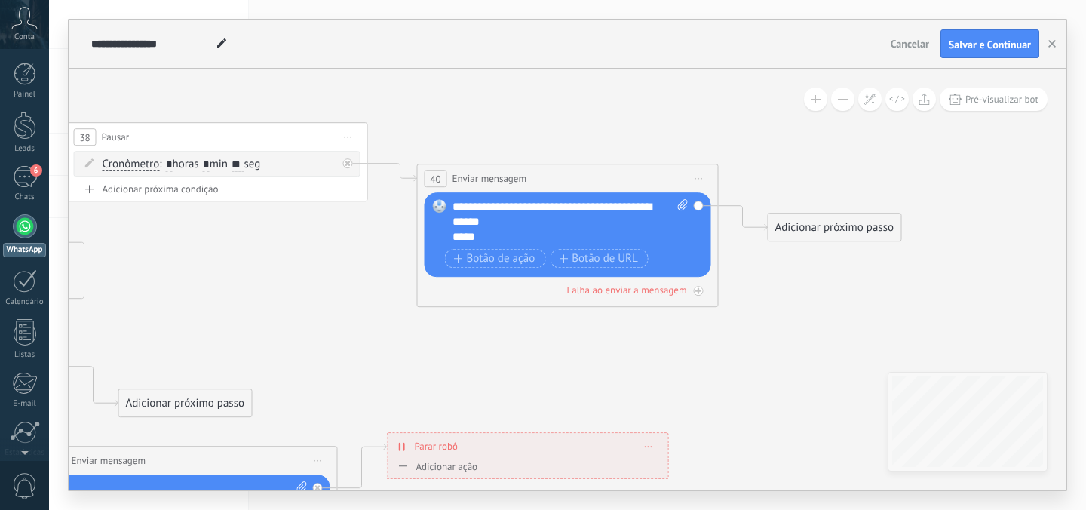
click at [511, 237] on div "**********" at bounding box center [570, 221] width 236 height 45
click at [452, 237] on div "**********" at bounding box center [570, 221] width 236 height 45
click at [634, 237] on div "**********" at bounding box center [570, 221] width 236 height 45
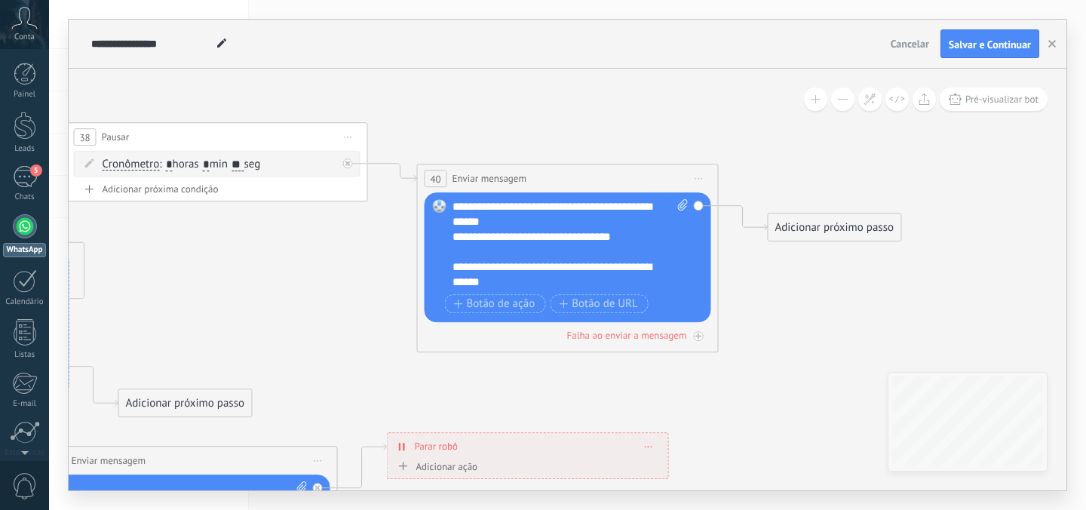
click at [472, 267] on div "**********" at bounding box center [570, 244] width 236 height 90
drag, startPoint x: 509, startPoint y: 286, endPoint x: 447, endPoint y: 286, distance: 61.8
click at [447, 286] on div "Substituir Remover Converter para mensagem de voz Arraste a imagem aqui para an…" at bounding box center [567, 257] width 286 height 130
click at [800, 228] on div "Adicionar próximo passo" at bounding box center [834, 227] width 133 height 25
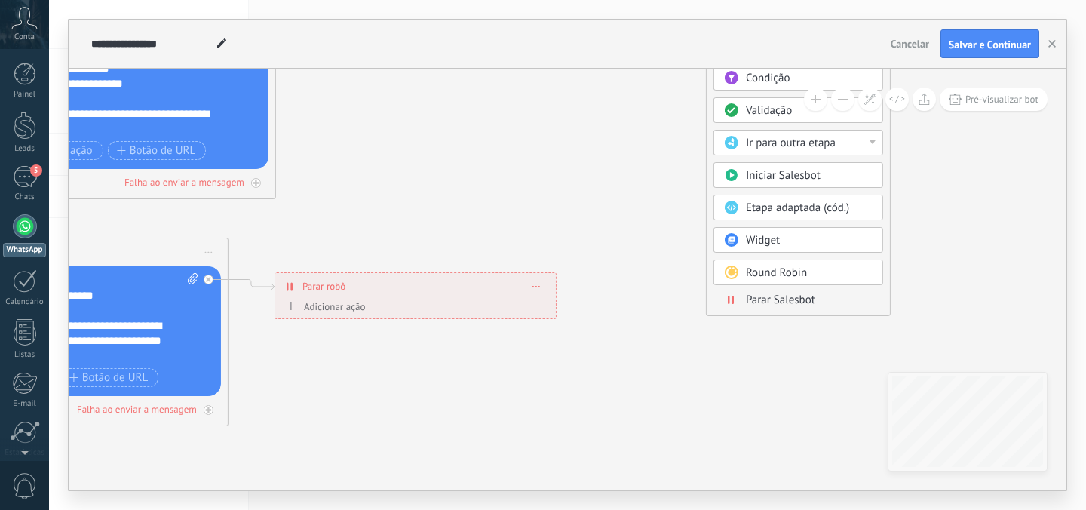
click at [755, 299] on span "Parar Salesbot" at bounding box center [780, 300] width 69 height 14
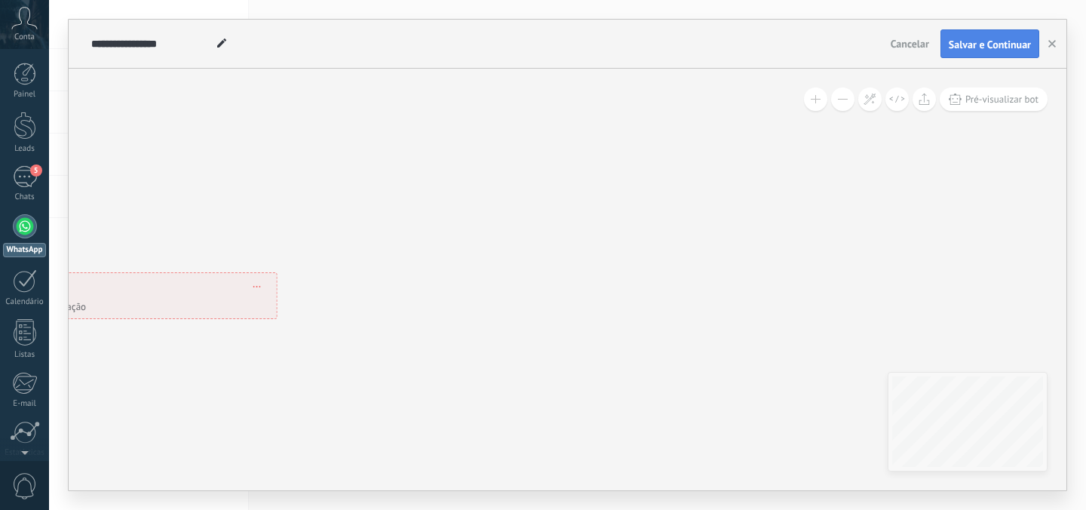
click at [966, 41] on span "Salvar e Continuar" at bounding box center [989, 44] width 82 height 11
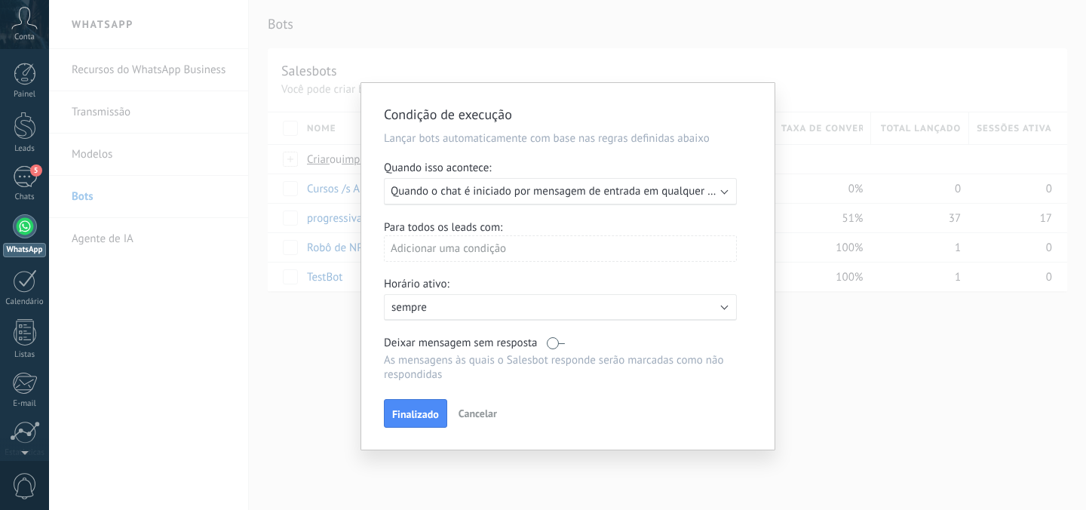
click at [525, 194] on span "Quando o chat é iniciado por mensagem de entrada em qualquer canal" at bounding box center [562, 191] width 342 height 14
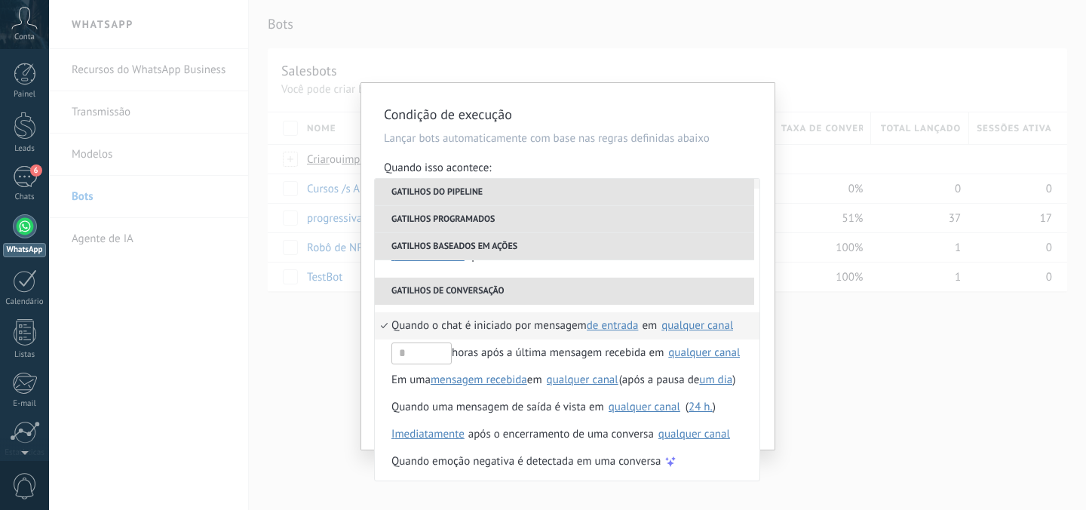
scroll to position [383, 0]
click at [608, 327] on span "de entrada" at bounding box center [613, 323] width 52 height 14
click at [608, 327] on span "de entrada" at bounding box center [624, 324] width 69 height 14
click at [717, 110] on h2 "Condição de execução" at bounding box center [560, 115] width 353 height 18
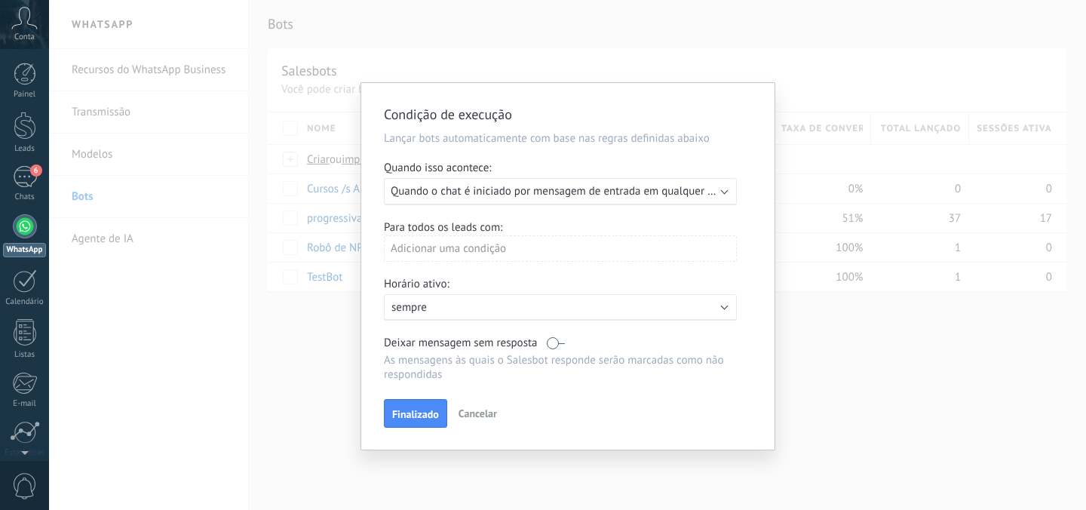
click at [556, 346] on label at bounding box center [556, 342] width 18 height 14
click at [421, 418] on span "Finalizado" at bounding box center [415, 414] width 47 height 11
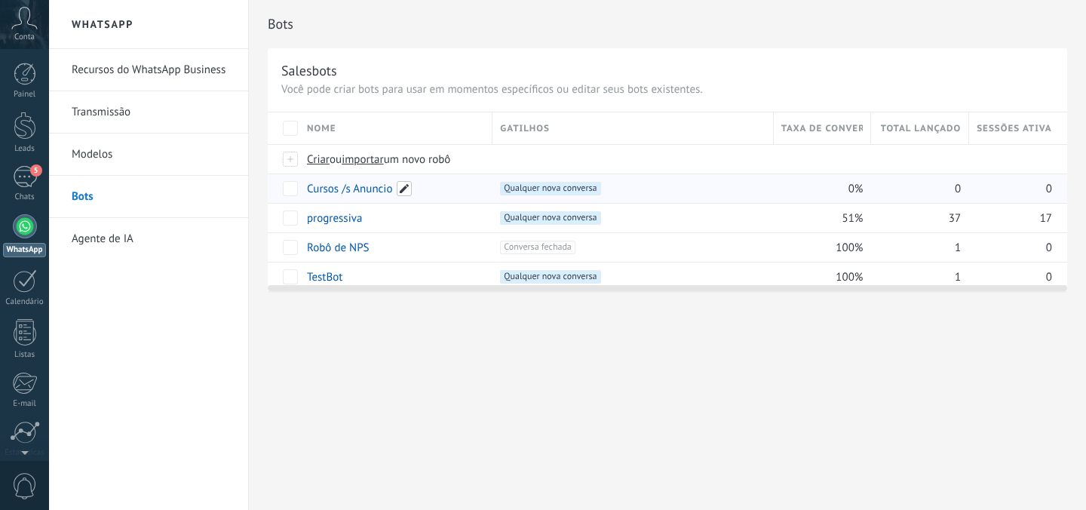
click at [400, 188] on span at bounding box center [404, 188] width 15 height 15
click at [386, 222] on span "Cancelar" at bounding box center [397, 223] width 38 height 14
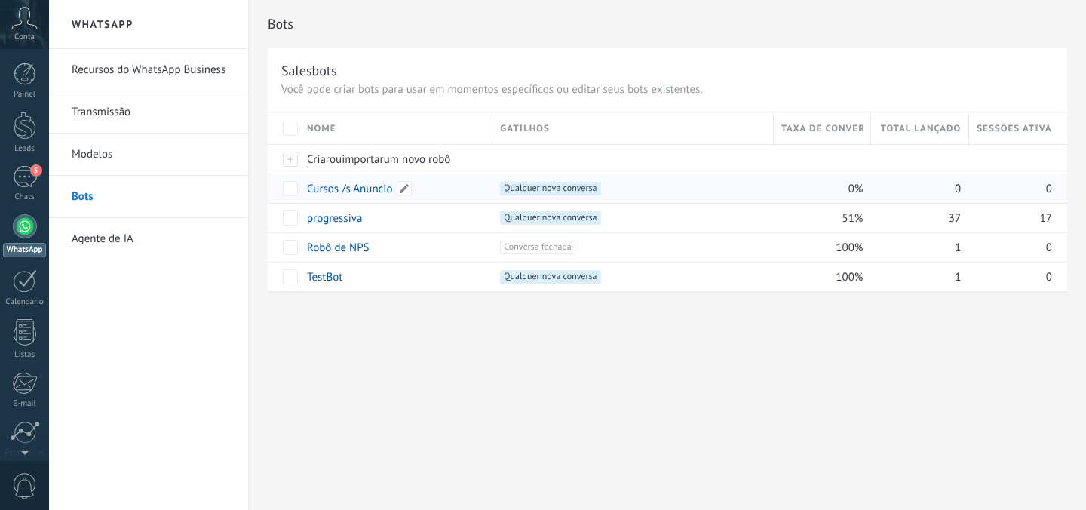
click at [326, 184] on link "Cursos /s Anuncio" at bounding box center [349, 189] width 85 height 14
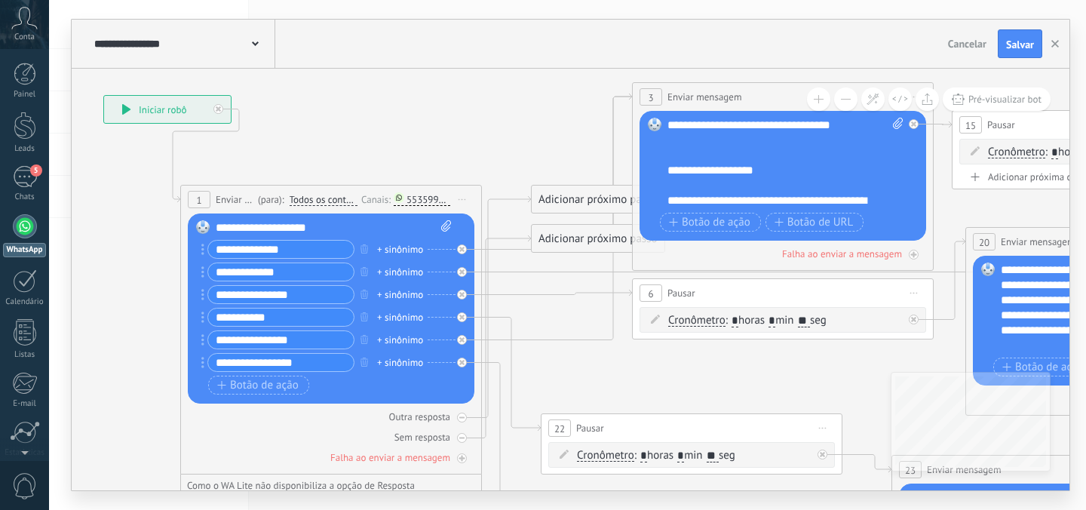
click at [256, 52] on div "**********" at bounding box center [182, 44] width 185 height 48
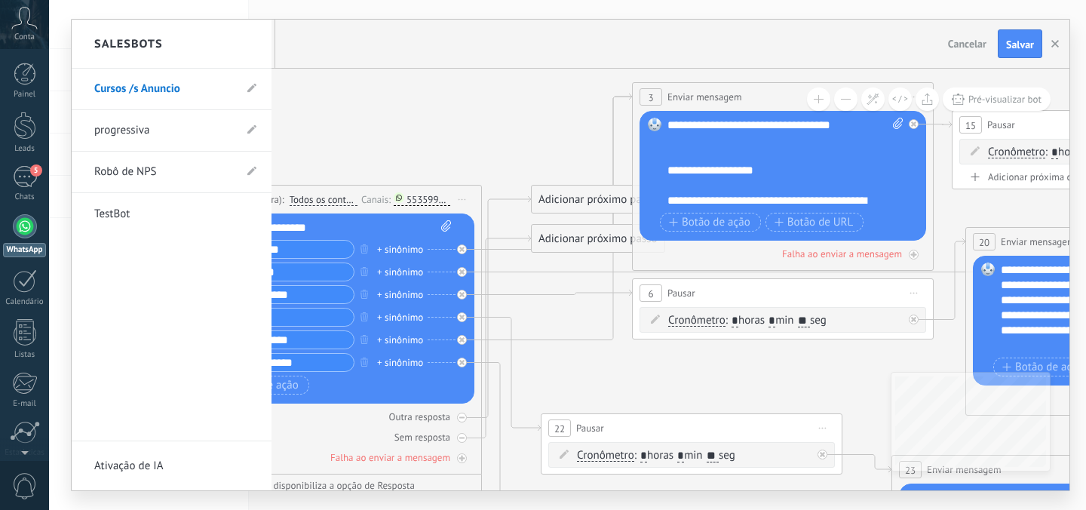
click at [256, 52] on div "Salesbots" at bounding box center [172, 44] width 200 height 49
click at [357, 118] on div at bounding box center [570, 255] width 997 height 470
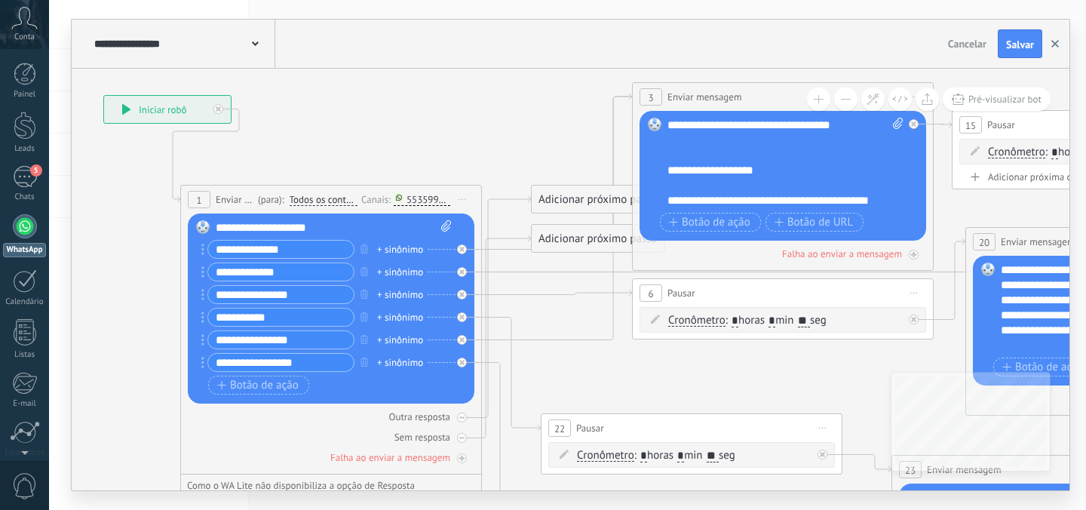
click at [1065, 41] on button "button" at bounding box center [1054, 43] width 23 height 29
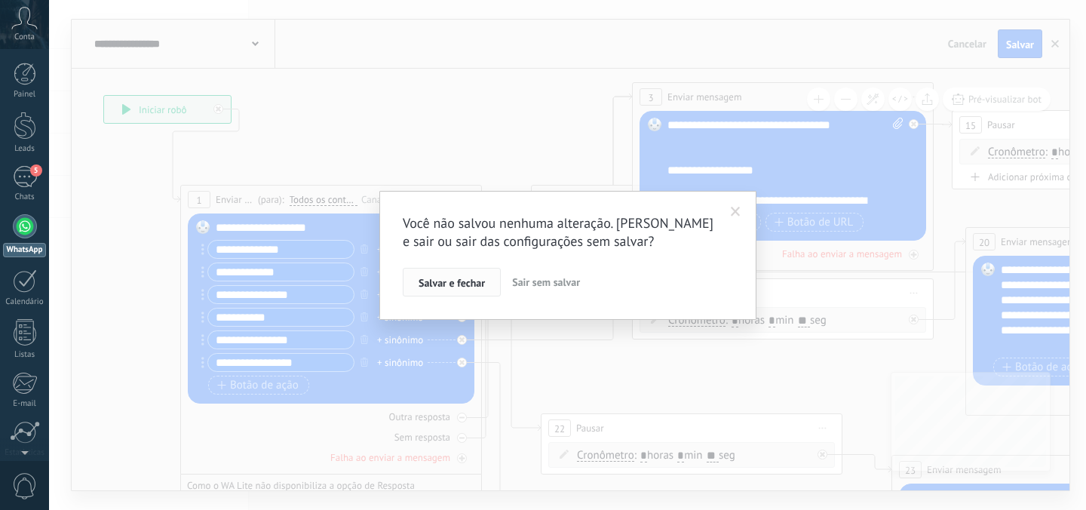
click at [468, 282] on span "Salvar e fechar" at bounding box center [451, 282] width 66 height 11
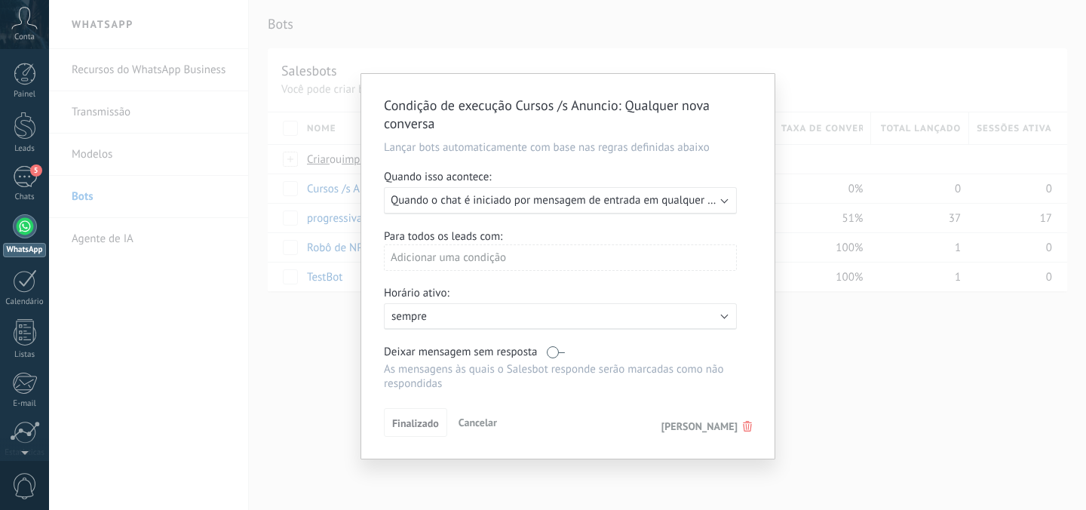
click at [482, 421] on span "Cancelar" at bounding box center [477, 422] width 38 height 14
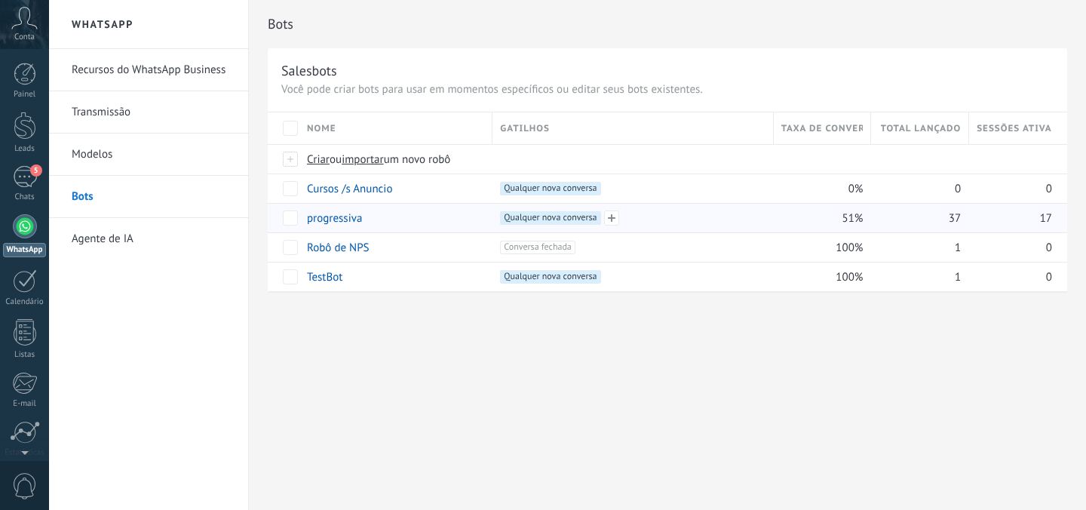
click at [526, 225] on div "+1 Qualquer nova conversa +0" at bounding box center [551, 229] width 97 height 36
click at [525, 222] on span "Qualquer nova conversa +0" at bounding box center [550, 218] width 100 height 14
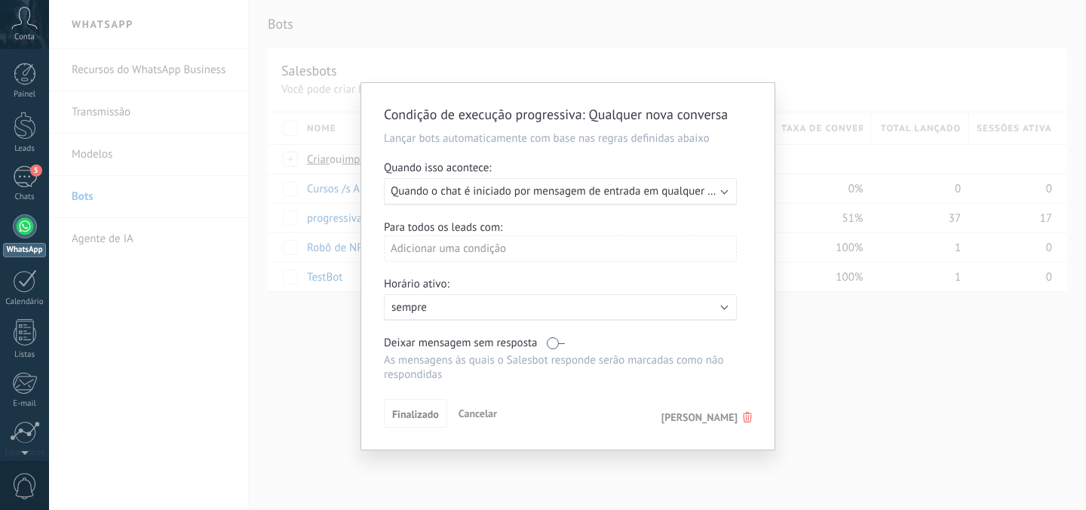
click at [476, 413] on span "Cancelar" at bounding box center [477, 413] width 38 height 14
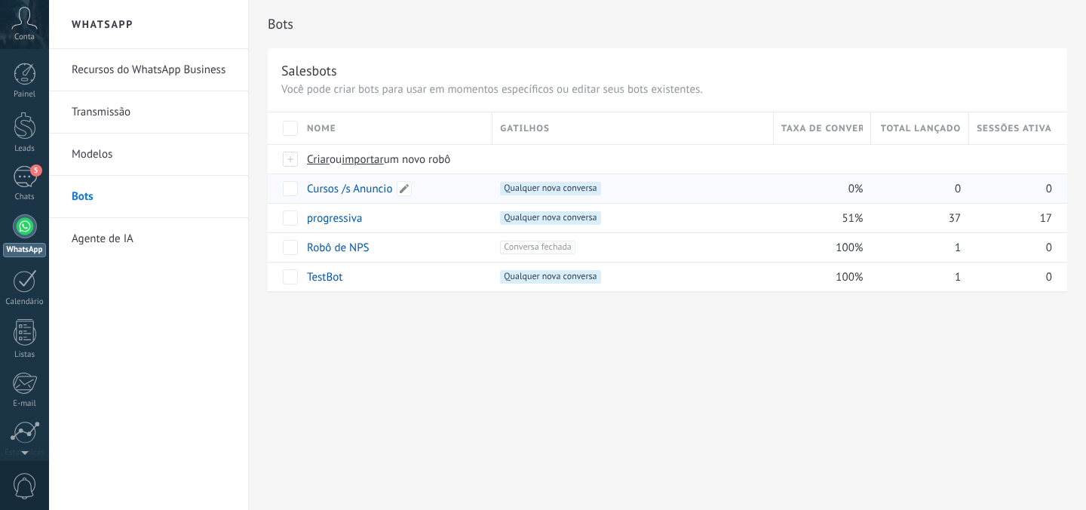
click at [330, 191] on link "Cursos /s Anuncio" at bounding box center [349, 189] width 85 height 14
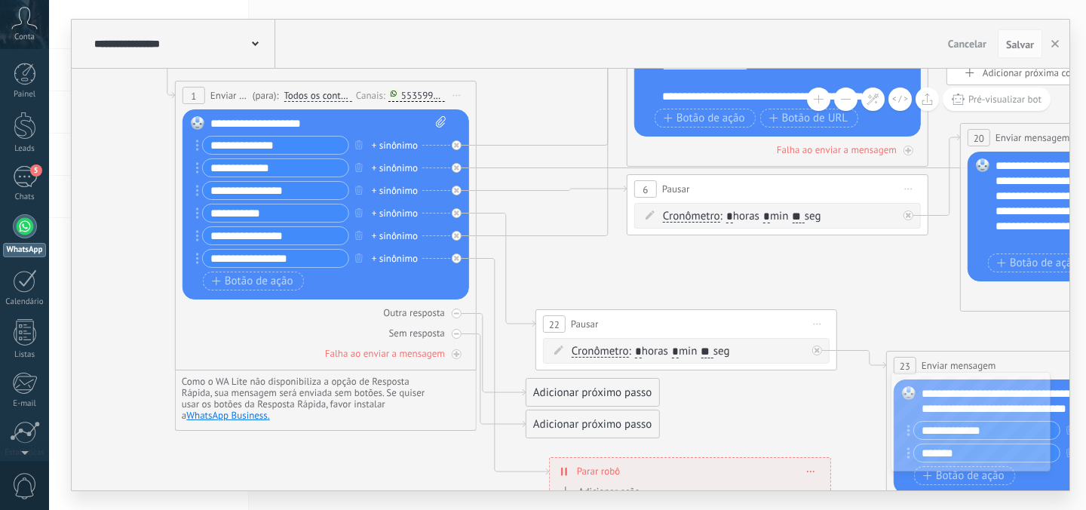
click at [197, 258] on circle at bounding box center [197, 258] width 3 height 3
click at [454, 336] on div at bounding box center [457, 334] width 10 height 10
click at [454, 355] on icon at bounding box center [456, 355] width 8 height 8
click at [0, 0] on icon at bounding box center [0, 0] width 0 height 0
click at [456, 334] on icon at bounding box center [456, 334] width 8 height 8
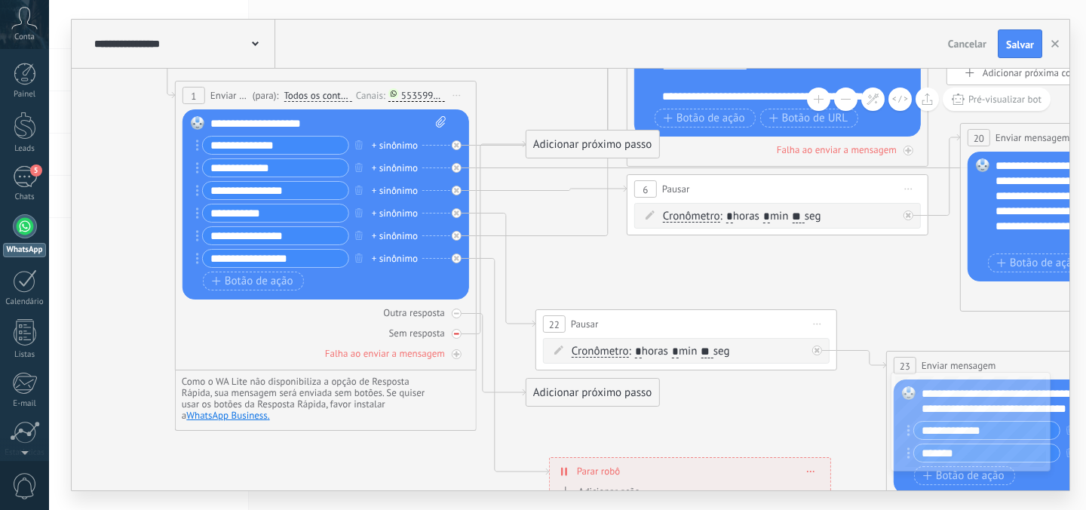
click at [0, 0] on icon at bounding box center [0, 0] width 0 height 0
click at [455, 317] on div at bounding box center [457, 313] width 10 height 10
click at [425, 93] on div "553599252560" at bounding box center [423, 95] width 44 height 11
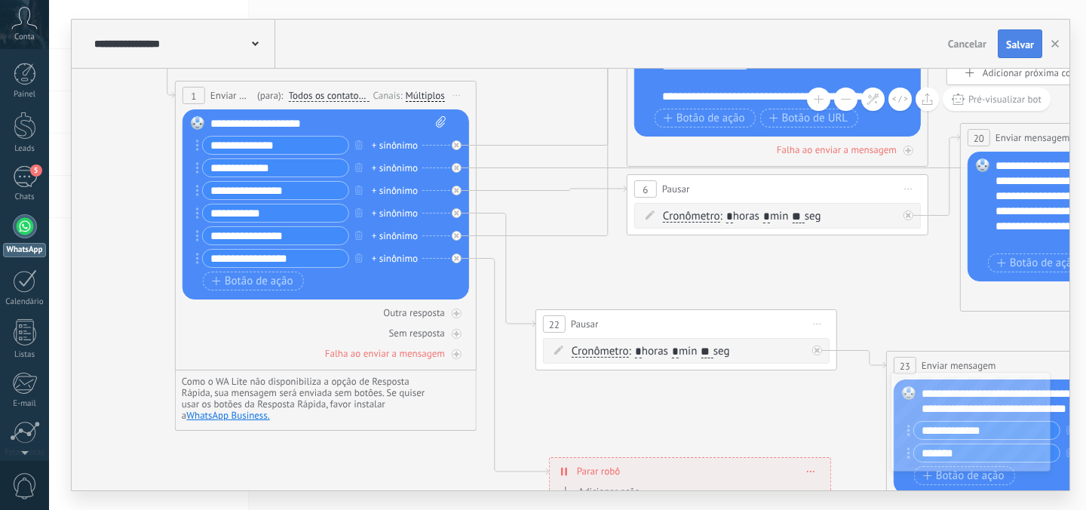
click at [1010, 39] on span "Salvar" at bounding box center [1020, 44] width 28 height 11
click at [380, 259] on div "+ sinônimo" at bounding box center [395, 258] width 46 height 15
click at [379, 273] on div "Botão de ação Botão de URL" at bounding box center [324, 280] width 243 height 19
click at [390, 253] on div "+ sinônimo" at bounding box center [395, 258] width 46 height 15
click at [382, 271] on div "**********" at bounding box center [324, 204] width 243 height 136
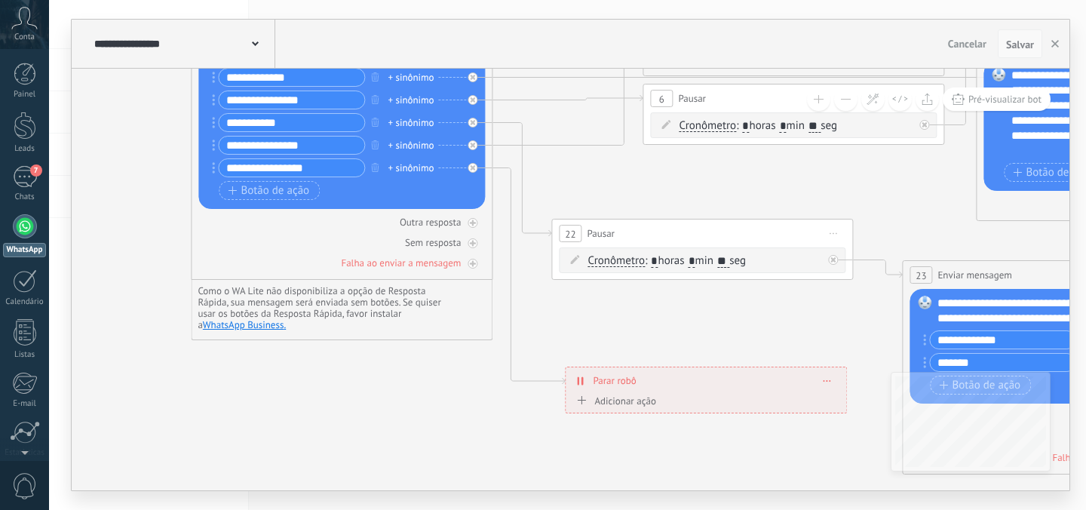
click at [1011, 34] on button "Salvar" at bounding box center [1019, 43] width 44 height 29
click at [1011, 39] on span "Salvar" at bounding box center [1020, 44] width 28 height 11
click at [1052, 43] on icon "button" at bounding box center [1055, 44] width 8 height 8
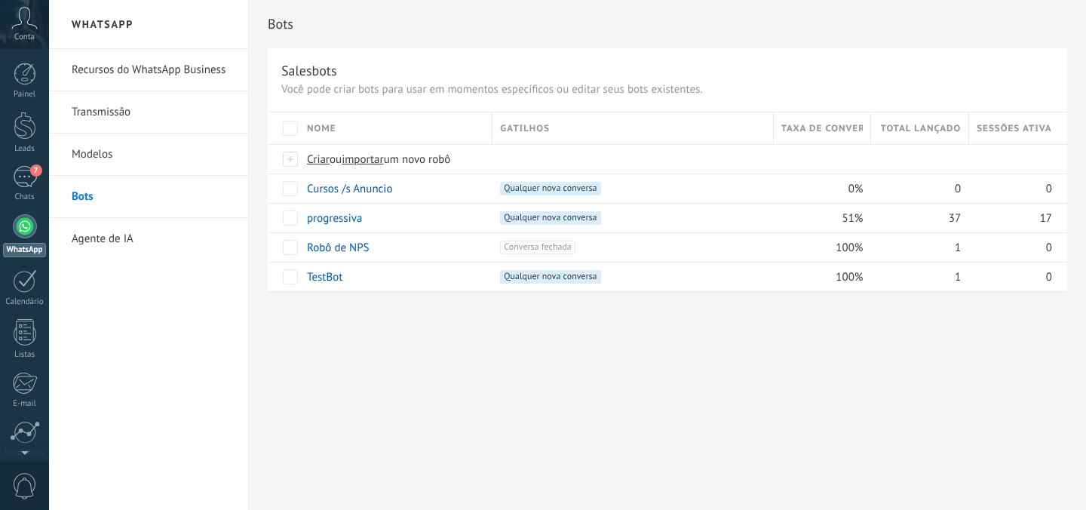
click at [20, 233] on div at bounding box center [25, 226] width 24 height 24
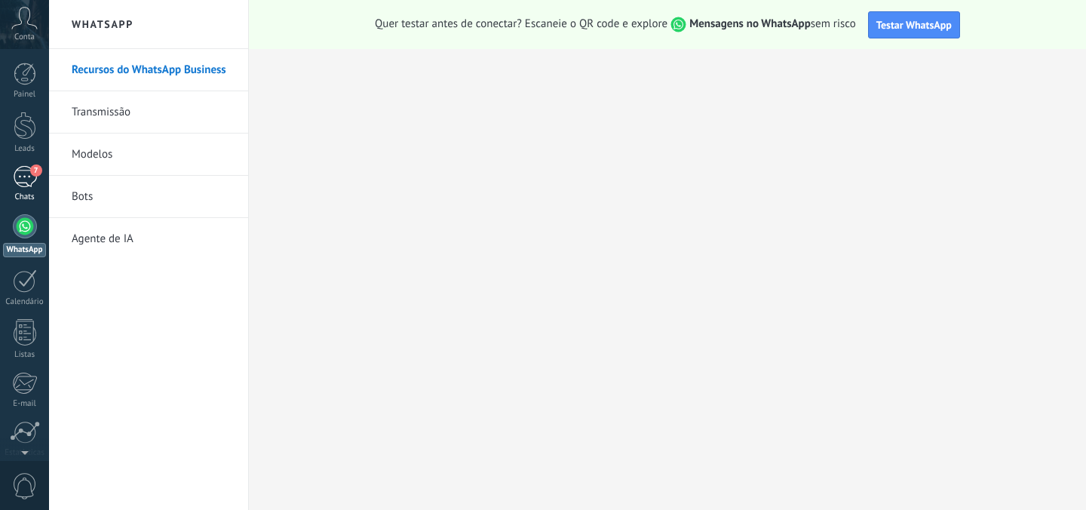
click at [31, 170] on span "7" at bounding box center [36, 170] width 12 height 12
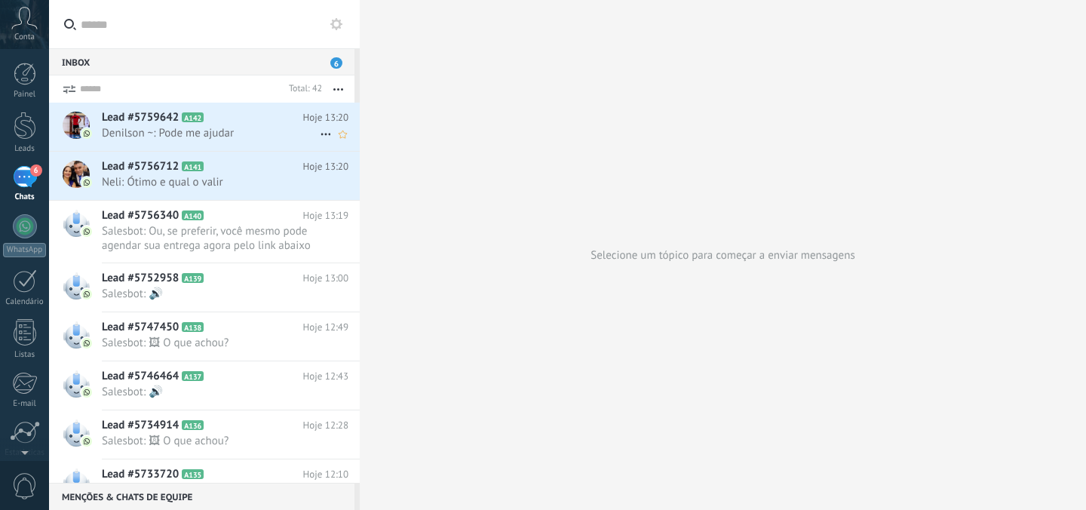
click at [174, 127] on span "Denilson ~: Pode me ajudar" at bounding box center [211, 133] width 218 height 14
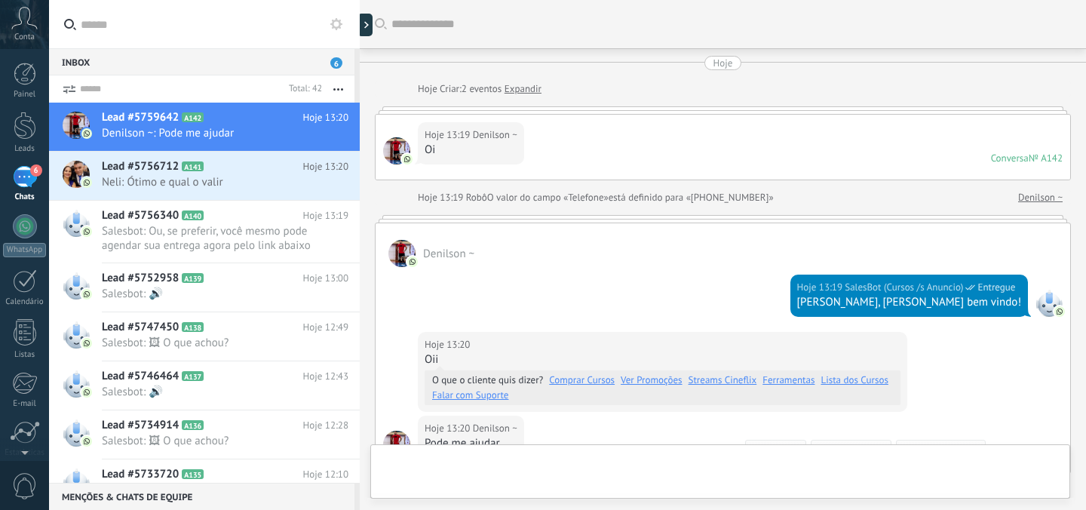
scroll to position [226, 0]
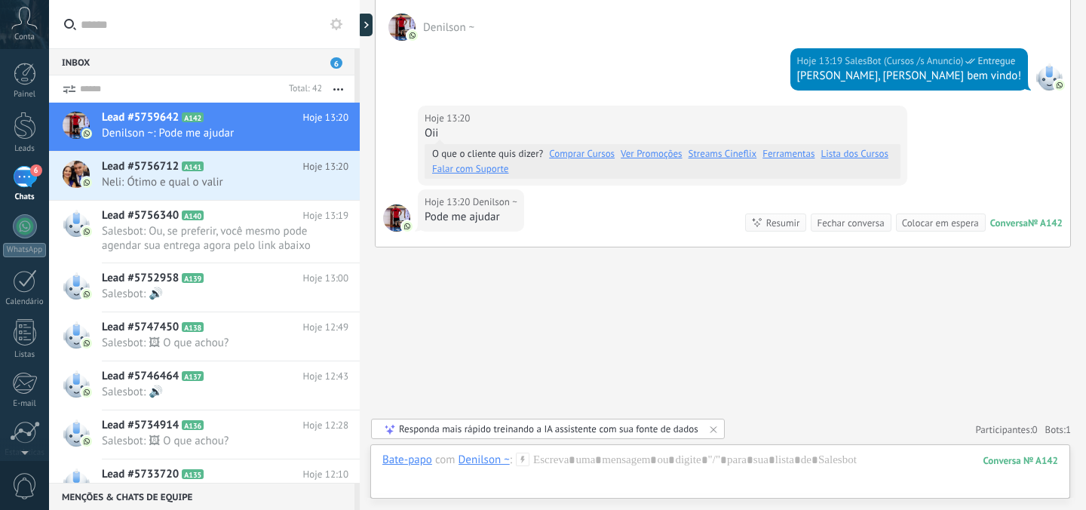
click at [522, 458] on use at bounding box center [522, 458] width 13 height 13
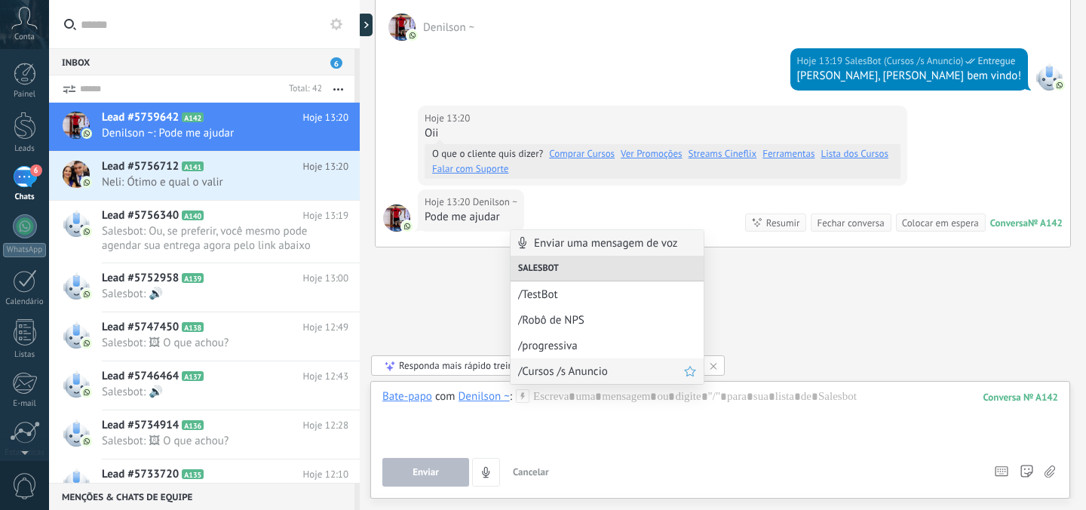
click at [538, 369] on span "/Cursos /s Anuncio" at bounding box center [601, 371] width 166 height 14
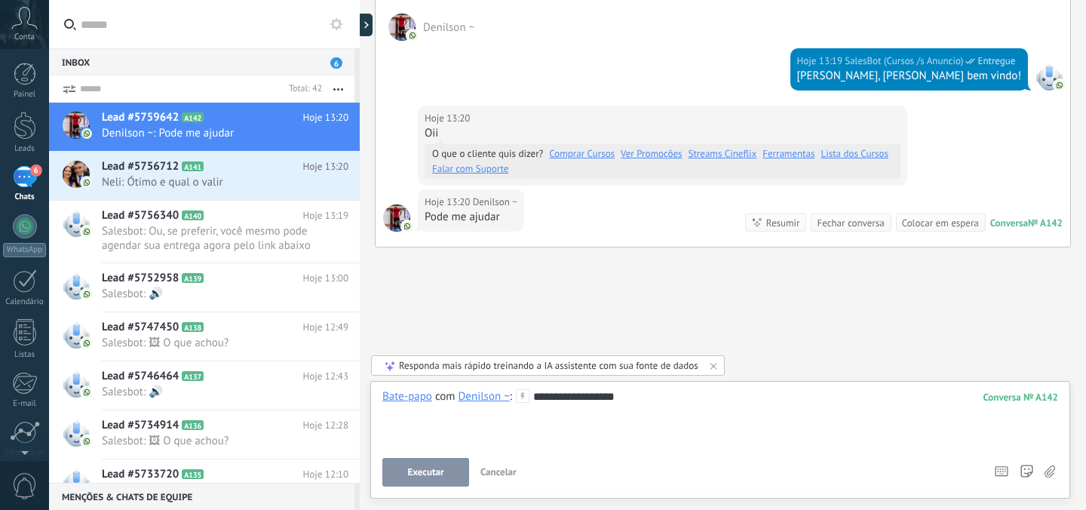
click at [422, 475] on span "Executar" at bounding box center [425, 472] width 36 height 11
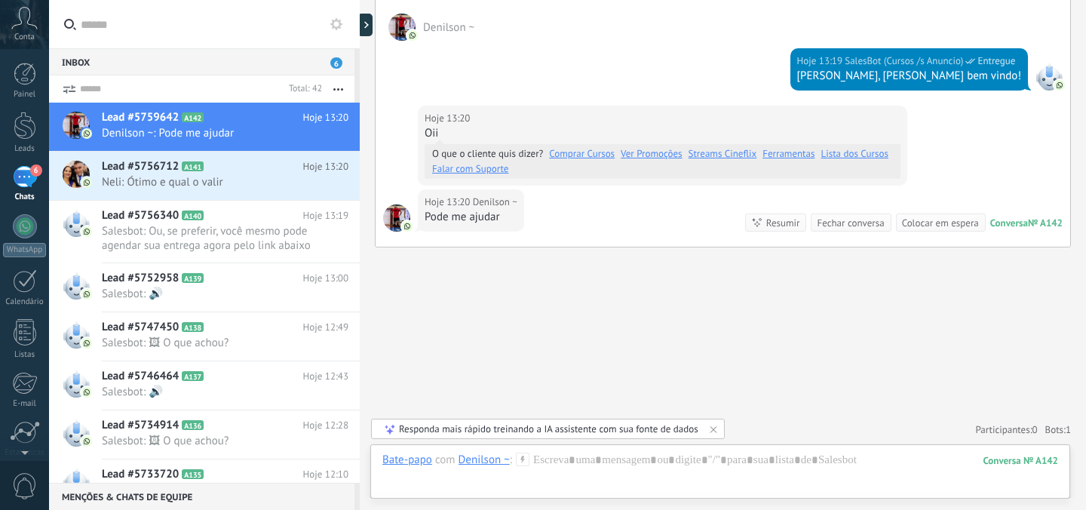
scroll to position [311, 0]
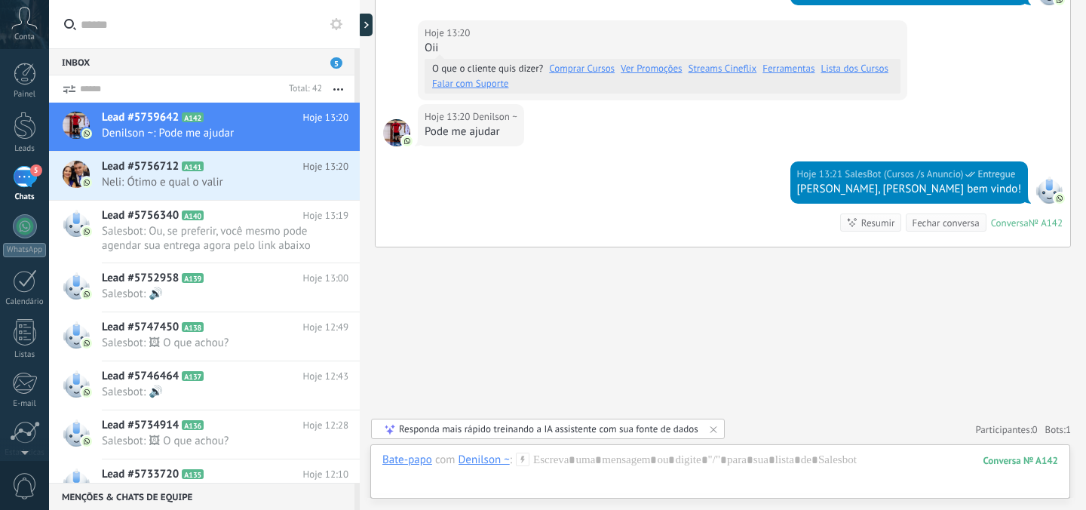
click at [338, 22] on use at bounding box center [336, 24] width 12 height 12
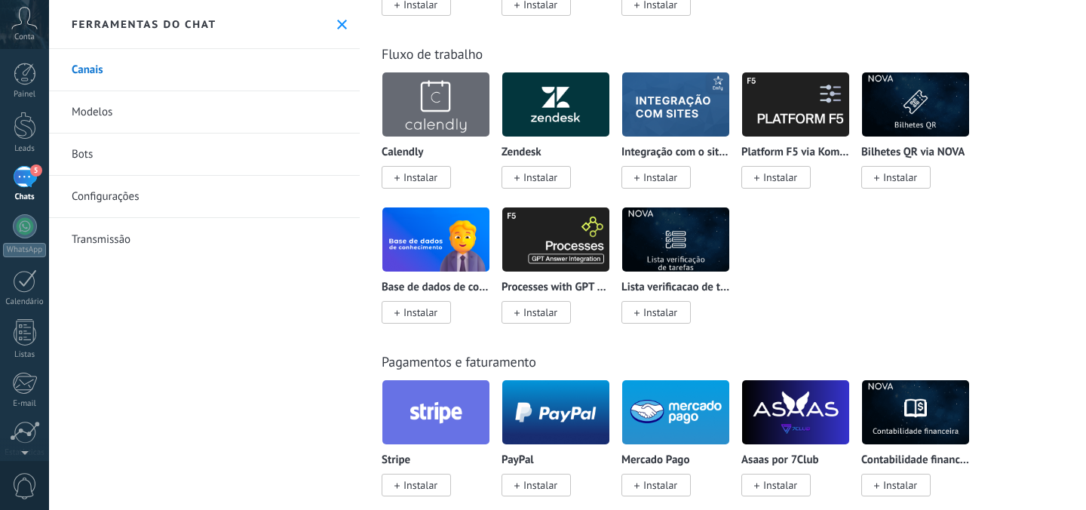
scroll to position [2043, 0]
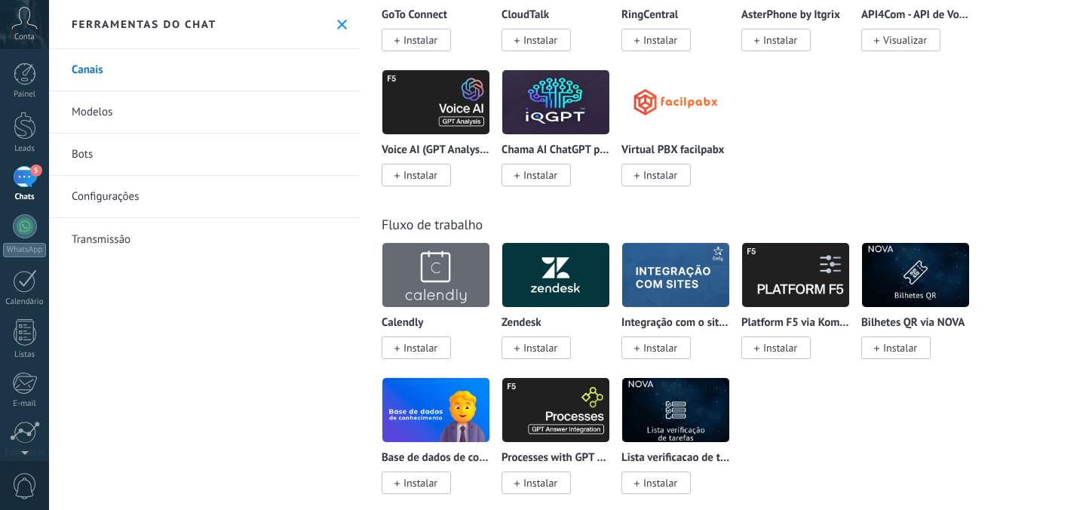
click at [130, 152] on link "Bots" at bounding box center [204, 154] width 311 height 42
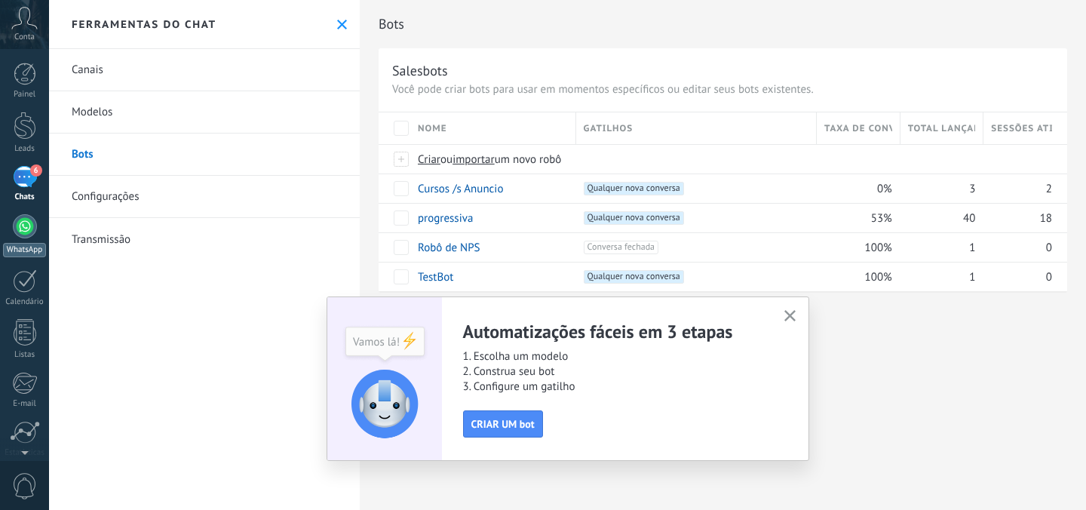
click at [21, 225] on div at bounding box center [25, 226] width 24 height 24
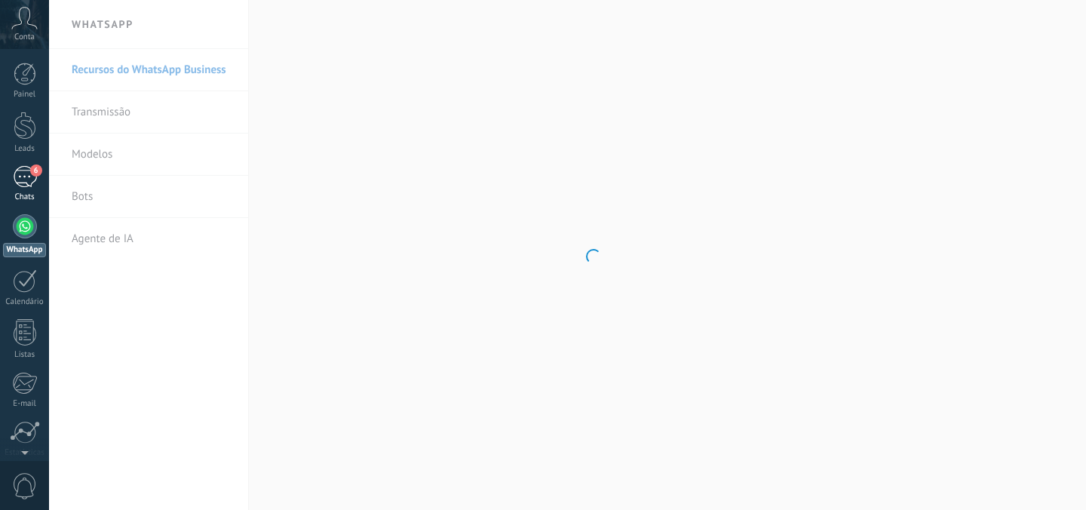
click at [26, 177] on div "6" at bounding box center [25, 177] width 24 height 22
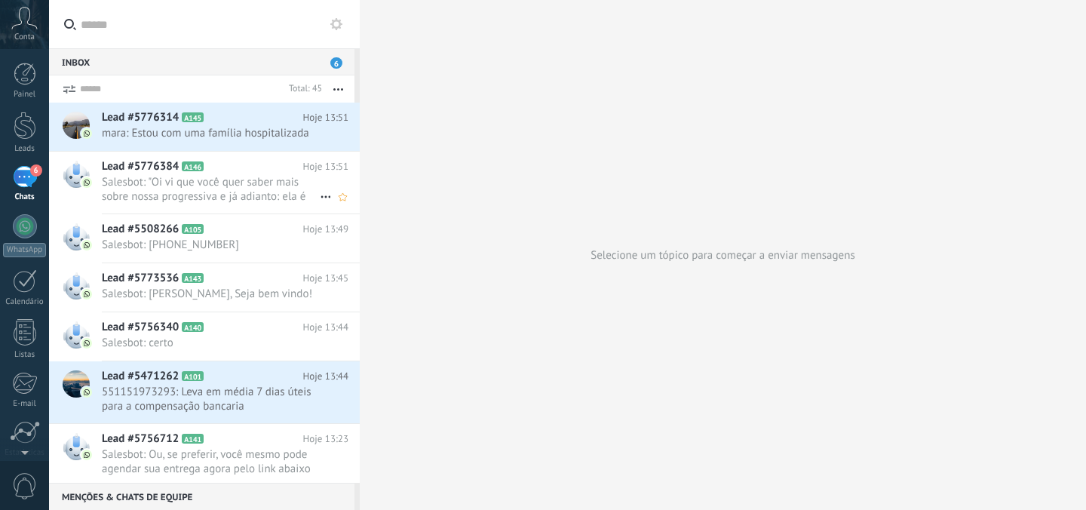
click at [144, 183] on span "Salesbot: "Oi vi que você quer saber mais sobre nossa progressiva e já adianto:…" at bounding box center [211, 189] width 218 height 29
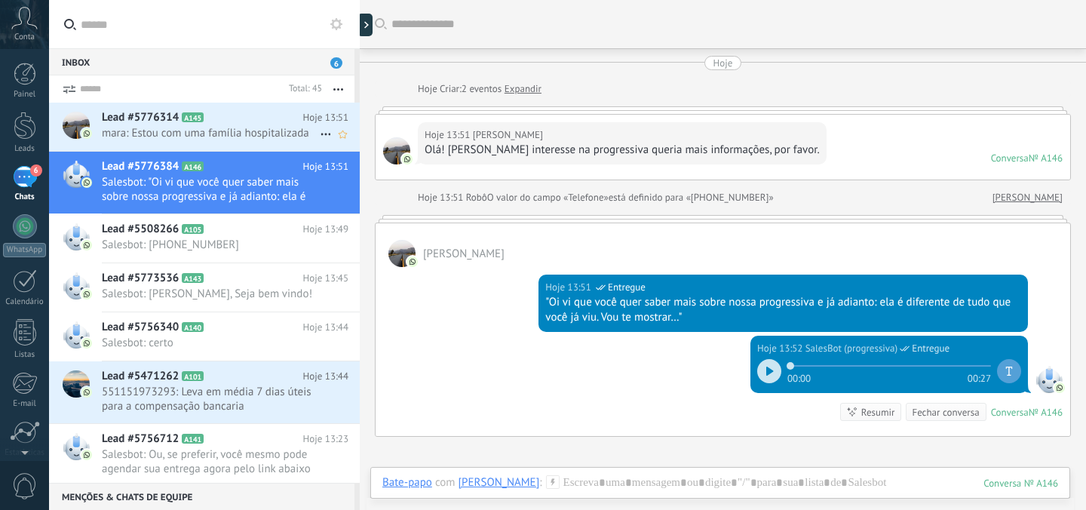
click at [197, 138] on span "mara: Estou com uma família hospitalizada" at bounding box center [211, 133] width 218 height 14
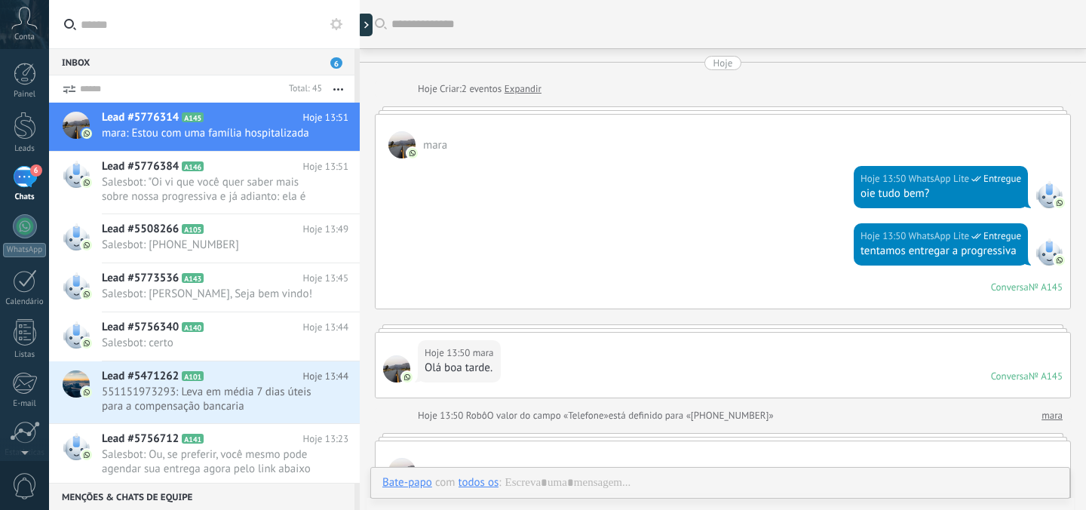
scroll to position [571, 0]
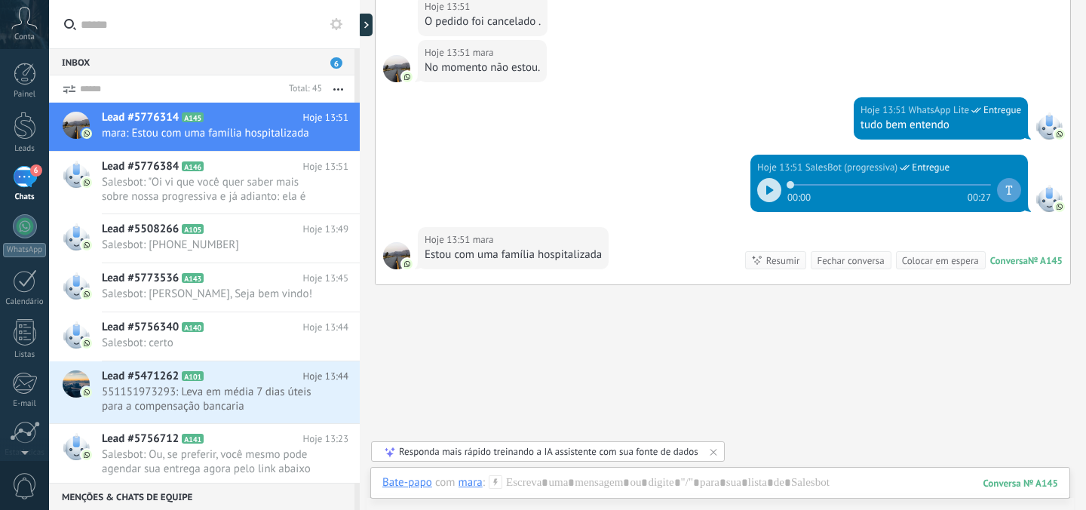
click at [497, 485] on icon at bounding box center [496, 482] width 14 height 14
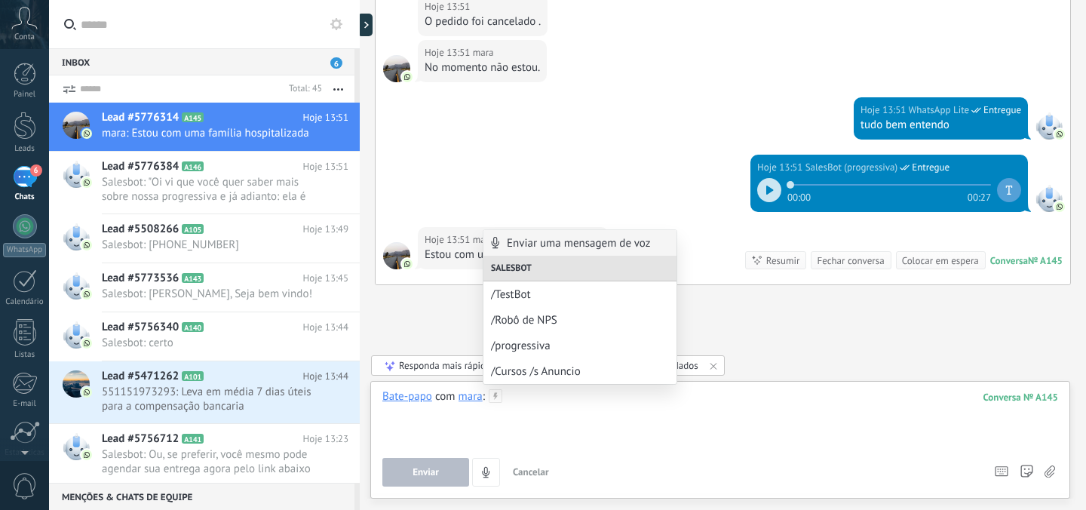
click at [528, 439] on div at bounding box center [719, 417] width 675 height 57
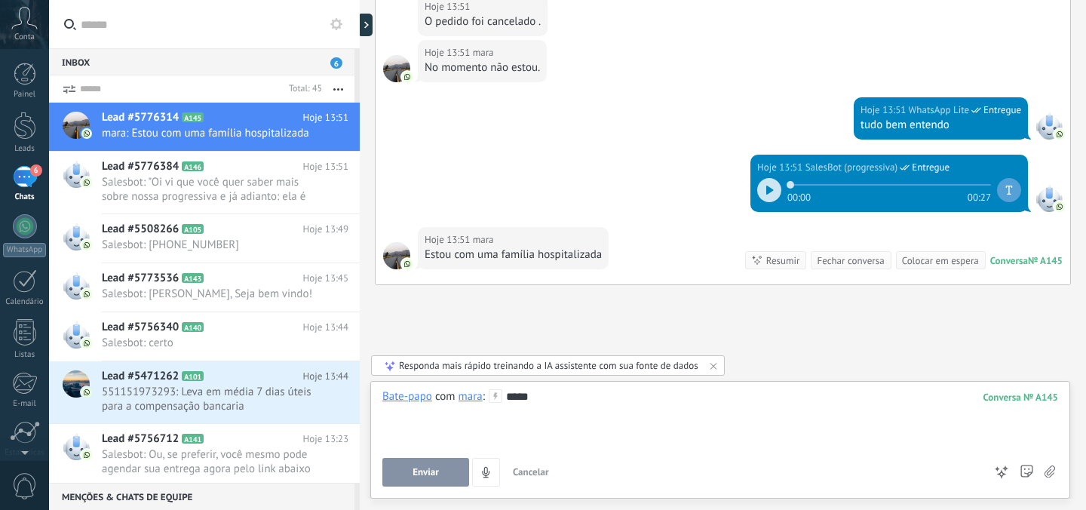
click at [440, 478] on button "Enviar" at bounding box center [425, 472] width 87 height 29
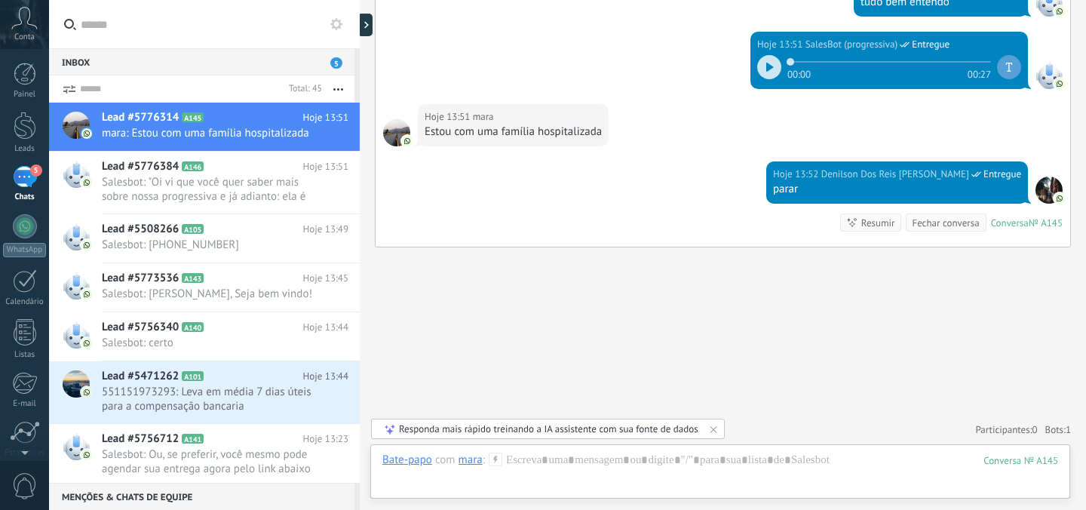
scroll to position [723, 0]
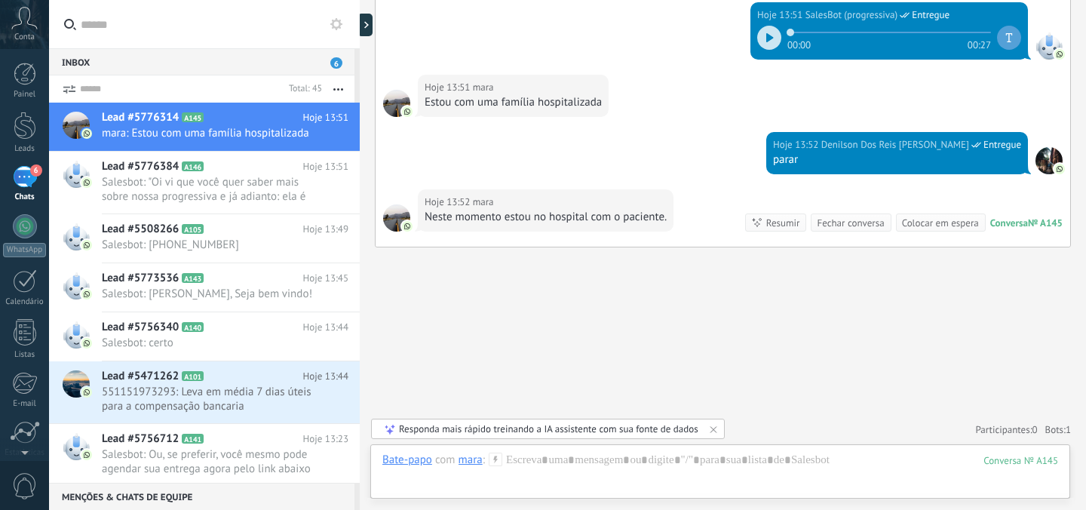
click at [1005, 142] on span "Entregue" at bounding box center [1002, 144] width 38 height 15
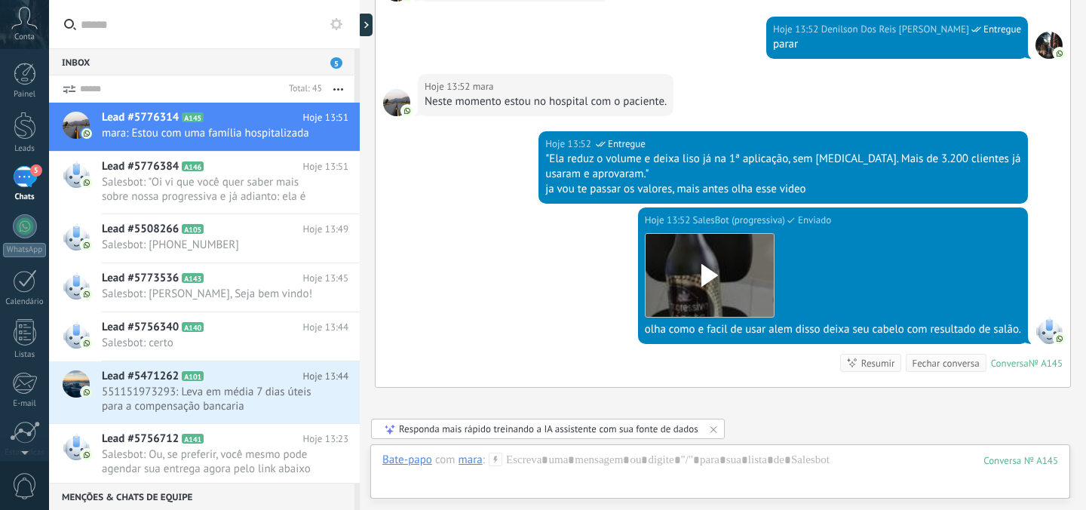
scroll to position [979, 0]
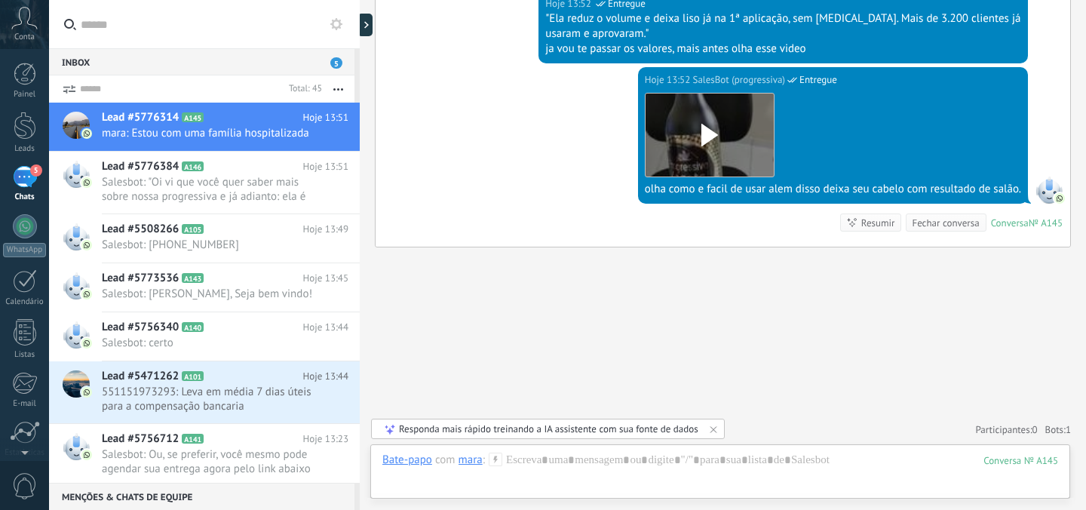
click at [493, 459] on use at bounding box center [495, 458] width 13 height 13
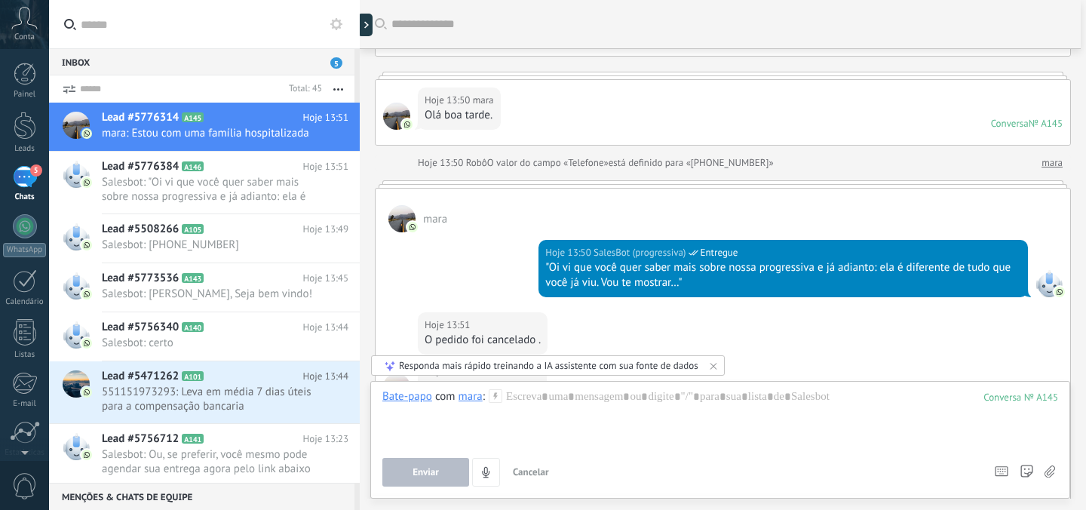
scroll to position [162, 0]
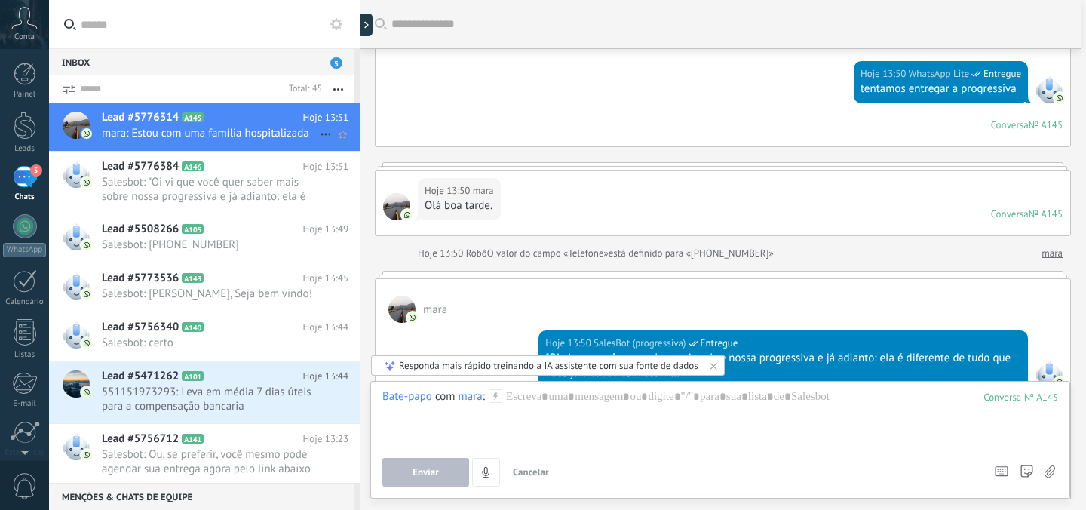
click at [321, 127] on icon at bounding box center [326, 134] width 18 height 18
click at [330, 167] on use at bounding box center [330, 172] width 11 height 11
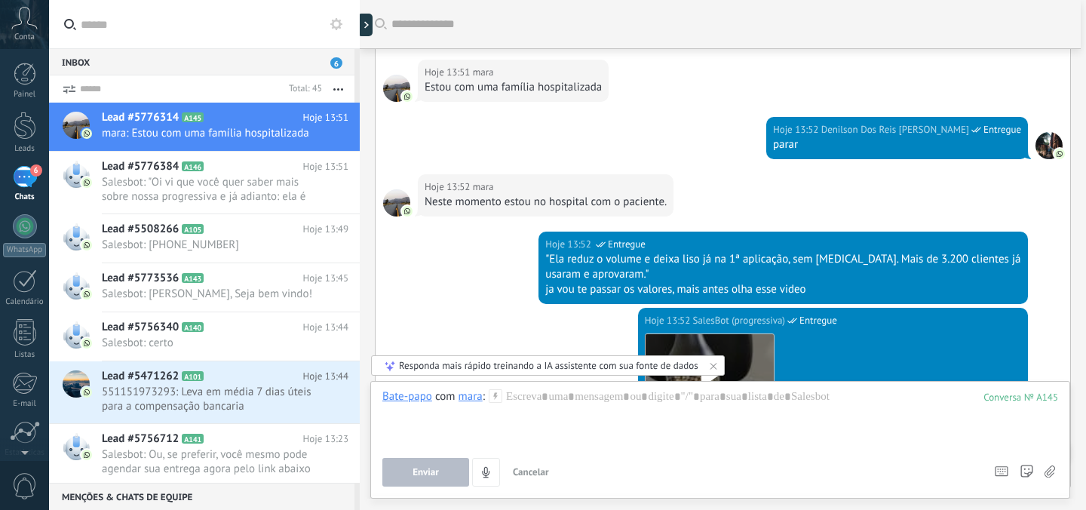
scroll to position [767, 0]
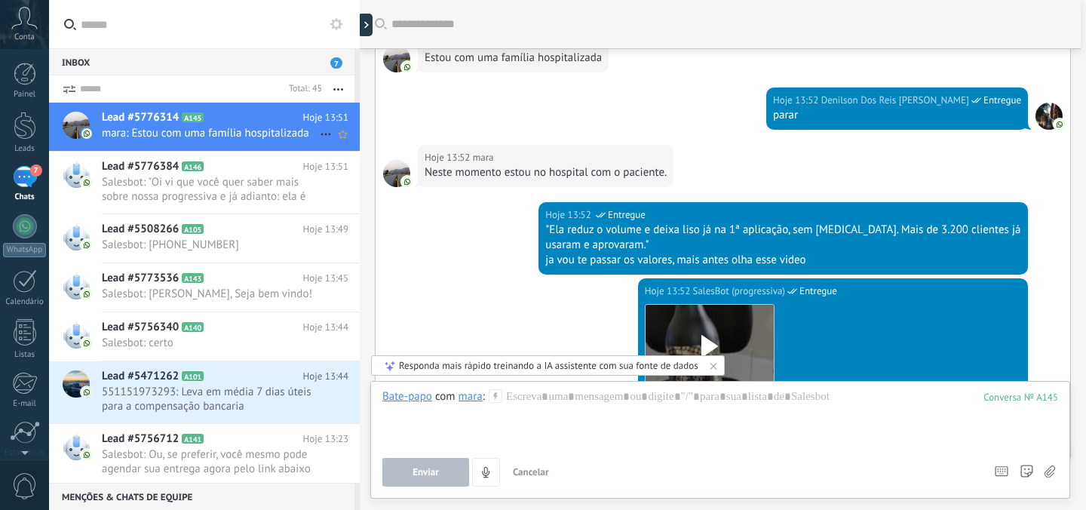
click at [320, 133] on use at bounding box center [325, 134] width 10 height 2
click at [326, 139] on icon at bounding box center [330, 141] width 11 height 11
click at [317, 129] on icon at bounding box center [326, 134] width 18 height 18
click at [325, 136] on icon at bounding box center [330, 141] width 11 height 11
click at [510, 368] on div "Responda mais rápido treinando a IA assistente com sua fonte de dados" at bounding box center [548, 365] width 299 height 13
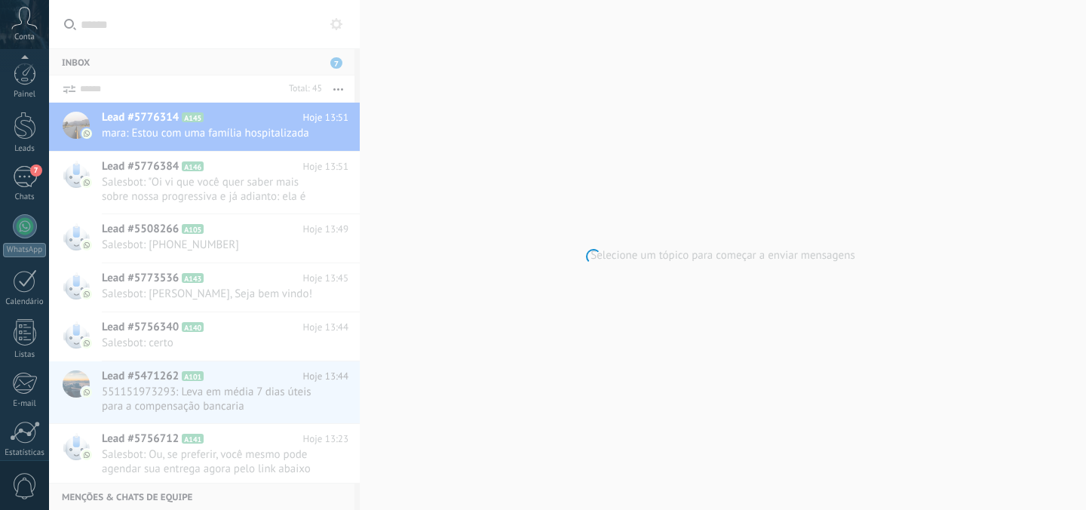
scroll to position [118, 0]
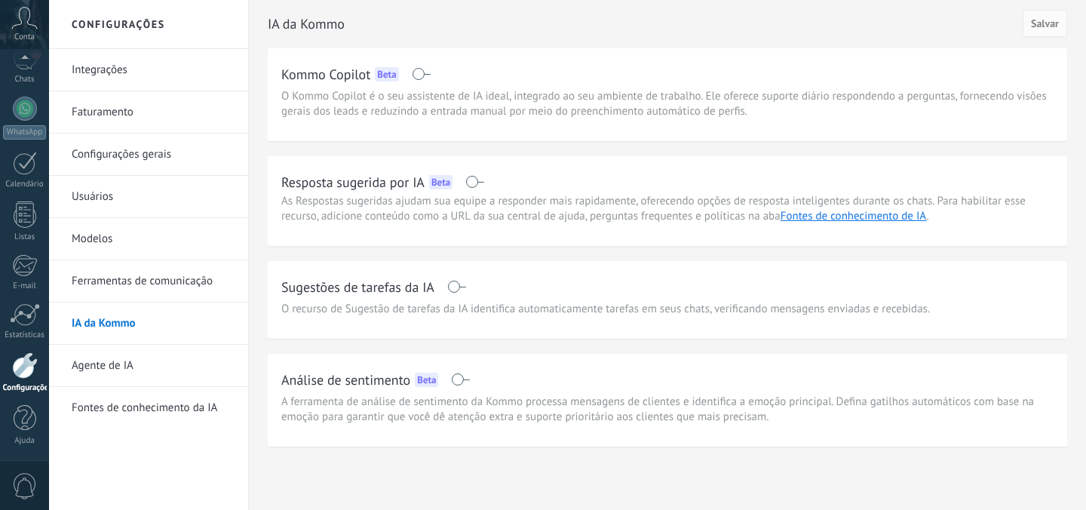
click at [472, 182] on span at bounding box center [474, 182] width 19 height 12
click at [829, 216] on link "Fontes de conhecimento de IA" at bounding box center [853, 216] width 146 height 14
click at [455, 289] on span at bounding box center [456, 286] width 19 height 12
click at [869, 213] on link "Fontes de conhecimento de IA" at bounding box center [853, 216] width 146 height 14
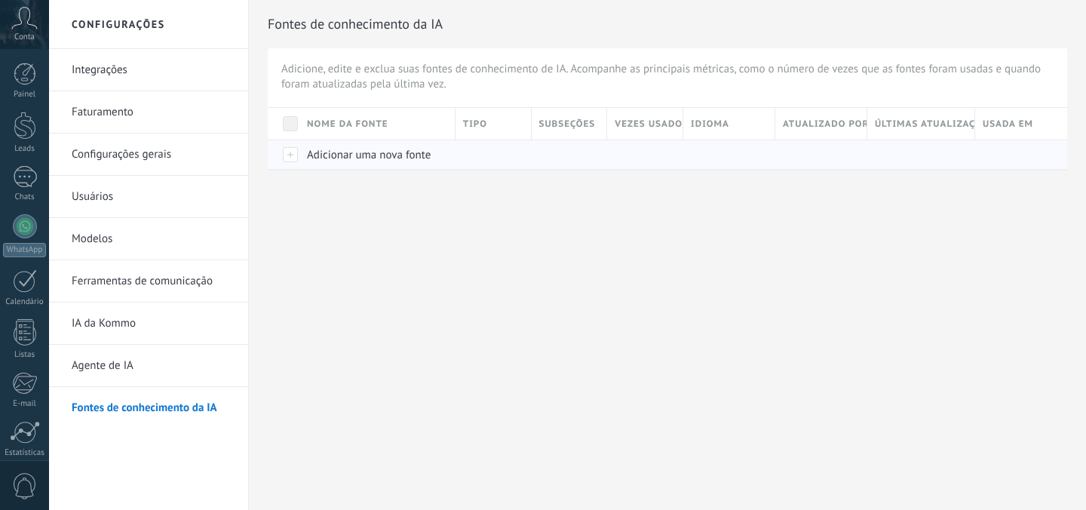
click at [427, 148] on span "Adicionar uma nova fonte" at bounding box center [369, 155] width 124 height 14
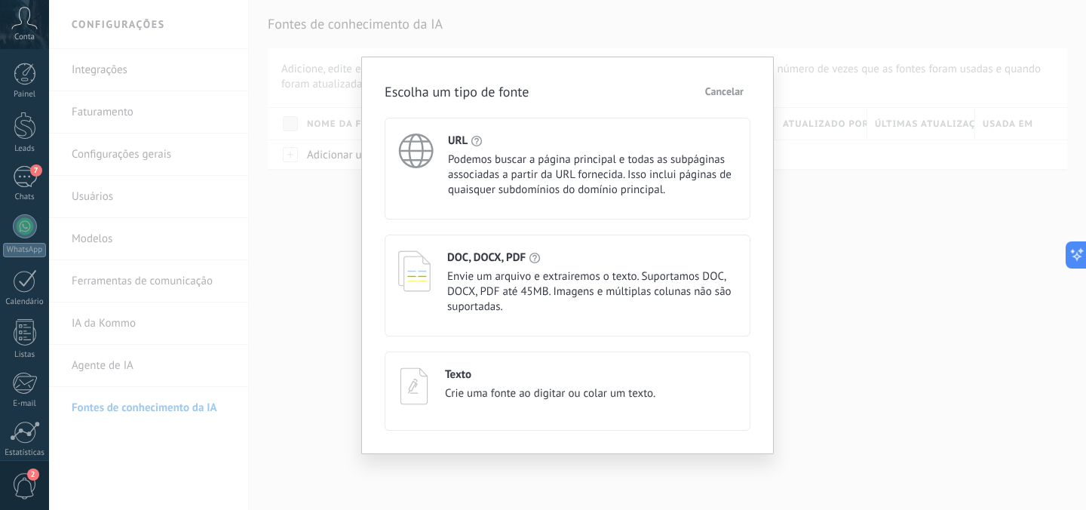
click at [534, 409] on div "Texto Crie uma fonte ao digitar ou colar um texto." at bounding box center [567, 390] width 366 height 79
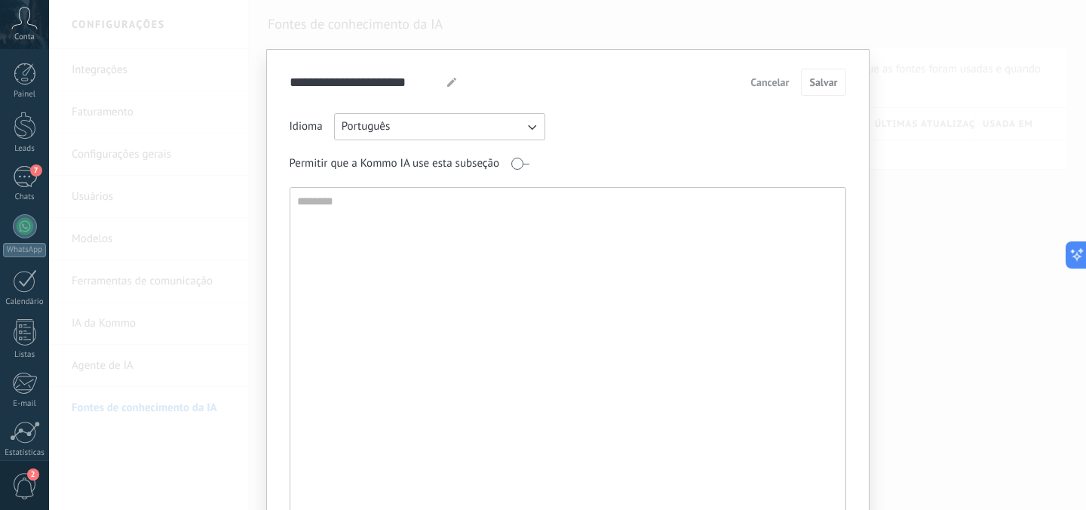
click at [774, 90] on button "Cancelar" at bounding box center [769, 82] width 52 height 23
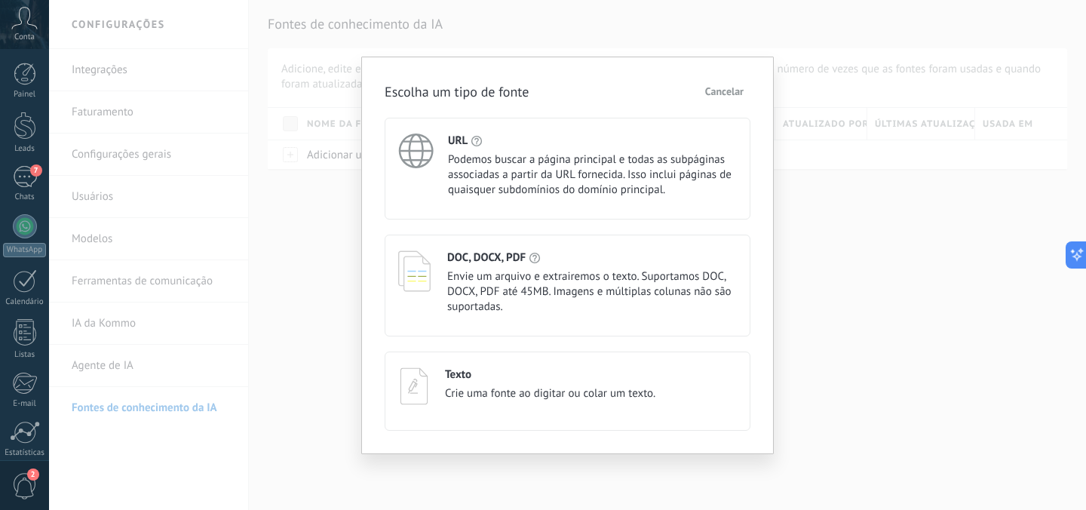
click at [724, 93] on span "Cancelar" at bounding box center [724, 91] width 38 height 11
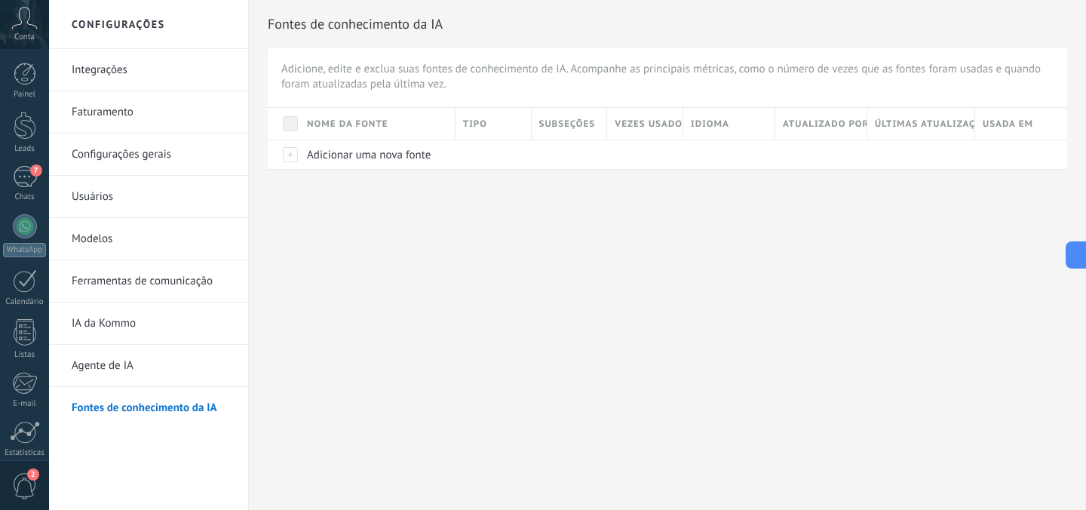
click at [100, 361] on link "Agente de IA" at bounding box center [152, 366] width 161 height 42
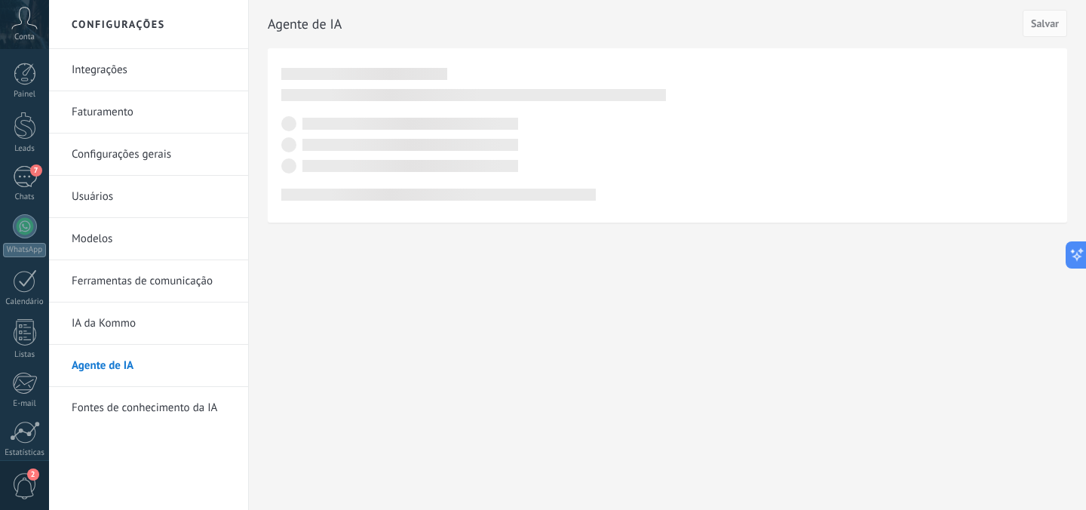
click at [97, 326] on link "IA da Kommo" at bounding box center [152, 323] width 161 height 42
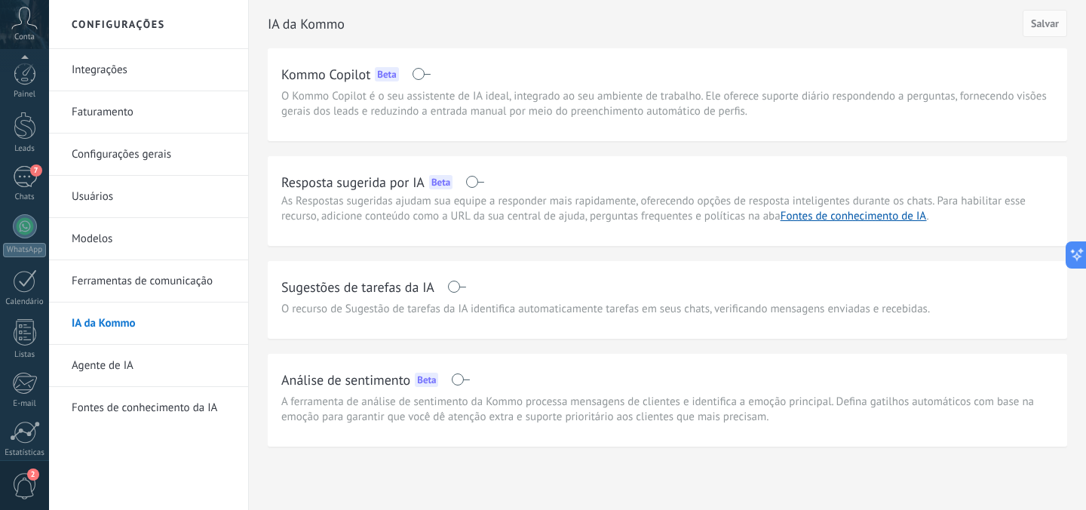
scroll to position [118, 0]
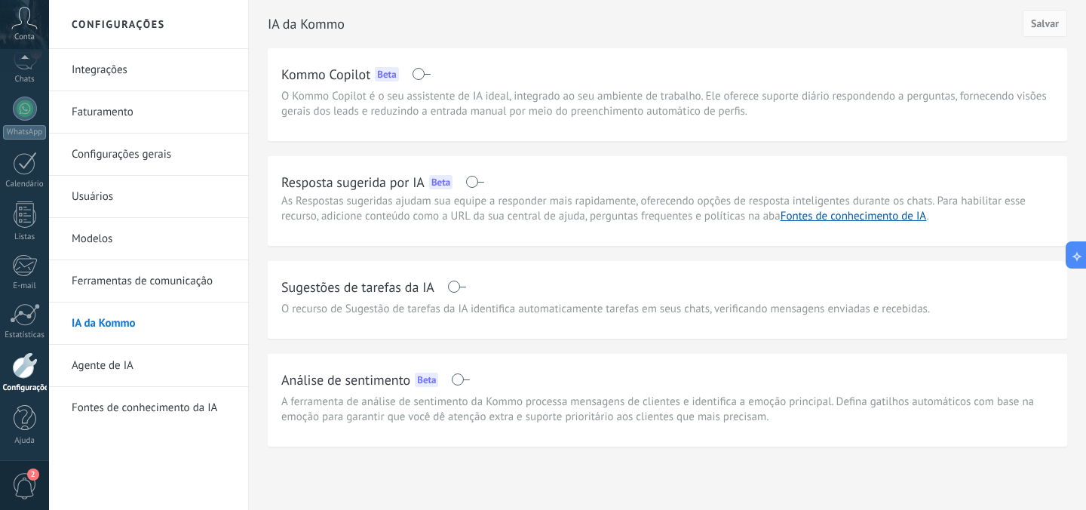
click at [99, 246] on link "Modelos" at bounding box center [152, 239] width 161 height 42
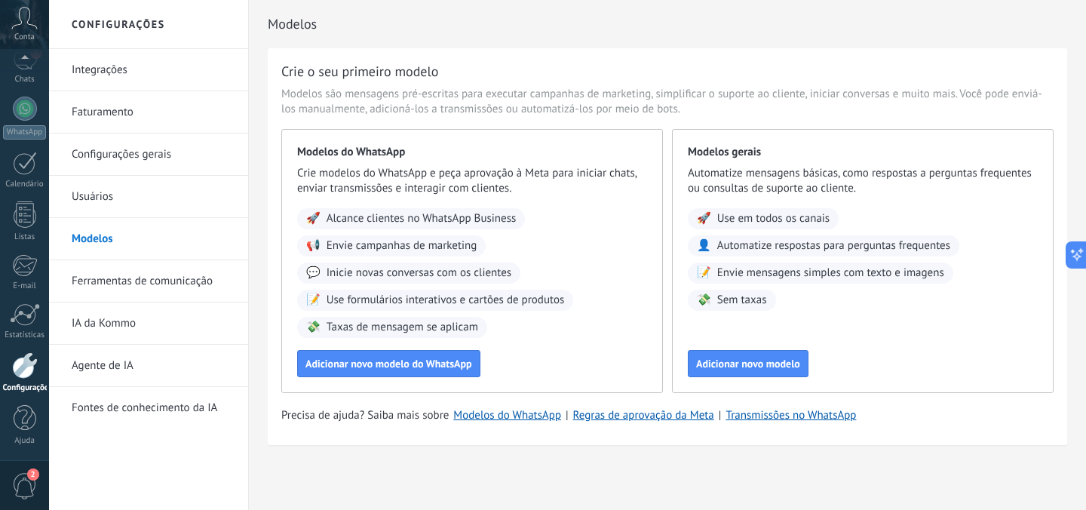
click at [99, 109] on link "Faturamento" at bounding box center [152, 112] width 161 height 42
click at [105, 72] on link "Integrações" at bounding box center [152, 70] width 161 height 42
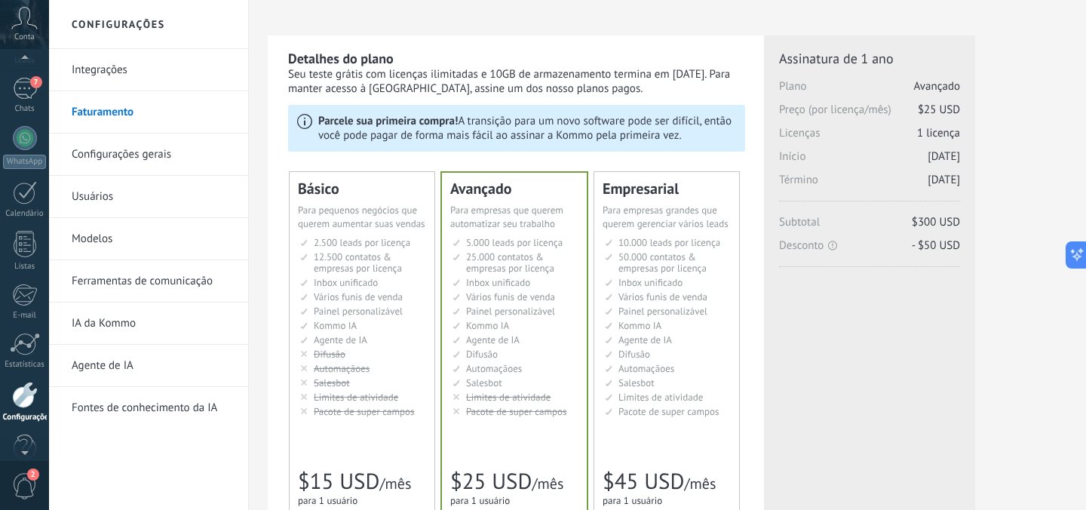
scroll to position [84, 0]
click at [23, 93] on div "7" at bounding box center [25, 93] width 24 height 22
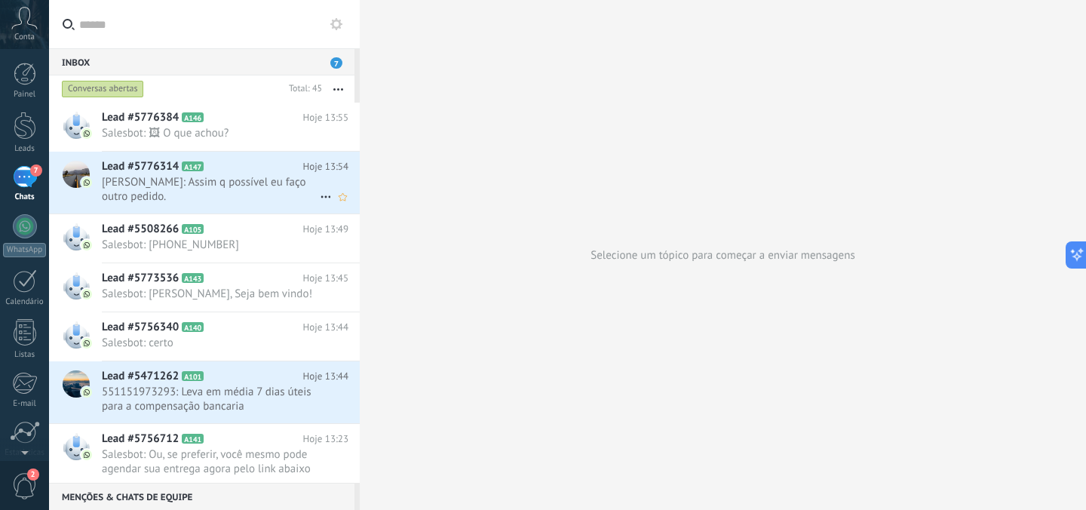
click at [178, 185] on span "mara: Assim q possível eu faço outro pedido." at bounding box center [211, 189] width 218 height 29
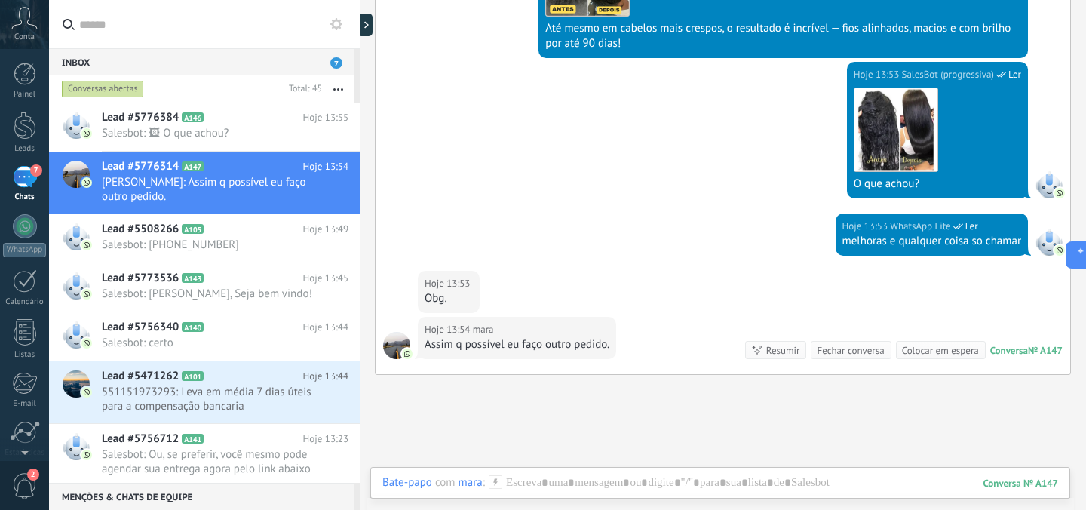
scroll to position [1677, 0]
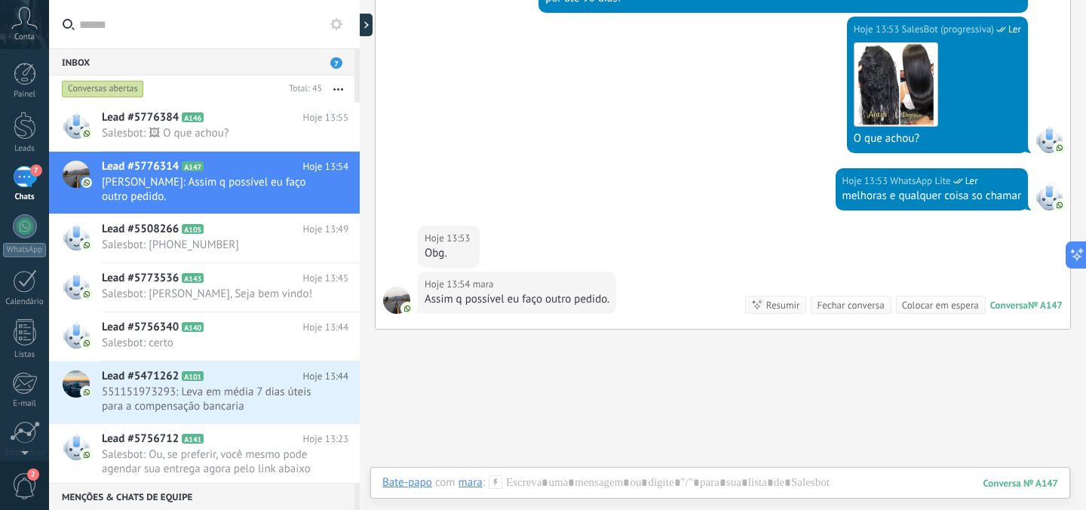
click at [847, 304] on div "Fechar conversa" at bounding box center [849, 305] width 67 height 14
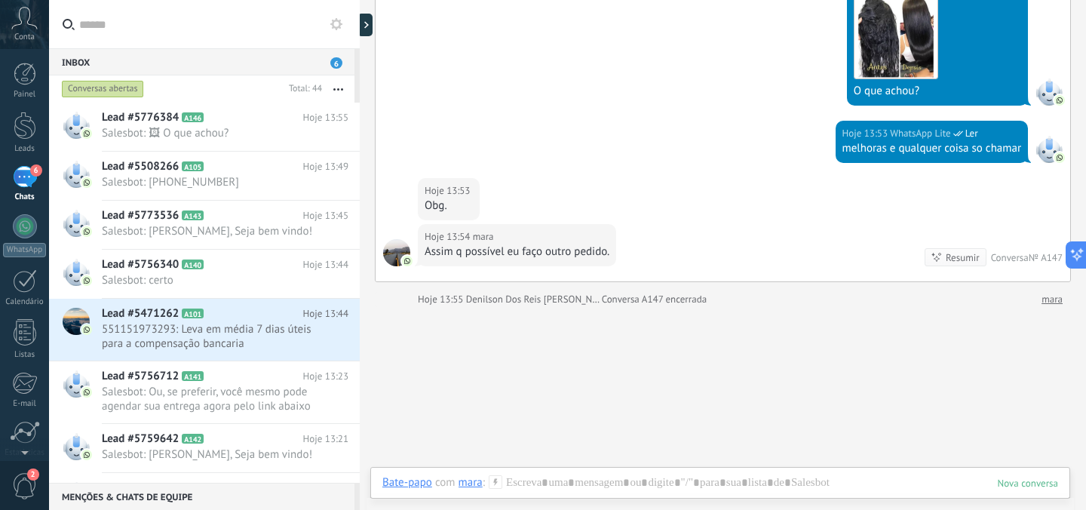
scroll to position [1784, 0]
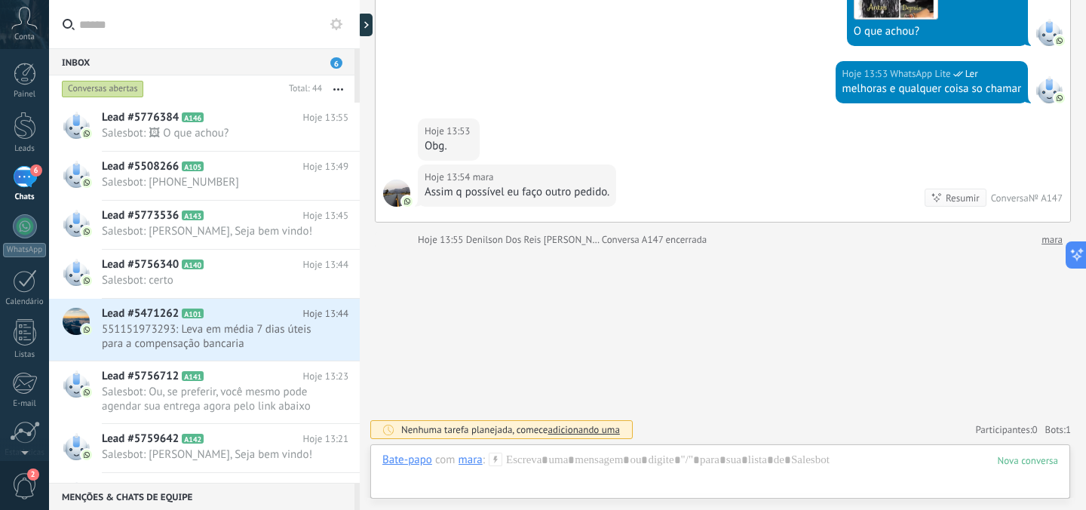
click at [936, 194] on div "Resumir Resumir" at bounding box center [955, 197] width 62 height 18
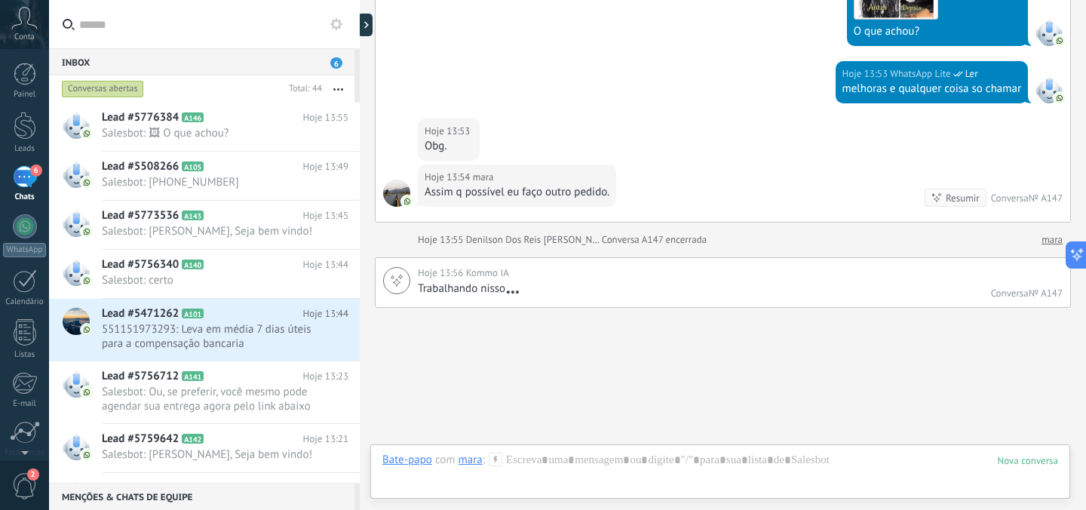
scroll to position [1844, 0]
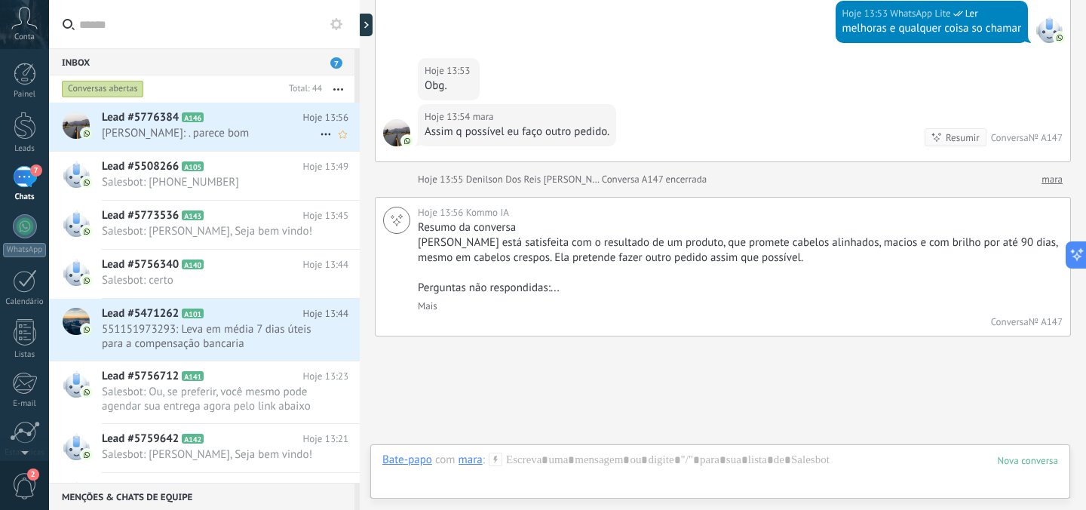
click at [255, 130] on span "Nelma Brito: . parece bom" at bounding box center [211, 133] width 218 height 14
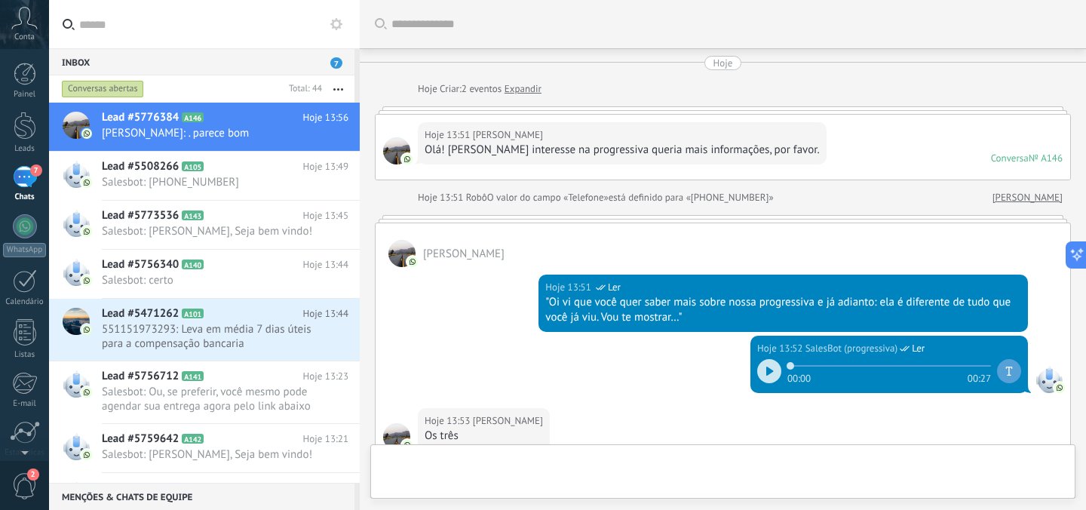
scroll to position [939, 0]
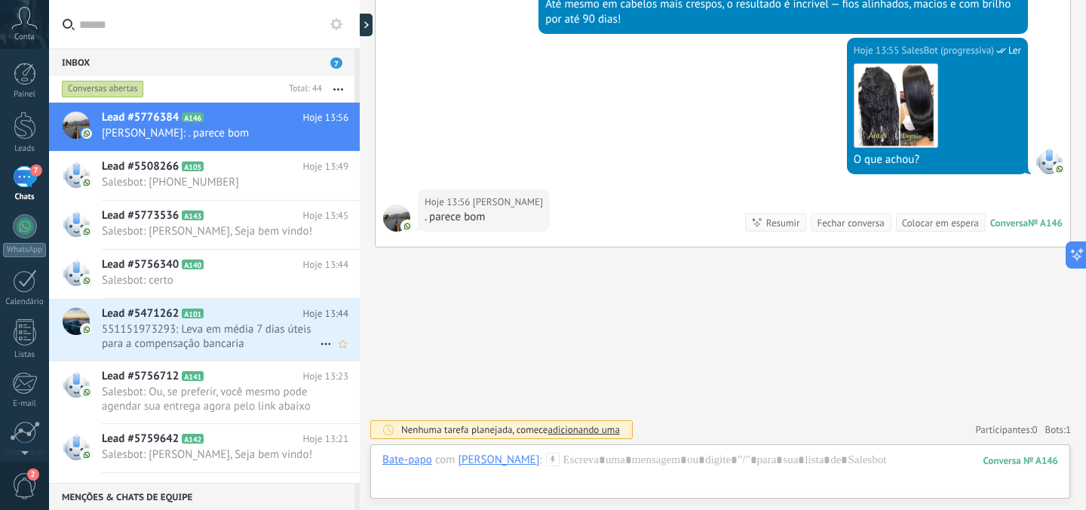
click at [253, 325] on span "551151973293: Leva em média 7 dias úteis para a compensação bancaria" at bounding box center [211, 336] width 218 height 29
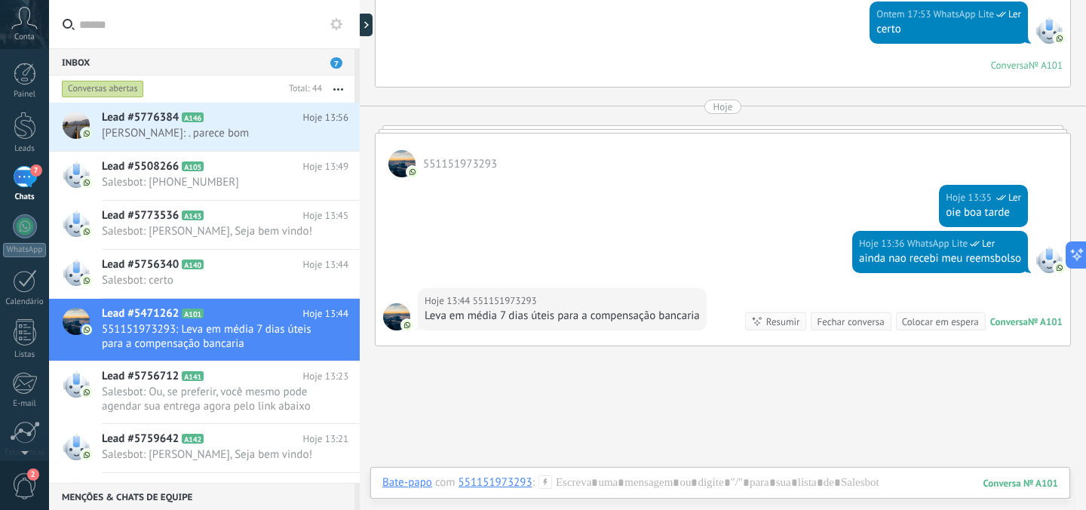
scroll to position [400, 0]
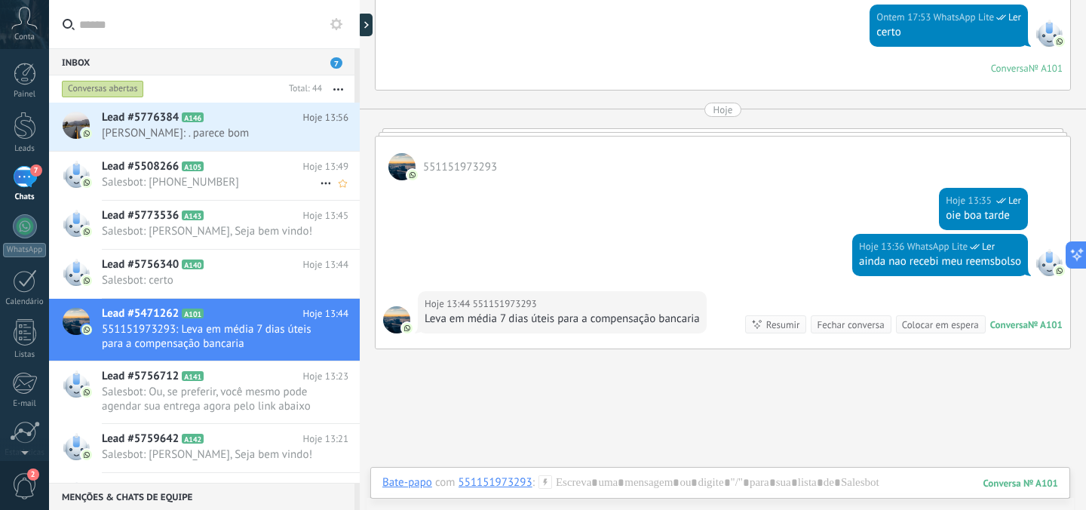
click at [170, 177] on span "Salesbot: (51) 99293-1479" at bounding box center [211, 182] width 218 height 14
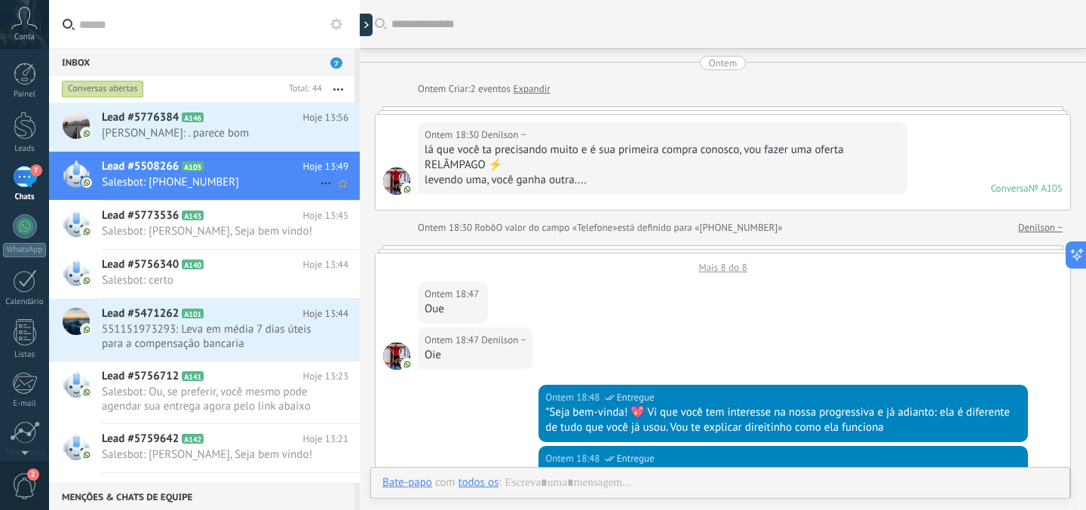
scroll to position [1065, 0]
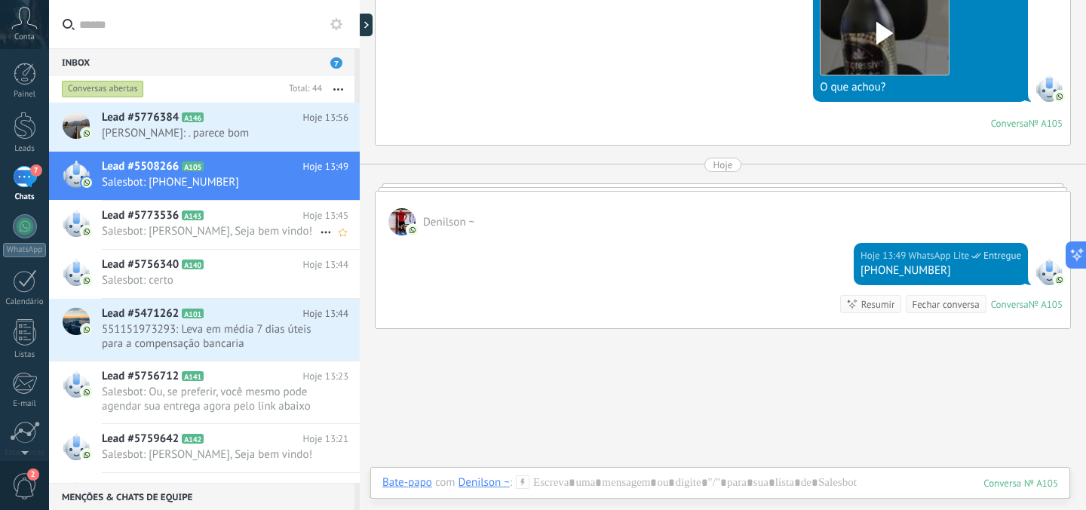
click at [174, 217] on span "Lead #5773536" at bounding box center [140, 215] width 77 height 15
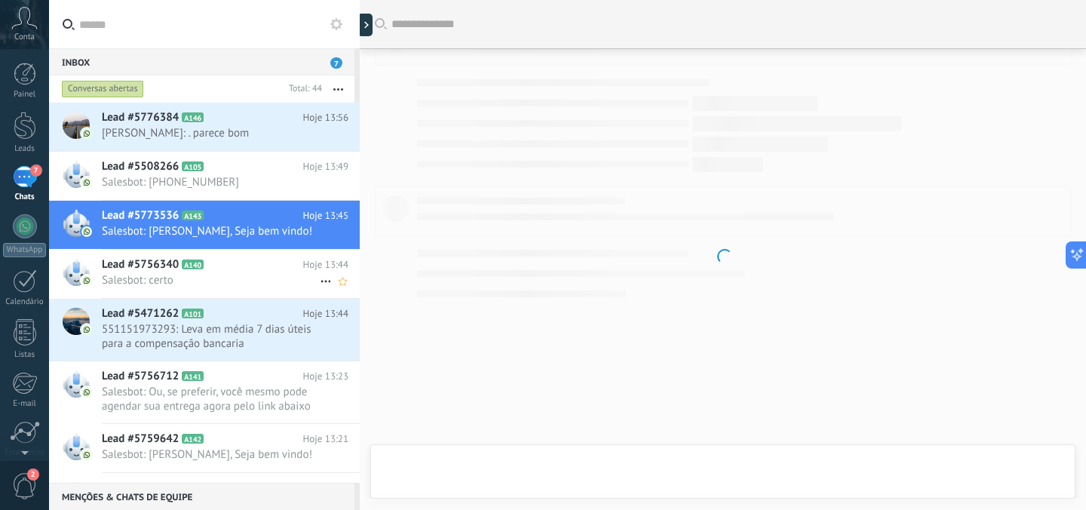
click at [171, 287] on div "Lead #5756340 A140 Hoje 13:44 Salesbot: certo" at bounding box center [231, 273] width 258 height 47
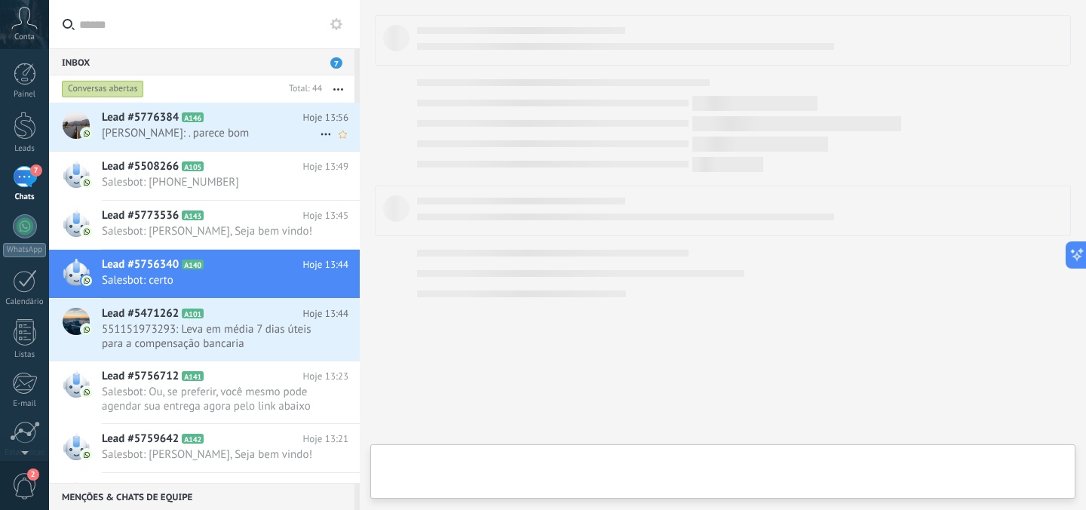
click at [231, 139] on span "Nelma Brito: . parece bom" at bounding box center [211, 133] width 218 height 14
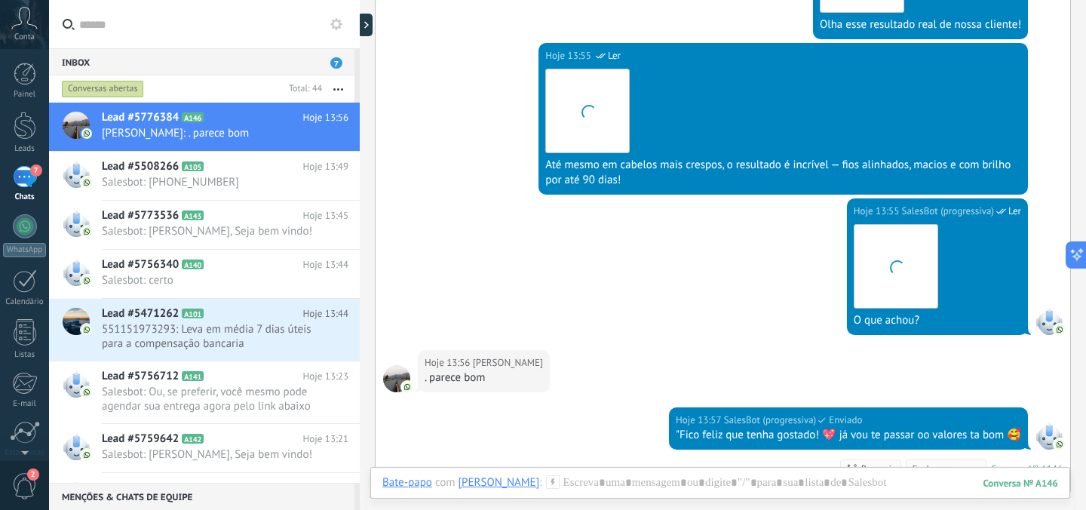
scroll to position [868, 0]
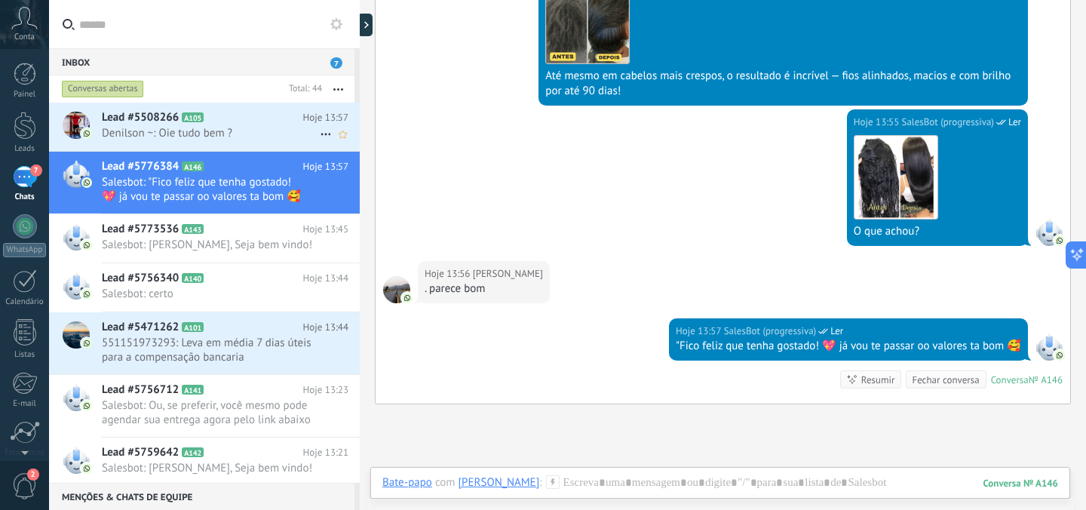
click at [296, 116] on h2 "Lead #5508266 A105" at bounding box center [202, 117] width 201 height 15
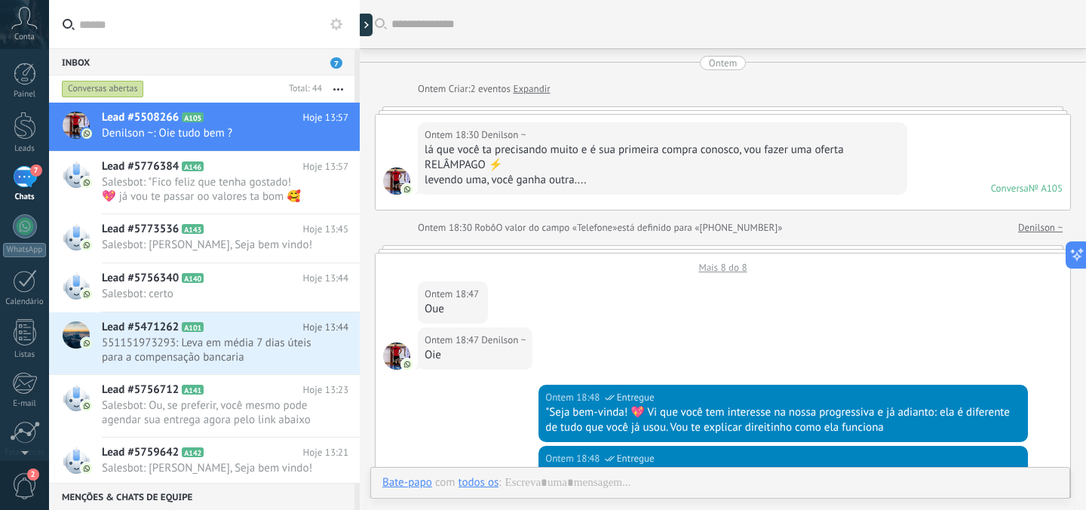
scroll to position [1138, 0]
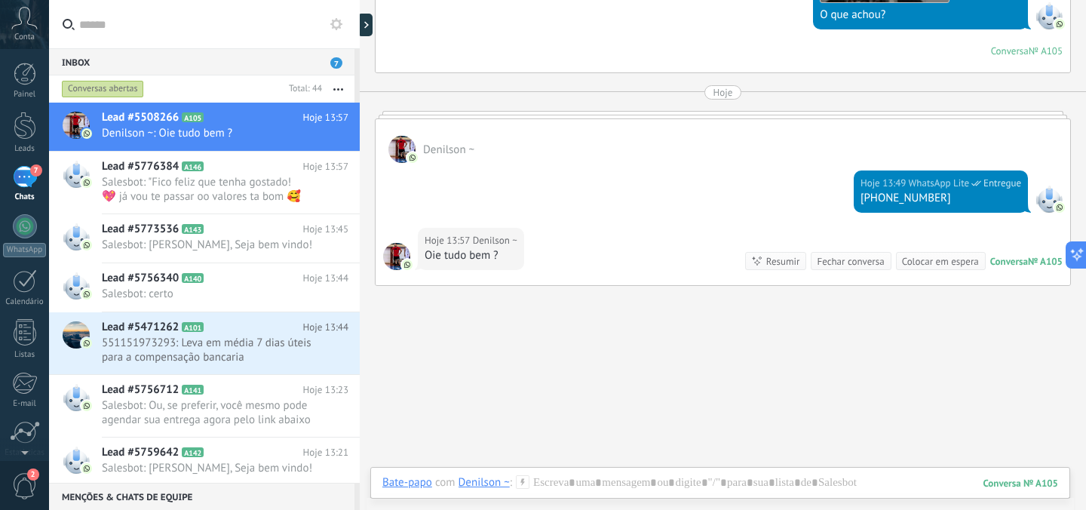
click at [519, 477] on icon at bounding box center [523, 482] width 14 height 14
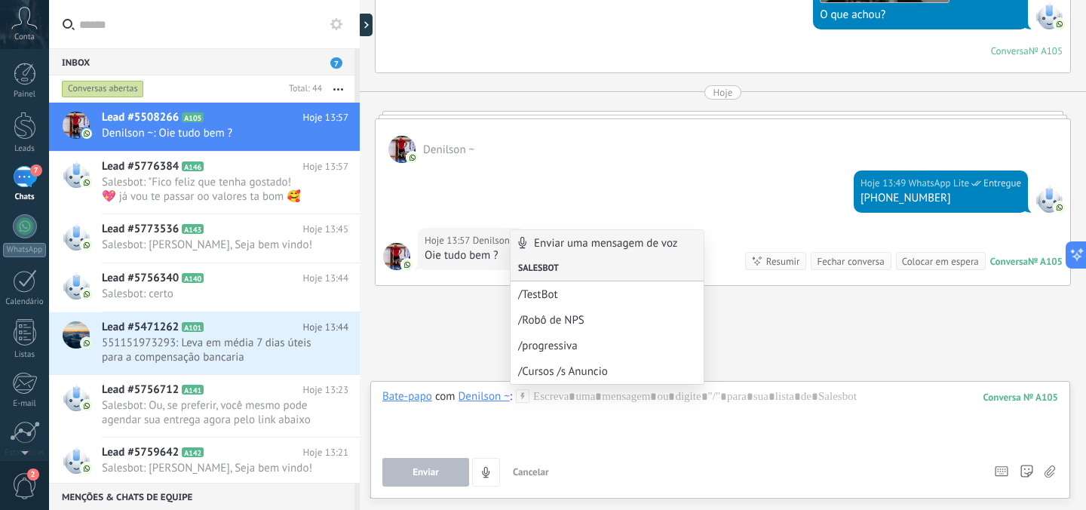
click at [533, 270] on div "Salesbot" at bounding box center [606, 269] width 193 height 26
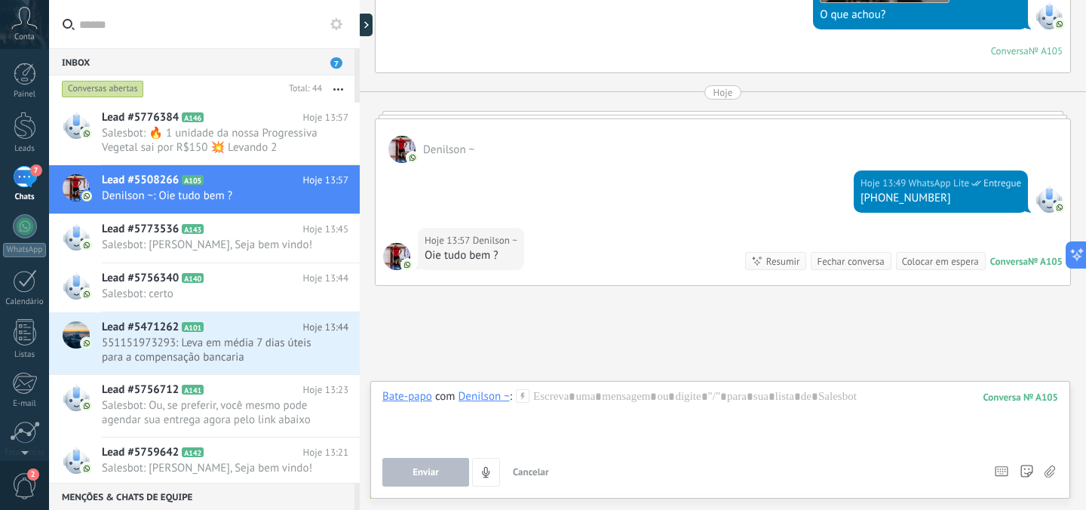
click at [752, 256] on use at bounding box center [756, 260] width 9 height 9
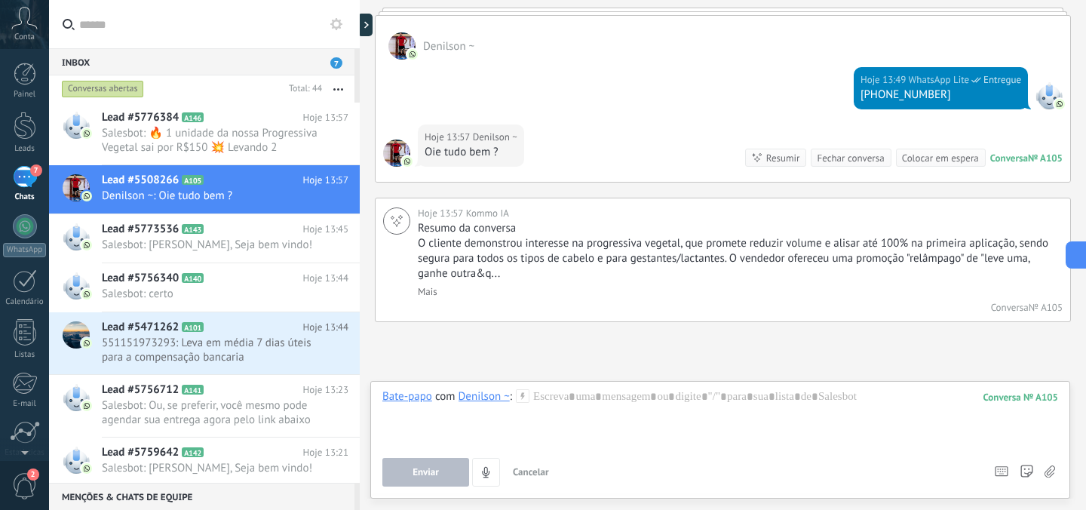
scroll to position [1245, 0]
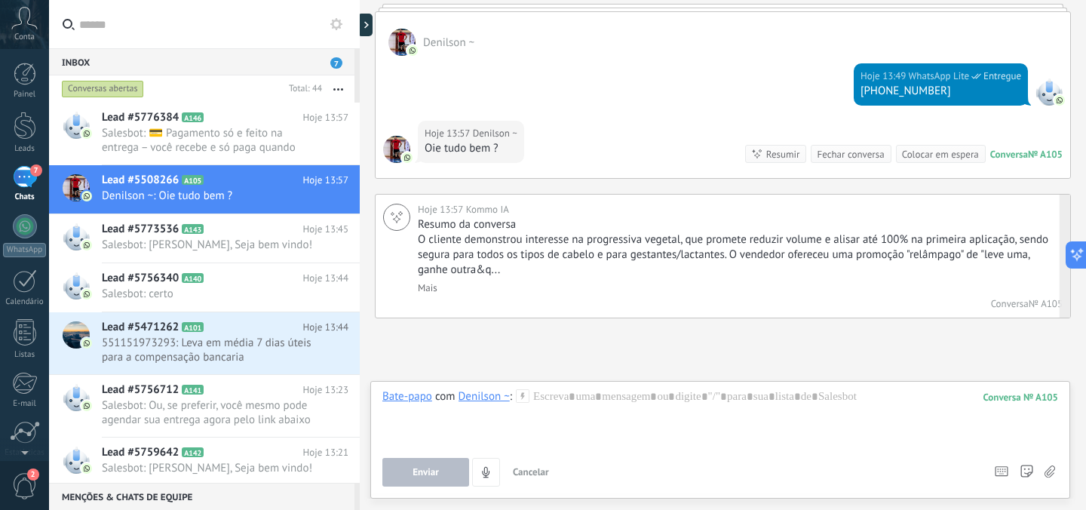
click at [419, 289] on link "Mais" at bounding box center [428, 287] width 20 height 13
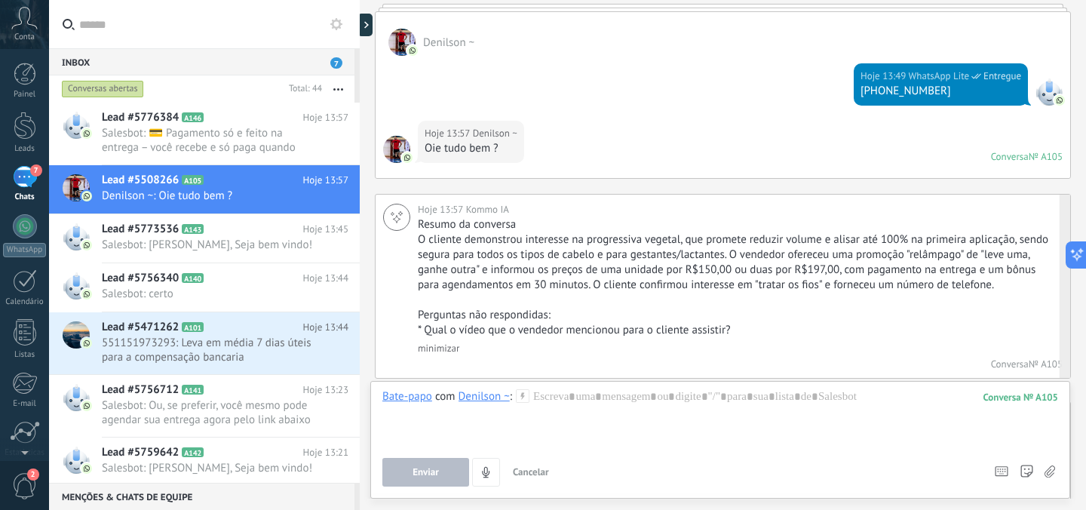
scroll to position [1248, 0]
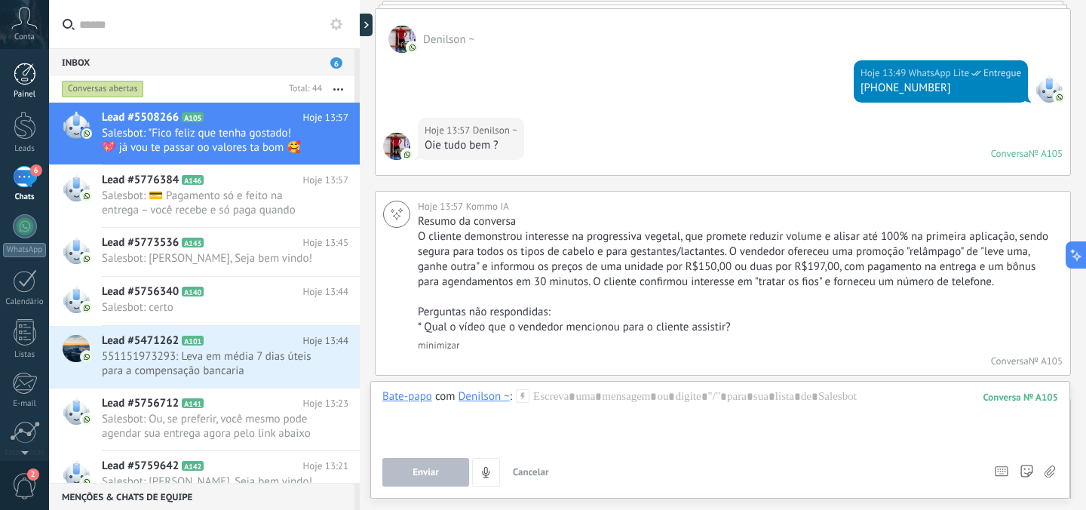
click at [36, 78] on link "Painel" at bounding box center [24, 81] width 49 height 37
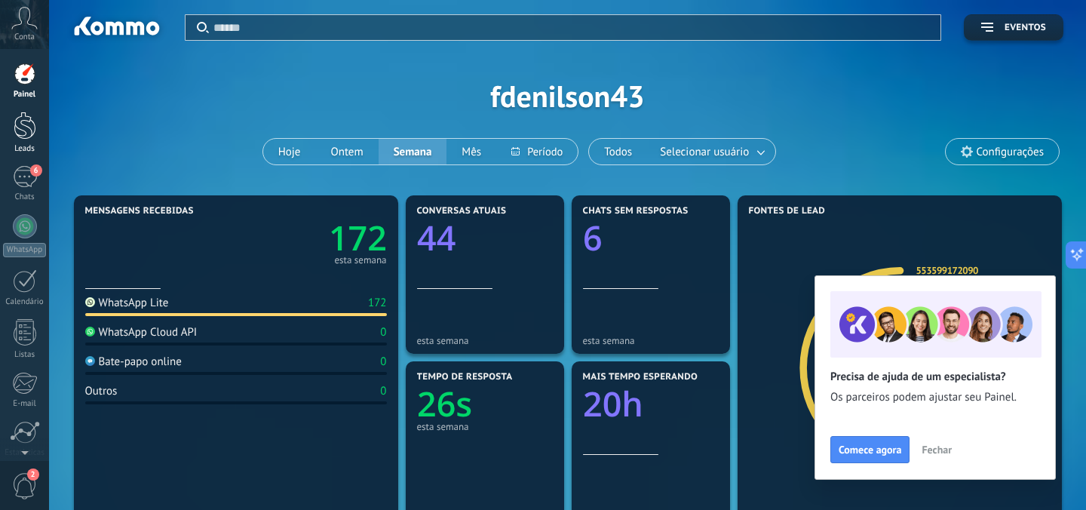
click at [17, 121] on div at bounding box center [25, 126] width 23 height 28
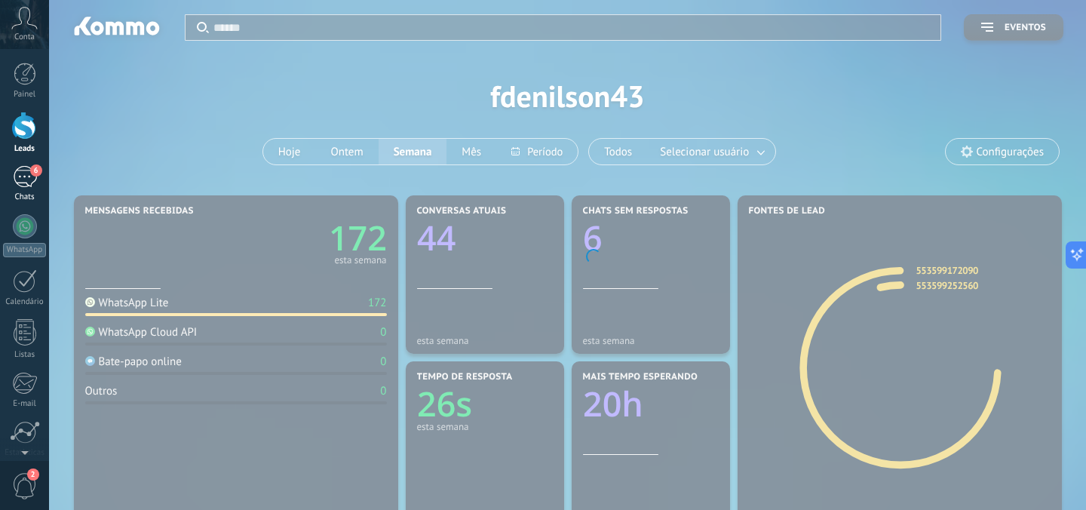
click at [30, 176] on div "6" at bounding box center [25, 177] width 24 height 22
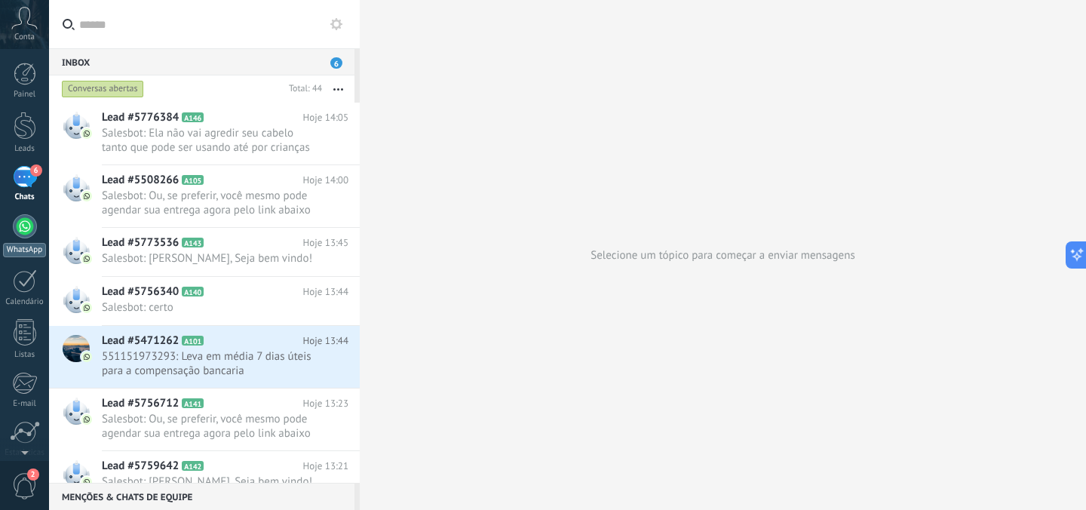
click at [19, 243] on div "WhatsApp" at bounding box center [24, 250] width 43 height 14
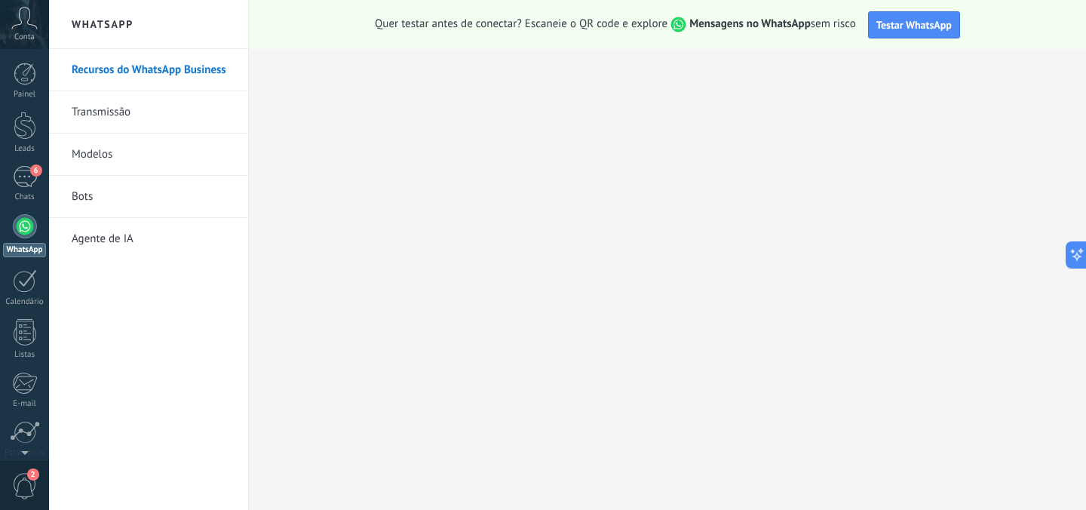
click at [128, 188] on link "Bots" at bounding box center [152, 197] width 161 height 42
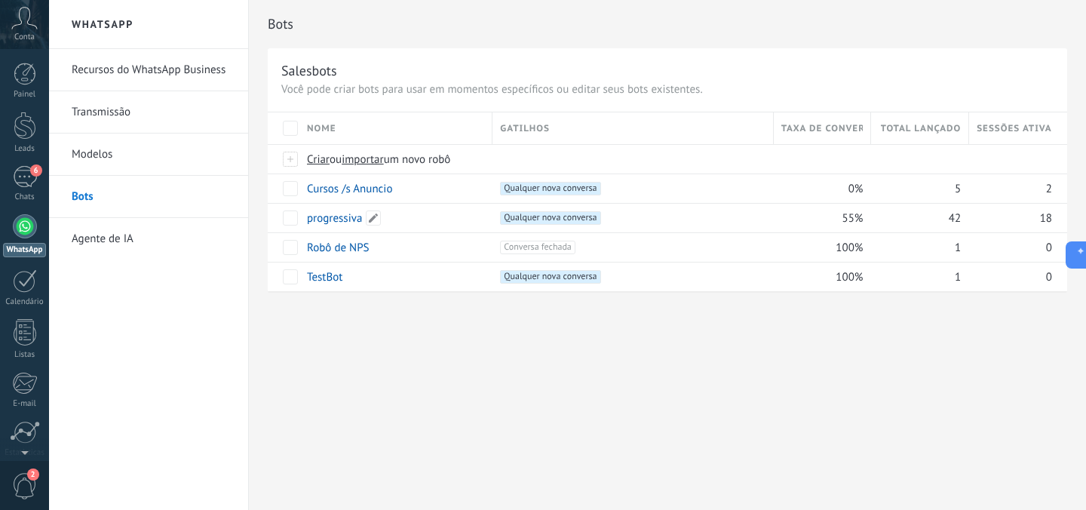
click at [328, 215] on link "progressiva" at bounding box center [334, 218] width 55 height 14
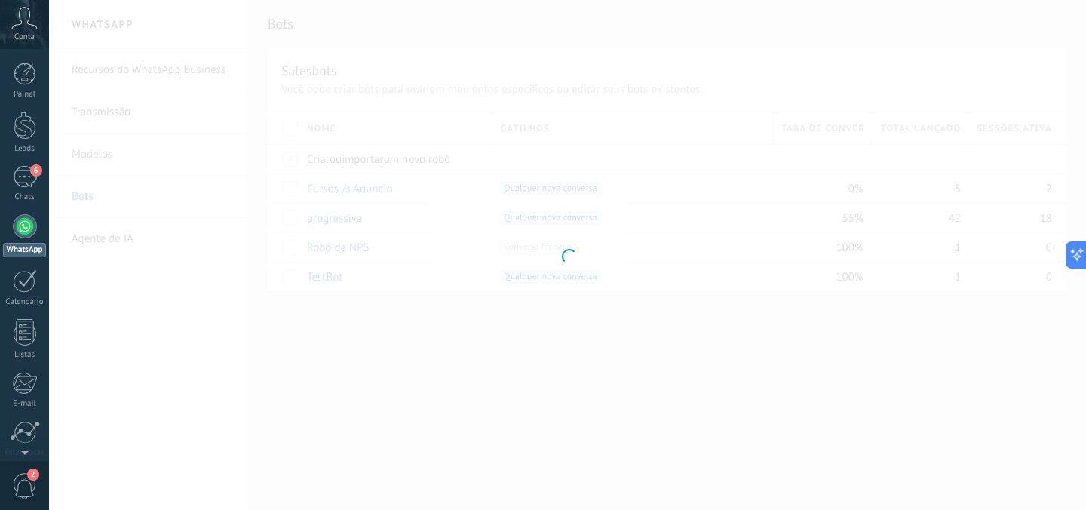
type input "**********"
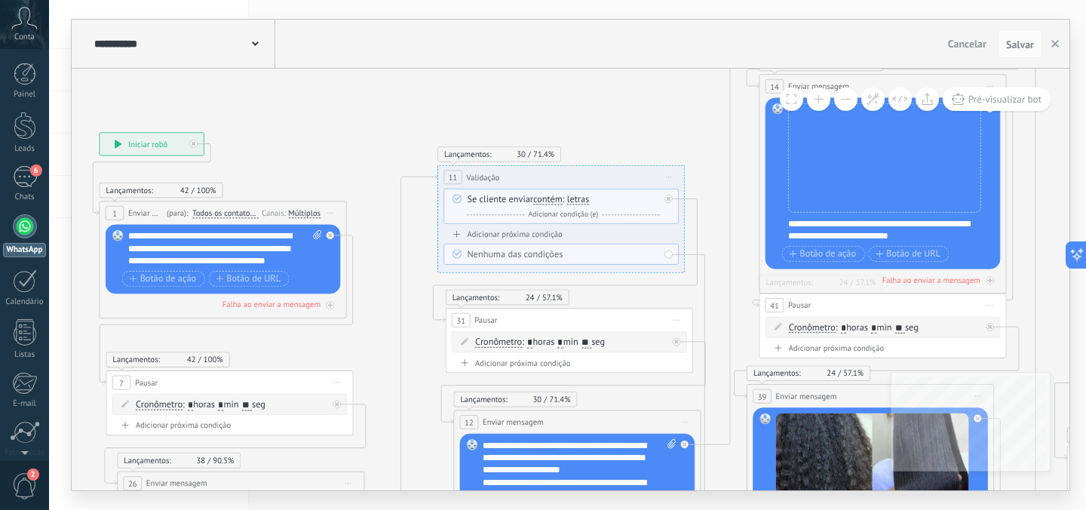
click at [237, 247] on div "**********" at bounding box center [225, 248] width 194 height 37
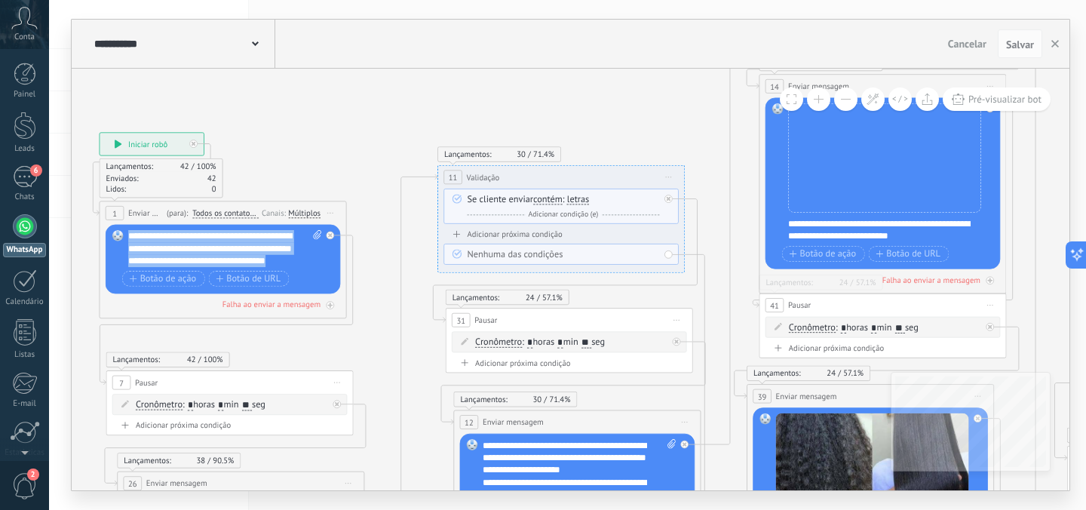
drag, startPoint x: 286, startPoint y: 259, endPoint x: 124, endPoint y: 235, distance: 163.8
click at [124, 235] on div "Substituir Remover Converter para mensagem de voz Arraste a imagem aqui para an…" at bounding box center [223, 259] width 235 height 69
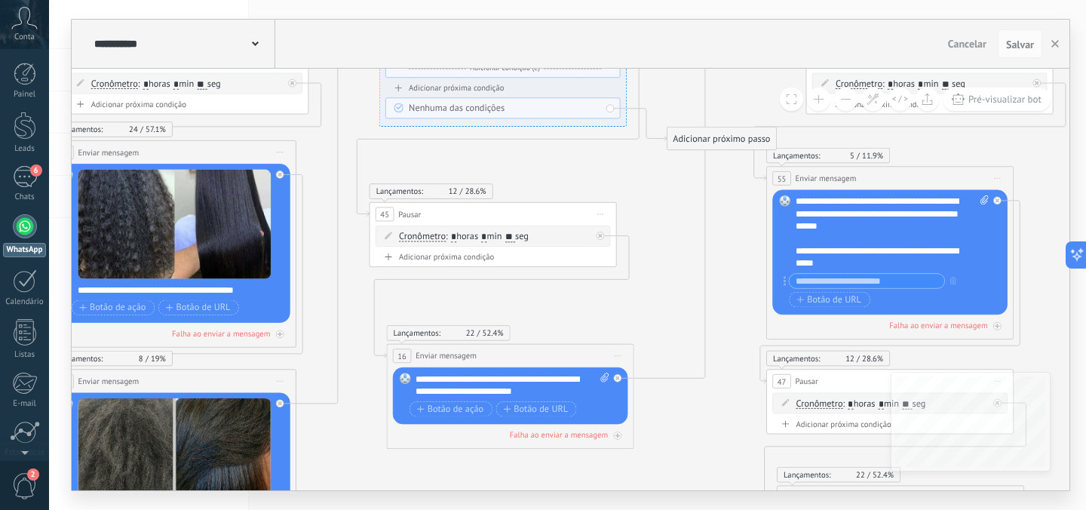
click at [515, 236] on input "**" at bounding box center [510, 237] width 10 height 10
type input "*"
type input "**"
click at [1011, 35] on button "Salvar" at bounding box center [1019, 43] width 44 height 29
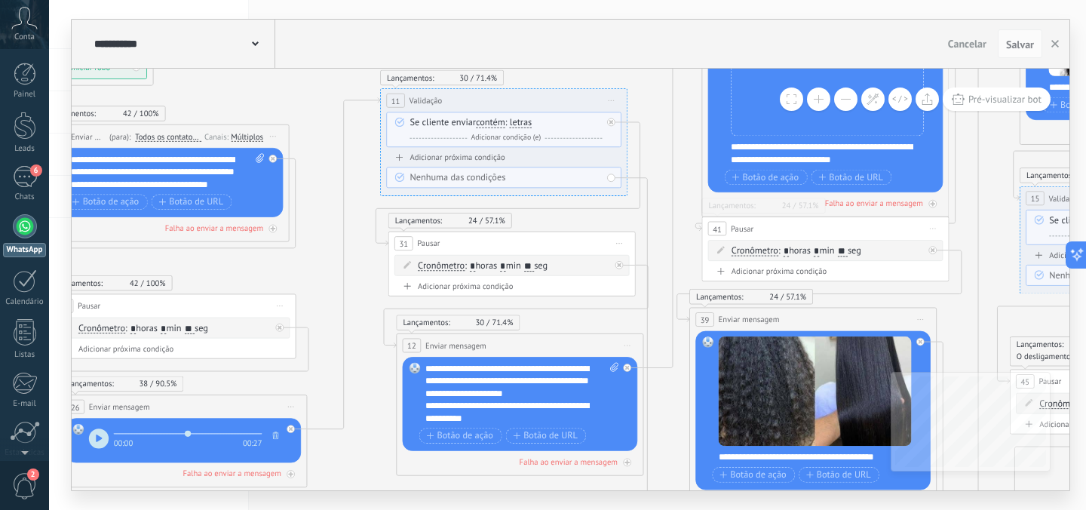
click at [544, 394] on div "**********" at bounding box center [522, 394] width 194 height 62
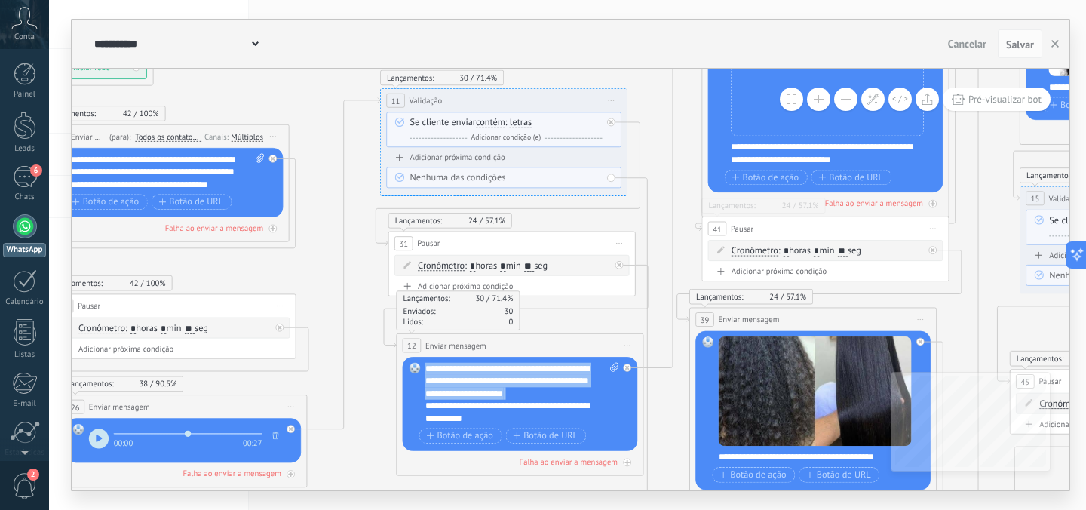
click at [544, 394] on div "**********" at bounding box center [522, 394] width 194 height 62
drag, startPoint x: 477, startPoint y: 415, endPoint x: 424, endPoint y: 367, distance: 71.6
click at [424, 367] on div "Substituir Remover Converter para mensagem de voz Arraste a imagem aqui para an…" at bounding box center [520, 404] width 235 height 94
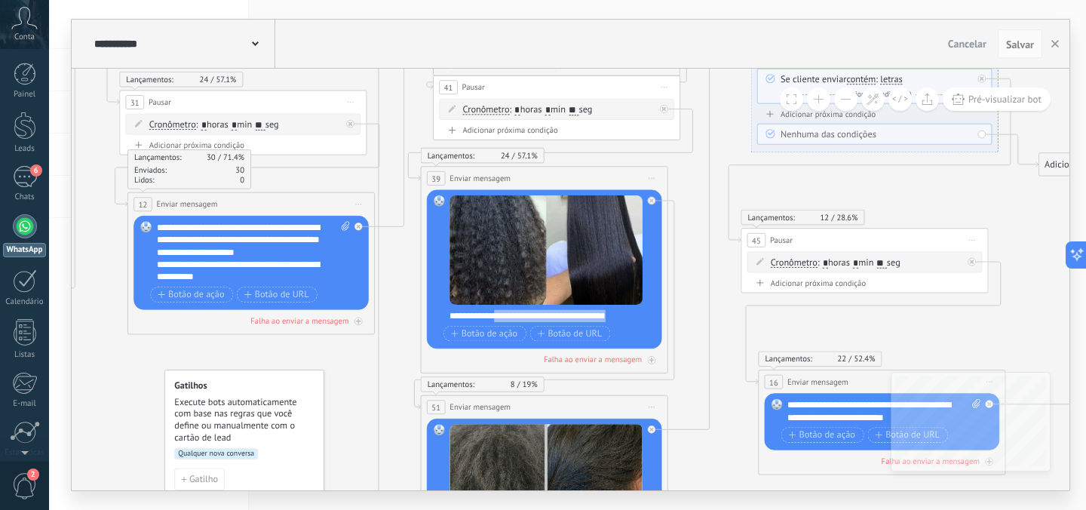
drag, startPoint x: 617, startPoint y: 316, endPoint x: 498, endPoint y: 311, distance: 118.4
click at [498, 311] on div "**********" at bounding box center [551, 316] width 205 height 12
drag, startPoint x: 446, startPoint y: 316, endPoint x: 466, endPoint y: 316, distance: 19.6
click at [466, 316] on div "Substituir Remover Converter para mensagem de voz Arraste a imagem aqui para an…" at bounding box center [544, 269] width 235 height 159
click at [466, 316] on div "**********" at bounding box center [551, 316] width 205 height 12
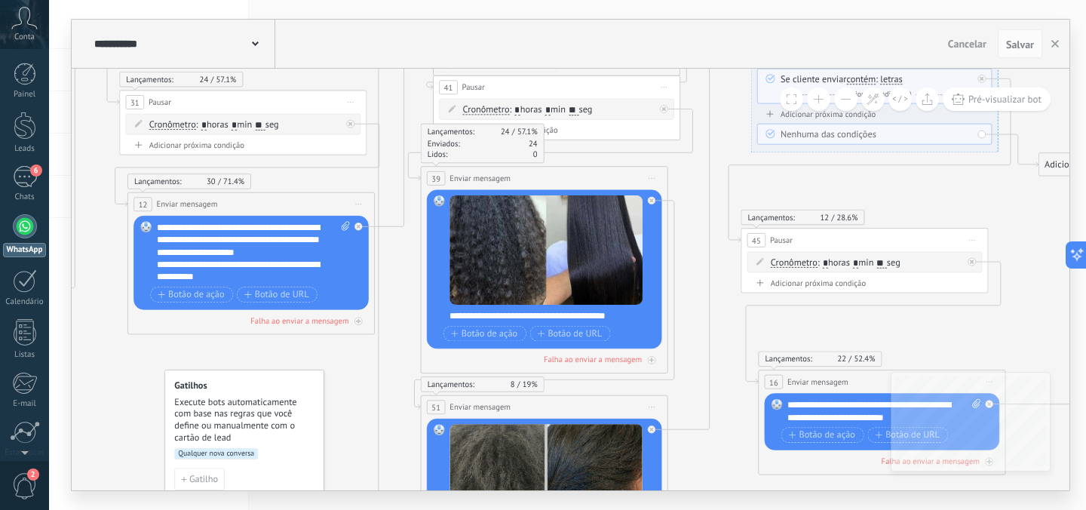
drag, startPoint x: 447, startPoint y: 318, endPoint x: 456, endPoint y: 318, distance: 9.0
click at [456, 318] on div "Substituir Remover Converter para mensagem de voz Arraste a imagem aqui para an…" at bounding box center [544, 269] width 235 height 159
drag, startPoint x: 451, startPoint y: 318, endPoint x: 608, endPoint y: 320, distance: 157.6
click at [608, 320] on div "**********" at bounding box center [551, 316] width 205 height 12
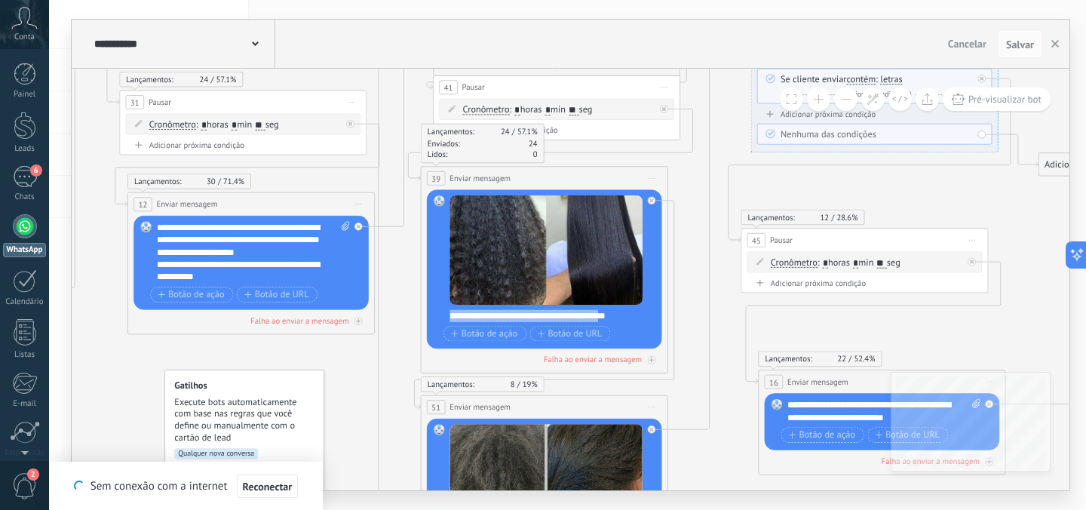
click at [620, 320] on div "**********" at bounding box center [551, 316] width 205 height 12
drag, startPoint x: 620, startPoint y: 320, endPoint x: 450, endPoint y: 316, distance: 170.4
click at [450, 316] on div "**********" at bounding box center [551, 316] width 205 height 12
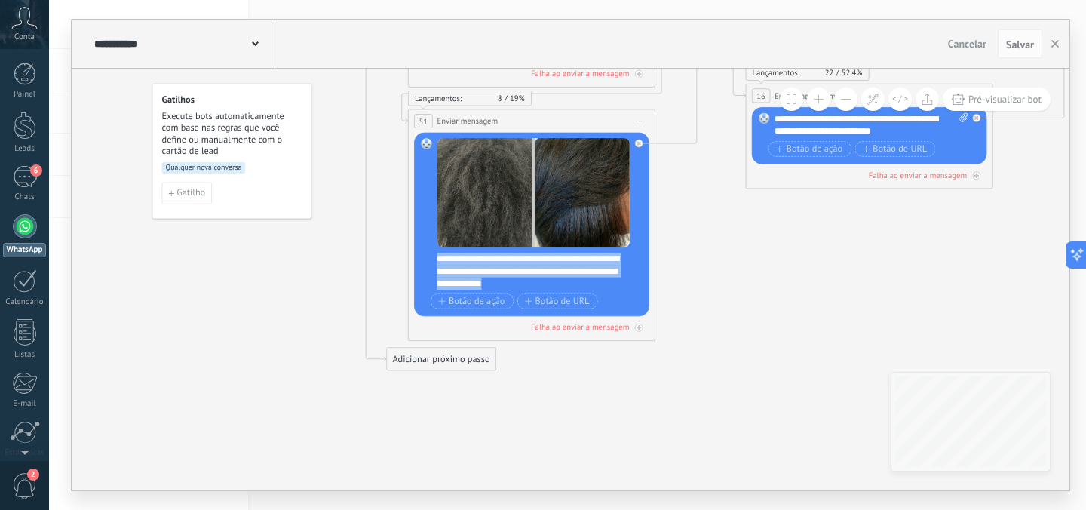
drag, startPoint x: 545, startPoint y: 283, endPoint x: 434, endPoint y: 259, distance: 113.4
click at [434, 259] on div "Substituir Remover Converter para mensagem de voz Arraste a imagem aqui para an…" at bounding box center [531, 225] width 235 height 184
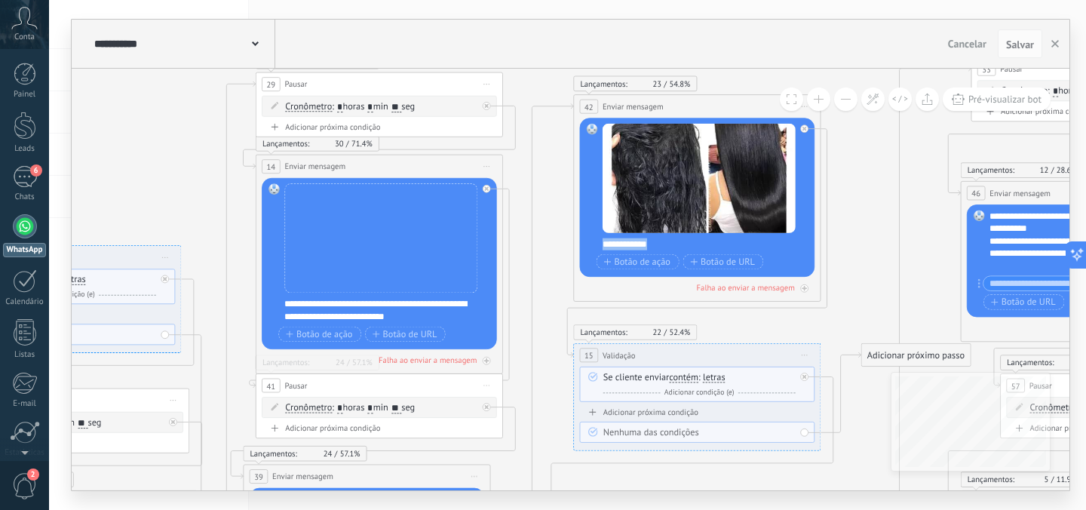
drag, startPoint x: 663, startPoint y: 241, endPoint x: 603, endPoint y: 242, distance: 60.3
click at [603, 242] on div "**********" at bounding box center [704, 243] width 205 height 12
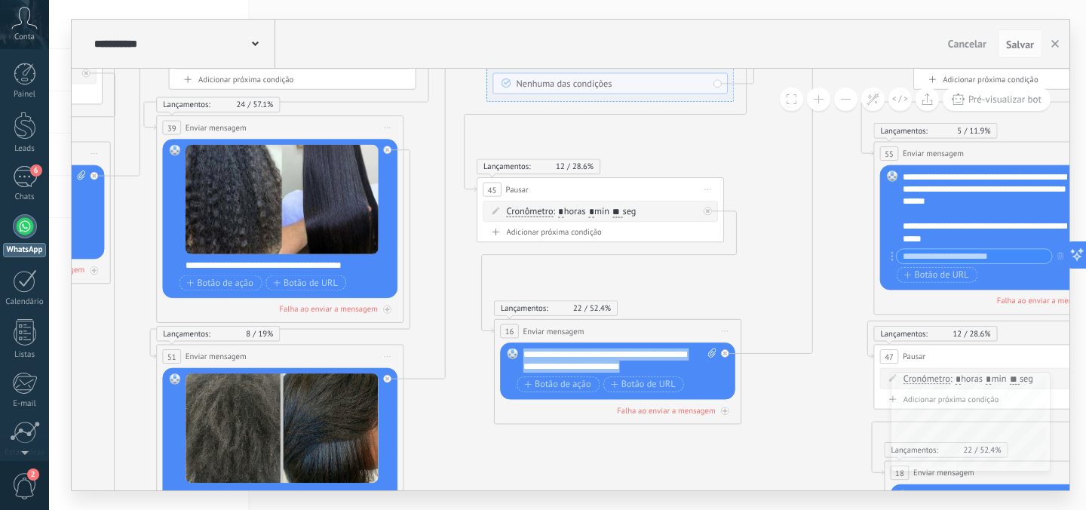
drag, startPoint x: 638, startPoint y: 364, endPoint x: 520, endPoint y: 355, distance: 118.0
click at [520, 355] on div "Substituir Remover Converter para mensagem de voz Arraste a imagem aqui para an…" at bounding box center [617, 370] width 235 height 57
click at [792, 344] on icon at bounding box center [334, 375] width 2269 height 1953
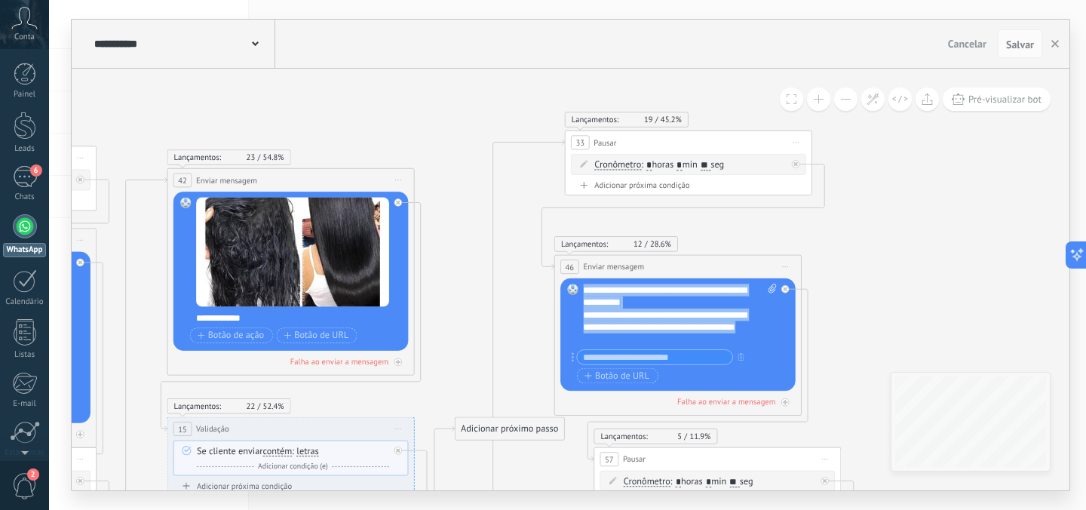
drag, startPoint x: 645, startPoint y: 341, endPoint x: 570, endPoint y: 286, distance: 92.9
click at [570, 286] on div "Substituir Remover Converter para mensagem de voz Arraste a imagem aqui para an…" at bounding box center [677, 334] width 235 height 112
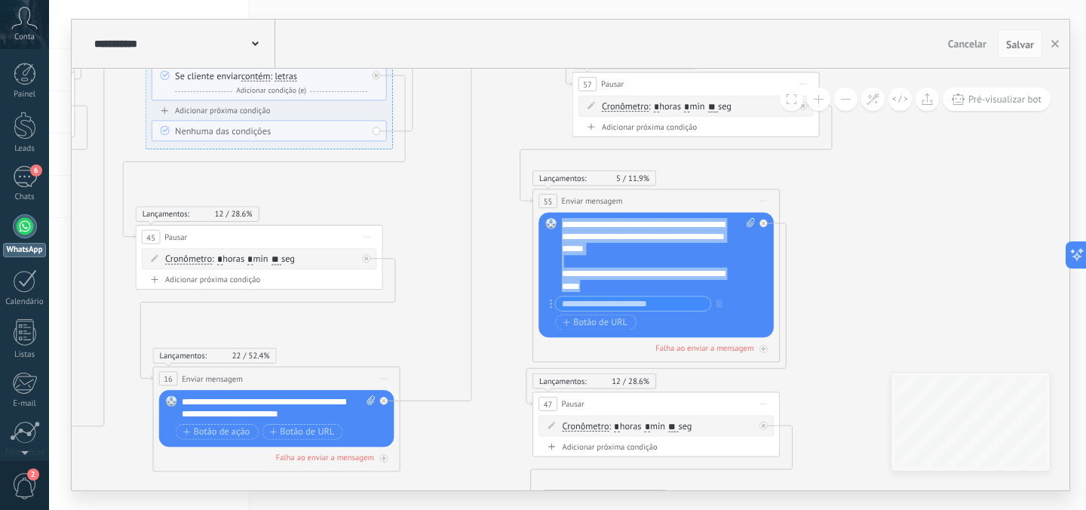
drag, startPoint x: 613, startPoint y: 286, endPoint x: 555, endPoint y: 228, distance: 82.1
click at [555, 227] on div "Substituir Remover Converter para mensagem de voz Arraste a imagem aqui para an…" at bounding box center [655, 275] width 235 height 125
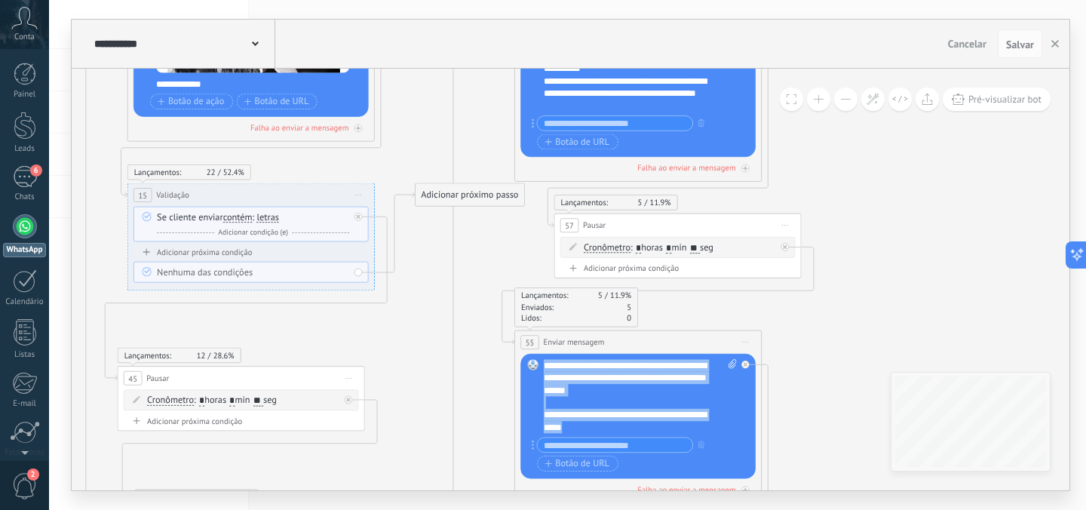
click at [614, 378] on div "**********" at bounding box center [641, 396] width 194 height 74
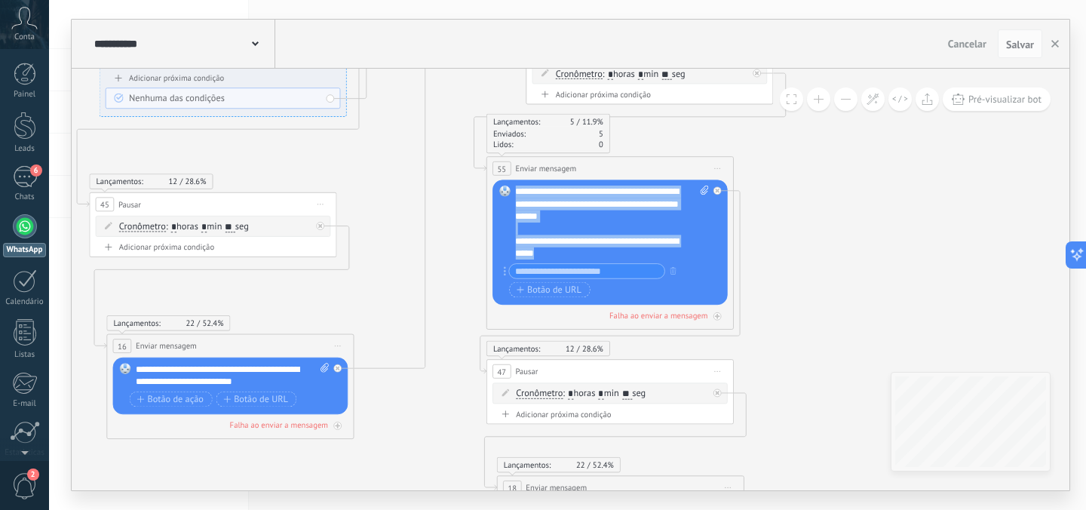
drag, startPoint x: 561, startPoint y: 257, endPoint x: 510, endPoint y: 191, distance: 83.8
click at [510, 191] on div "Substituir Remover Converter para mensagem de voz Arraste a imagem aqui para an…" at bounding box center [609, 241] width 235 height 125
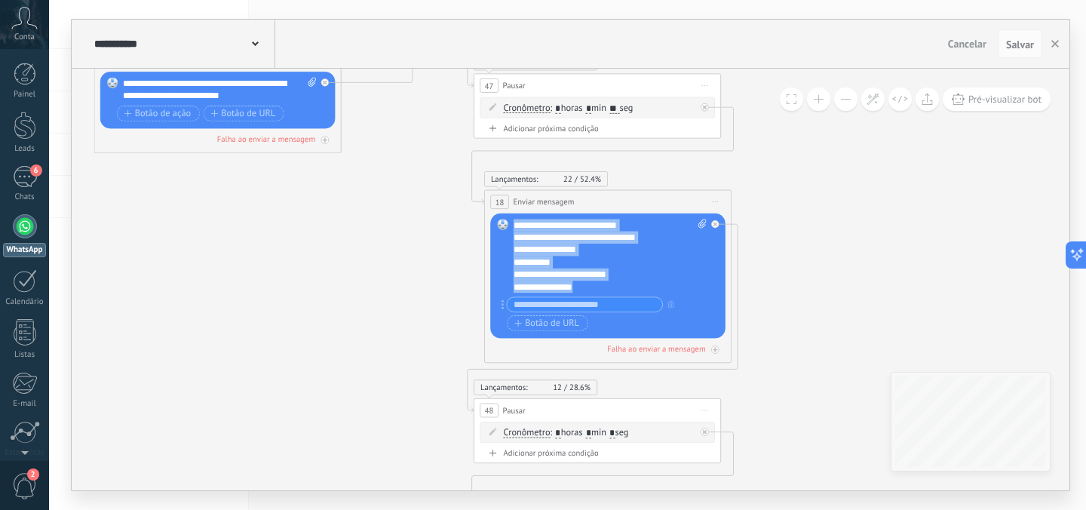
drag, startPoint x: 597, startPoint y: 286, endPoint x: 514, endPoint y: 227, distance: 102.1
click at [514, 227] on div "**********" at bounding box center [610, 256] width 194 height 74
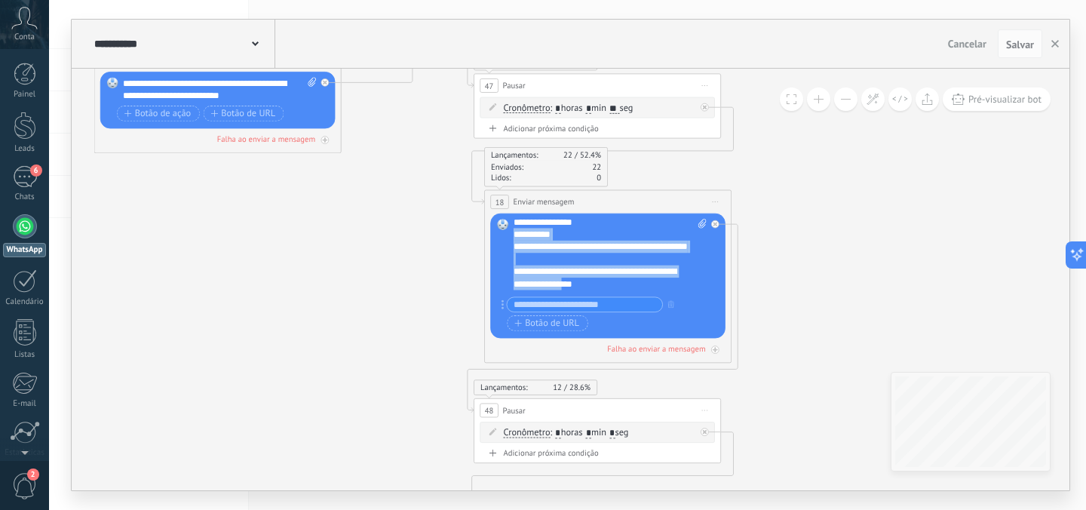
scroll to position [106, 0]
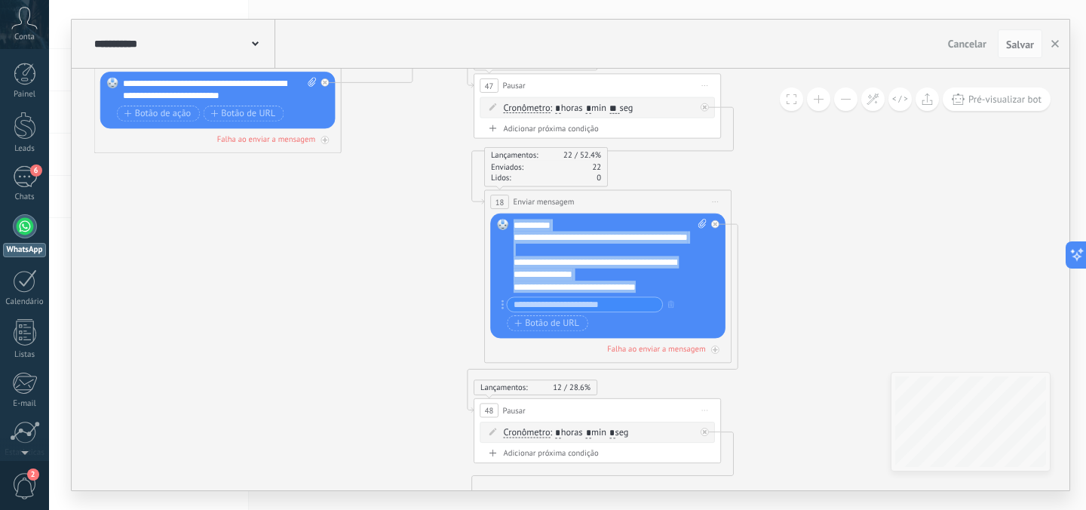
drag, startPoint x: 514, startPoint y: 235, endPoint x: 606, endPoint y: 324, distance: 128.0
click at [606, 324] on div "**********" at bounding box center [609, 276] width 193 height 115
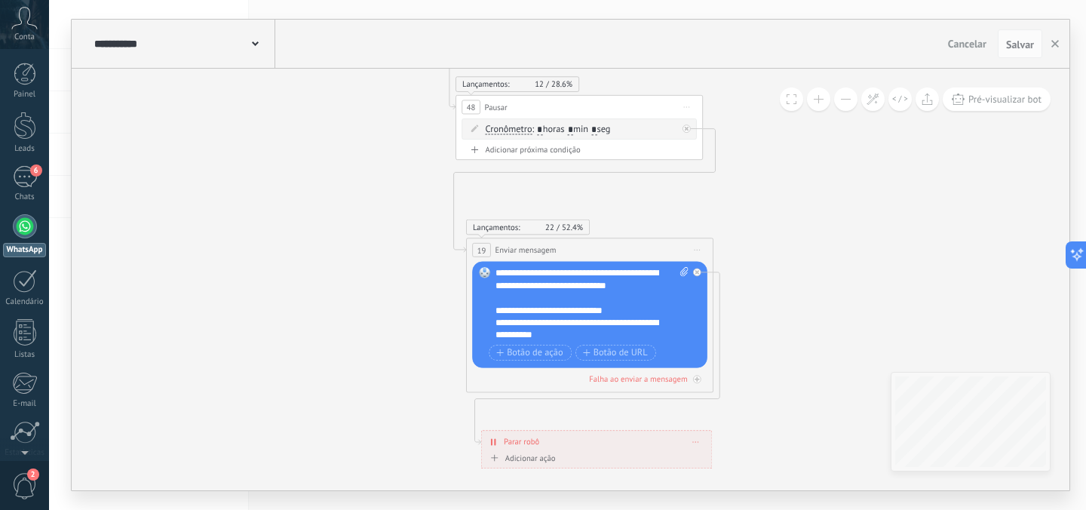
drag, startPoint x: 498, startPoint y: 278, endPoint x: 552, endPoint y: 323, distance: 70.7
click at [552, 323] on div "**********" at bounding box center [592, 304] width 194 height 74
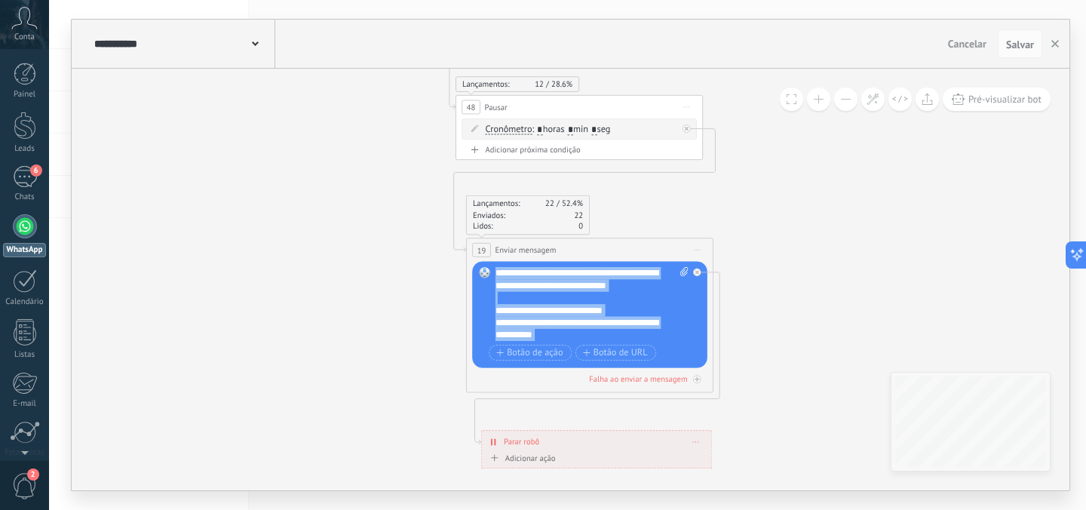
scroll to position [60, 0]
drag, startPoint x: 497, startPoint y: 274, endPoint x: 614, endPoint y: 412, distance: 180.8
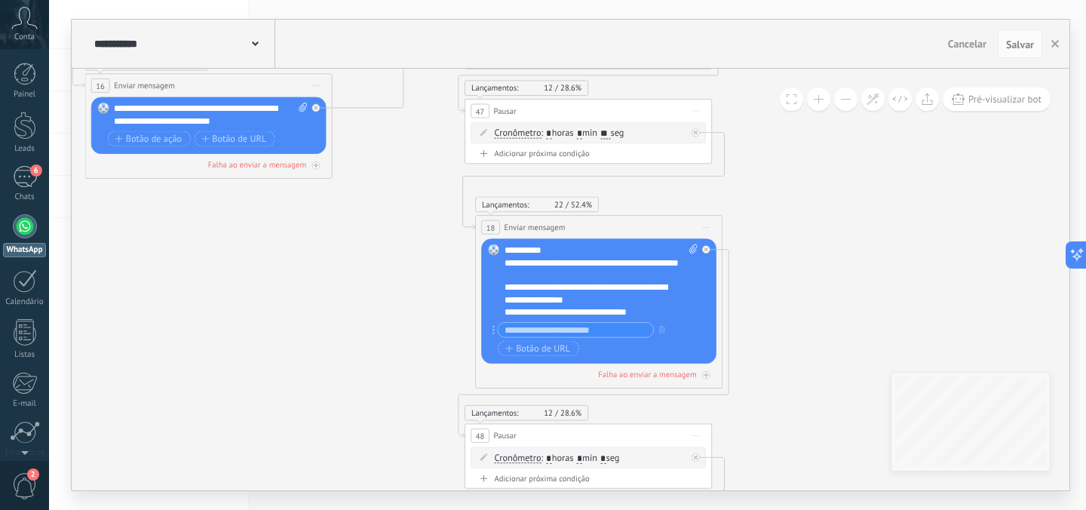
scroll to position [0, 0]
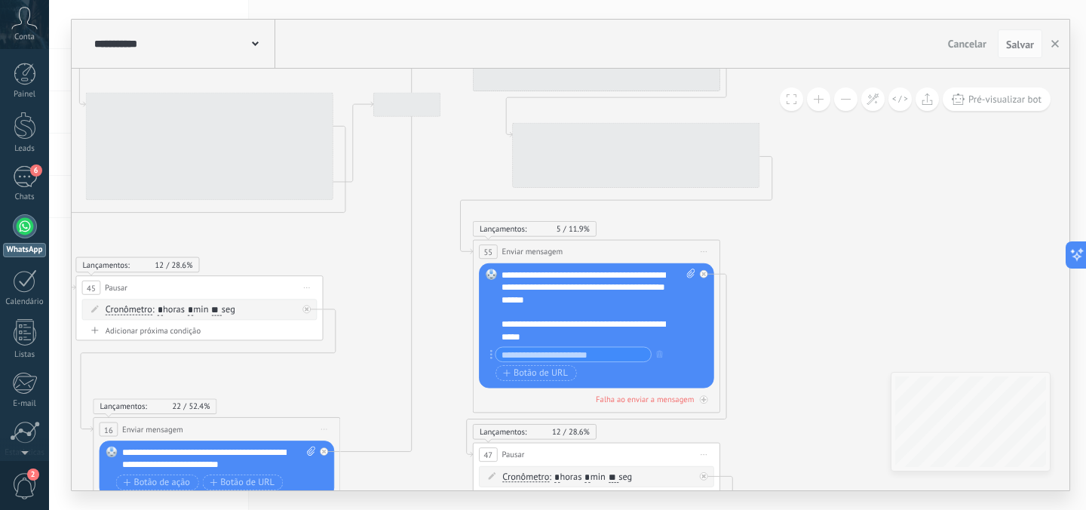
click at [619, 311] on div "**********" at bounding box center [598, 305] width 194 height 74
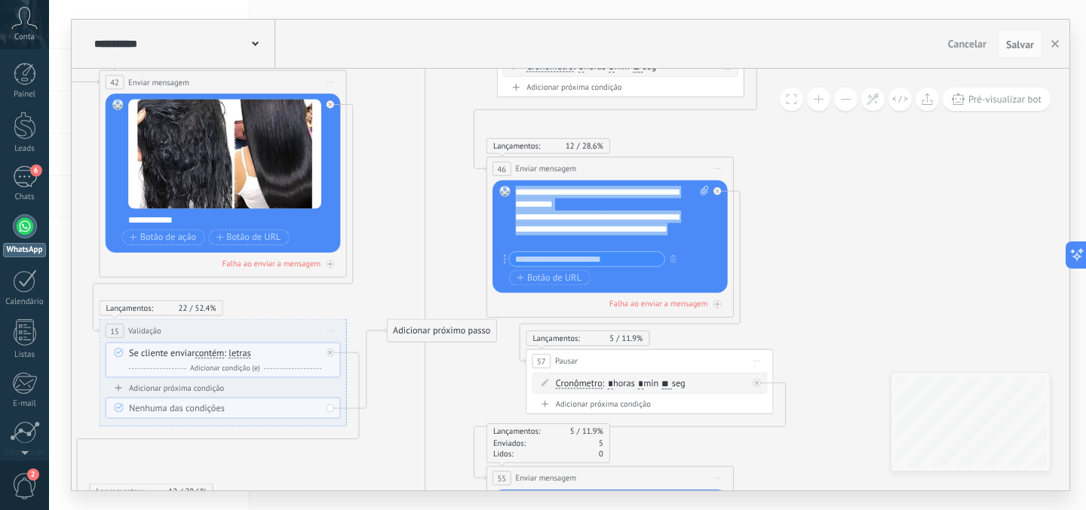
drag, startPoint x: 604, startPoint y: 239, endPoint x: 516, endPoint y: 182, distance: 104.5
click at [516, 182] on div "Substituir Remover Converter para mensagem de voz Arraste a imagem aqui para an…" at bounding box center [609, 236] width 235 height 112
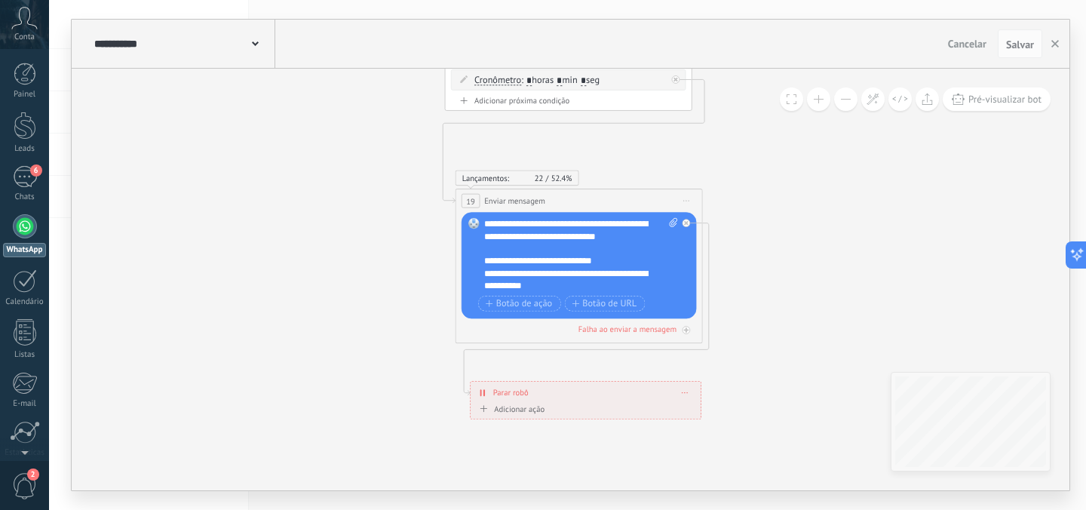
click at [549, 280] on div "**********" at bounding box center [581, 255] width 194 height 74
click at [546, 284] on div "**********" at bounding box center [581, 255] width 194 height 74
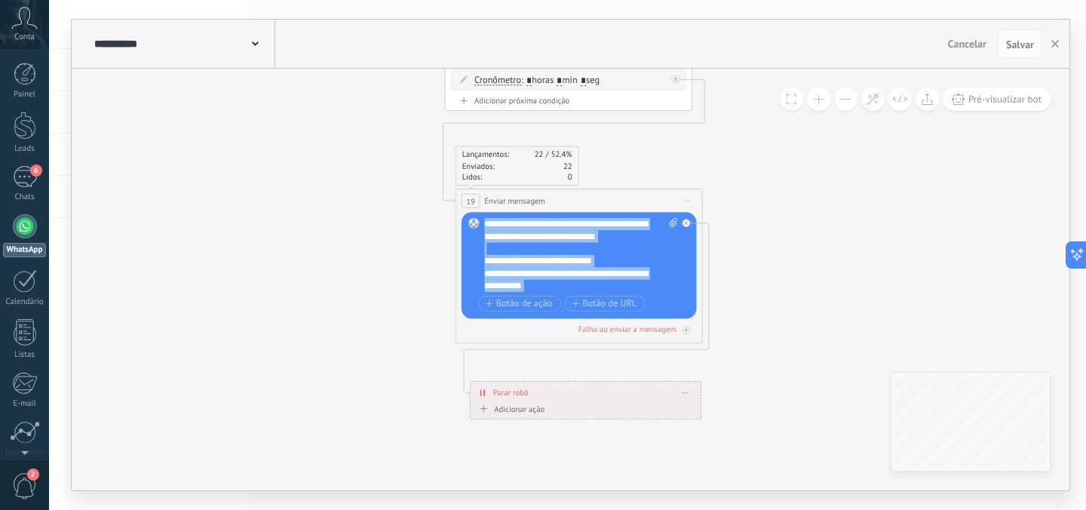
scroll to position [60, 0]
drag, startPoint x: 486, startPoint y: 224, endPoint x: 592, endPoint y: 320, distance: 142.5
click at [592, 320] on div "**********" at bounding box center [578, 265] width 247 height 155
click at [25, 182] on div "8" at bounding box center [25, 177] width 24 height 22
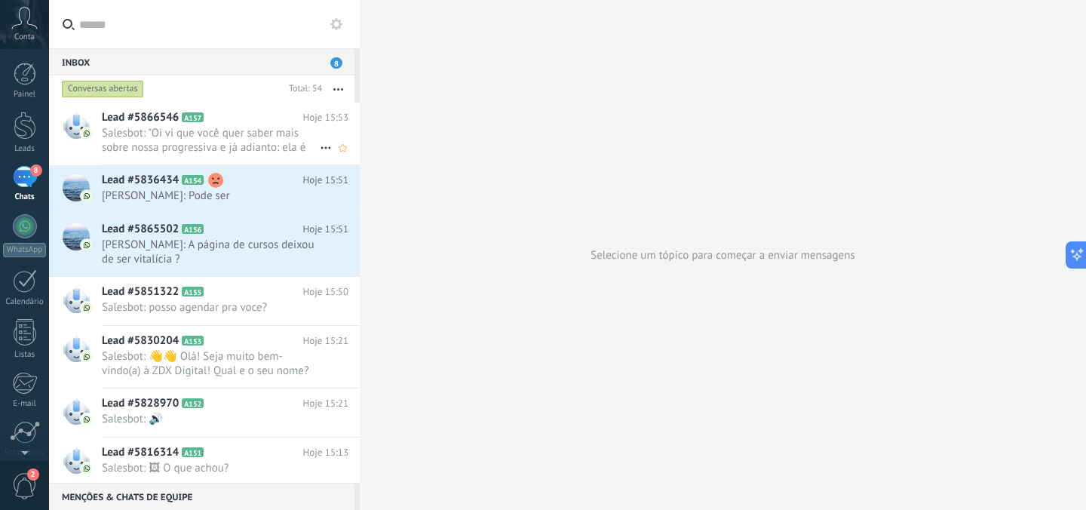
click at [138, 145] on span "Salesbot: "Oi vi que você quer saber mais sobre nossa progressiva e já adianto:…" at bounding box center [211, 140] width 218 height 29
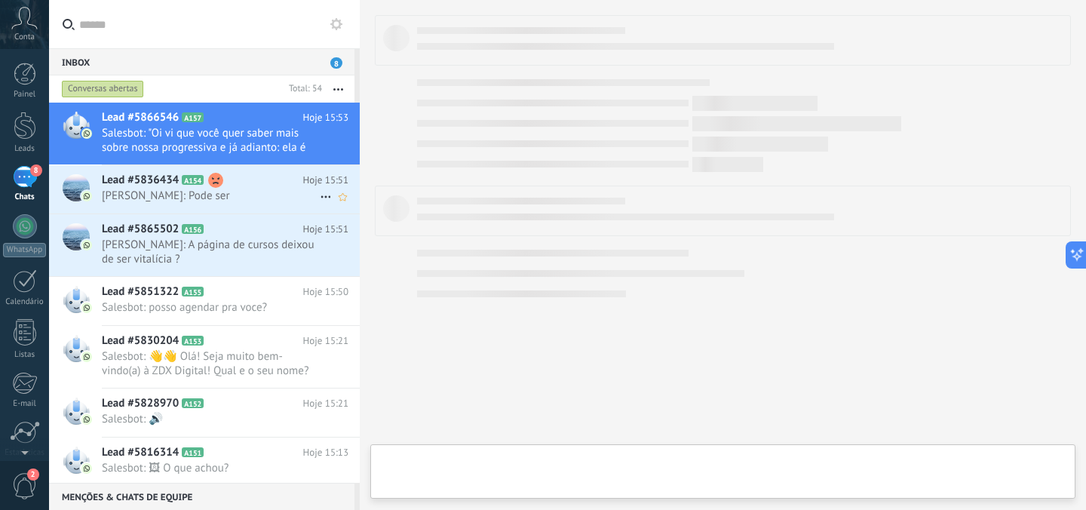
click at [142, 187] on span "Lead #5836434" at bounding box center [140, 180] width 77 height 15
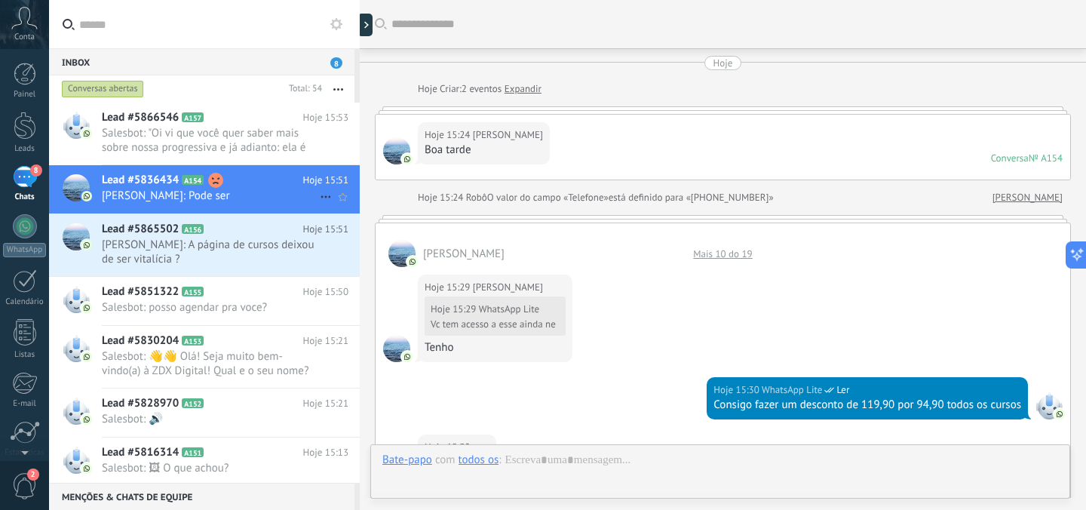
scroll to position [605, 0]
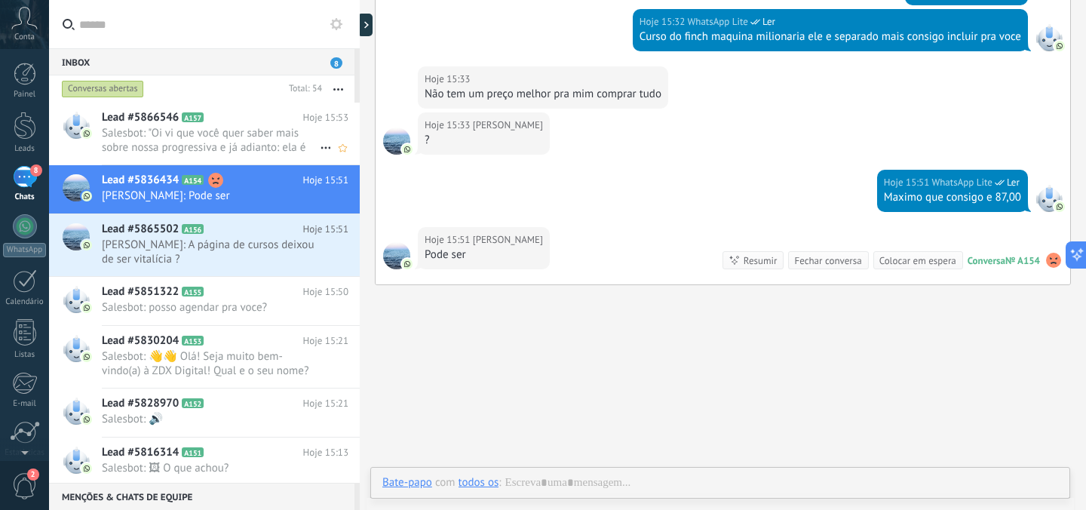
click at [173, 142] on span "Salesbot: "Oi vi que você quer saber mais sobre nossa progressiva e já adianto:…" at bounding box center [211, 140] width 218 height 29
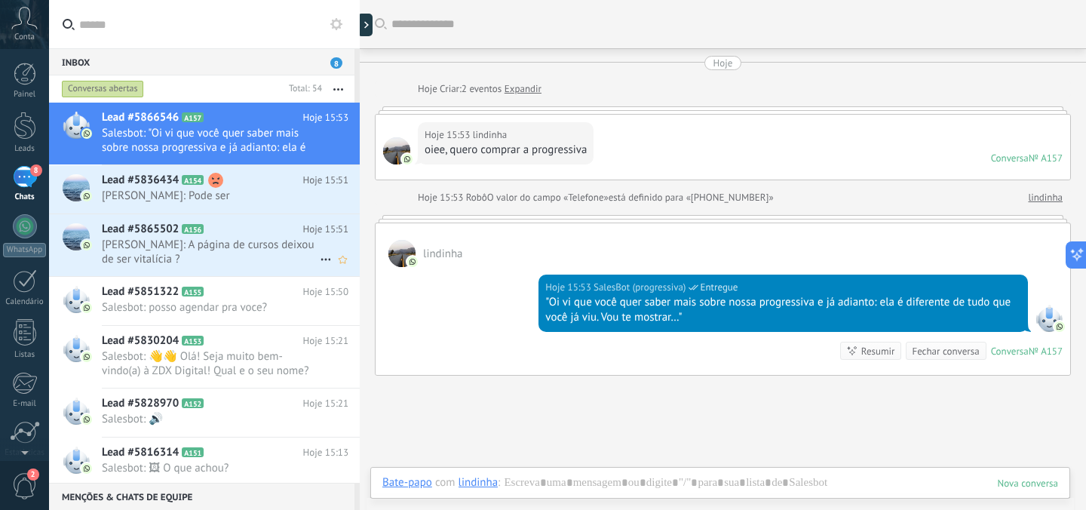
scroll to position [40, 0]
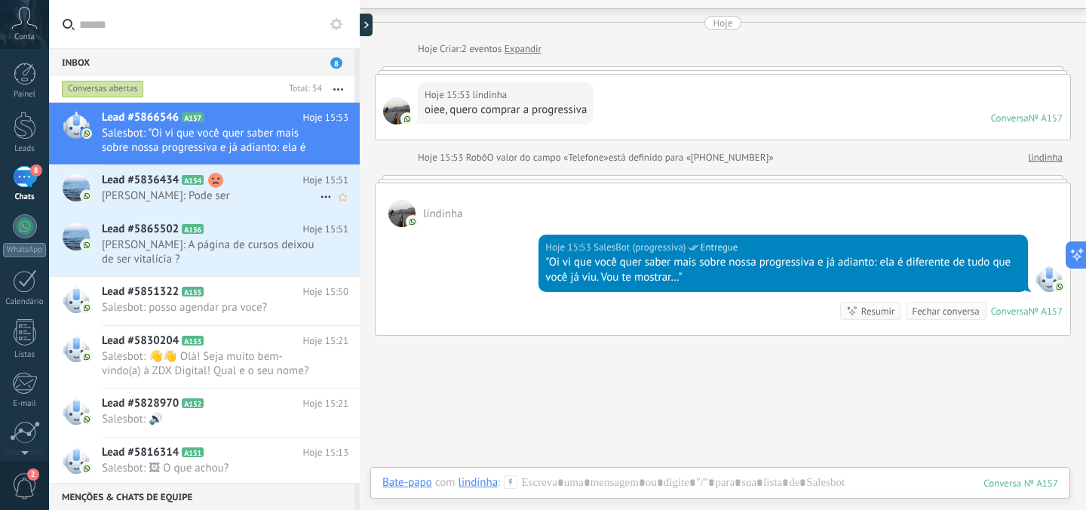
click at [155, 204] on div "Lead #5836434 A154 Hoje 15:51 Marcilio: Pode ser" at bounding box center [231, 188] width 258 height 47
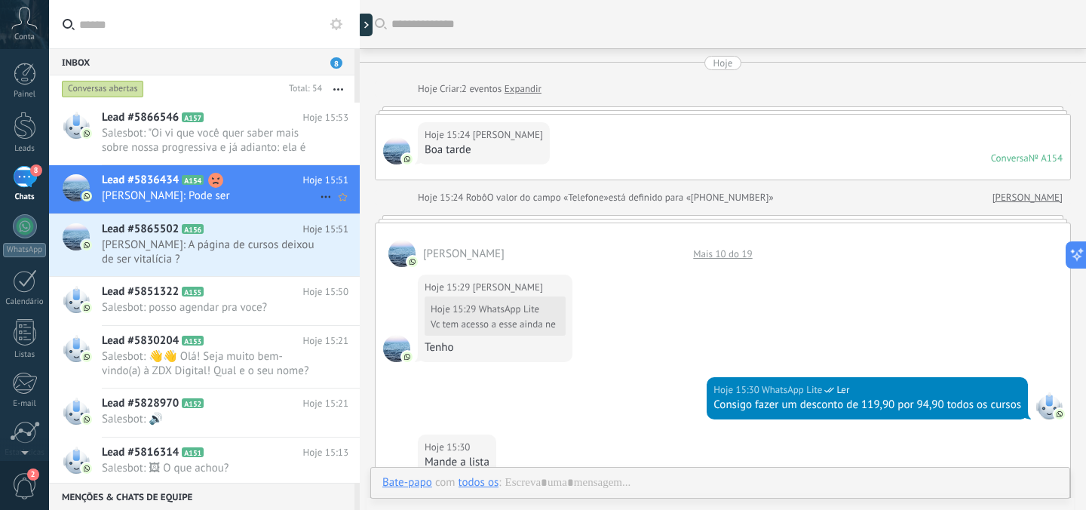
scroll to position [605, 0]
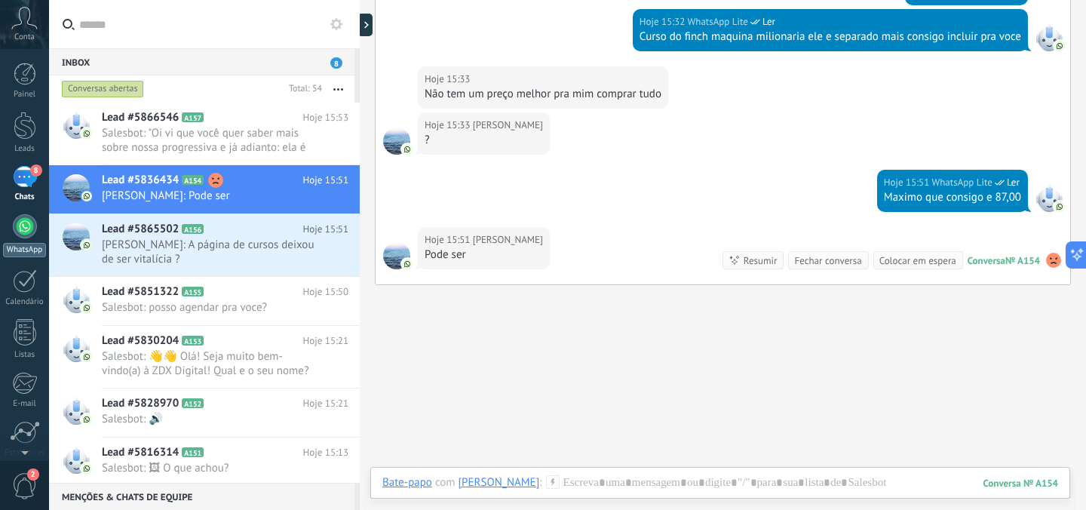
click at [26, 225] on div at bounding box center [25, 226] width 24 height 24
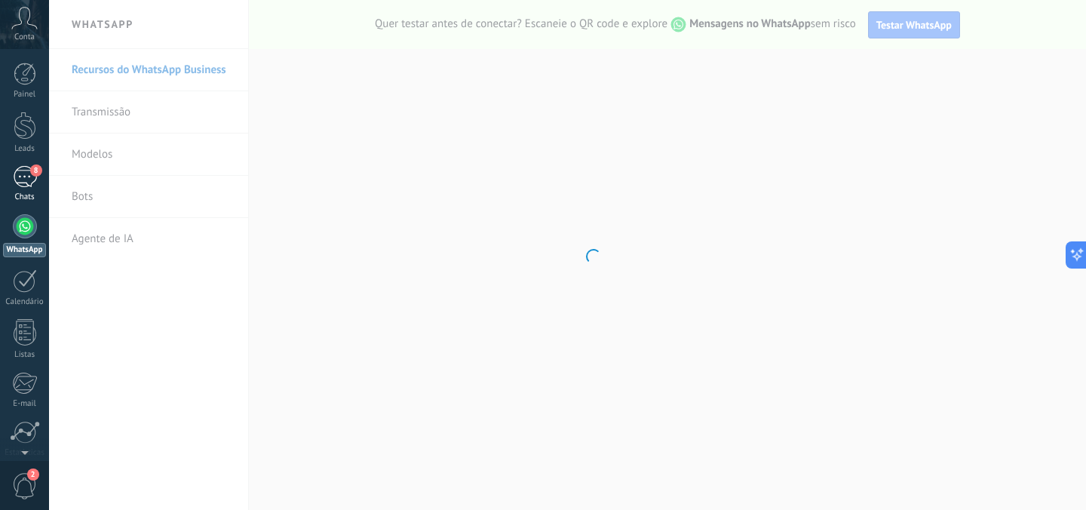
click at [23, 167] on div "8" at bounding box center [25, 177] width 24 height 22
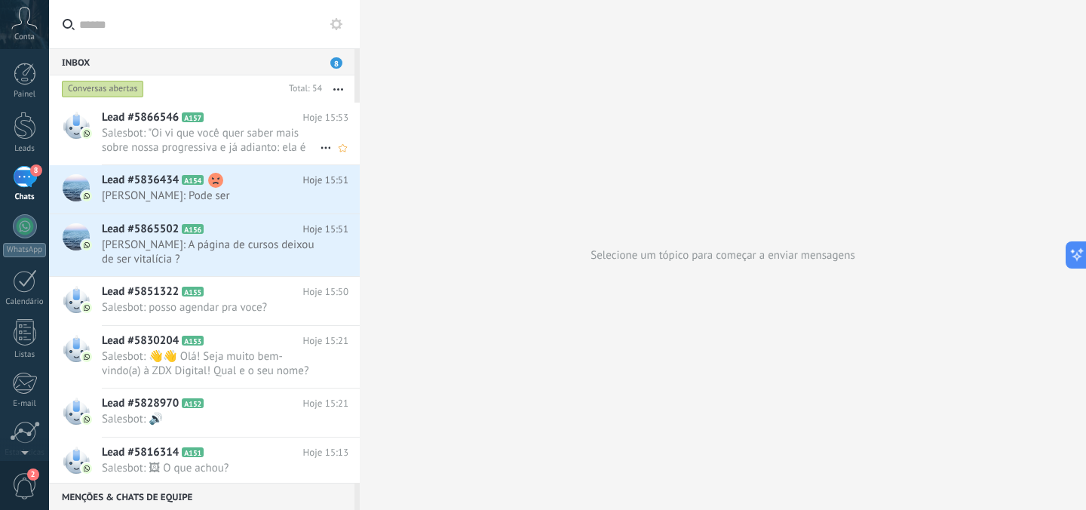
click at [237, 145] on span "Salesbot: "Oi vi que você quer saber mais sobre nossa progressiva e já adianto:…" at bounding box center [211, 140] width 218 height 29
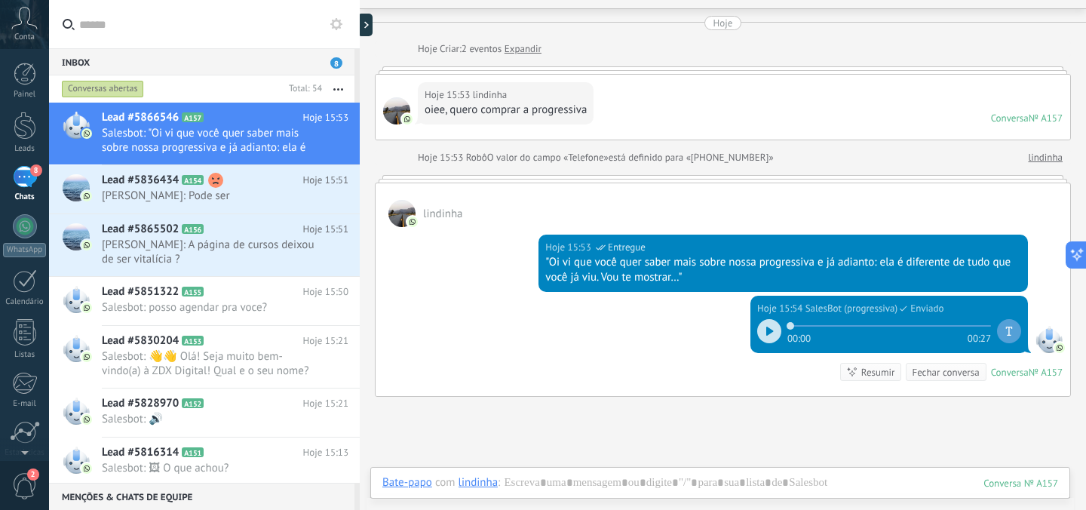
scroll to position [104, 0]
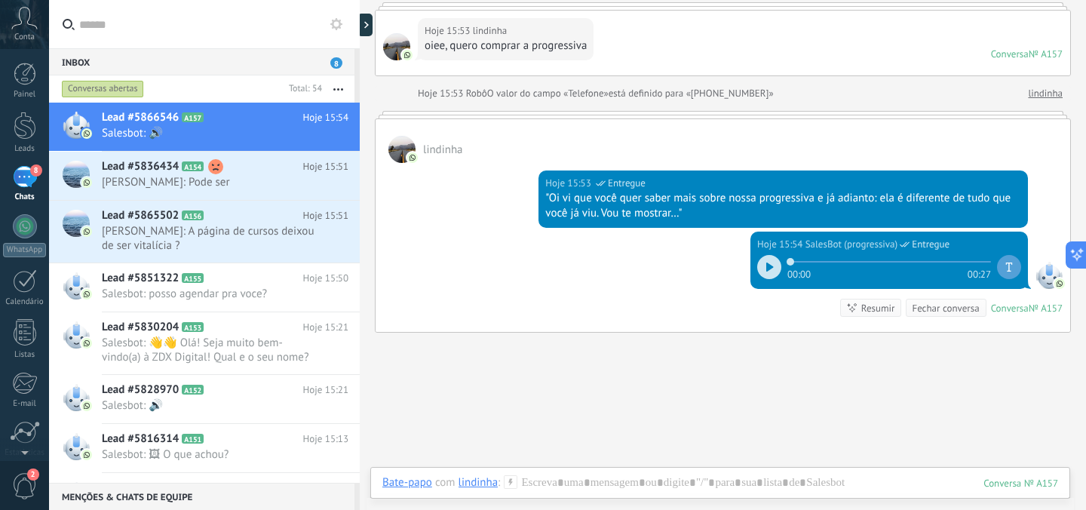
click at [930, 306] on div "Fechar conversa" at bounding box center [944, 308] width 67 height 14
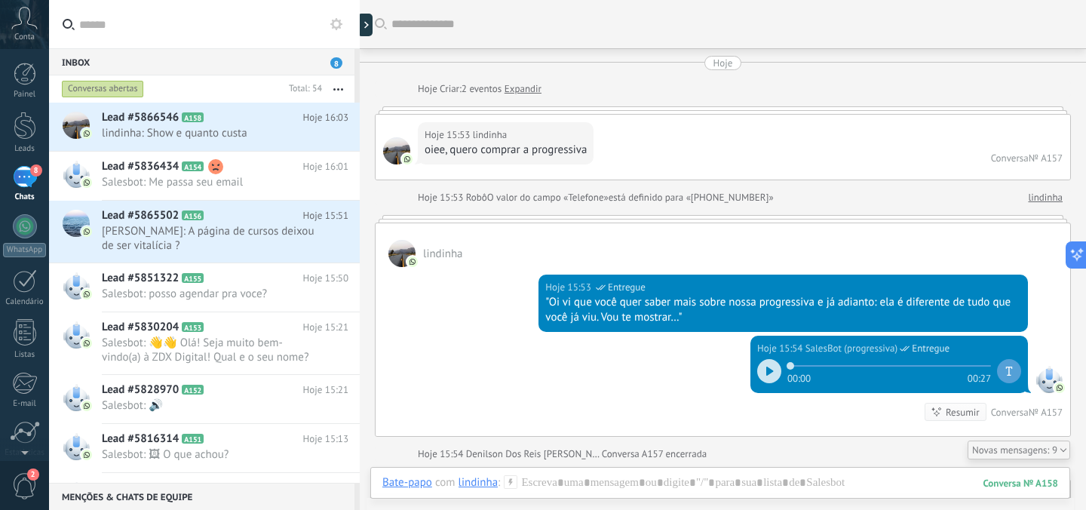
scroll to position [796, 0]
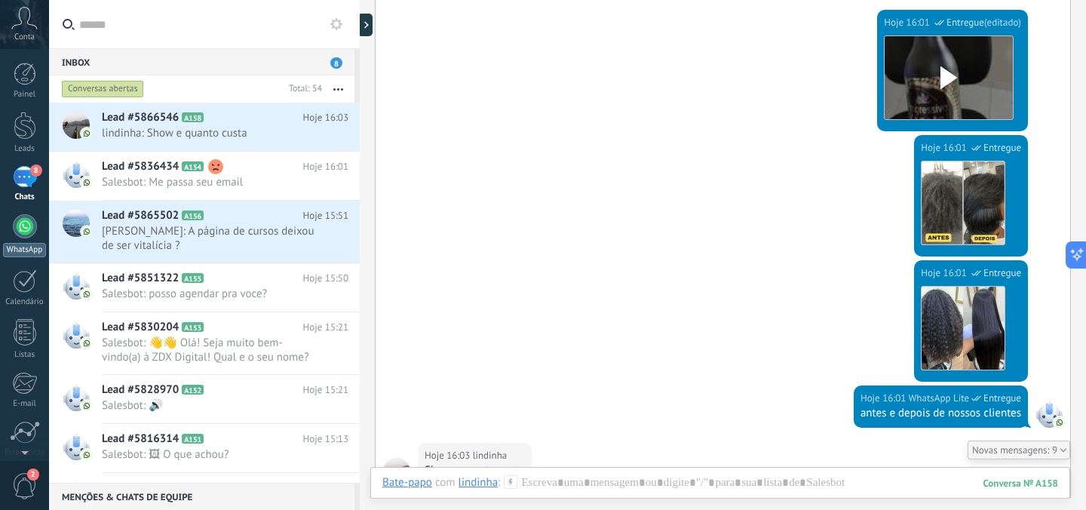
click at [26, 229] on div at bounding box center [25, 226] width 24 height 24
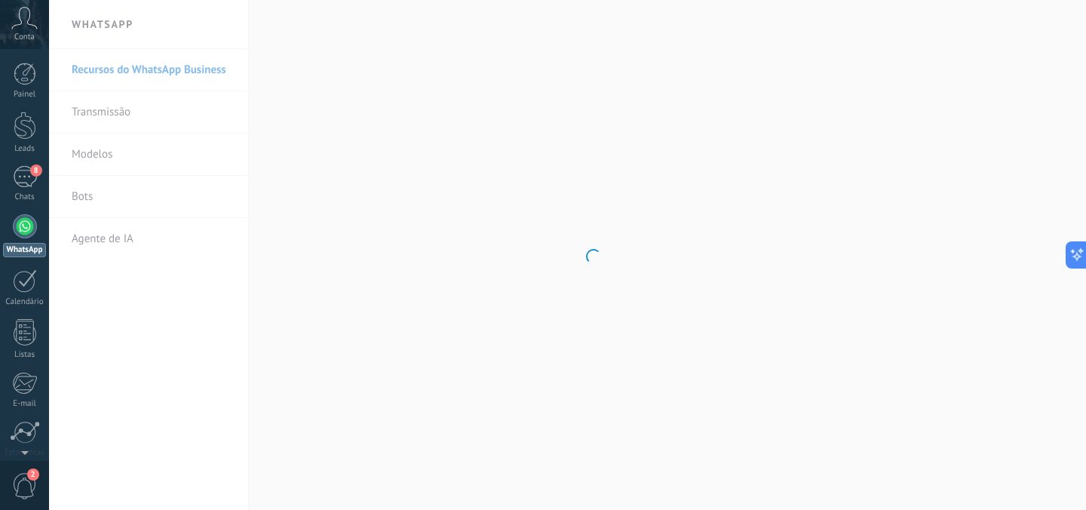
click at [116, 196] on body ".abccls-1,.abccls-2{fill-rule:evenodd}.abccls-2{fill:#fff} .abfcls-1{fill:none}…" at bounding box center [543, 255] width 1086 height 510
